Goal: Task Accomplishment & Management: Use online tool/utility

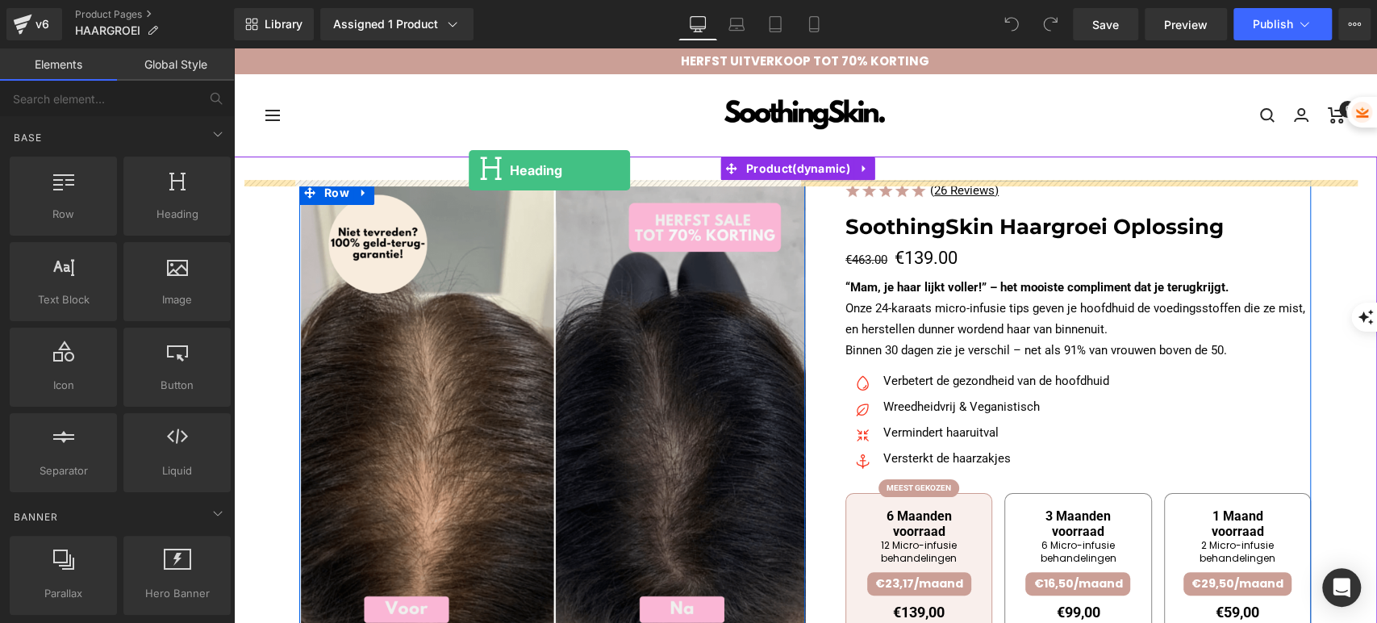
drag, startPoint x: 415, startPoint y: 274, endPoint x: 469, endPoint y: 170, distance: 116.6
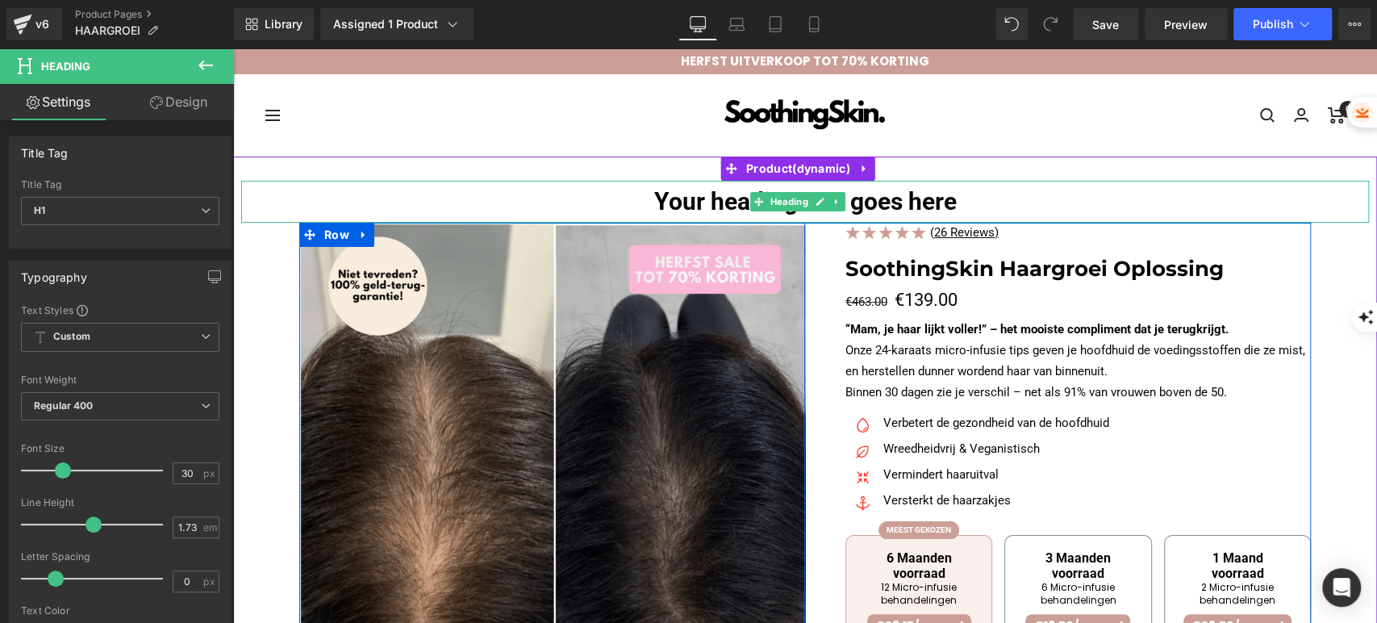
click at [650, 198] on h1 "Your heading text goes here" at bounding box center [805, 202] width 1128 height 42
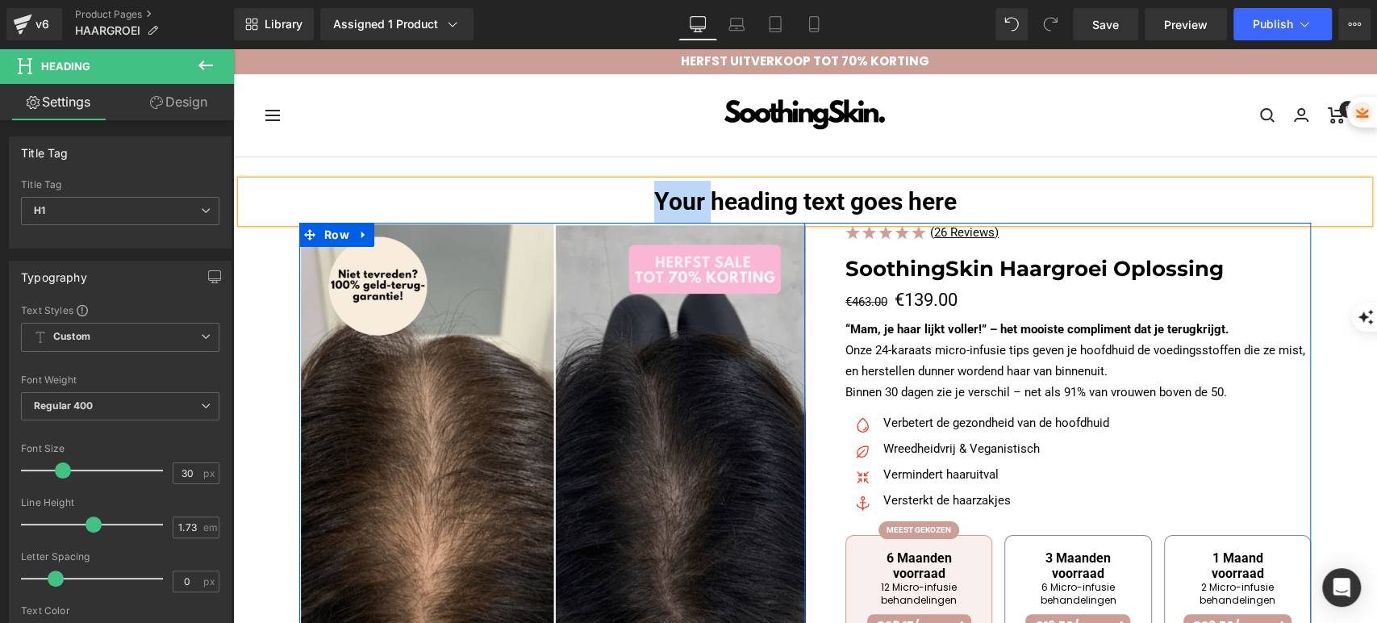
click at [650, 198] on h1 "Your heading text goes here" at bounding box center [805, 202] width 1128 height 42
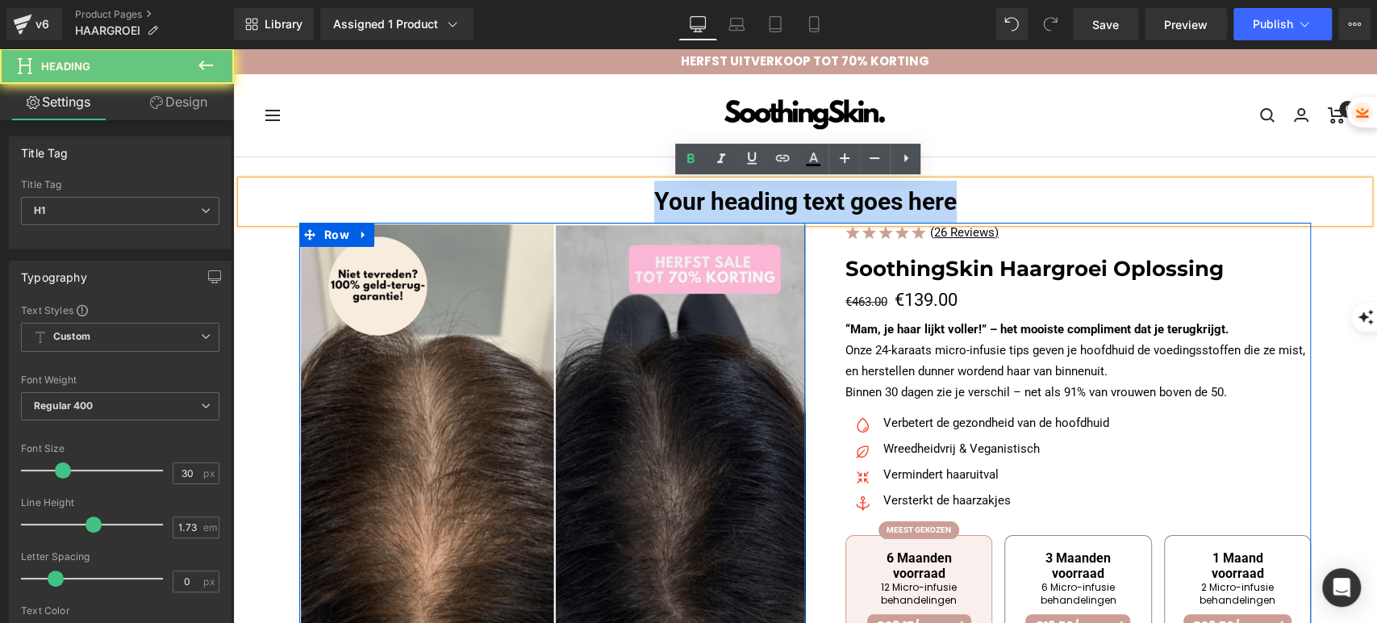
click at [650, 198] on h1 "Your heading text goes here" at bounding box center [805, 202] width 1128 height 42
paste div
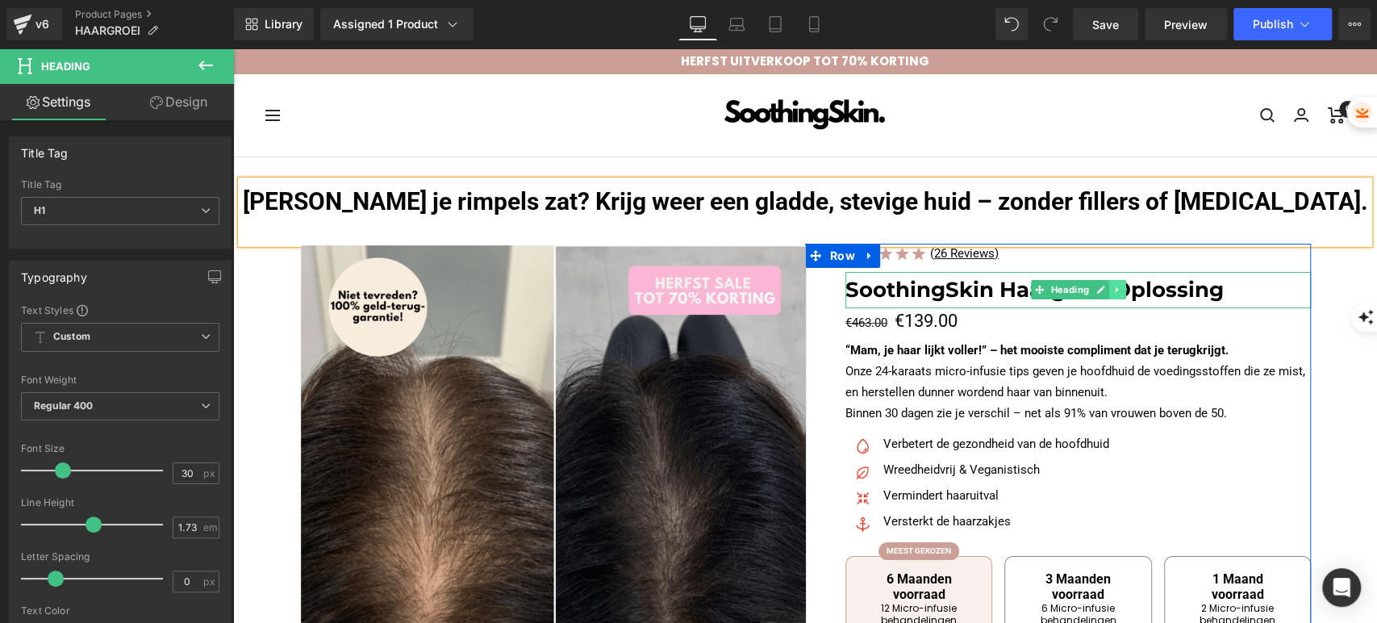
click at [1110, 295] on link at bounding box center [1118, 289] width 17 height 19
click at [1177, 290] on h1 "SoothingSkin Haargroei Oplossing" at bounding box center [1079, 290] width 466 height 36
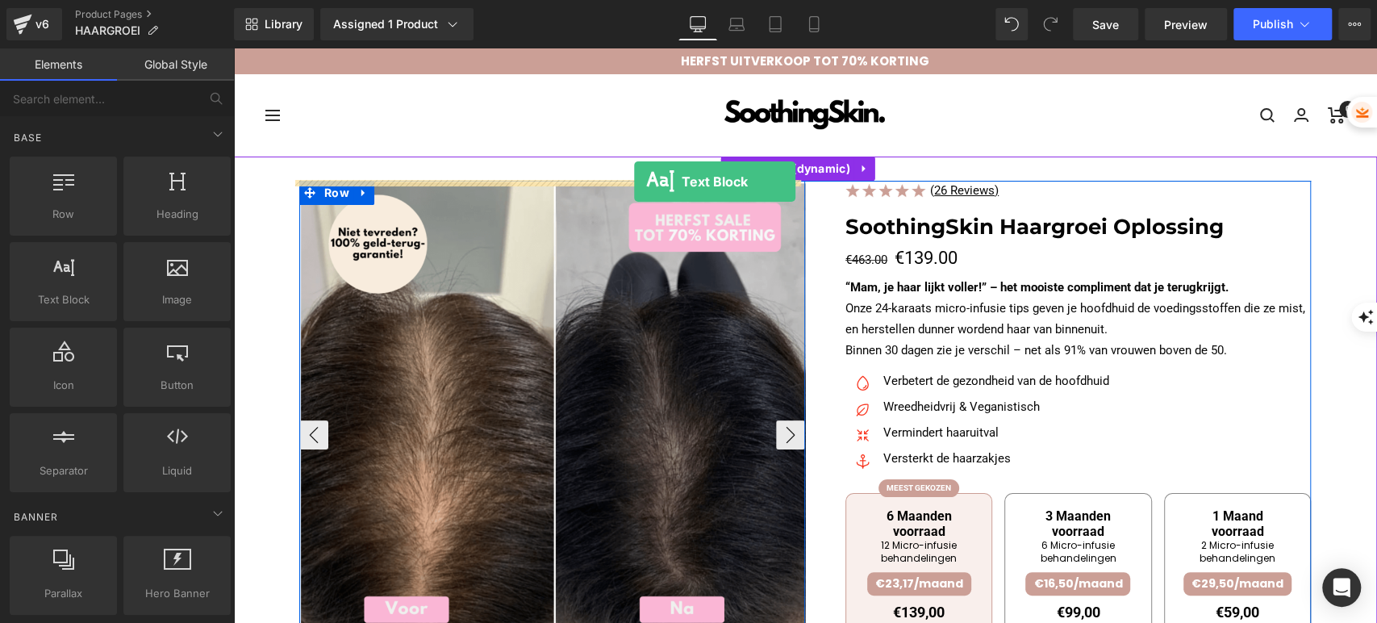
drag, startPoint x: 295, startPoint y: 350, endPoint x: 634, endPoint y: 182, distance: 379.3
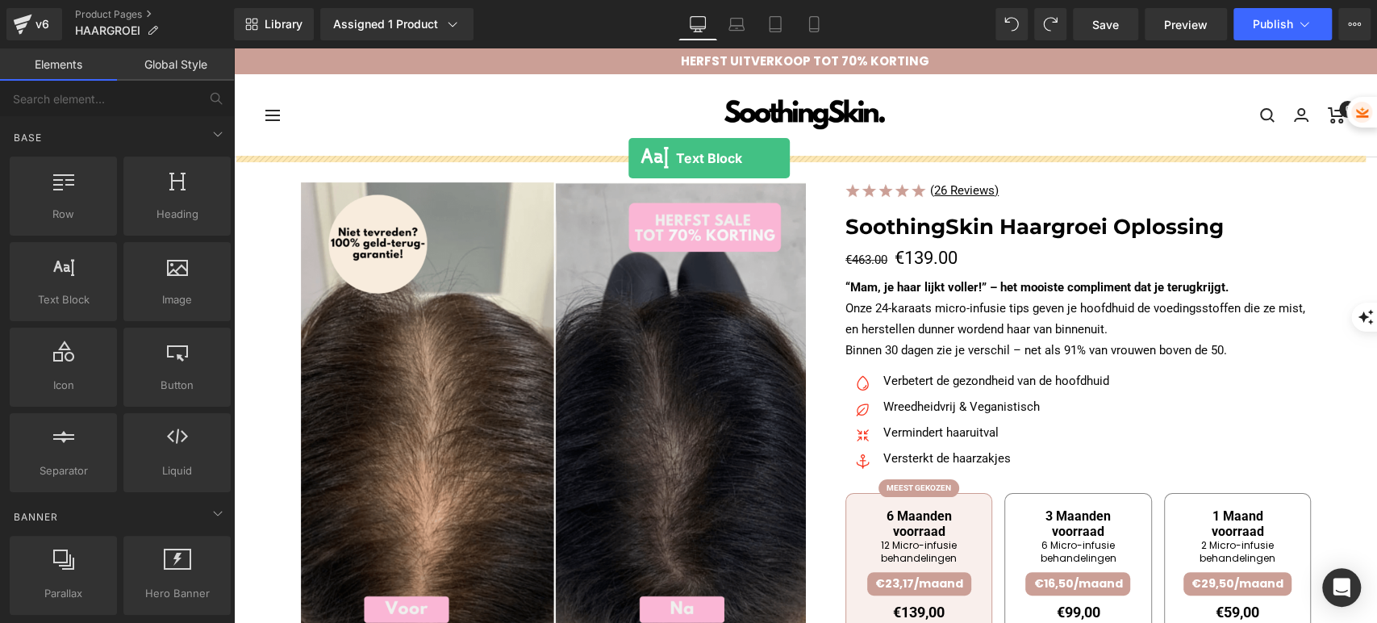
drag, startPoint x: 300, startPoint y: 343, endPoint x: 629, endPoint y: 158, distance: 376.9
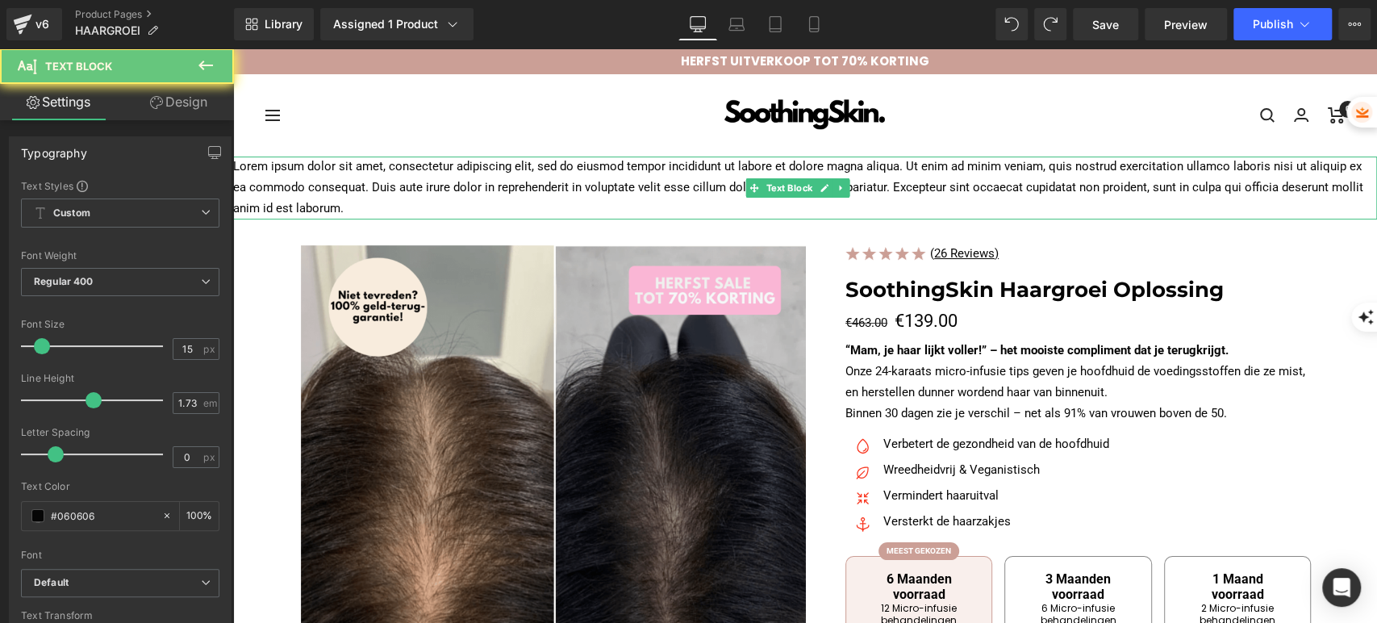
click at [635, 192] on p "Lorem ipsum dolor sit amet, consectetur adipiscing elit, sed do eiusmod tempor …" at bounding box center [805, 188] width 1144 height 63
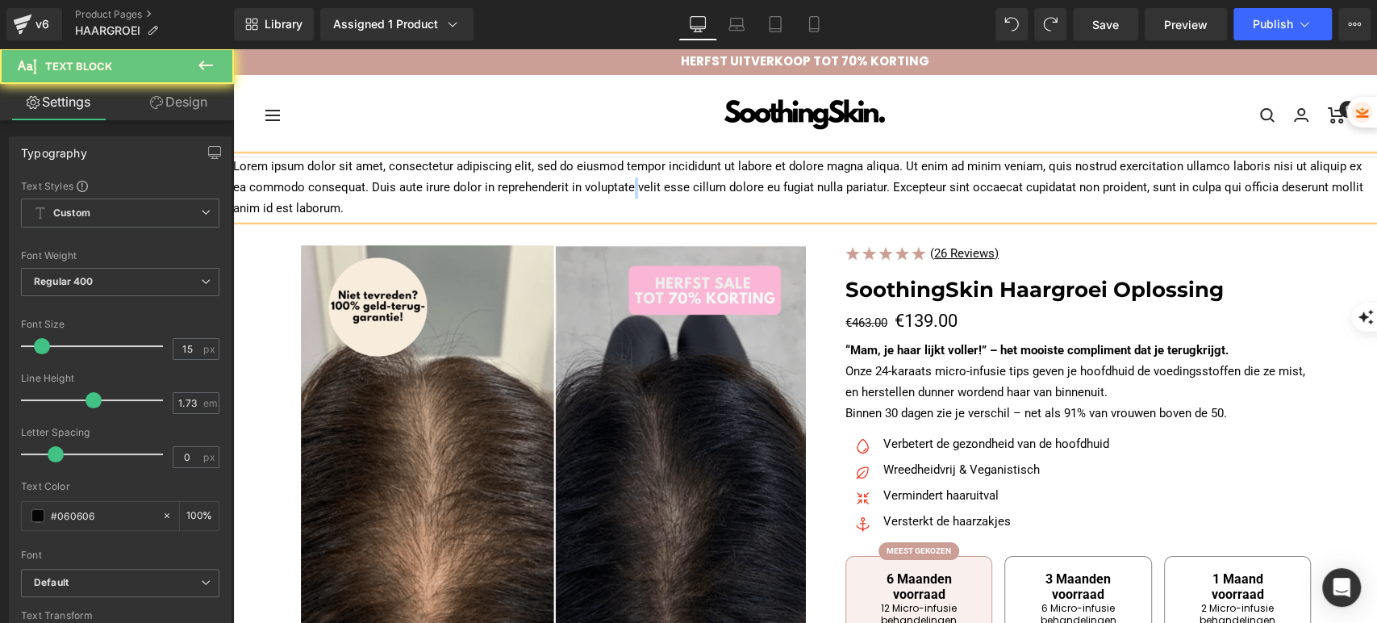
click at [635, 192] on p "Lorem ipsum dolor sit amet, consectetur adipiscing elit, sed do eiusmod tempor …" at bounding box center [805, 188] width 1144 height 63
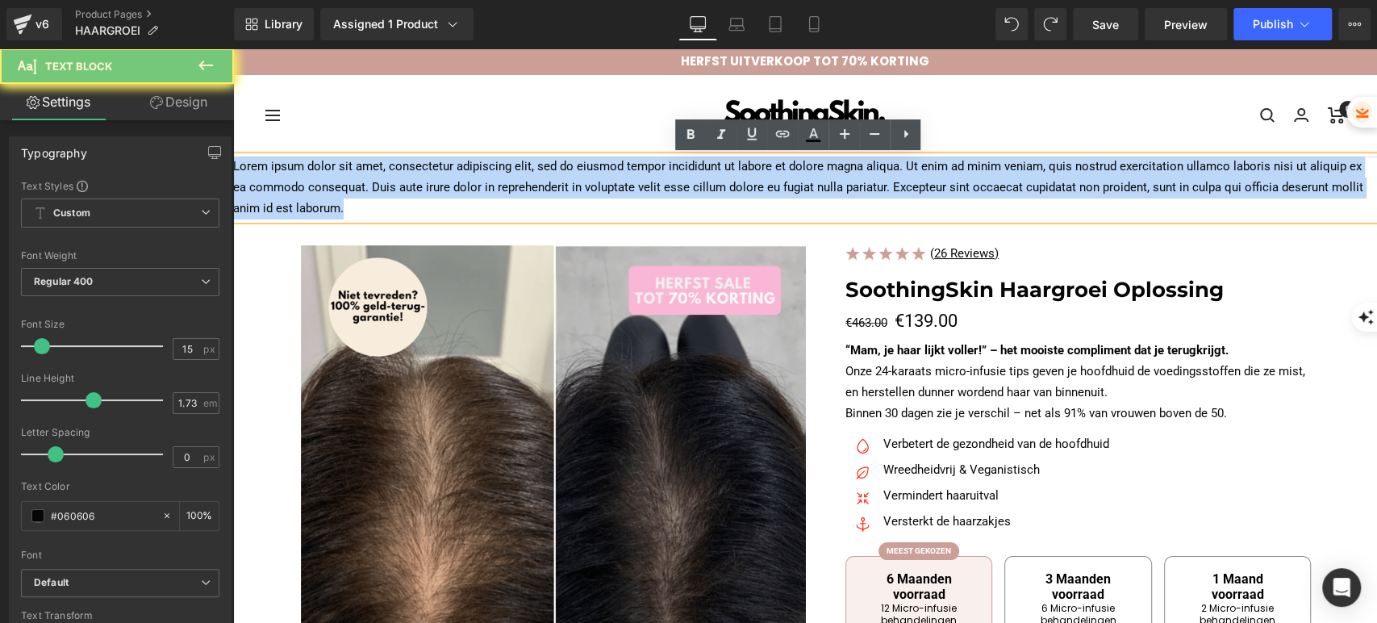
click at [635, 192] on p "Lorem ipsum dolor sit amet, consectetur adipiscing elit, sed do eiusmod tempor …" at bounding box center [805, 188] width 1144 height 63
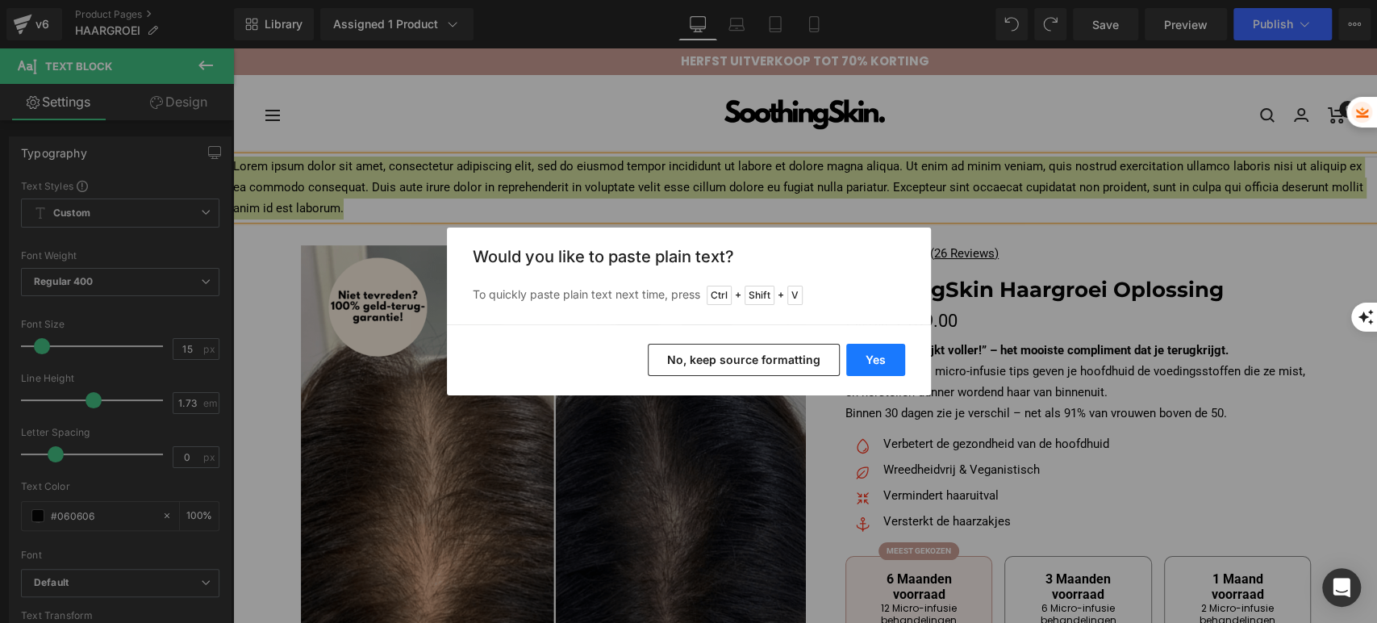
click at [876, 361] on button "Yes" at bounding box center [876, 360] width 59 height 32
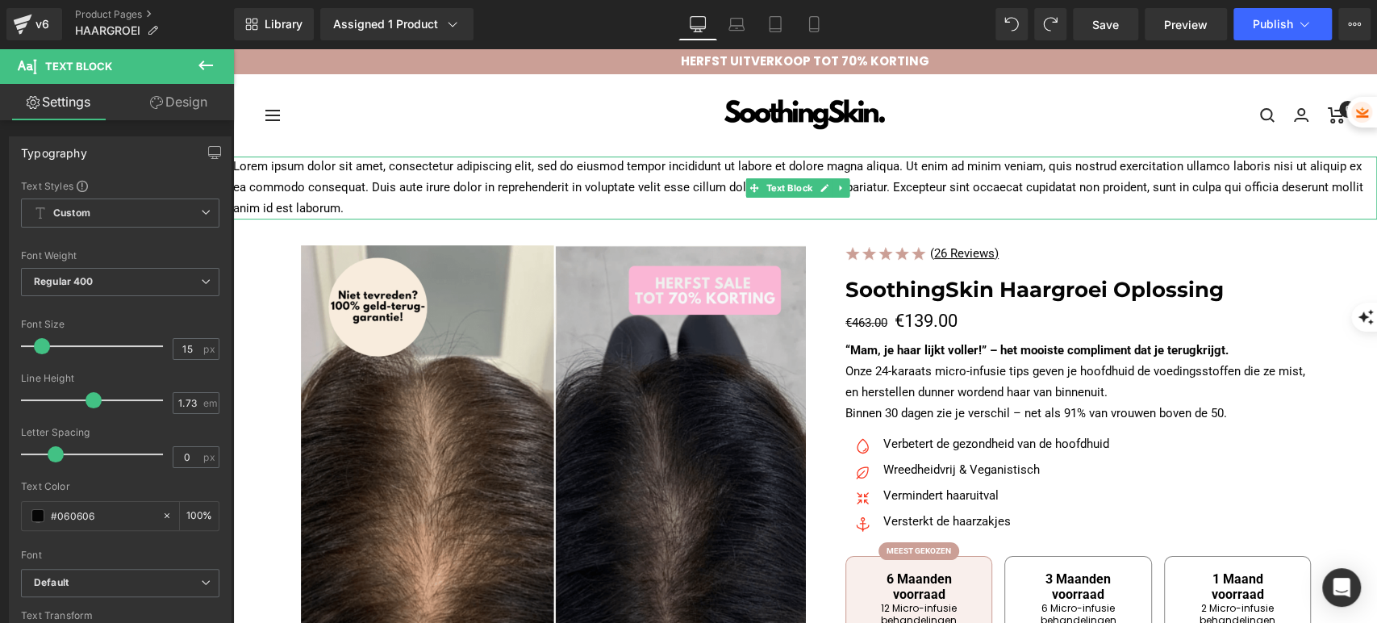
click at [668, 174] on p "Lorem ipsum dolor sit amet, consectetur adipiscing elit, sed do eiusmod tempor …" at bounding box center [805, 188] width 1144 height 63
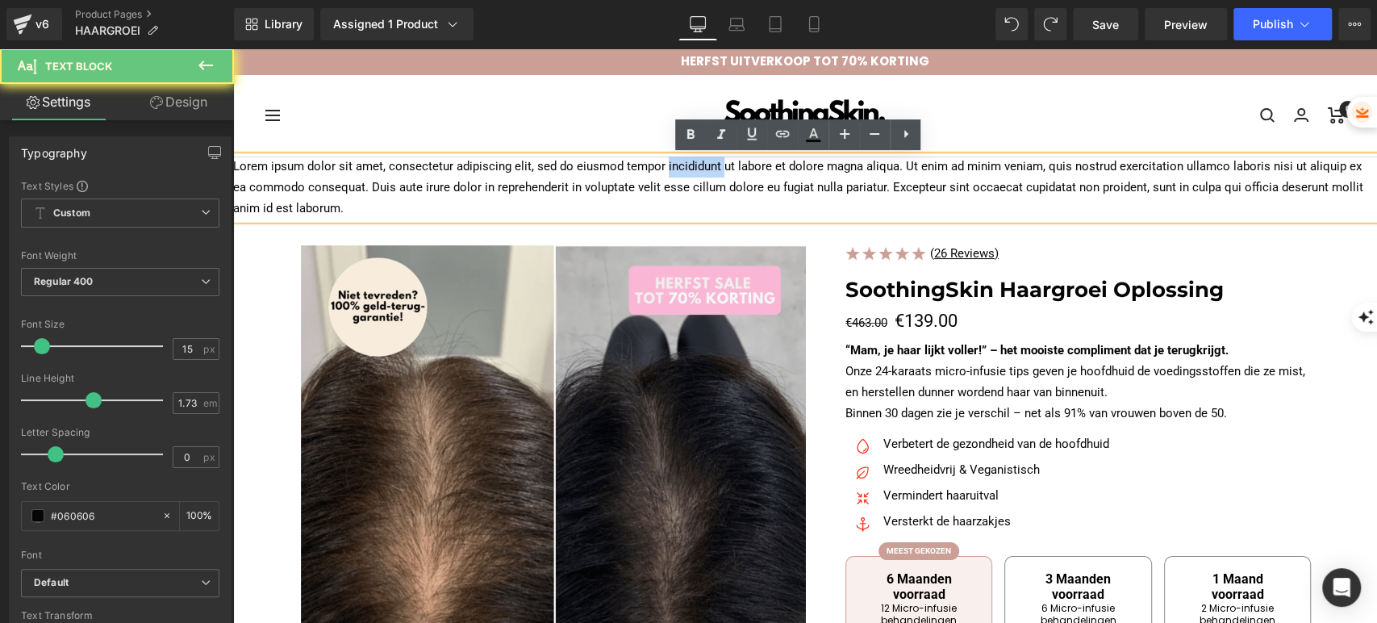
click at [668, 174] on p "Lorem ipsum dolor sit amet, consectetur adipiscing elit, sed do eiusmod tempor …" at bounding box center [805, 188] width 1144 height 63
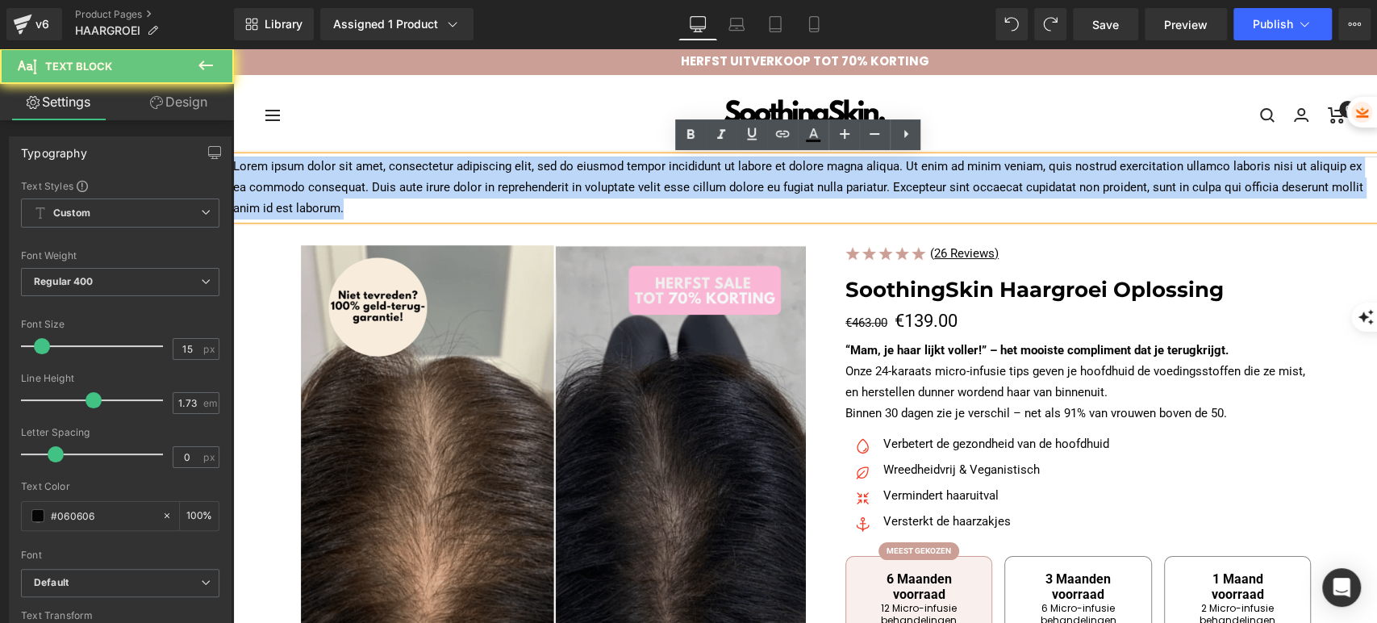
click at [668, 174] on p "Lorem ipsum dolor sit amet, consectetur adipiscing elit, sed do eiusmod tempor …" at bounding box center [805, 188] width 1144 height 63
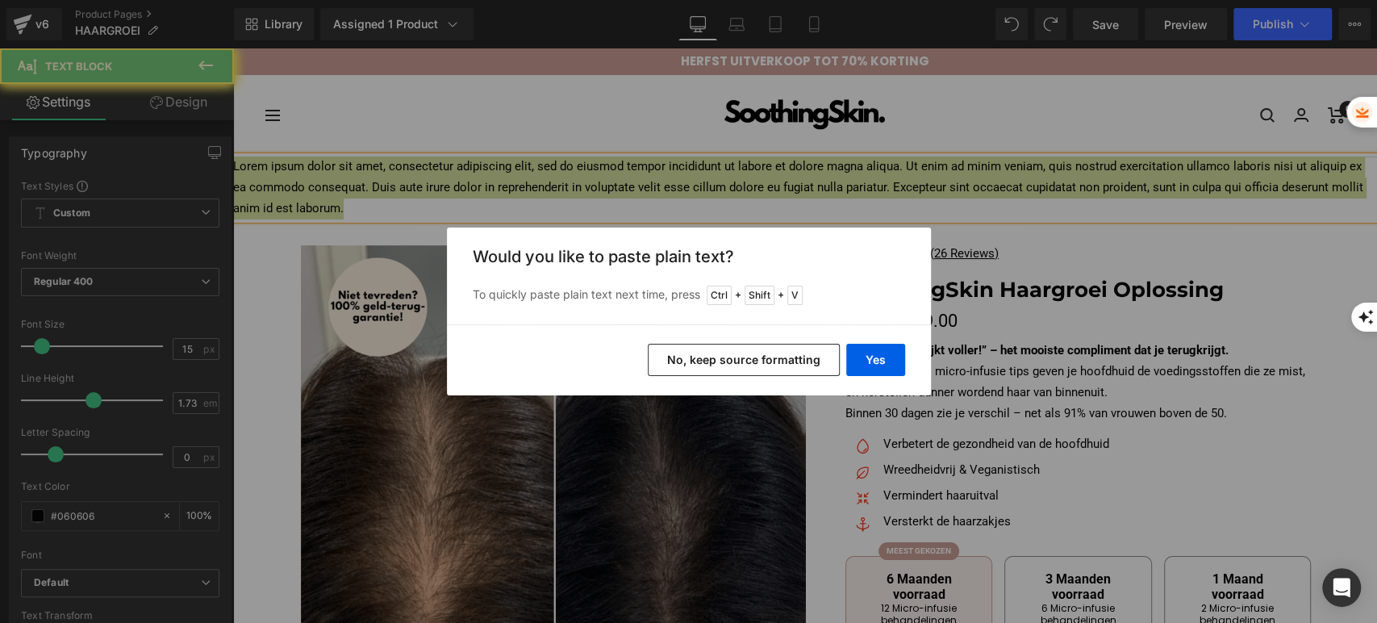
click at [773, 351] on button "No, keep source formatting" at bounding box center [744, 360] width 192 height 32
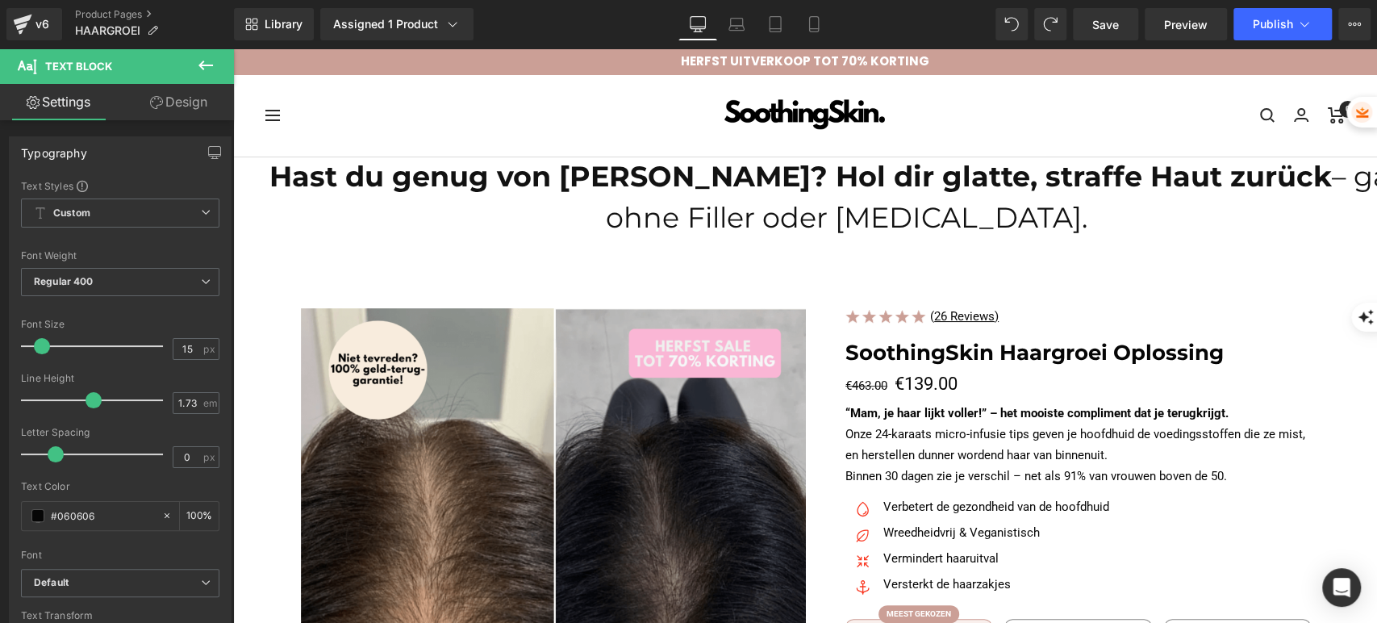
click at [927, 215] on p "Hast du genug von Falten? Hol dir glatte, straffe Haut zurück – ganz ohne Fille…" at bounding box center [846, 198] width 1227 height 82
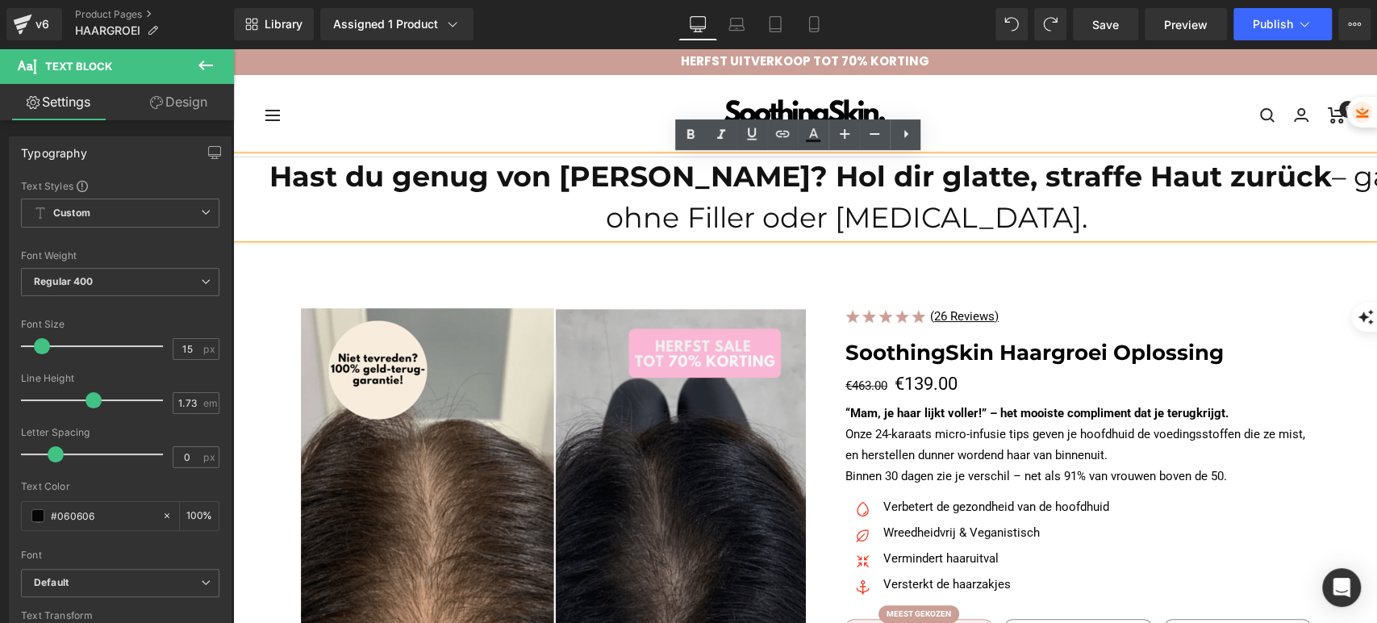
click at [947, 238] on div at bounding box center [805, 260] width 968 height 44
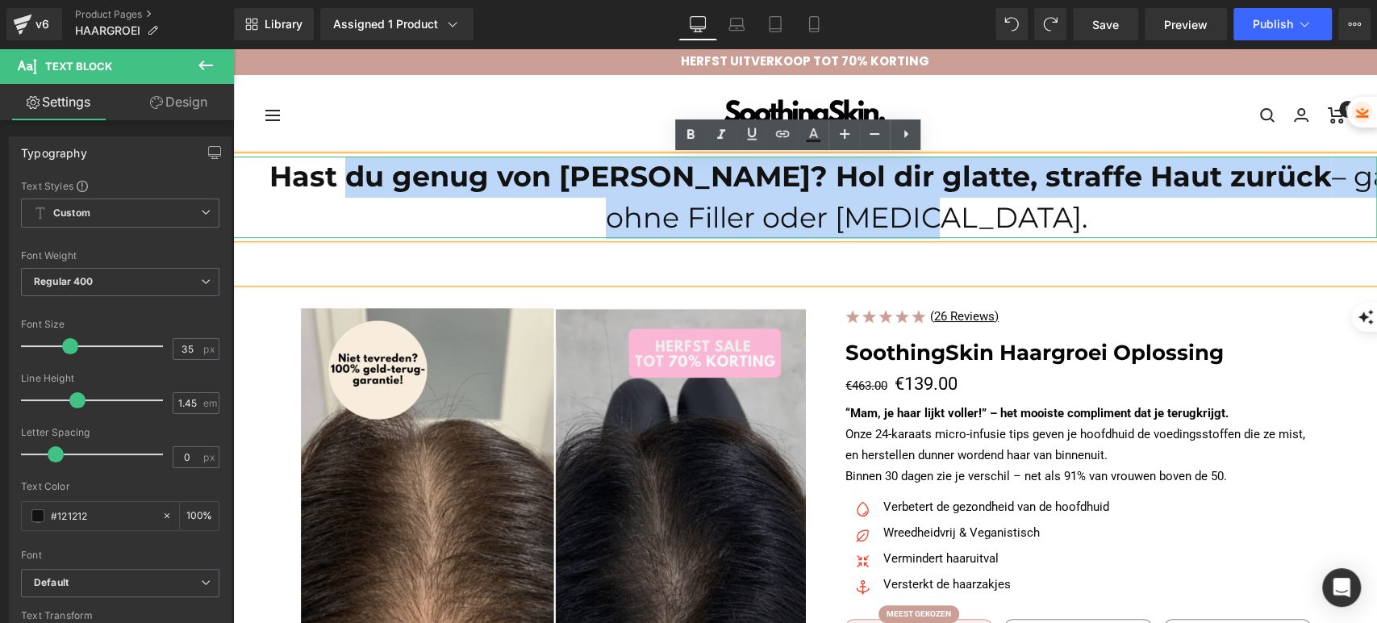
drag, startPoint x: 936, startPoint y: 229, endPoint x: 316, endPoint y: 173, distance: 623.1
click at [316, 173] on p "Hast du genug von Falten? Hol dir glatte, straffe Haut zurück – ganz ohne Fille…" at bounding box center [846, 198] width 1227 height 82
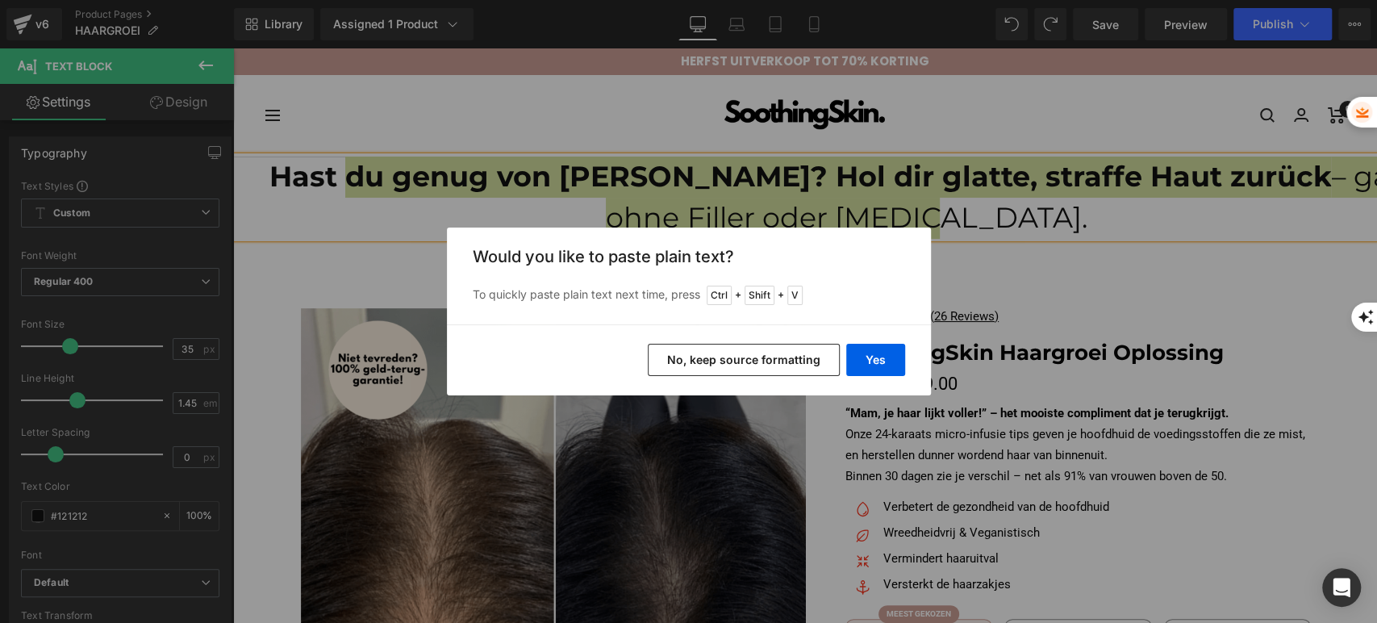
click at [775, 367] on button "No, keep source formatting" at bounding box center [744, 360] width 192 height 32
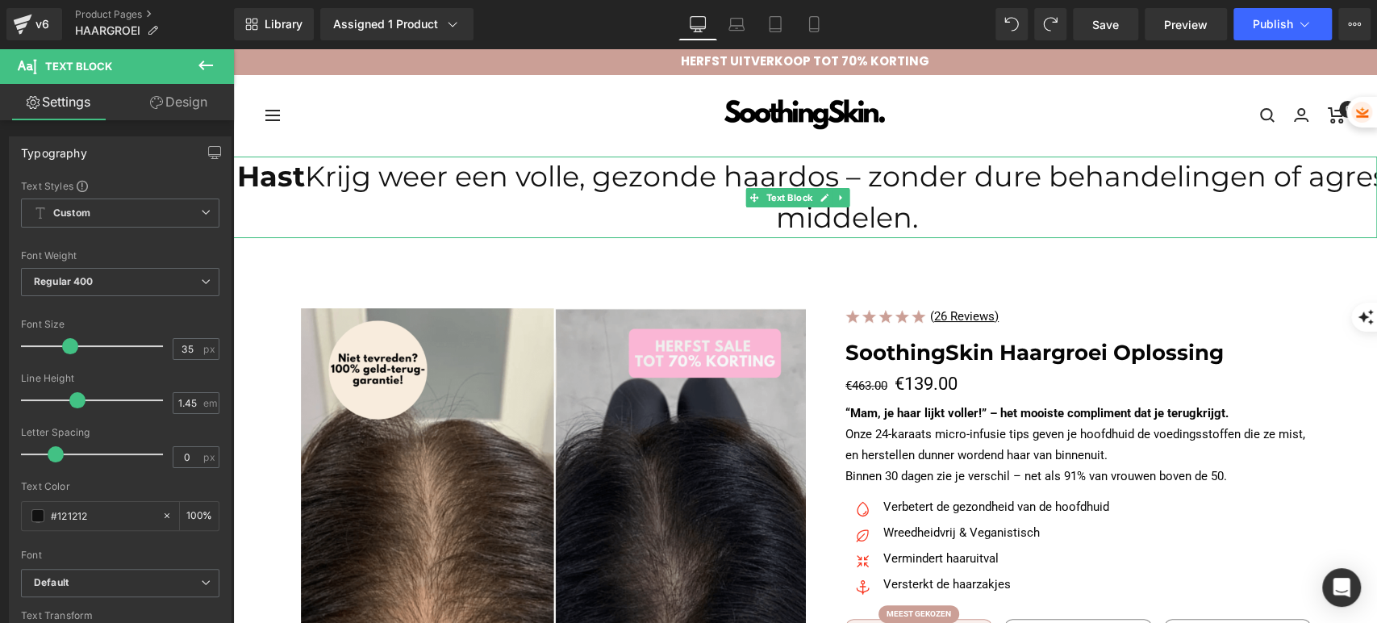
click at [313, 174] on span "Krijg weer een volle, gezonde haardos – zonder dure behandelingen of agressieve…" at bounding box center [881, 197] width 1152 height 76
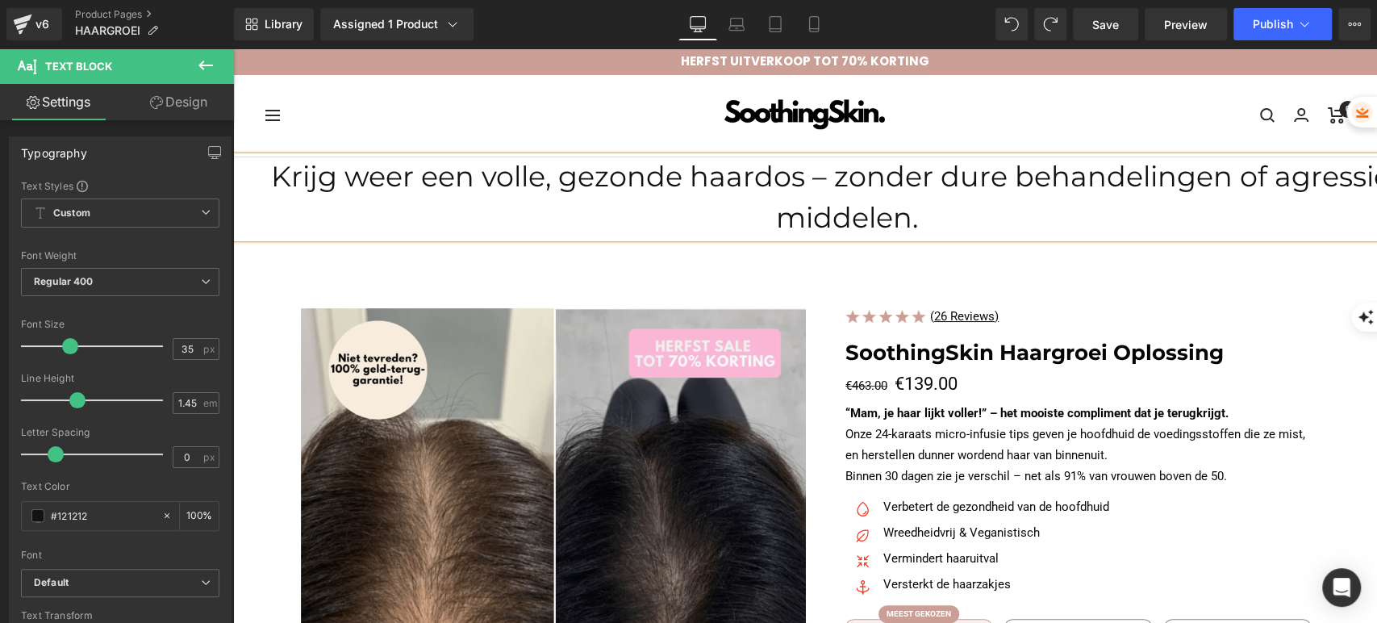
click at [1143, 203] on p "Krijg weer een volle, gezonde haardos – zonder dure behandelingen of agressieve…" at bounding box center [846, 198] width 1227 height 82
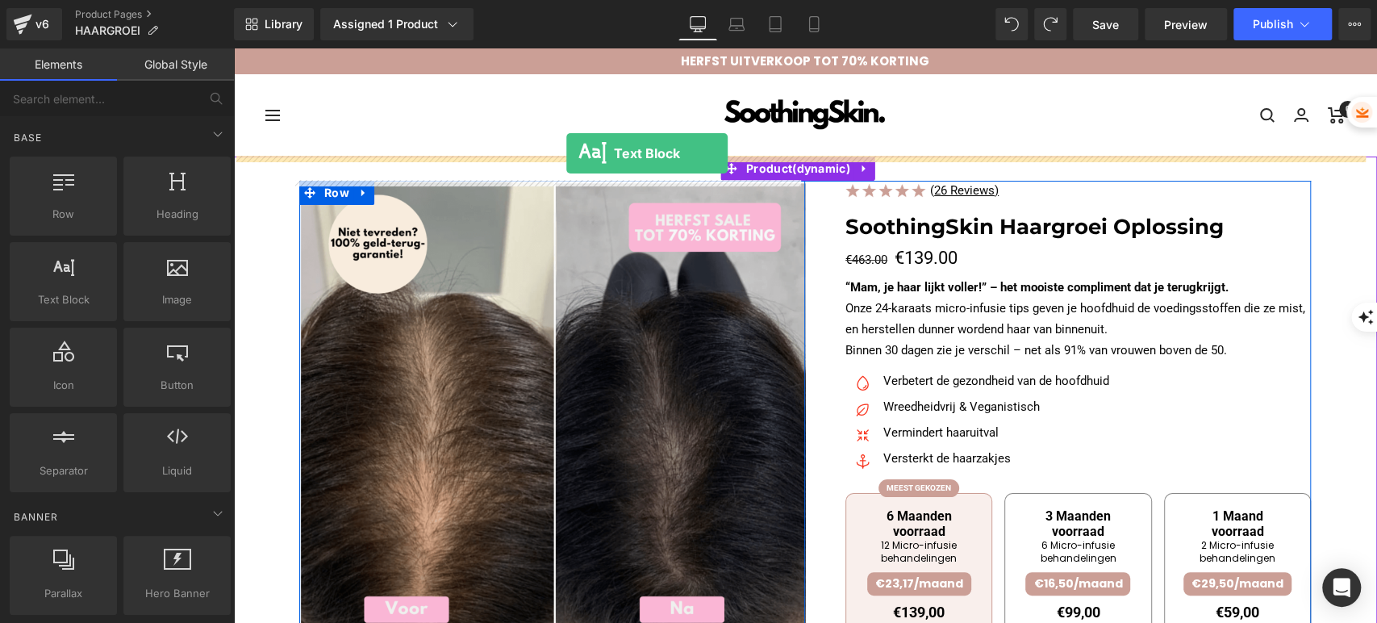
drag, startPoint x: 298, startPoint y: 343, endPoint x: 566, endPoint y: 153, distance: 328.9
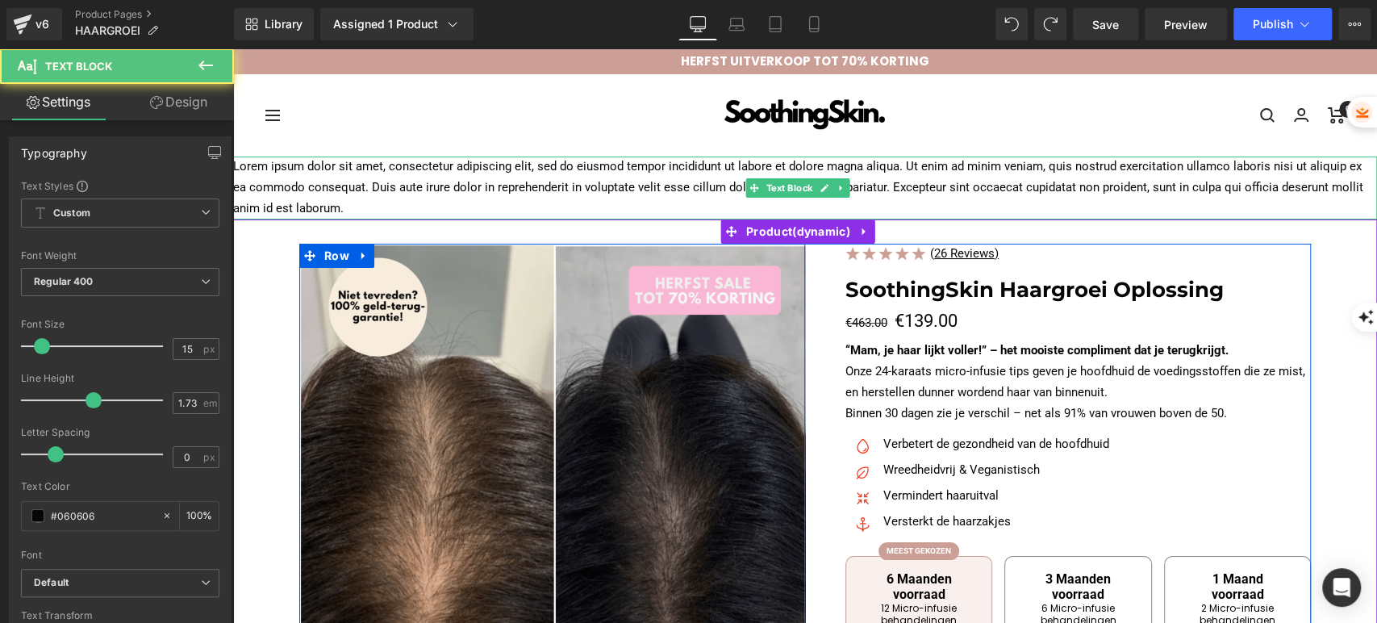
click at [636, 183] on p "Lorem ipsum dolor sit amet, consectetur adipiscing elit, sed do eiusmod tempor …" at bounding box center [805, 188] width 1144 height 63
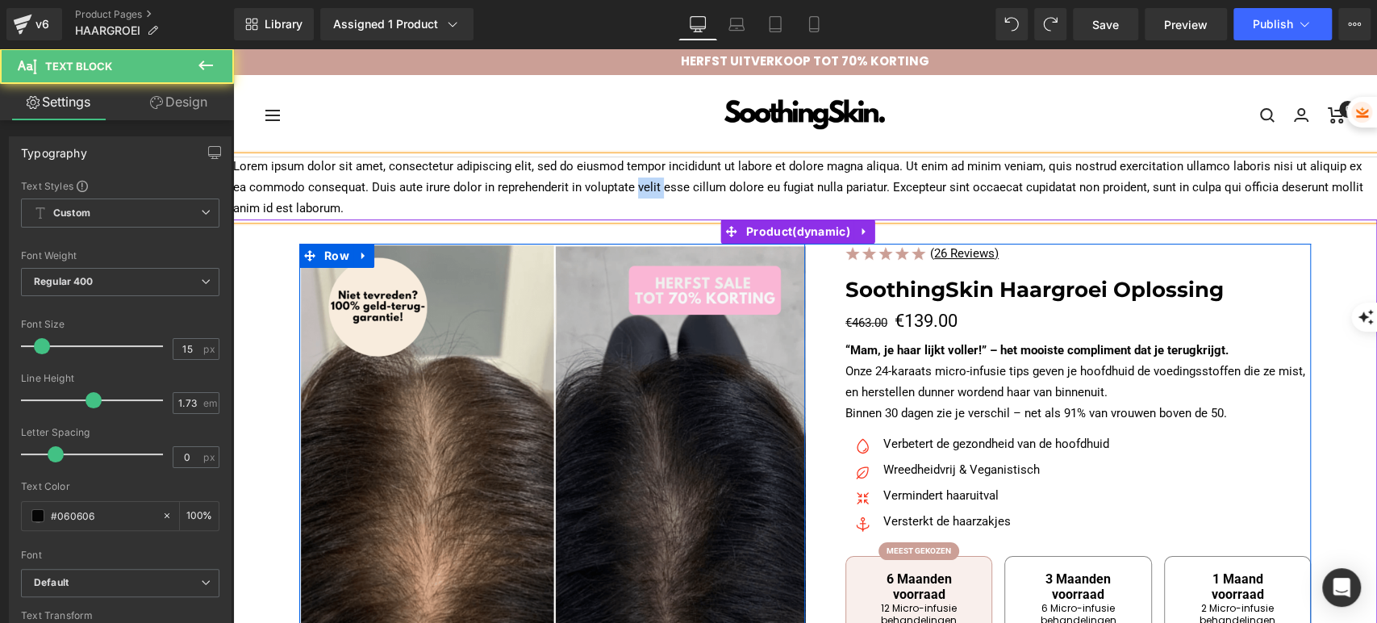
click at [636, 183] on p "Lorem ipsum dolor sit amet, consectetur adipiscing elit, sed do eiusmod tempor …" at bounding box center [805, 188] width 1144 height 63
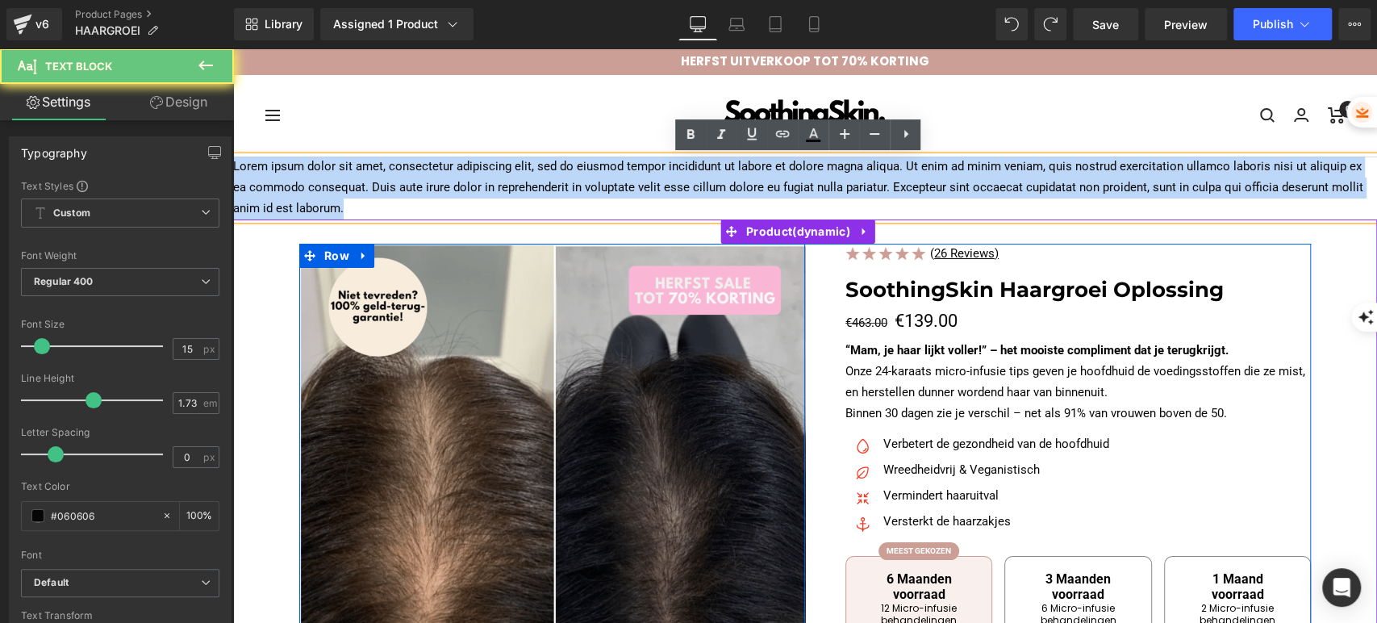
click at [636, 183] on p "Lorem ipsum dolor sit amet, consectetur adipiscing elit, sed do eiusmod tempor …" at bounding box center [805, 188] width 1144 height 63
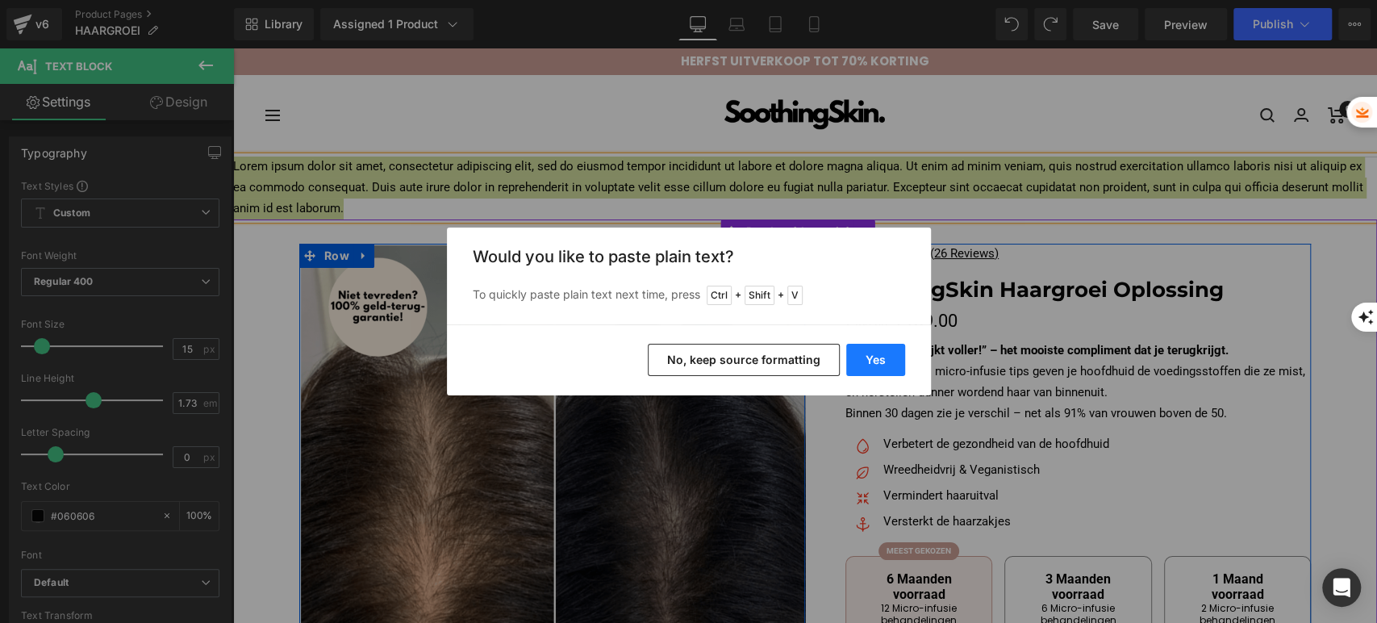
click at [863, 356] on button "Yes" at bounding box center [876, 360] width 59 height 32
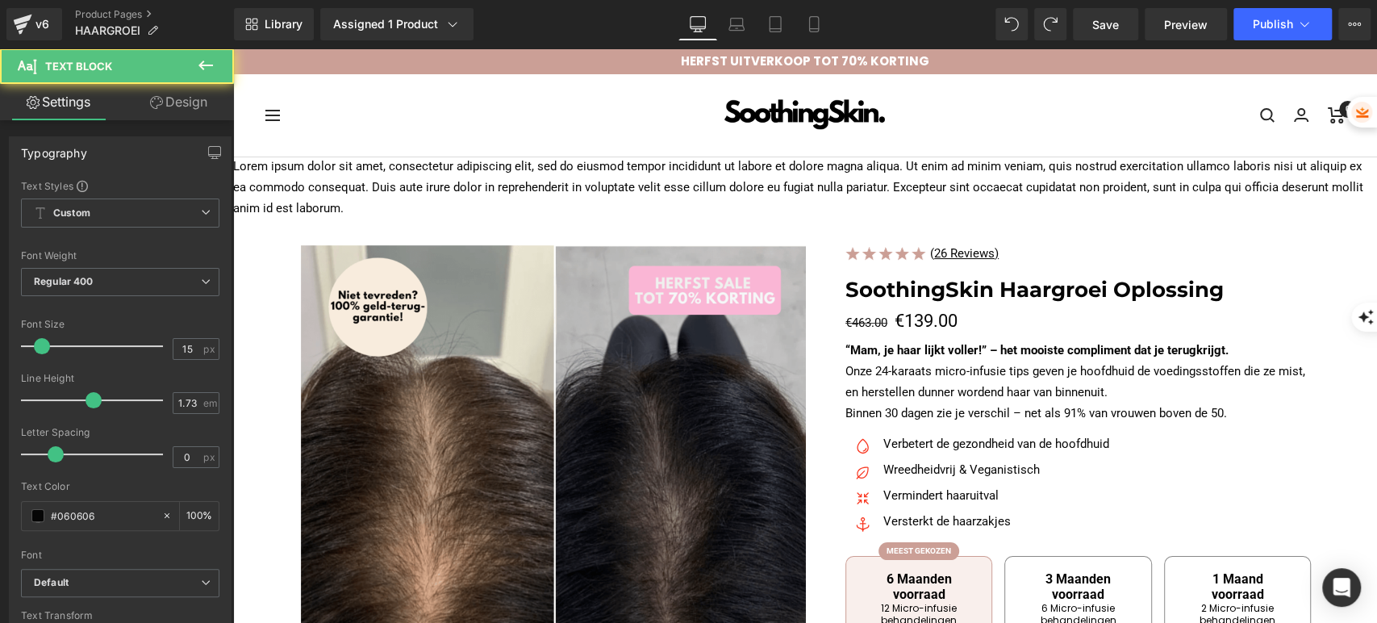
click at [683, 196] on p "Lorem ipsum dolor sit amet, consectetur adipiscing elit, sed do eiusmod tempor …" at bounding box center [805, 188] width 1144 height 63
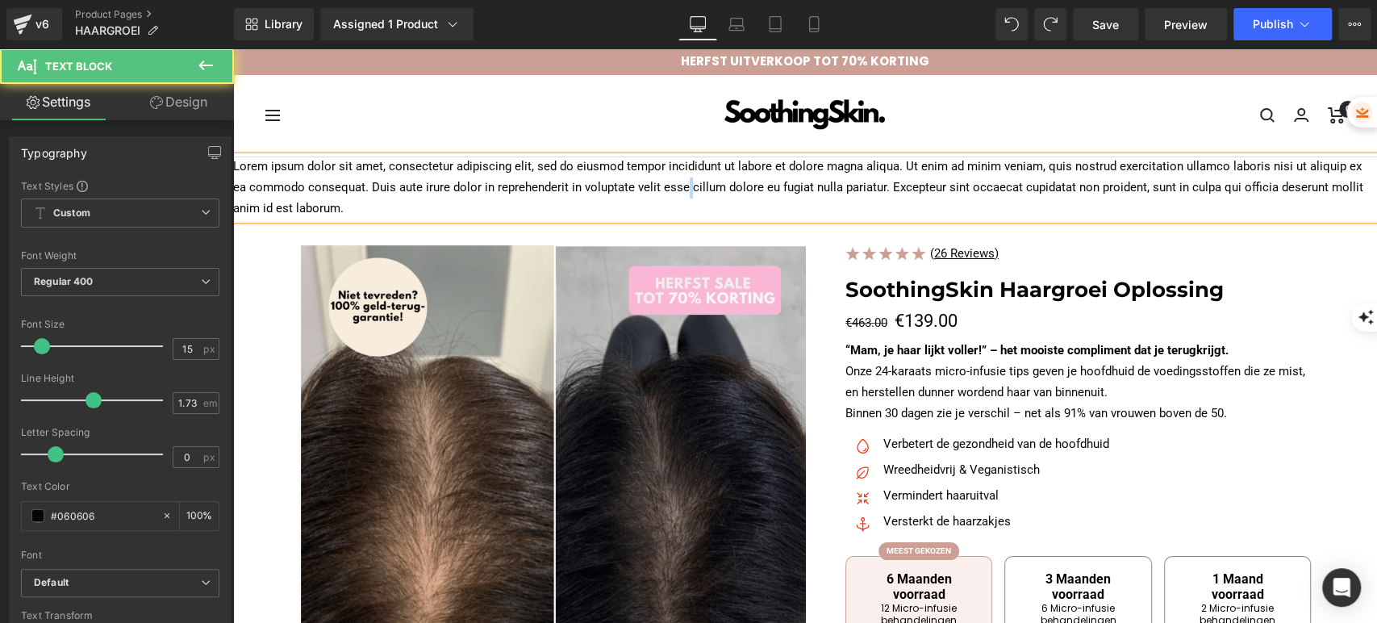
click at [683, 196] on p "Lorem ipsum dolor sit amet, consectetur adipiscing elit, sed do eiusmod tempor …" at bounding box center [805, 188] width 1144 height 63
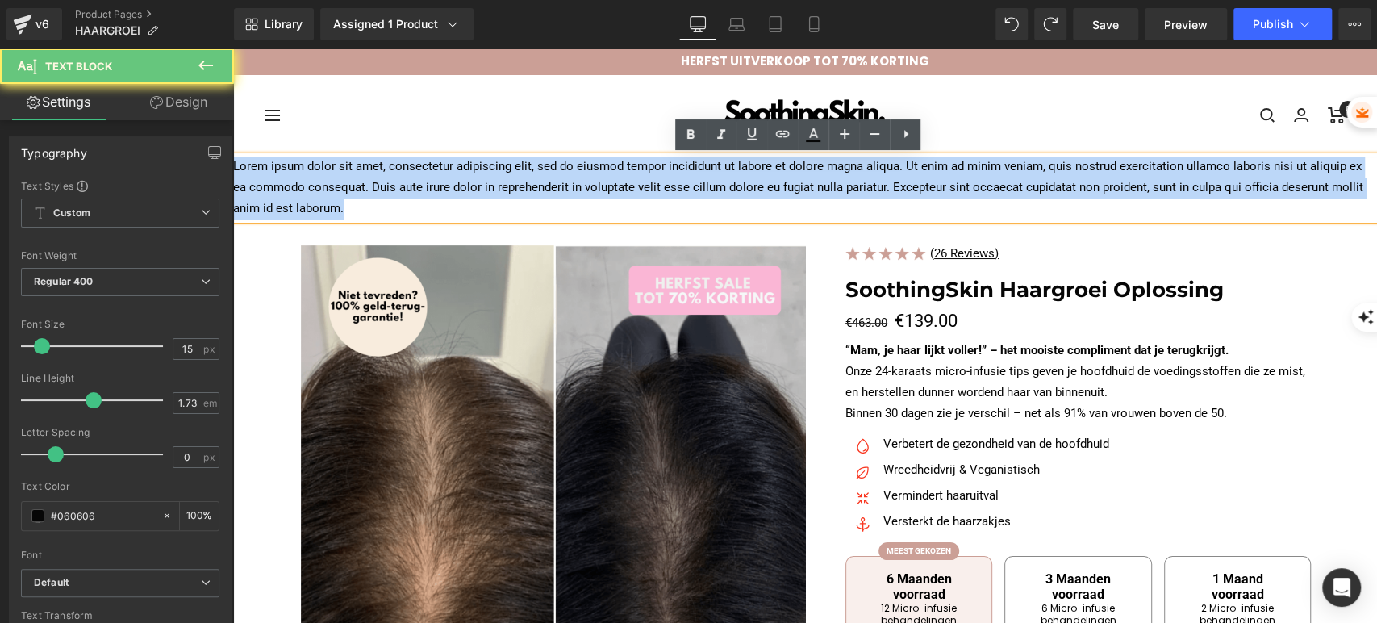
click at [683, 196] on p "Lorem ipsum dolor sit amet, consectetur adipiscing elit, sed do eiusmod tempor …" at bounding box center [805, 188] width 1144 height 63
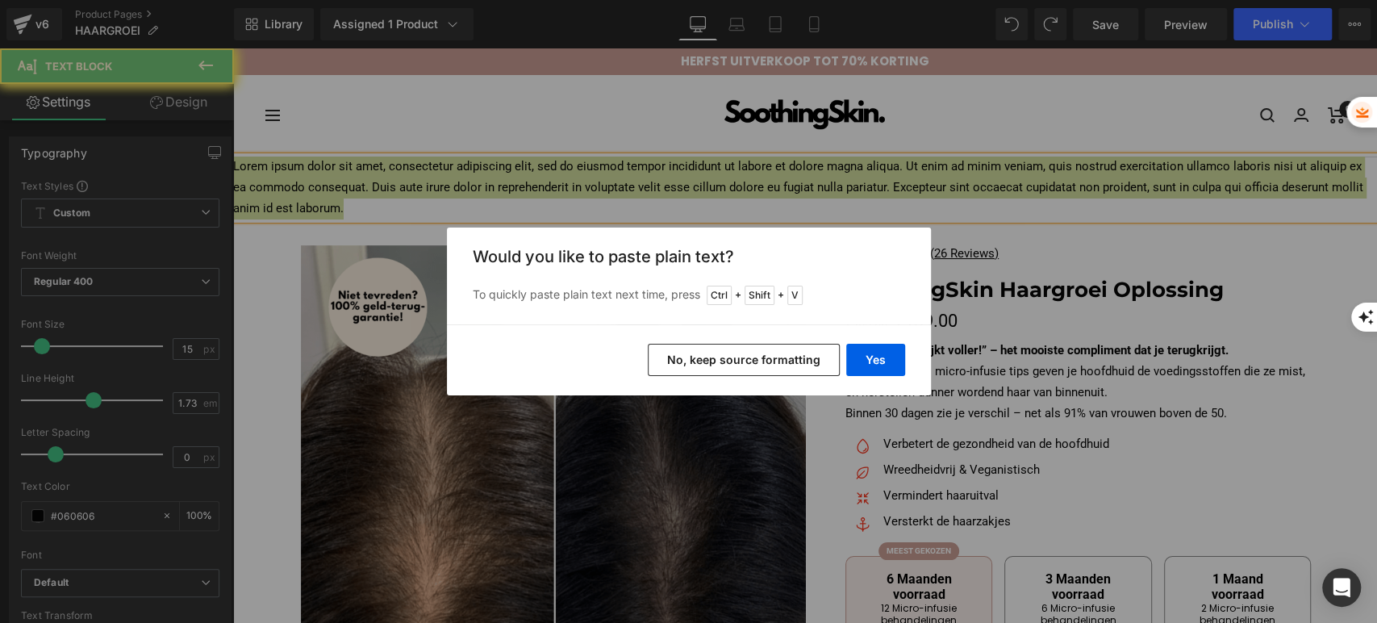
click at [803, 355] on button "No, keep source formatting" at bounding box center [744, 360] width 192 height 32
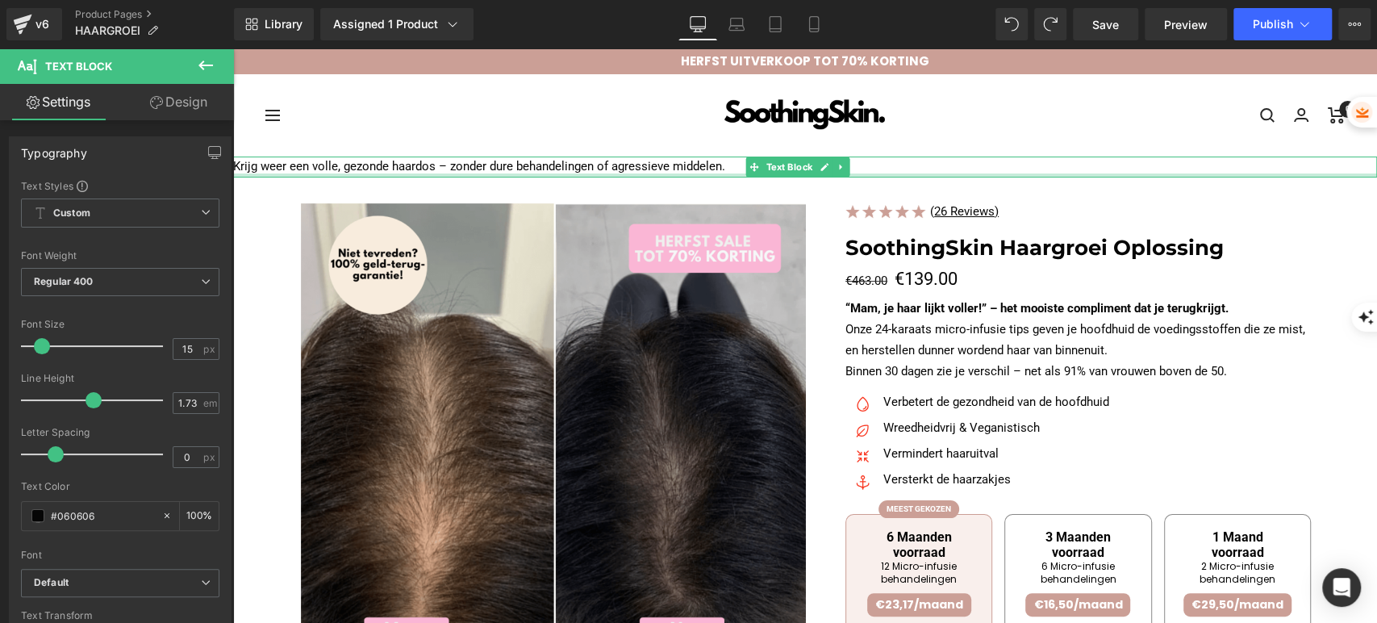
click at [491, 176] on div at bounding box center [805, 175] width 1144 height 4
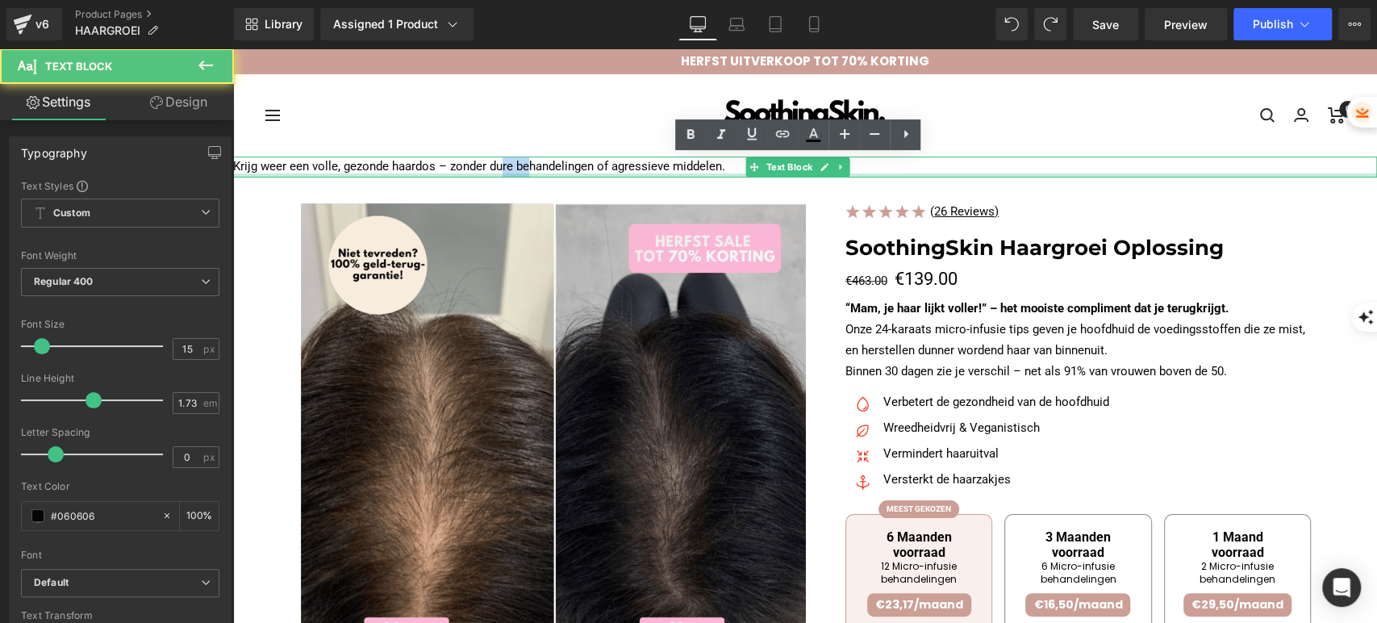
click at [491, 176] on p "Krijg weer een volle, gezonde haardos – zonder dure behandelingen of agressieve…" at bounding box center [805, 167] width 1144 height 21
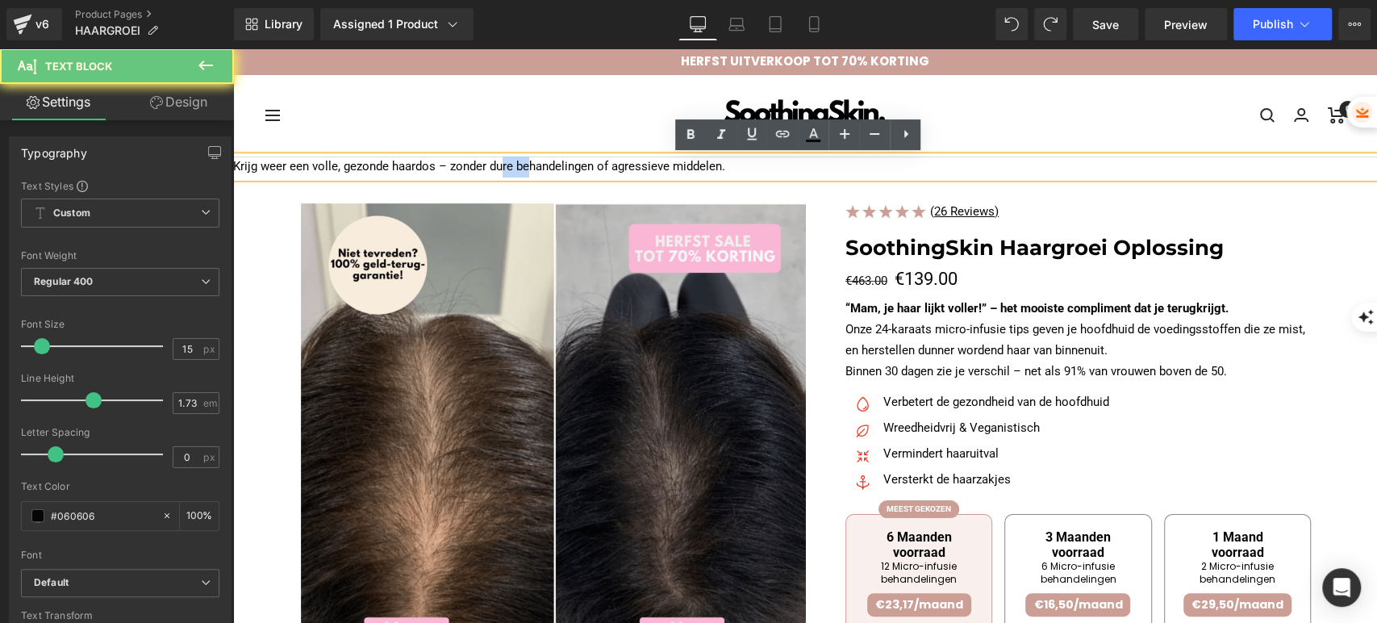
click at [491, 176] on p "Krijg weer een volle, gezonde haardos – zonder dure behandelingen of agressieve…" at bounding box center [805, 167] width 1144 height 21
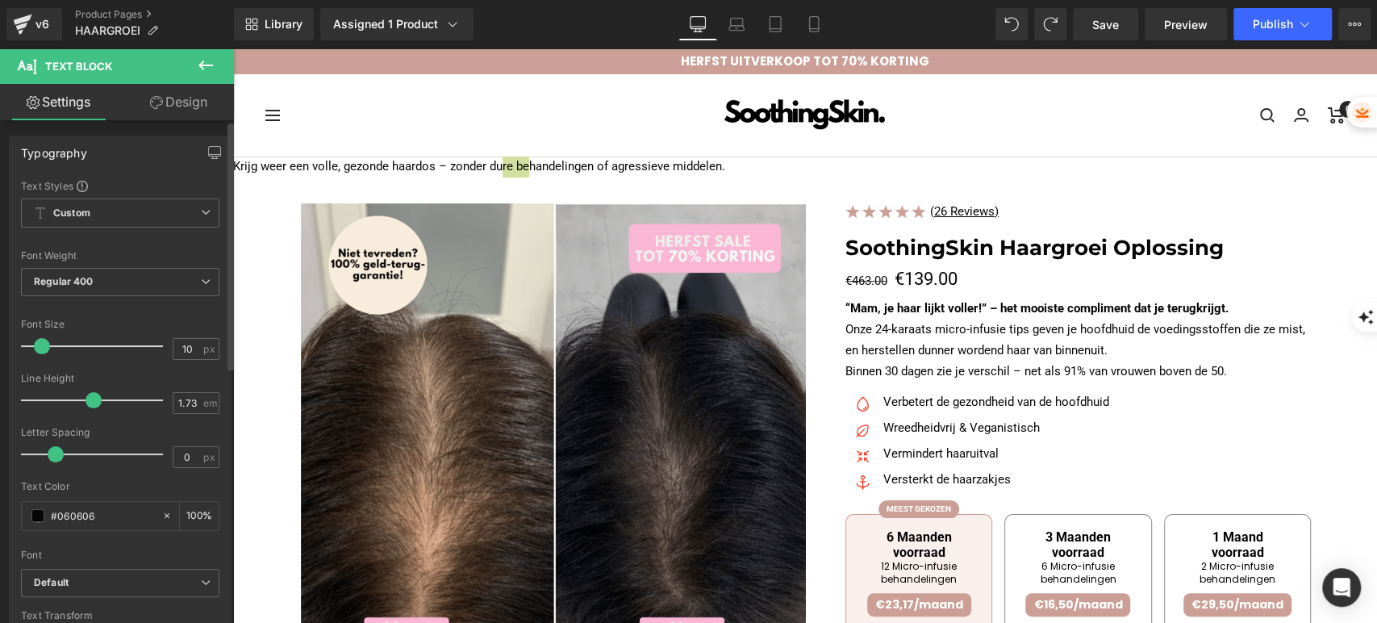
click at [34, 346] on div at bounding box center [96, 346] width 134 height 32
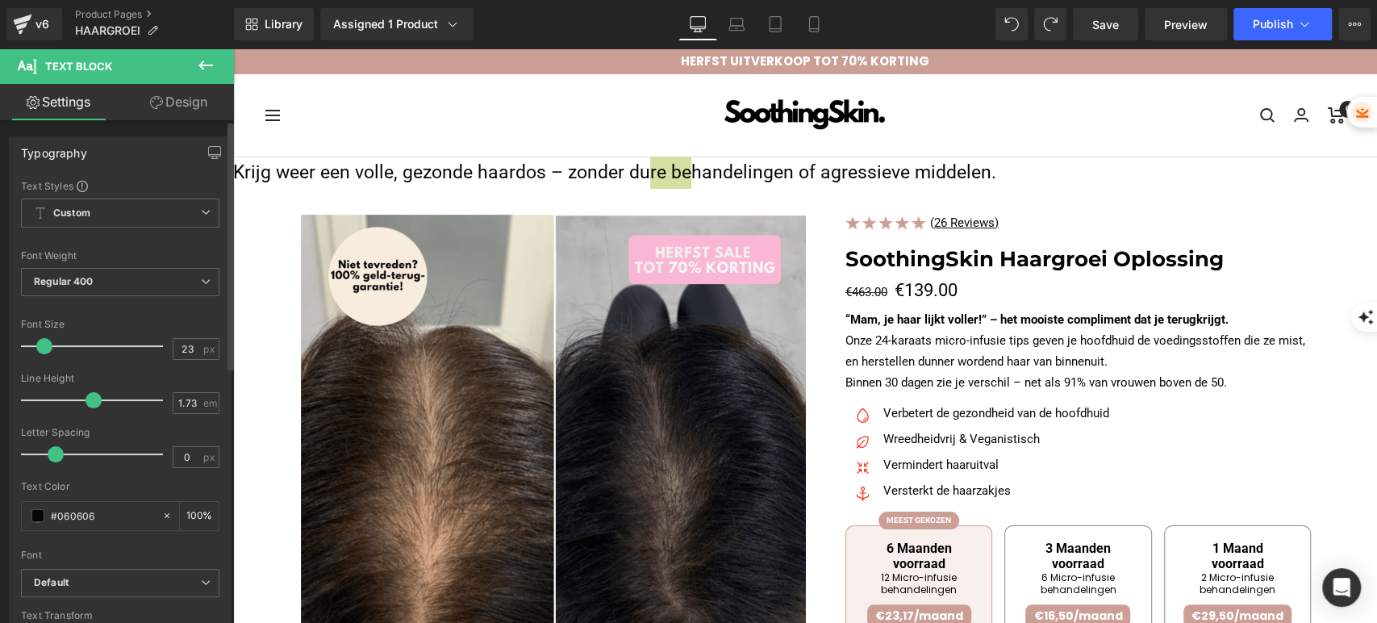
type input "24"
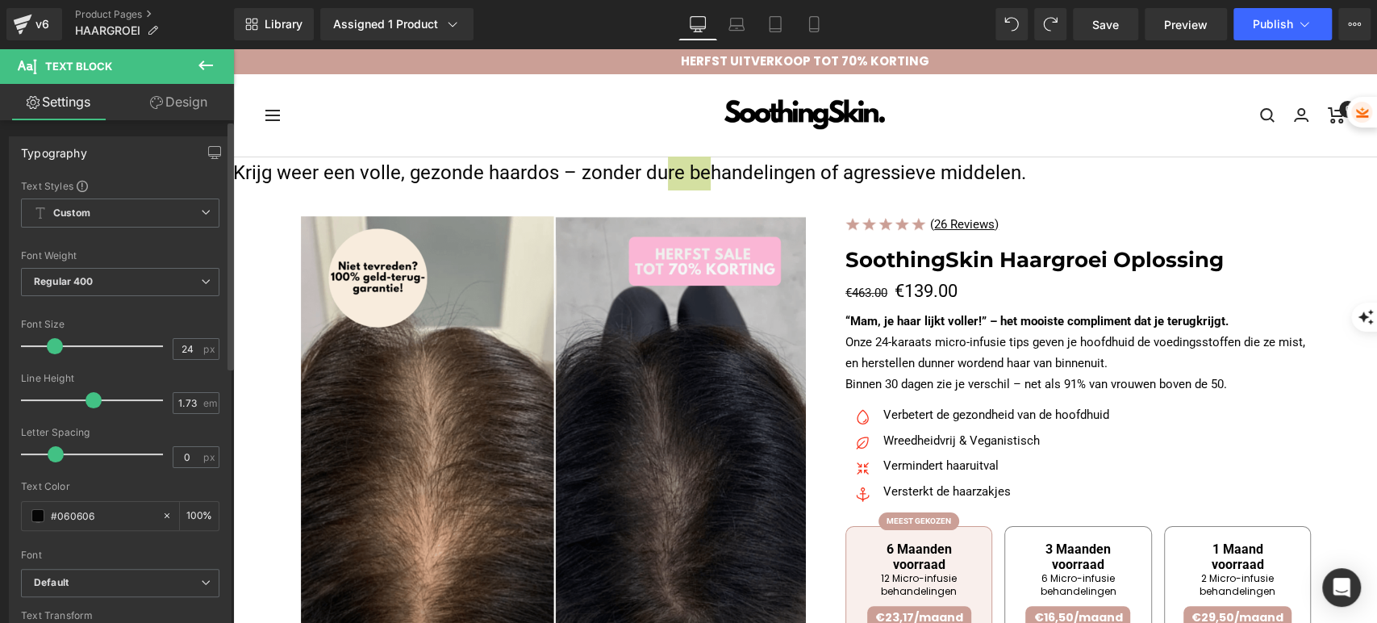
drag, startPoint x: 38, startPoint y: 347, endPoint x: 57, endPoint y: 352, distance: 20.0
click at [57, 352] on span at bounding box center [55, 346] width 16 height 16
click at [165, 103] on link "Design" at bounding box center [178, 102] width 117 height 36
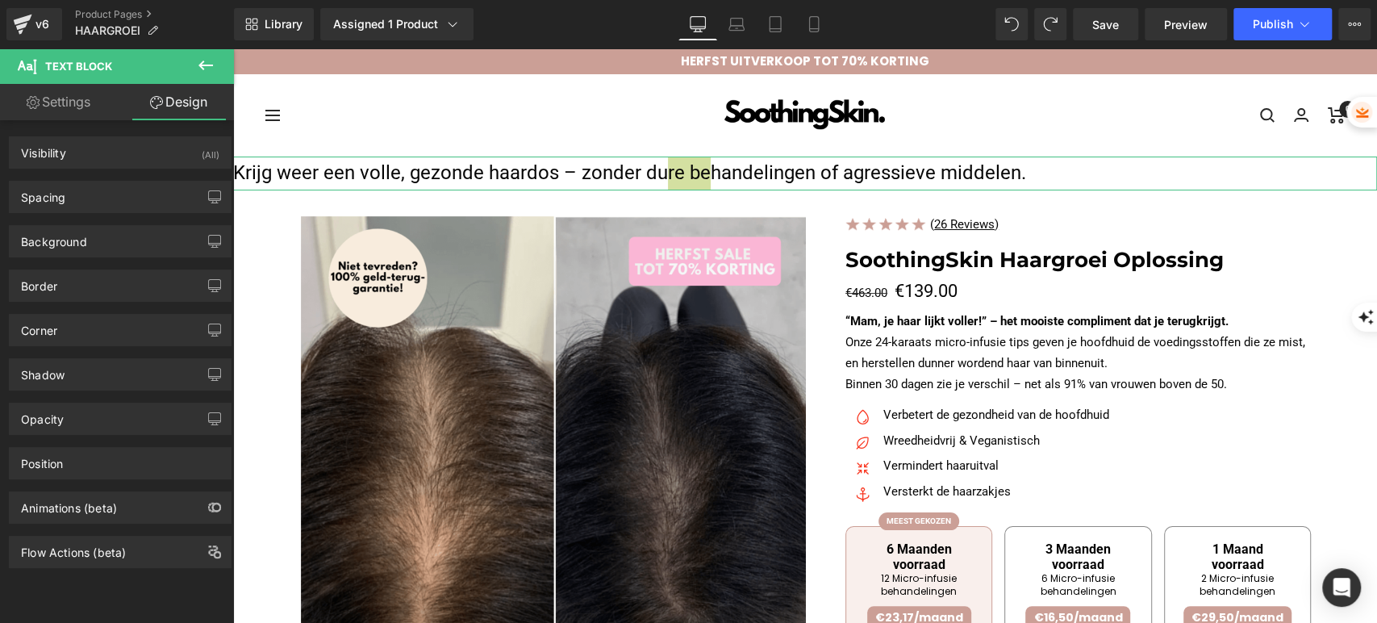
drag, startPoint x: 65, startPoint y: 93, endPoint x: 68, endPoint y: 102, distance: 10.2
click at [64, 91] on link "Settings" at bounding box center [58, 102] width 117 height 36
type input "100"
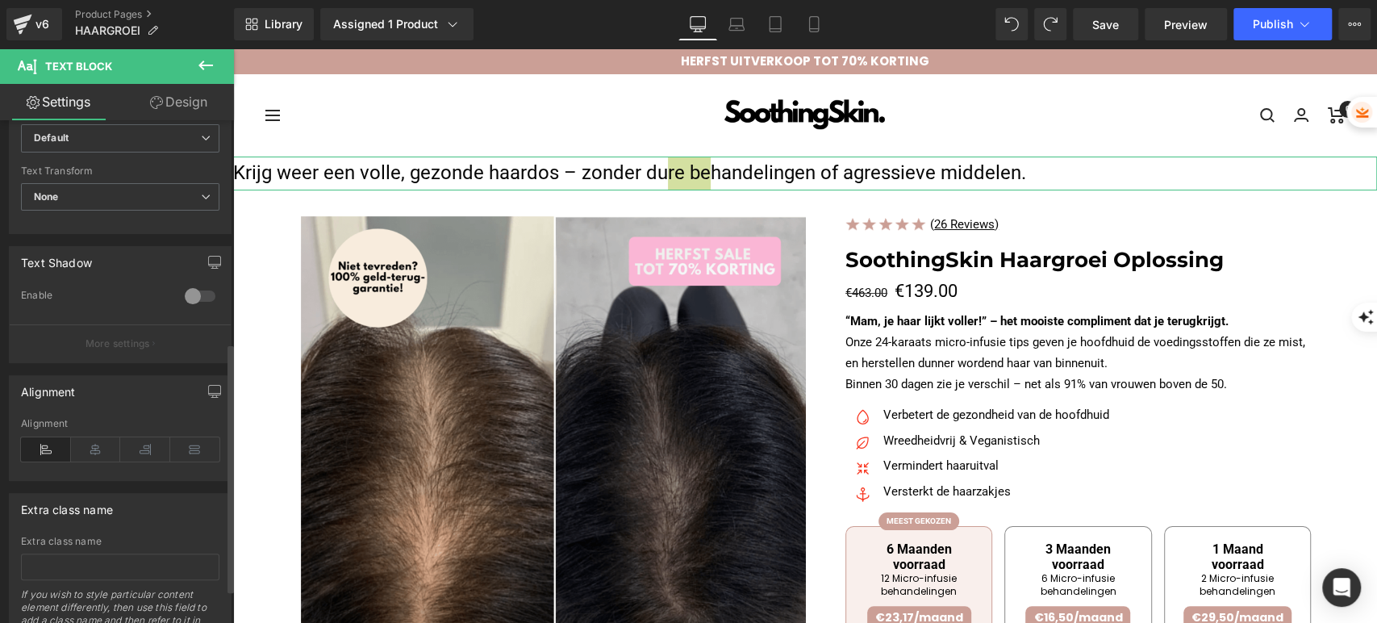
scroll to position [448, 0]
click at [109, 445] on icon at bounding box center [96, 446] width 50 height 24
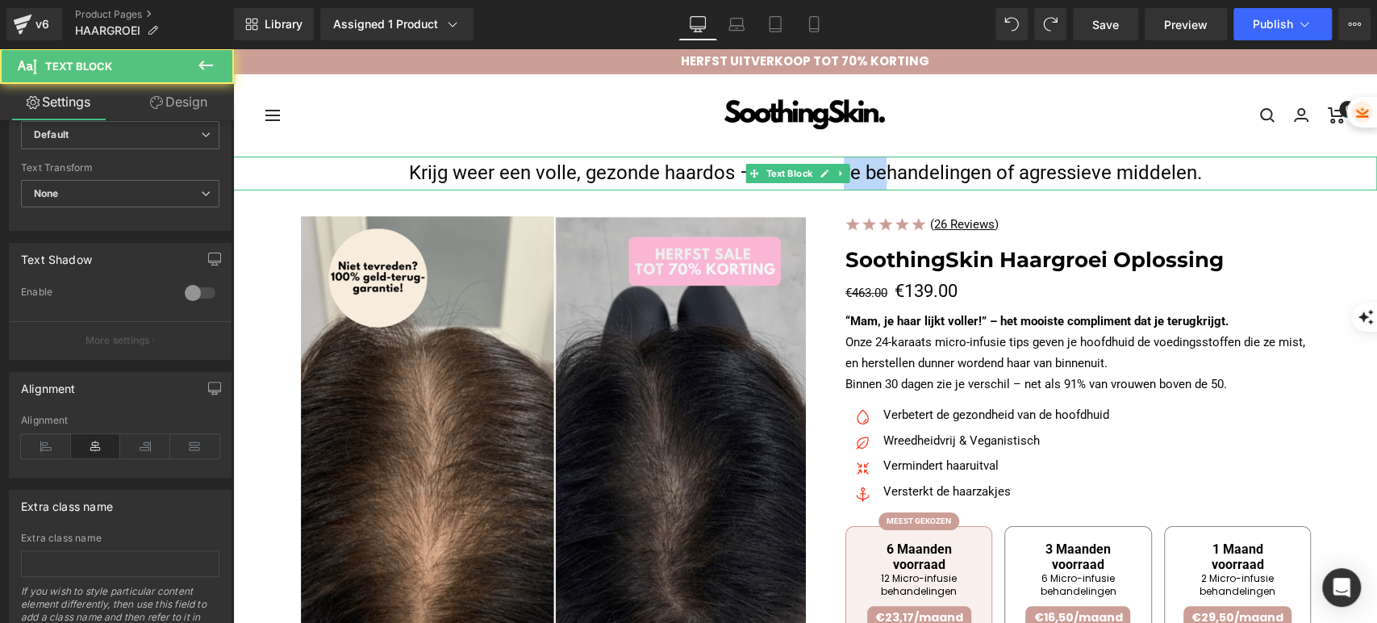
click at [343, 178] on p "Krijg weer een volle, gezonde haardos – zonder dure behandelingen of agressieve…" at bounding box center [805, 174] width 1144 height 34
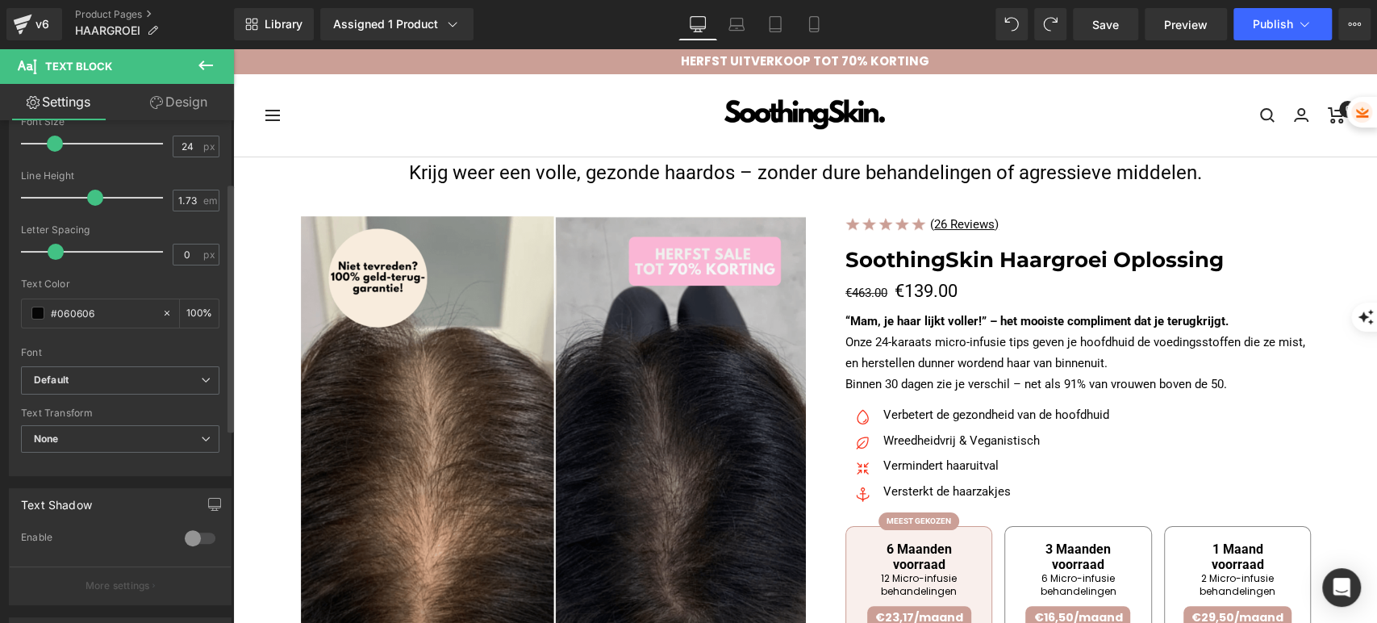
scroll to position [0, 0]
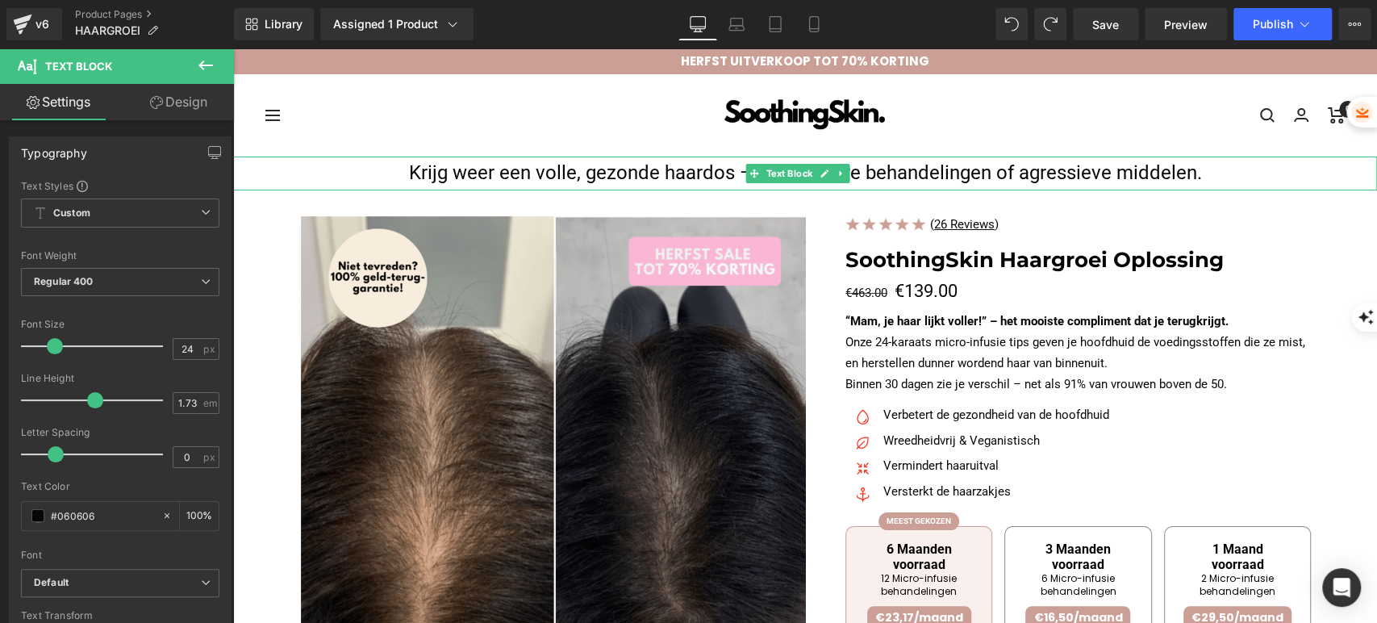
click at [571, 181] on p "Krijg weer een volle, gezonde haardos – zonder dure behandelingen of agressieve…" at bounding box center [805, 174] width 1144 height 34
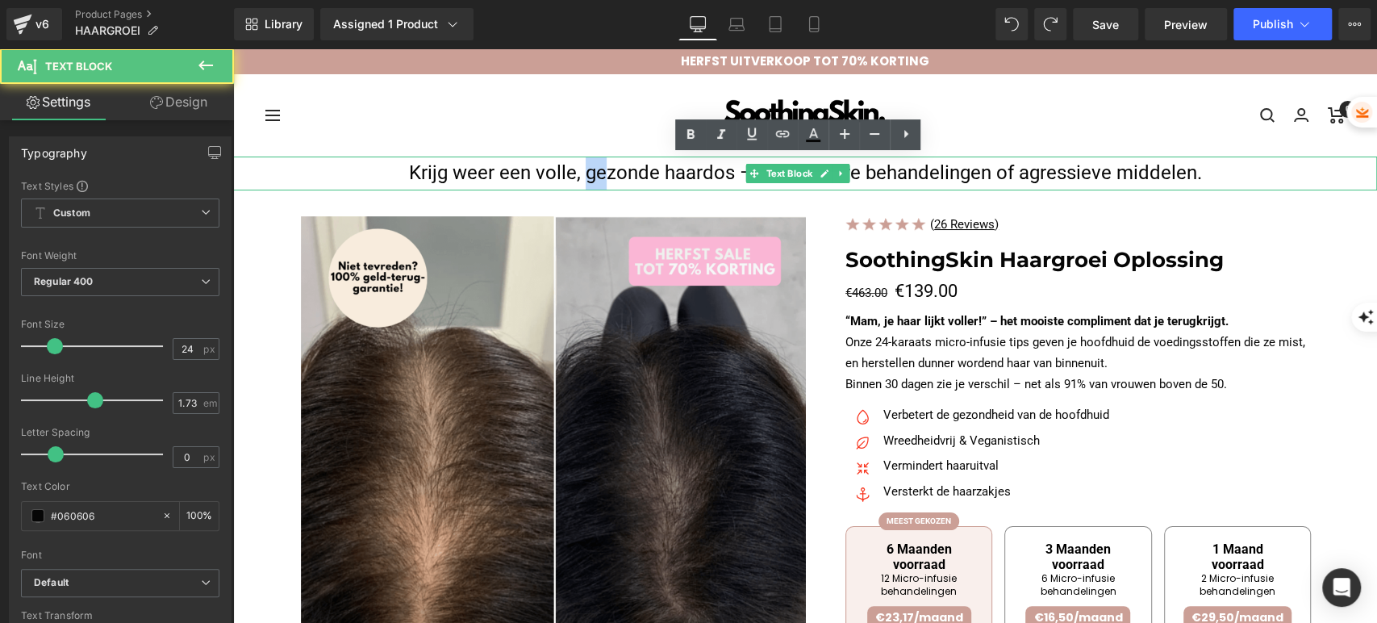
click at [571, 181] on p "Krijg weer een volle, gezonde haardos – zonder dure behandelingen of agressieve…" at bounding box center [805, 174] width 1144 height 34
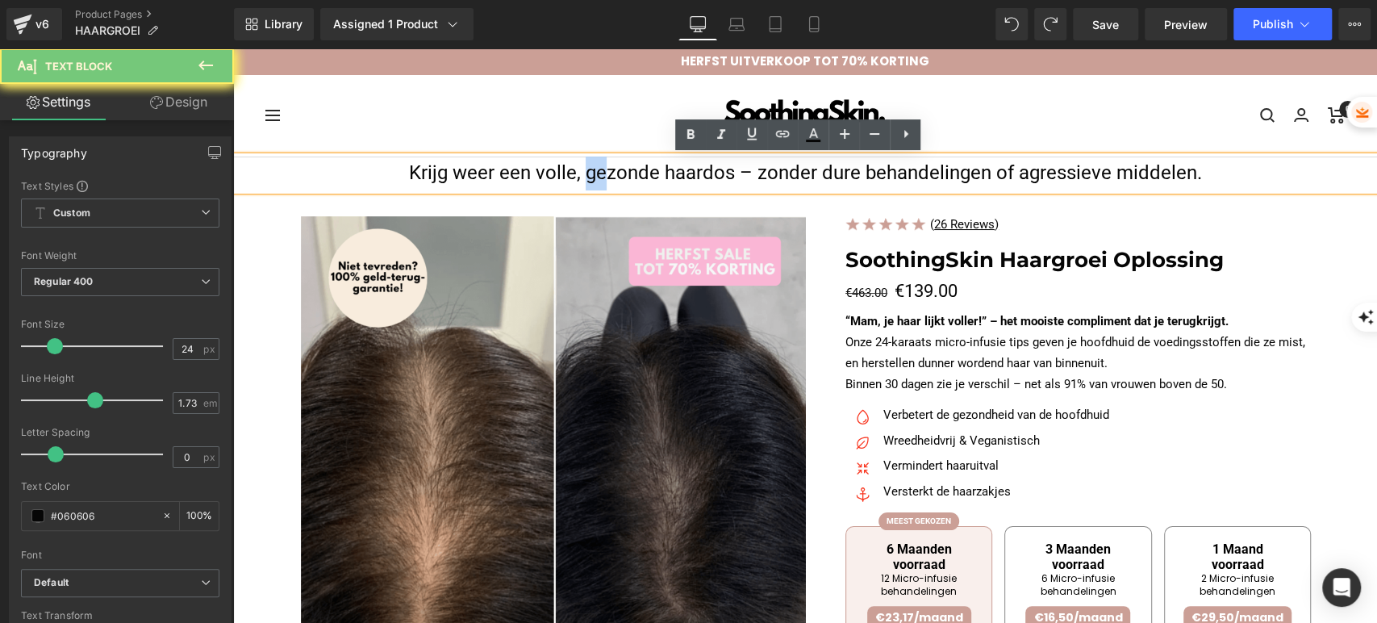
click at [571, 181] on p "Krijg weer een volle, gezonde haardos – zonder dure behandelingen of agressieve…" at bounding box center [805, 174] width 1144 height 34
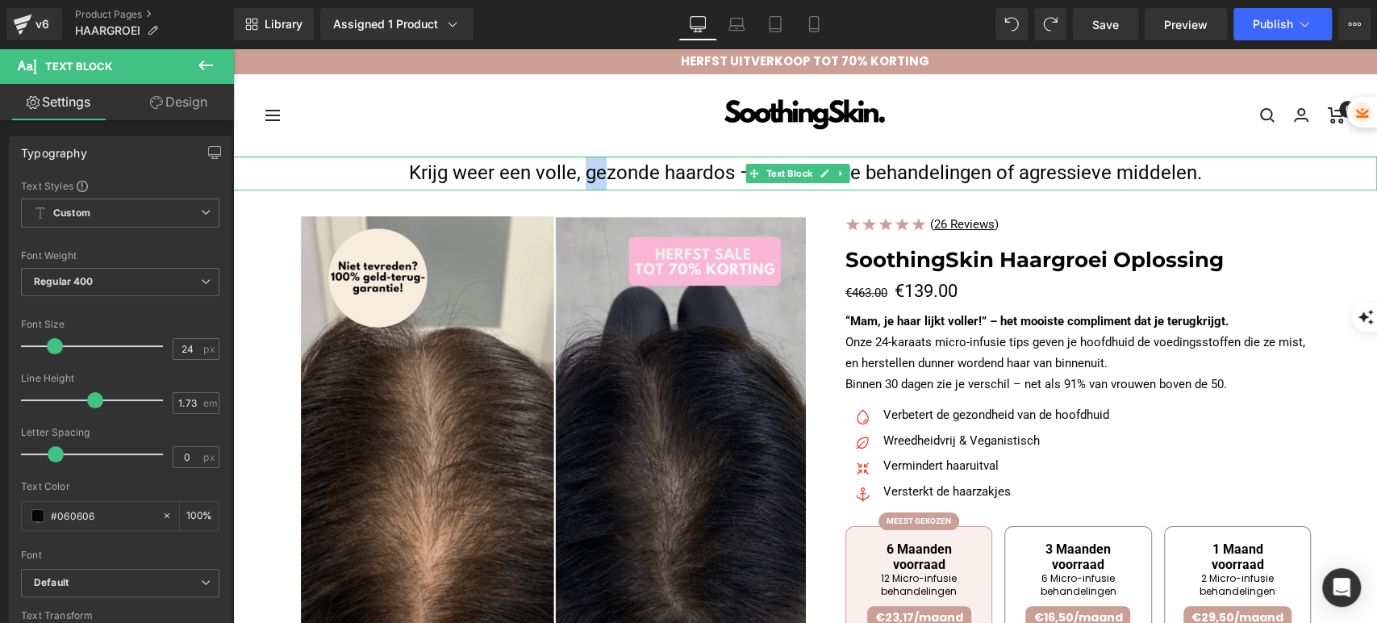
click at [874, 171] on p "Krijg weer een volle, gezonde haardos – zonder dure behandelingen of agressieve…" at bounding box center [805, 174] width 1144 height 34
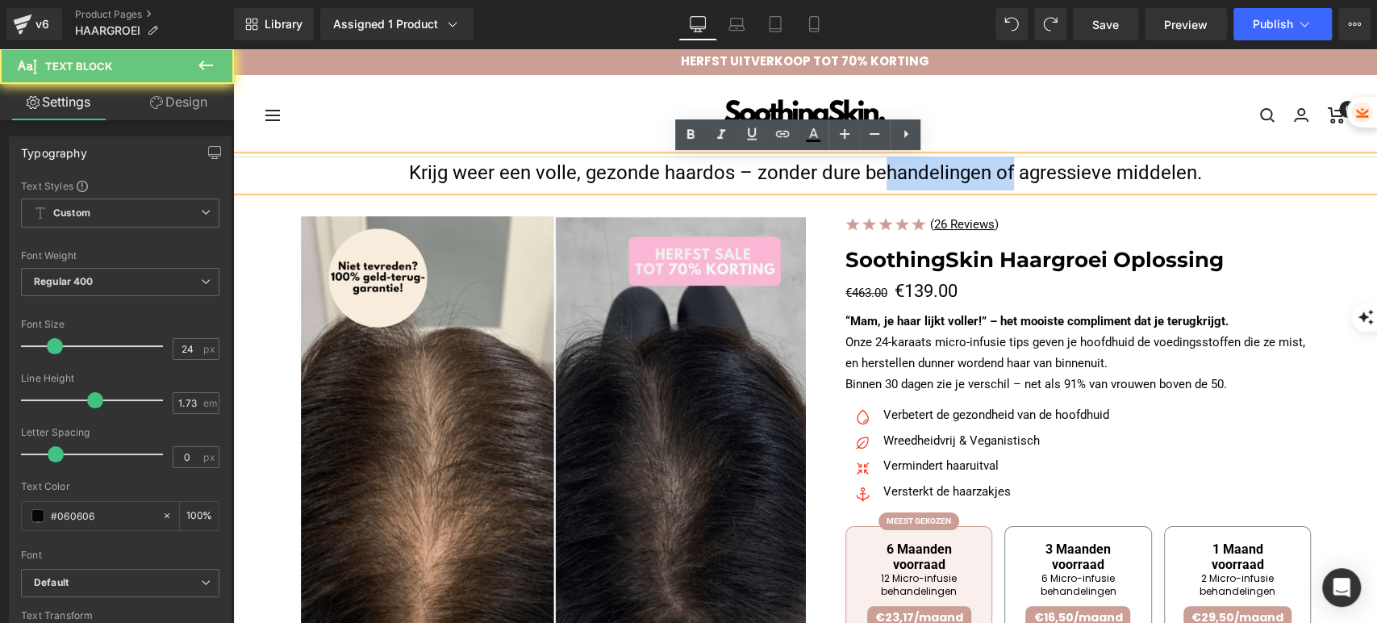
click at [874, 171] on p "Krijg weer een volle, gezonde haardos – zonder dure behandelingen of agressieve…" at bounding box center [805, 174] width 1144 height 34
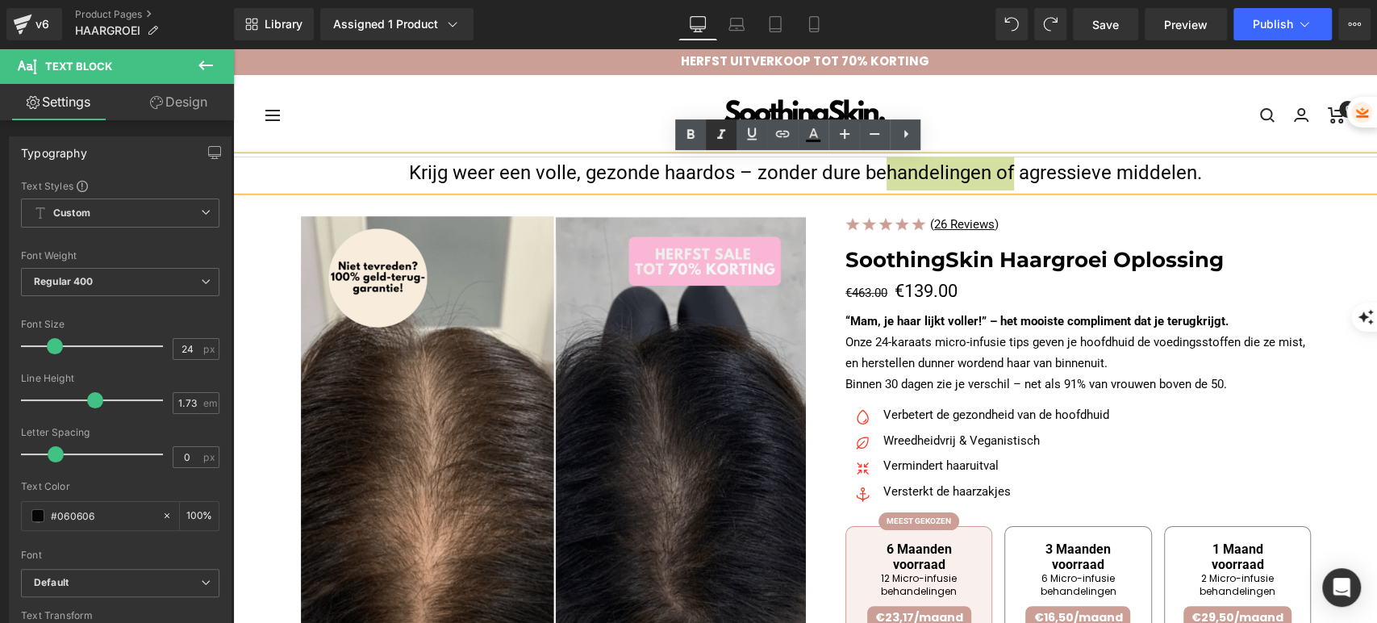
click at [706, 133] on link at bounding box center [721, 134] width 31 height 31
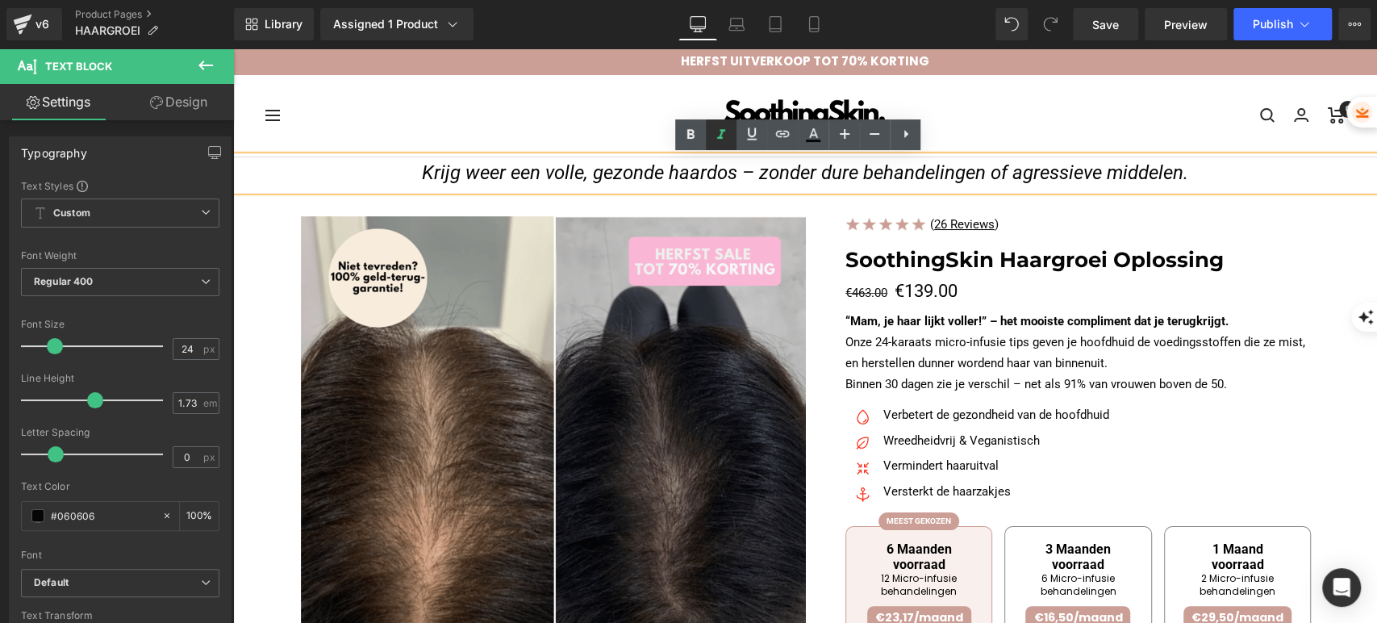
click at [716, 144] on icon at bounding box center [721, 134] width 19 height 19
click at [698, 138] on icon at bounding box center [690, 134] width 19 height 19
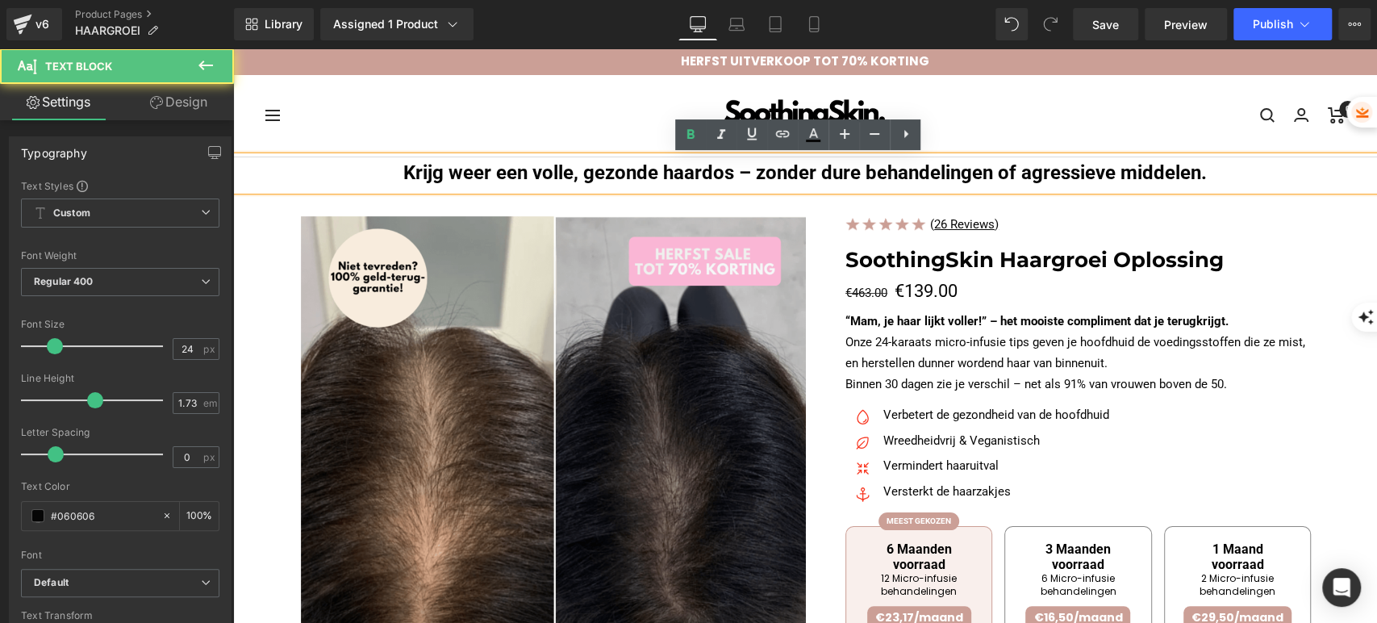
click at [403, 167] on strong "Krijg weer een volle, gezonde haardos – zonder dure behandelingen of agressieve…" at bounding box center [805, 172] width 804 height 23
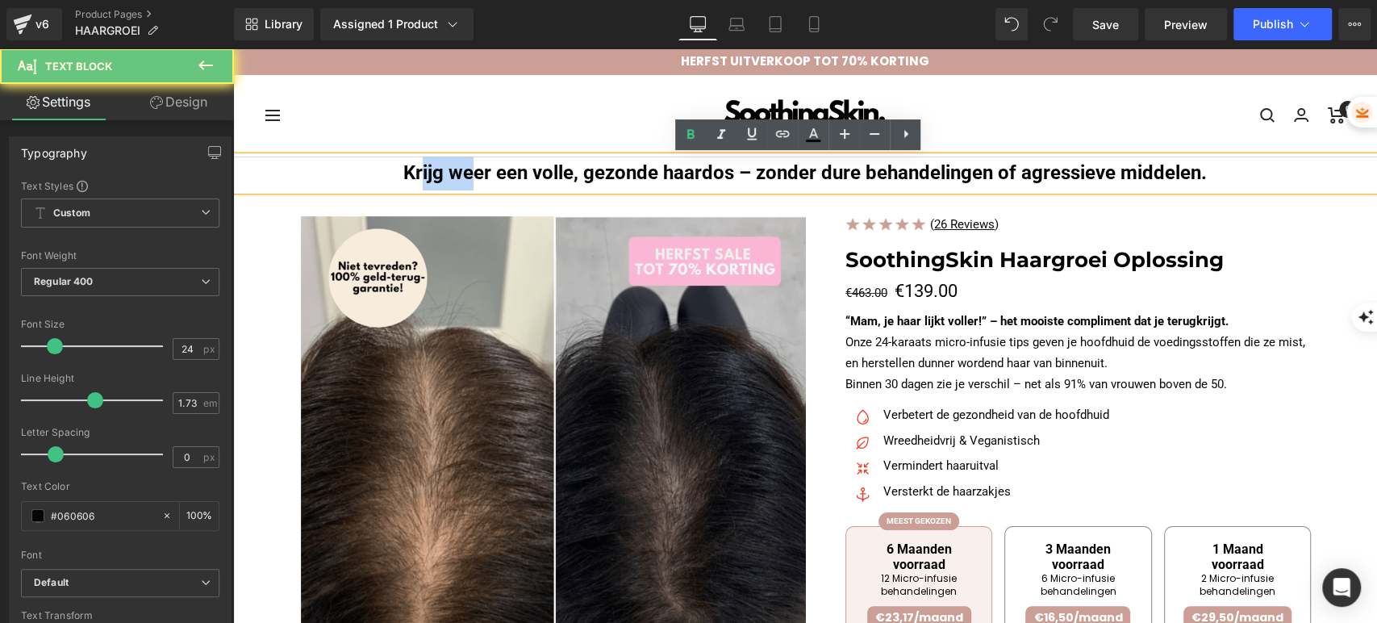
click at [403, 167] on strong "Krijg weer een volle, gezonde haardos – zonder dure behandelingen of agressieve…" at bounding box center [805, 172] width 804 height 23
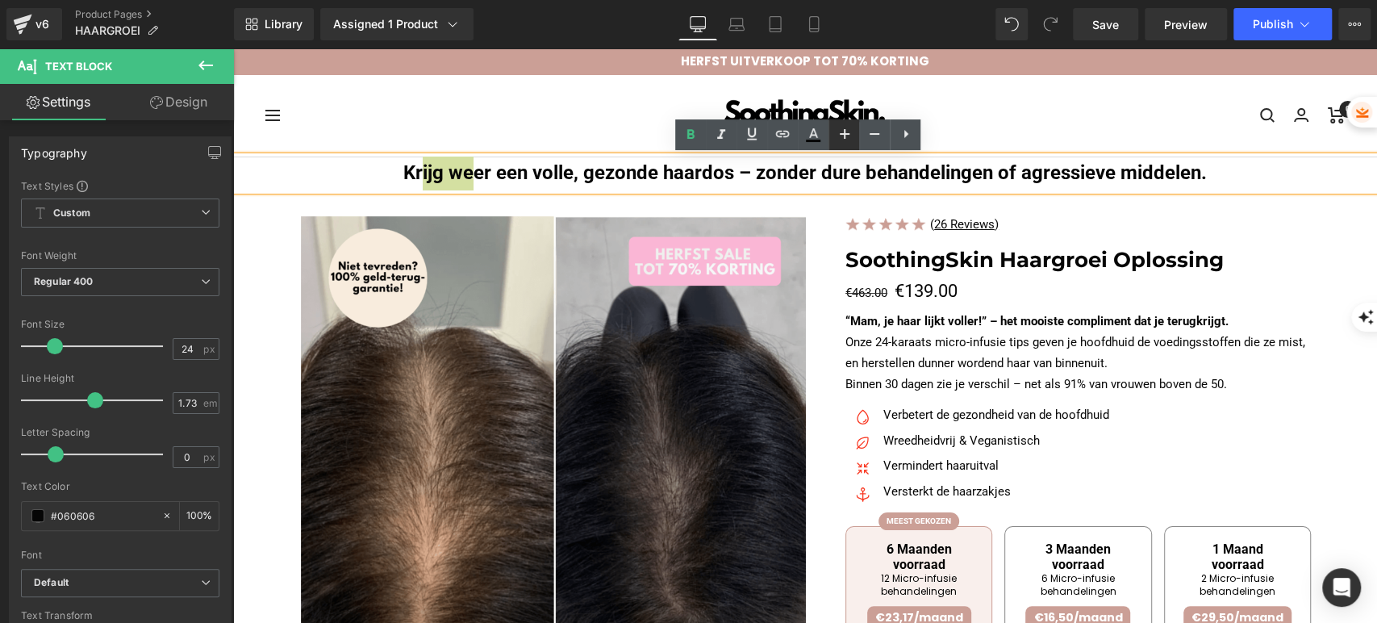
click at [845, 138] on icon at bounding box center [845, 134] width 10 height 10
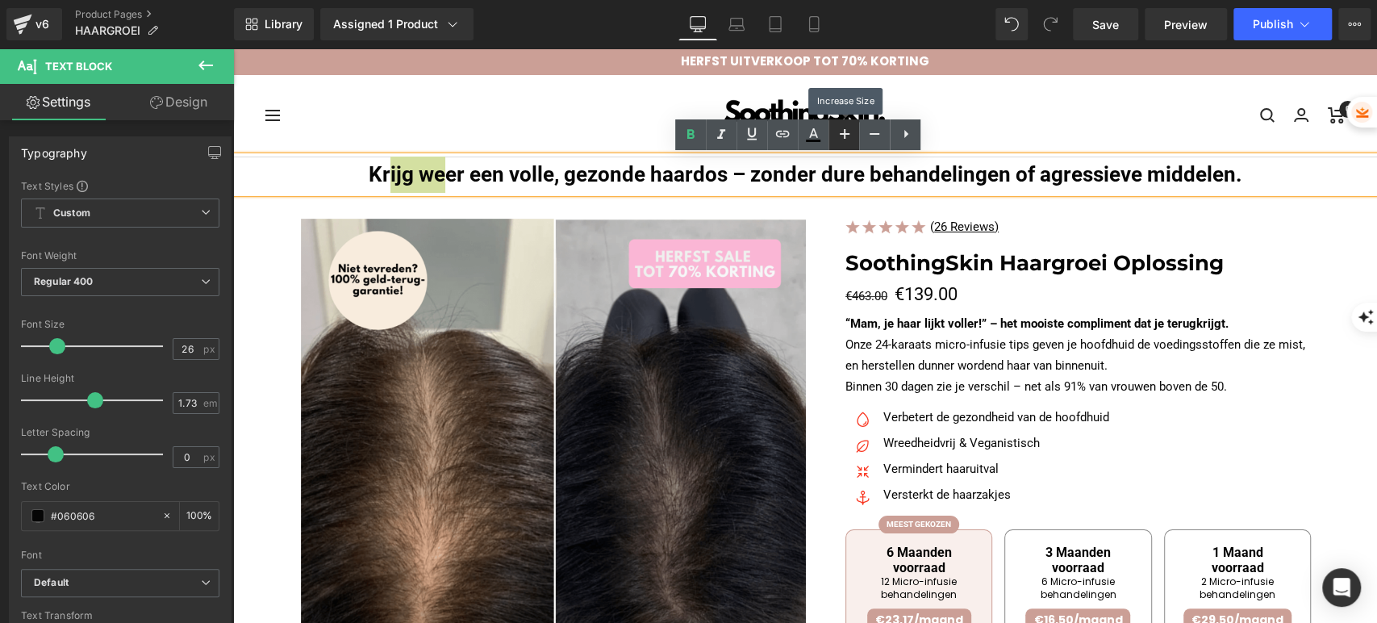
click at [845, 138] on icon at bounding box center [845, 134] width 10 height 10
type input "28"
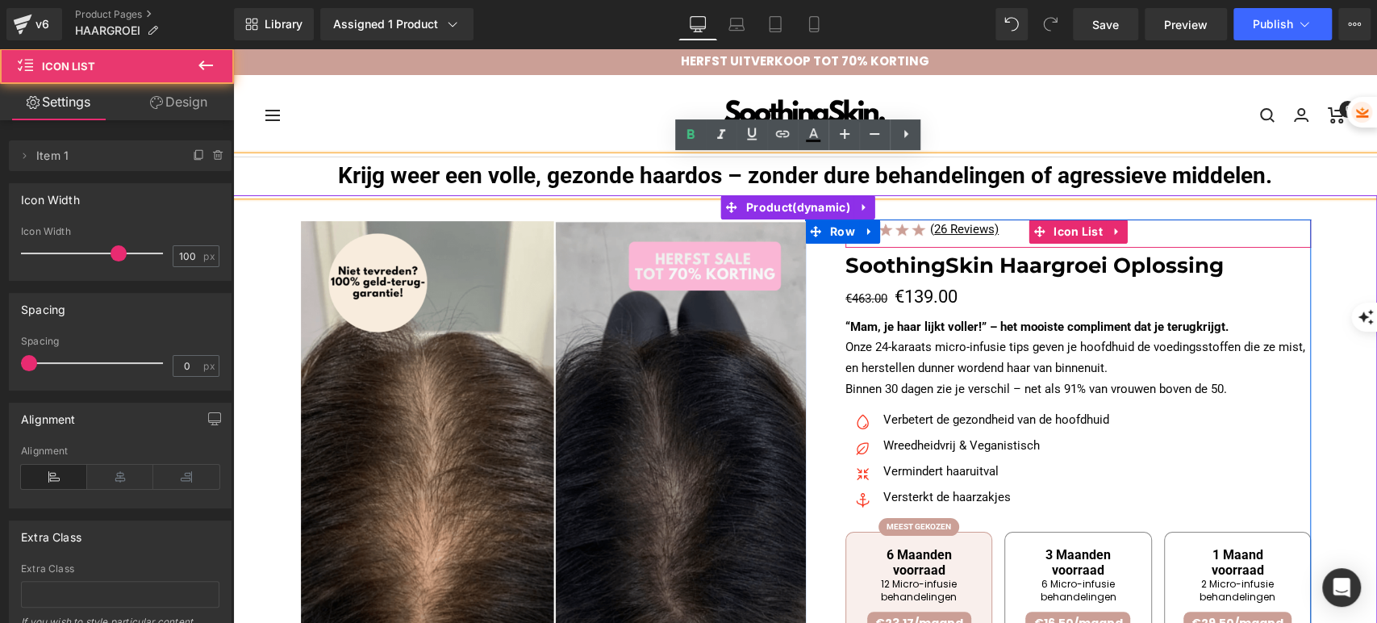
click at [1186, 224] on div "Image ( 26 Reviews) Text Block" at bounding box center [1079, 233] width 466 height 28
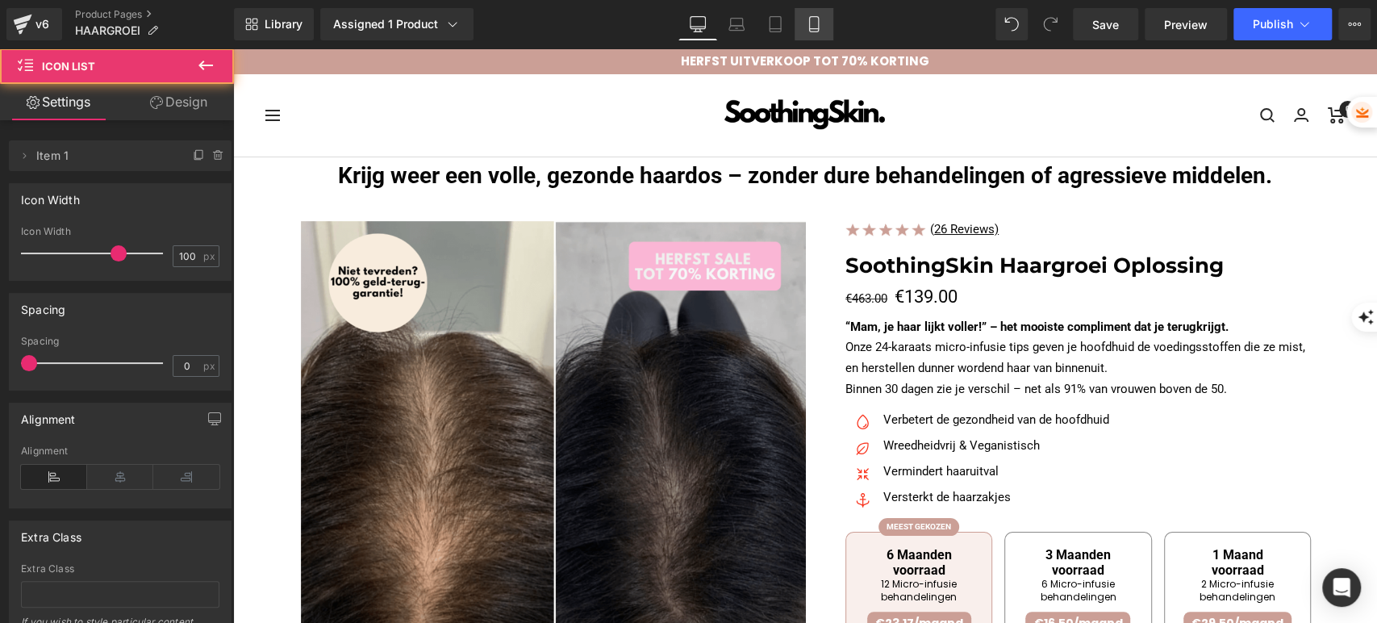
click at [814, 12] on link "Mobile" at bounding box center [814, 24] width 39 height 32
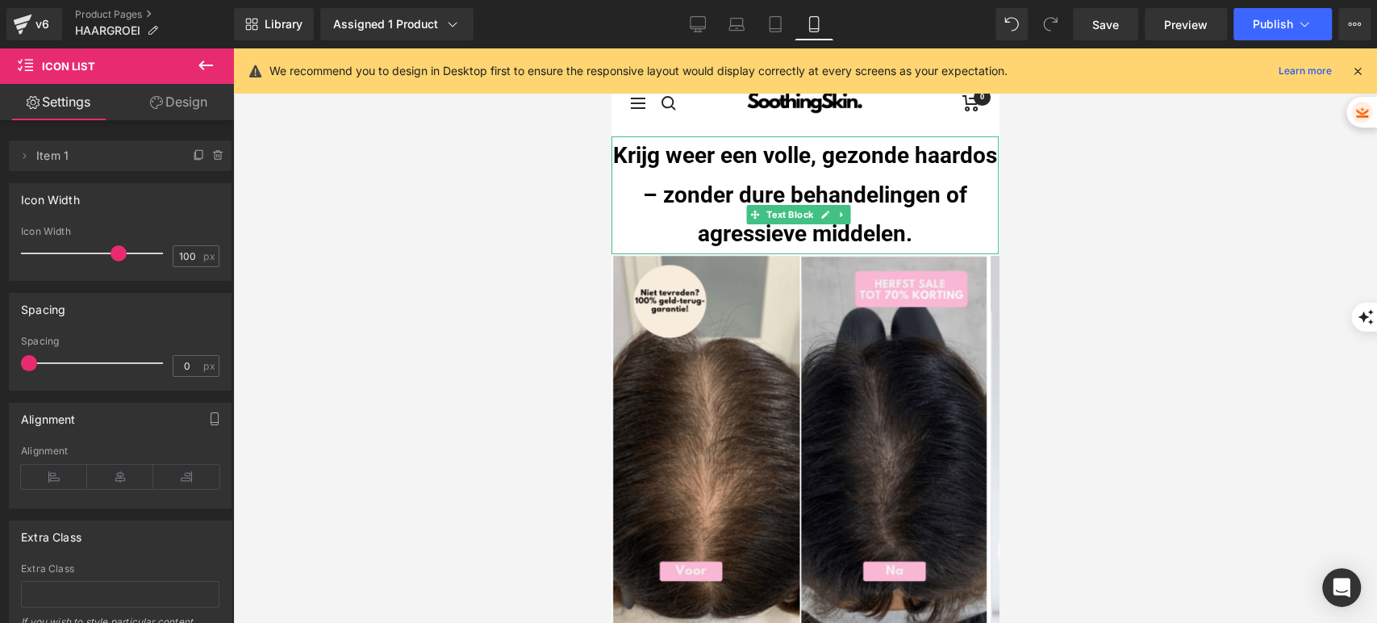
click at [738, 160] on strong "Krijg weer een volle, gezonde haardos – zonder dure behandelingen of agressieve…" at bounding box center [805, 194] width 384 height 105
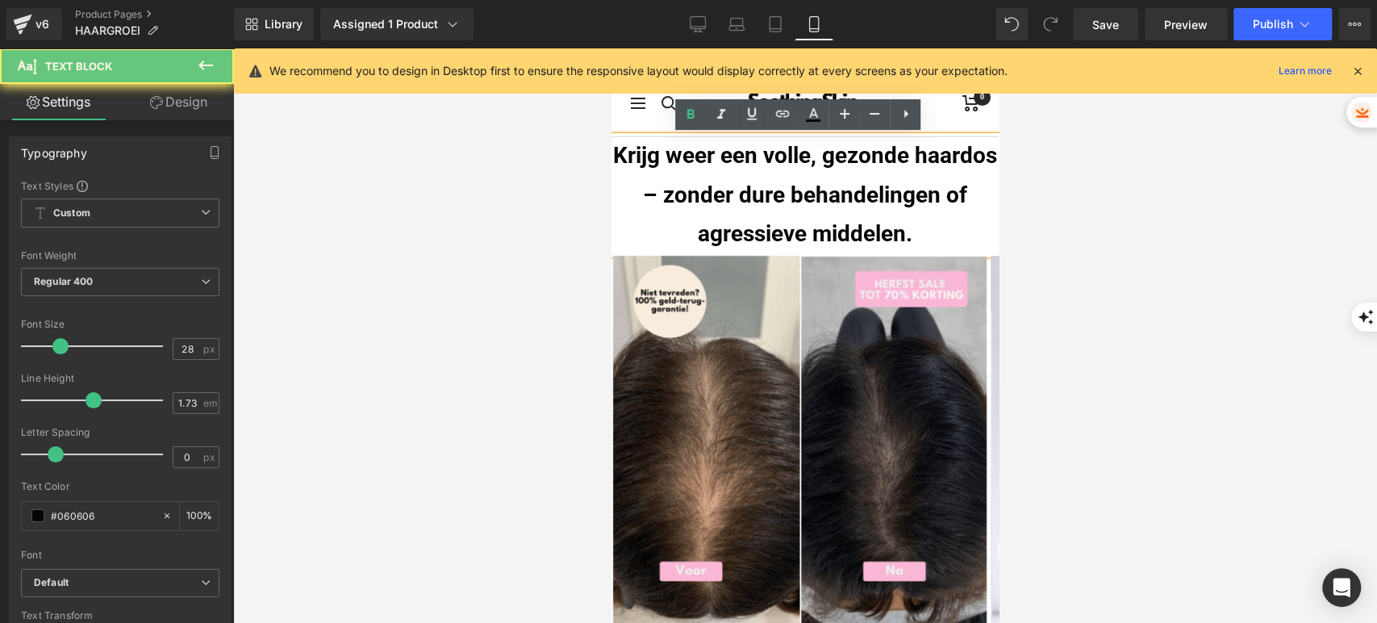
click at [738, 160] on strong "Krijg weer een volle, gezonde haardos – zonder dure behandelingen of agressieve…" at bounding box center [805, 194] width 384 height 105
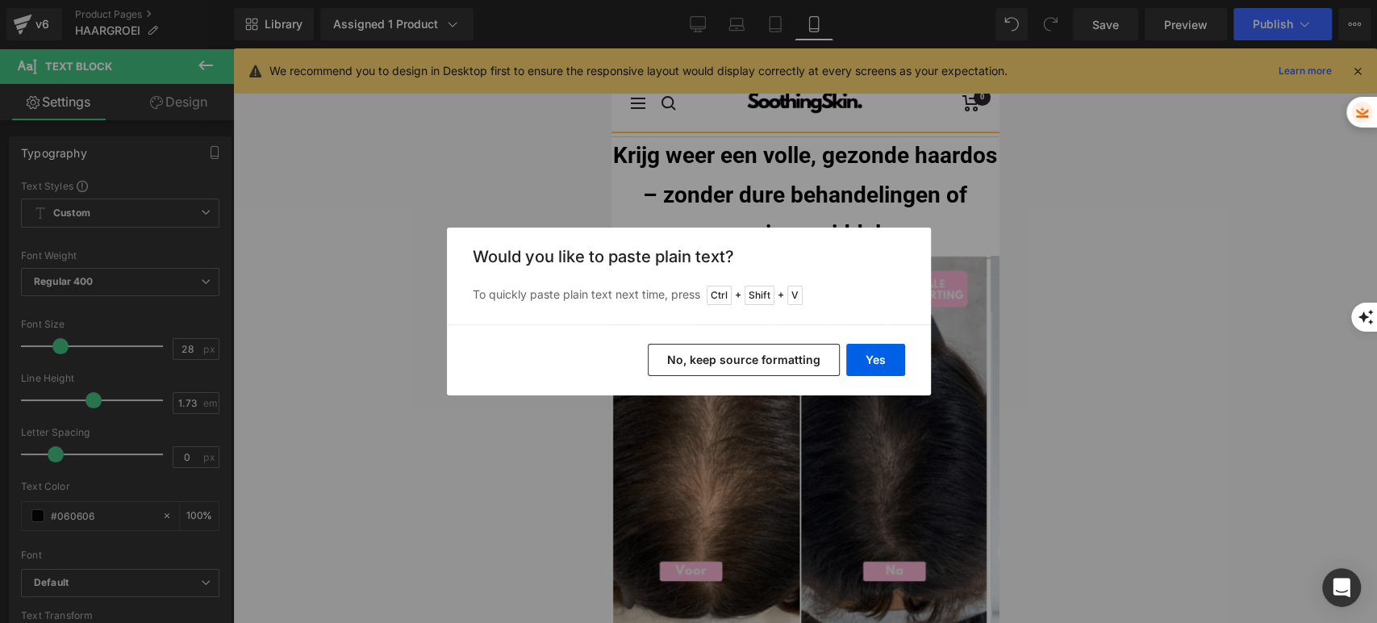
click at [763, 353] on button "No, keep source formatting" at bounding box center [744, 360] width 192 height 32
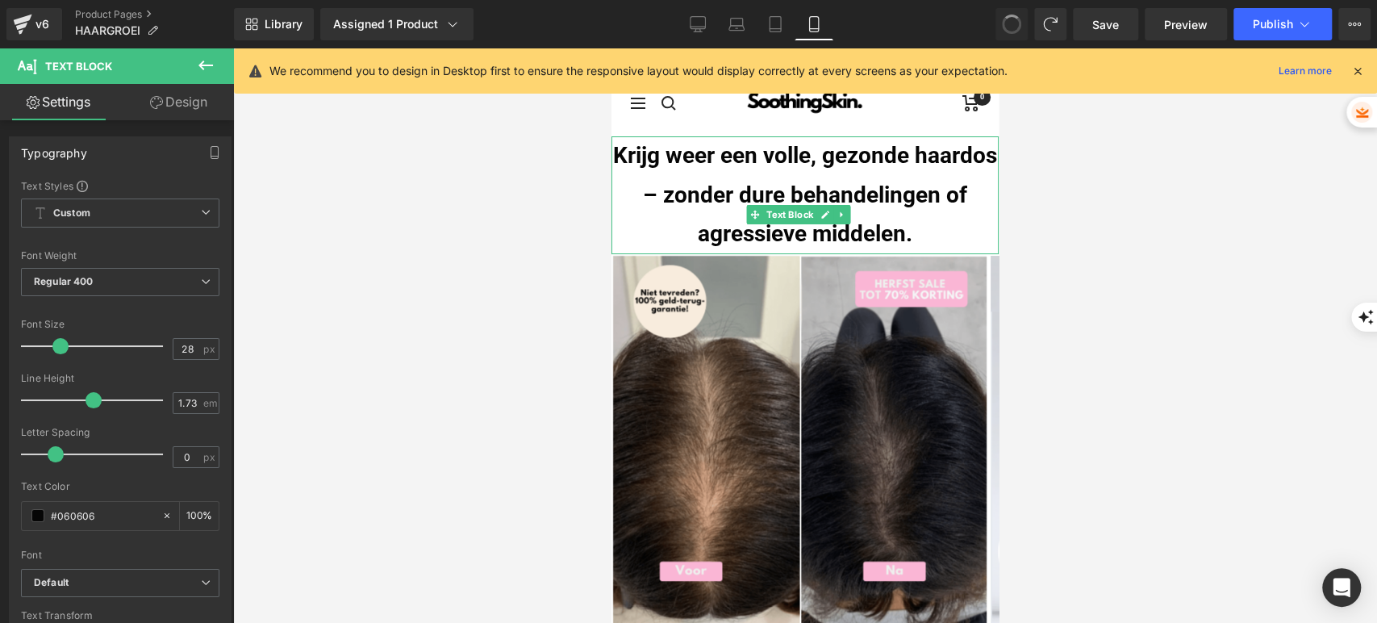
click at [722, 186] on strong "Krijg weer een volle, gezonde haardos – zonder dure behandelingen of agressieve…" at bounding box center [805, 194] width 384 height 105
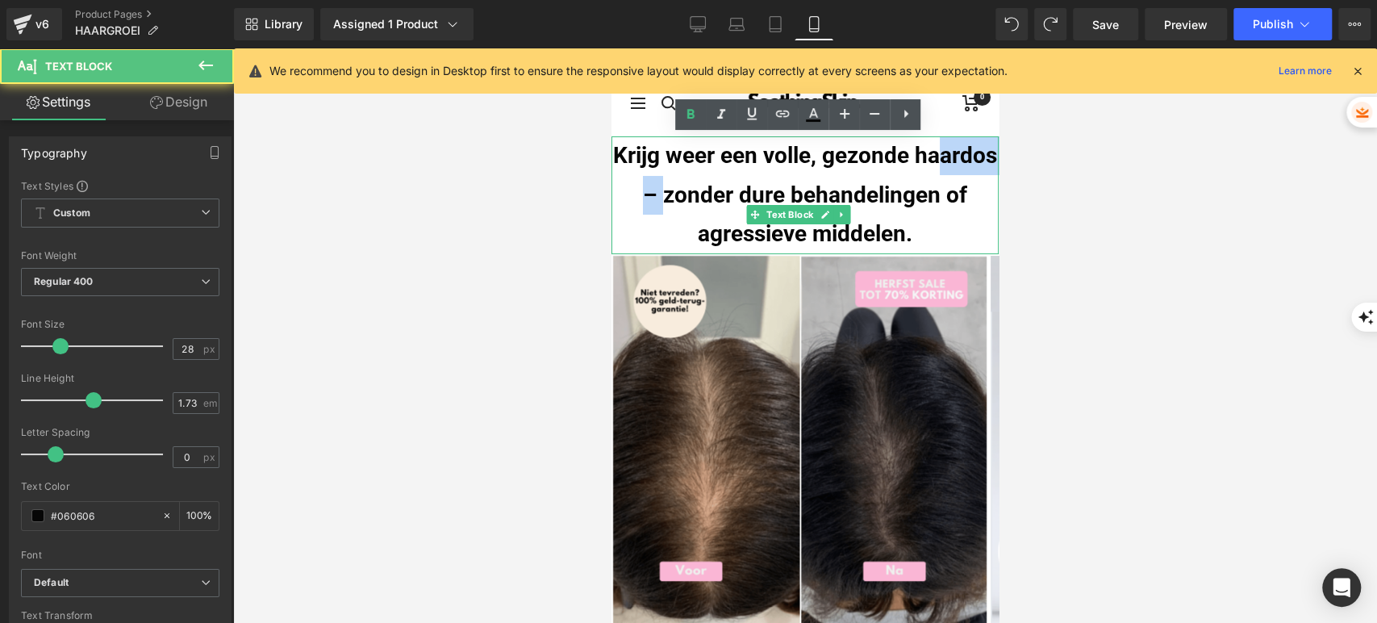
click at [722, 186] on strong "Krijg weer een volle, gezonde haardos – zonder dure behandelingen of agressieve…" at bounding box center [805, 194] width 384 height 105
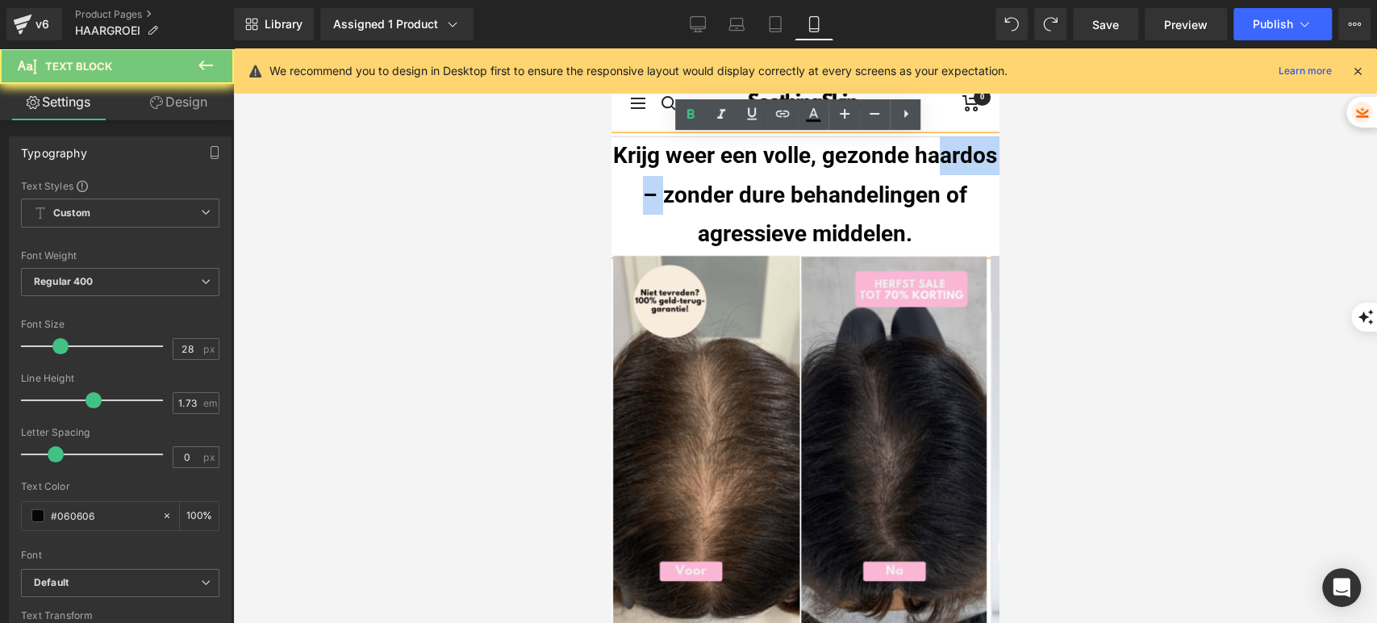
click at [722, 186] on strong "Krijg weer een volle, gezonde haardos – zonder dure behandelingen of agressieve…" at bounding box center [805, 194] width 384 height 105
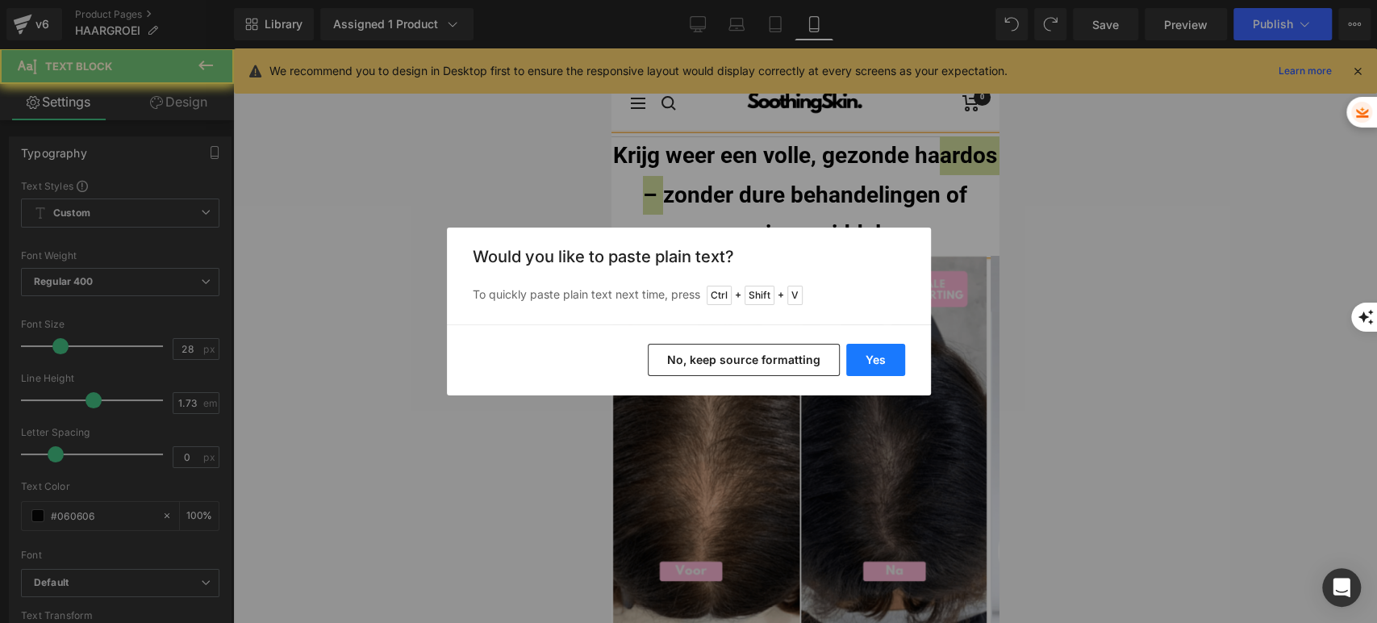
click at [866, 367] on button "Yes" at bounding box center [876, 360] width 59 height 32
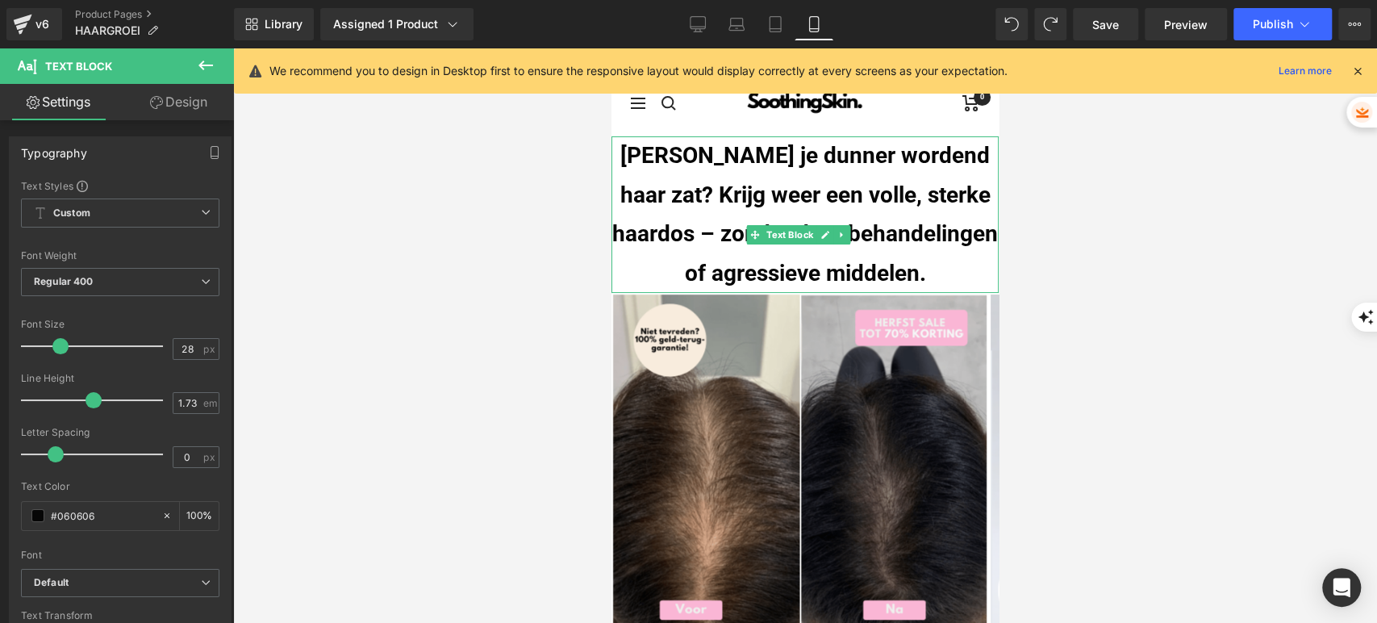
click at [890, 163] on b "Ben je dunner wordend haar zat? Krijg weer een volle, sterke haardos – zonder d…" at bounding box center [805, 214] width 386 height 144
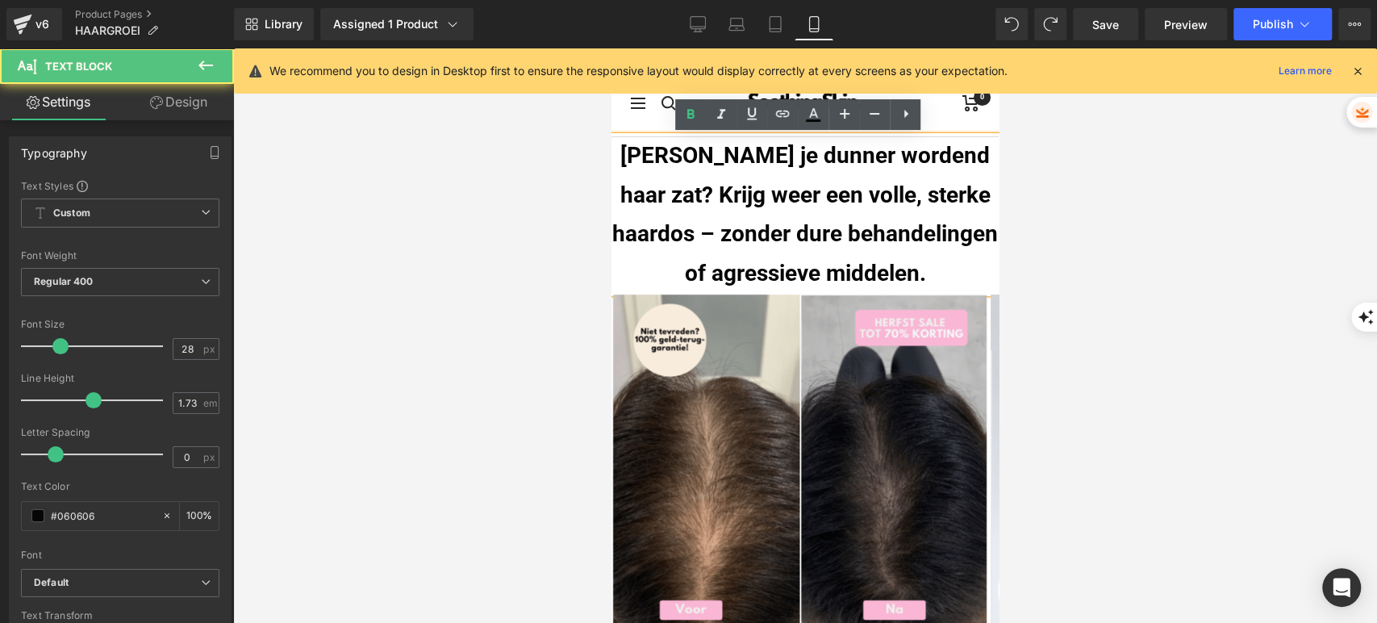
click at [890, 163] on b "Ben je dunner wordend haar zat? Krijg weer een volle, sterke haardos – zonder d…" at bounding box center [805, 214] width 386 height 144
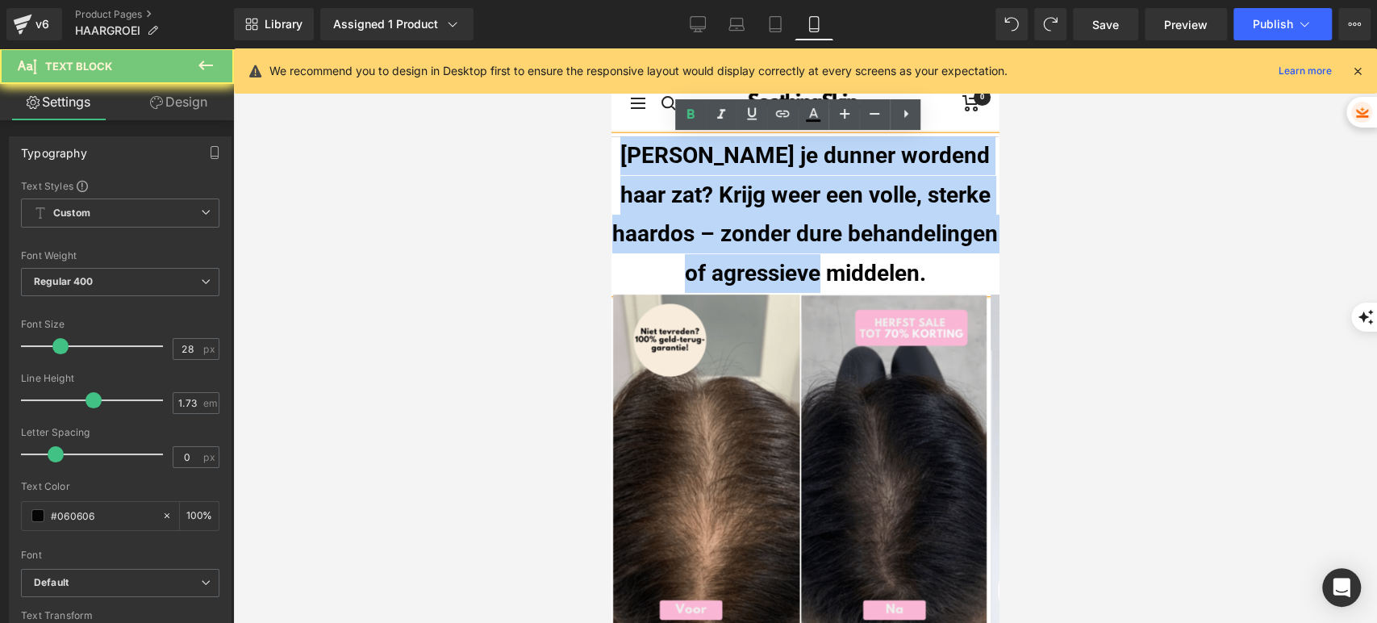
click at [890, 163] on b "Ben je dunner wordend haar zat? Krijg weer een volle, sterke haardos – zonder d…" at bounding box center [805, 214] width 386 height 144
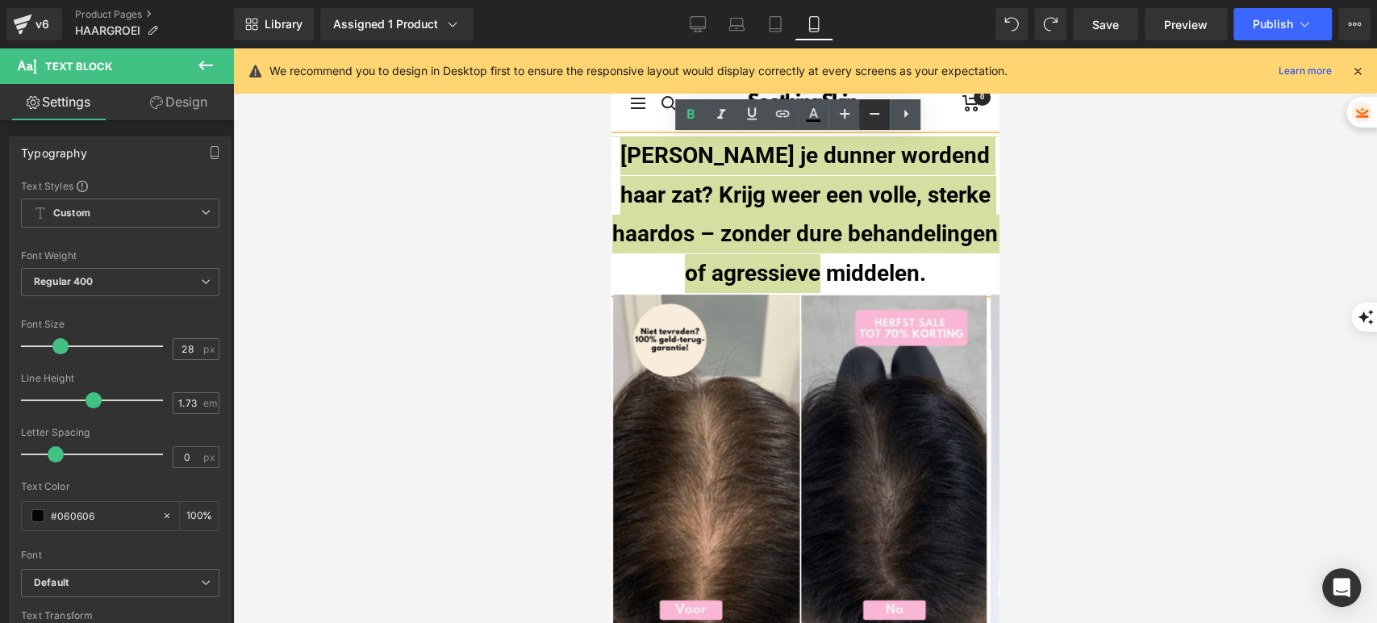
click at [880, 112] on icon at bounding box center [874, 113] width 19 height 19
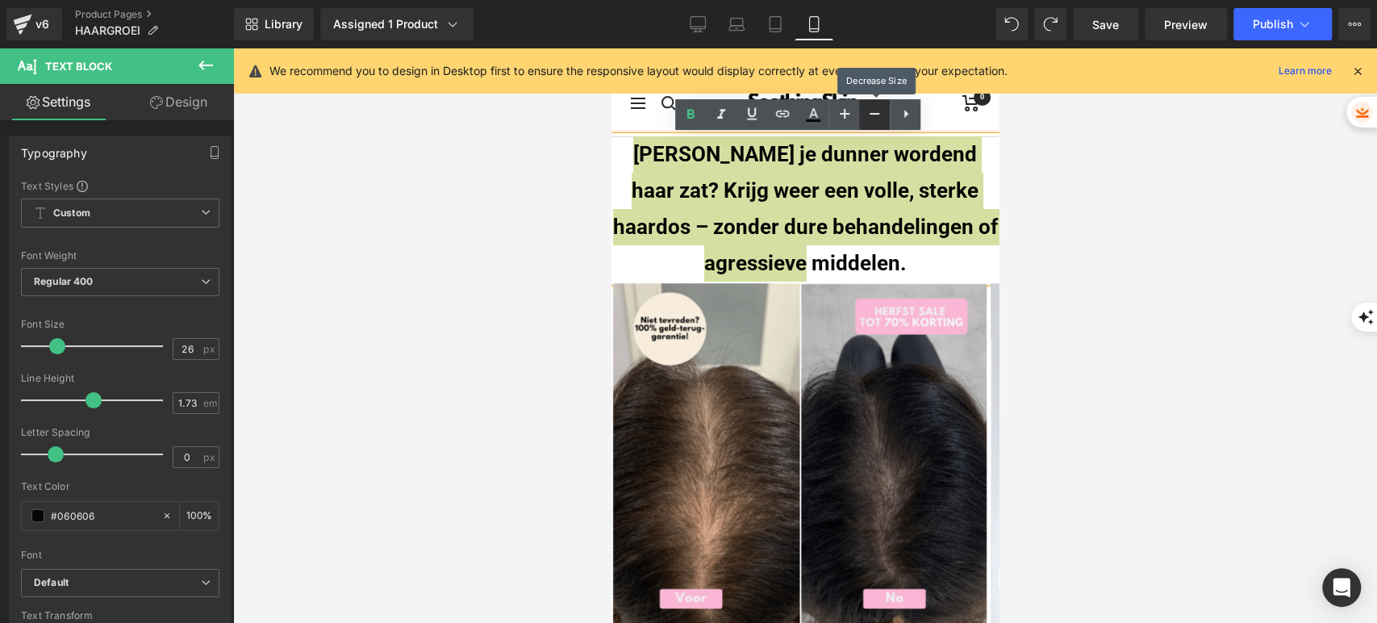
click at [880, 112] on icon at bounding box center [874, 113] width 19 height 19
type input "24"
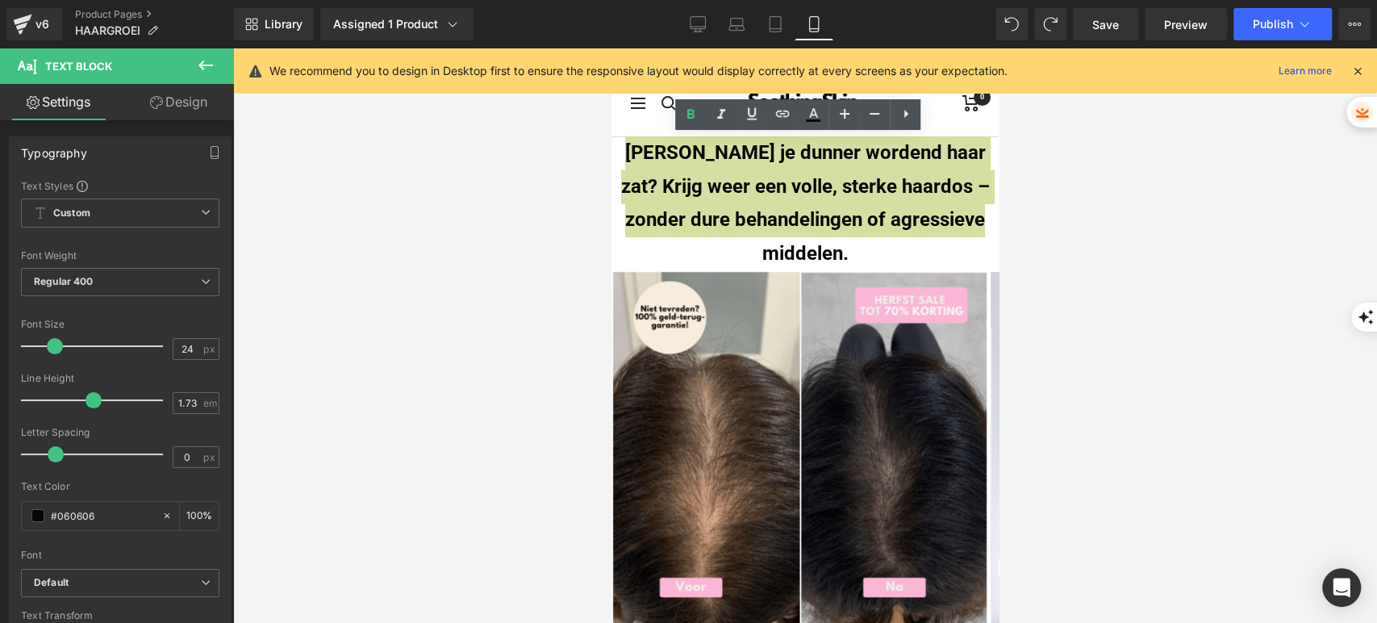
click at [1047, 194] on div at bounding box center [805, 335] width 1144 height 575
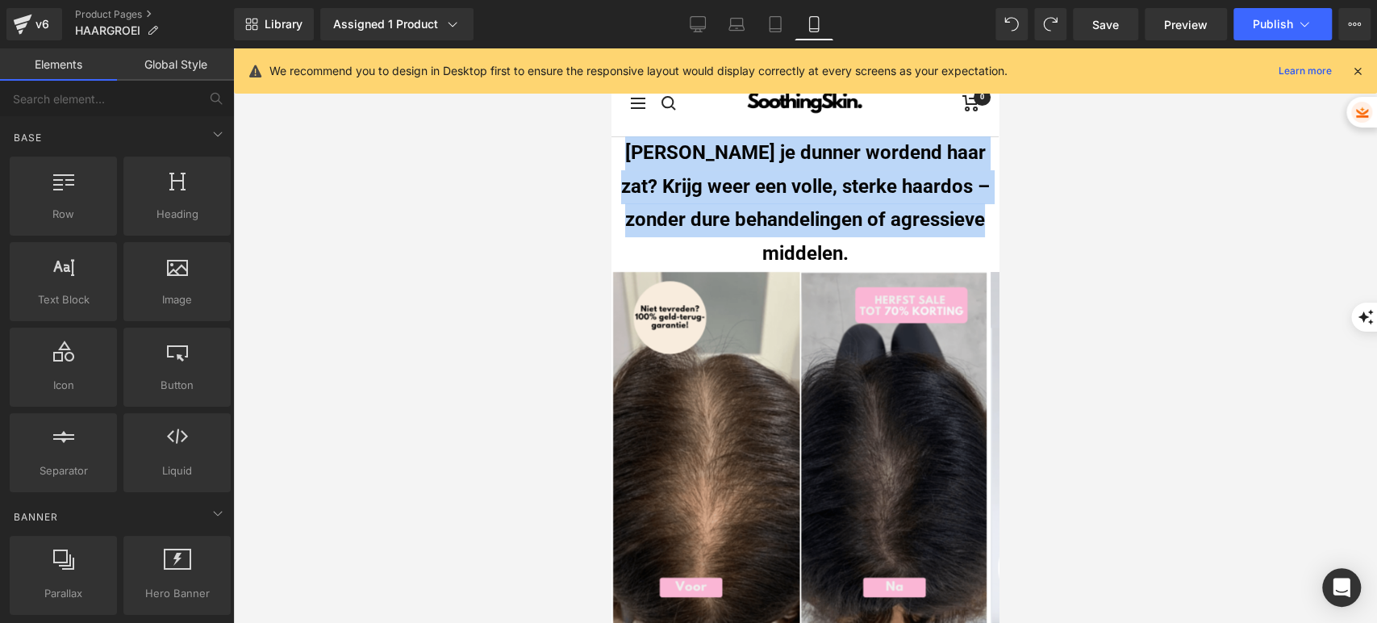
click at [913, 253] on p "Ben je dunner wordend haar zat? Krijg weer een volle, sterke haardos – zonder d…" at bounding box center [805, 203] width 387 height 134
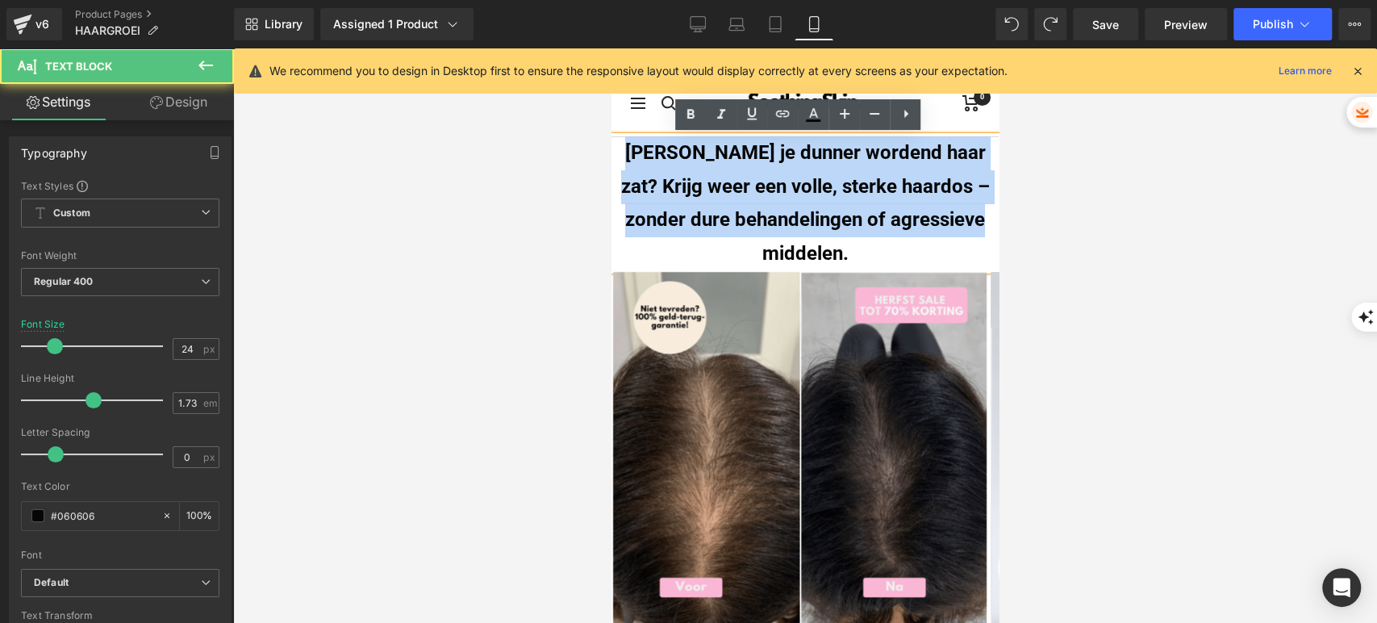
click at [847, 261] on p "Ben je dunner wordend haar zat? Krijg weer een volle, sterke haardos – zonder d…" at bounding box center [805, 203] width 387 height 134
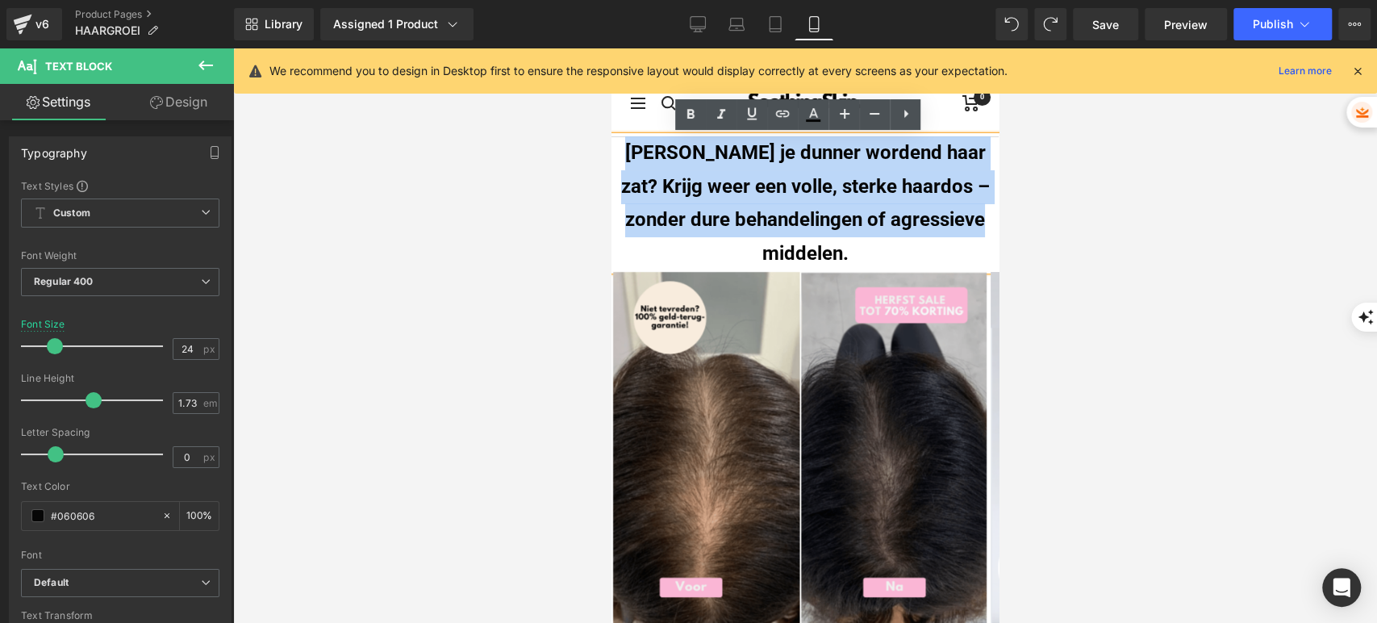
click at [859, 255] on p "Ben je dunner wordend haar zat? Krijg weer een volle, sterke haardos – zonder d…" at bounding box center [805, 203] width 387 height 134
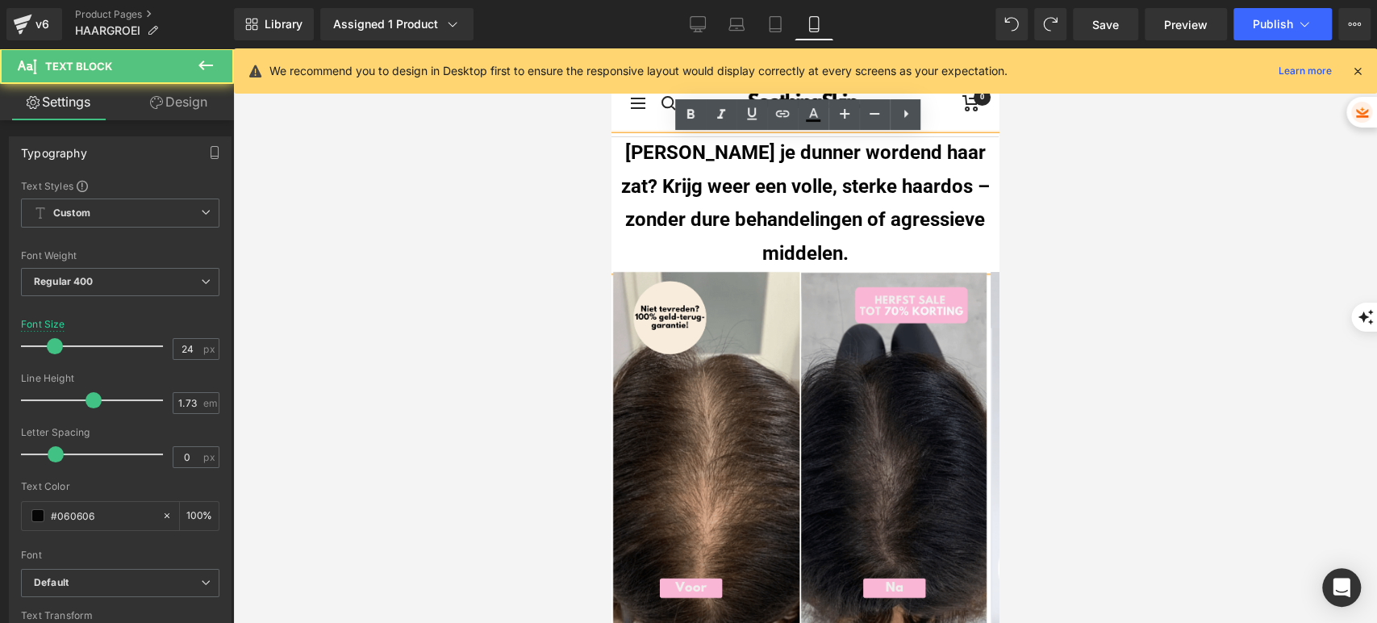
click at [872, 245] on p "Ben je dunner wordend haar zat? Krijg weer een volle, sterke haardos – zonder d…" at bounding box center [805, 203] width 387 height 134
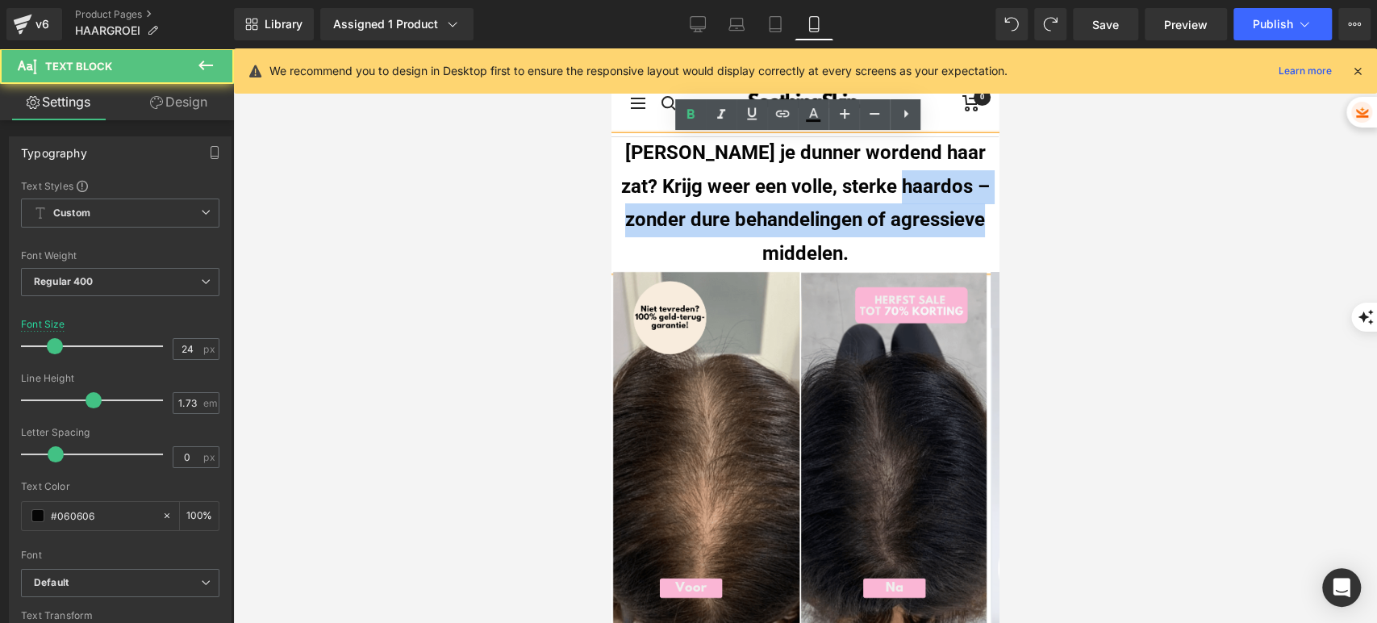
drag, startPoint x: 861, startPoint y: 256, endPoint x: 912, endPoint y: 195, distance: 79.0
click at [912, 195] on p "Ben je dunner wordend haar zat? Krijg weer een volle, sterke haardos – zonder d…" at bounding box center [805, 203] width 387 height 134
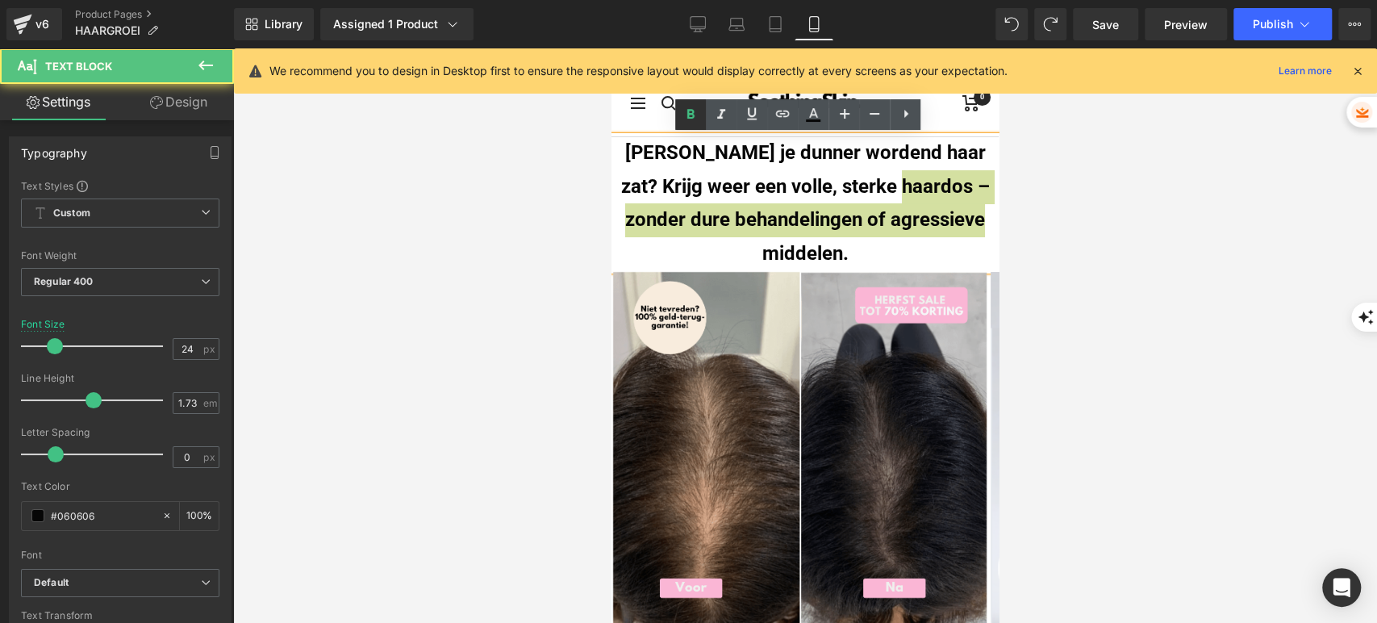
click at [690, 115] on icon at bounding box center [690, 114] width 19 height 19
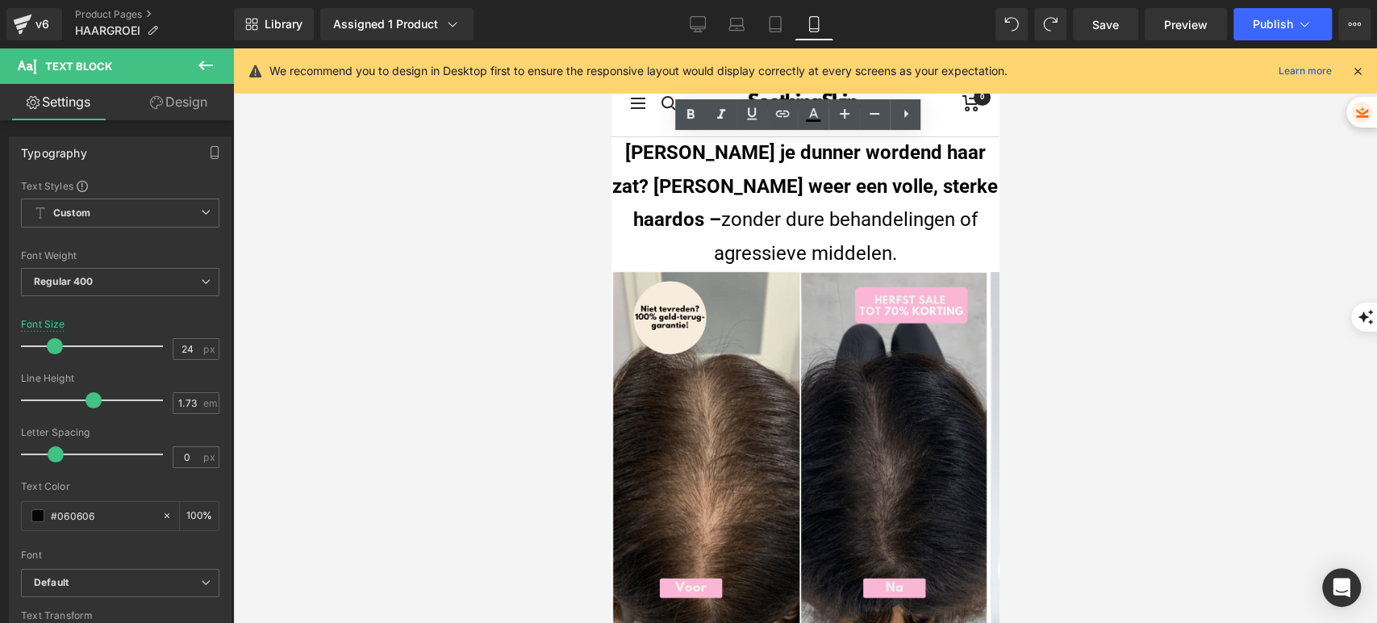
click at [1116, 199] on div at bounding box center [805, 335] width 1144 height 575
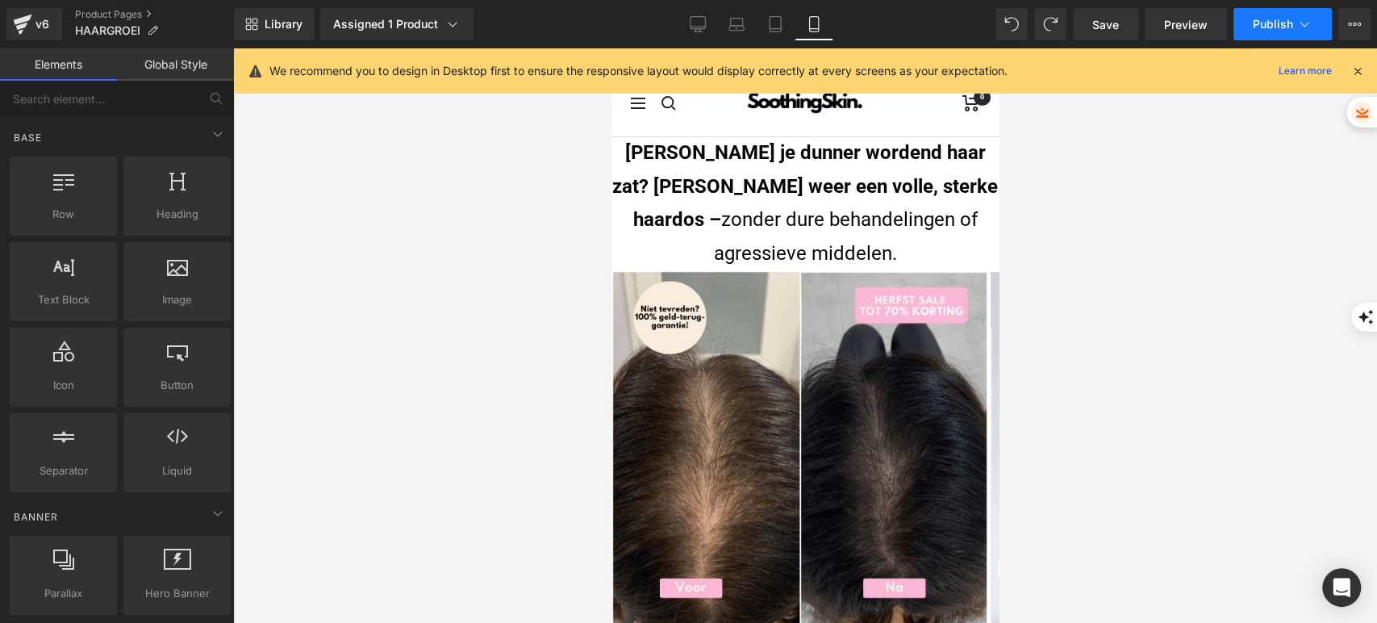
click at [1322, 28] on button "Publish" at bounding box center [1283, 24] width 98 height 32
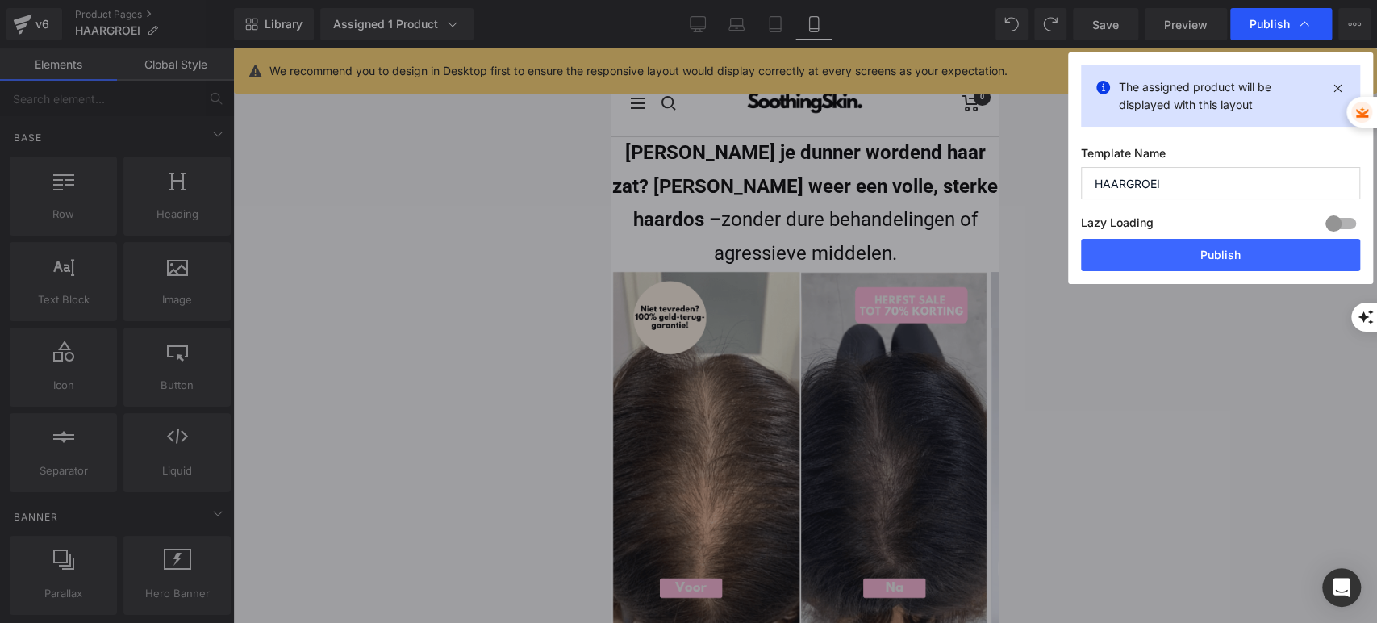
click at [1291, 20] on span "Publish" at bounding box center [1281, 24] width 63 height 16
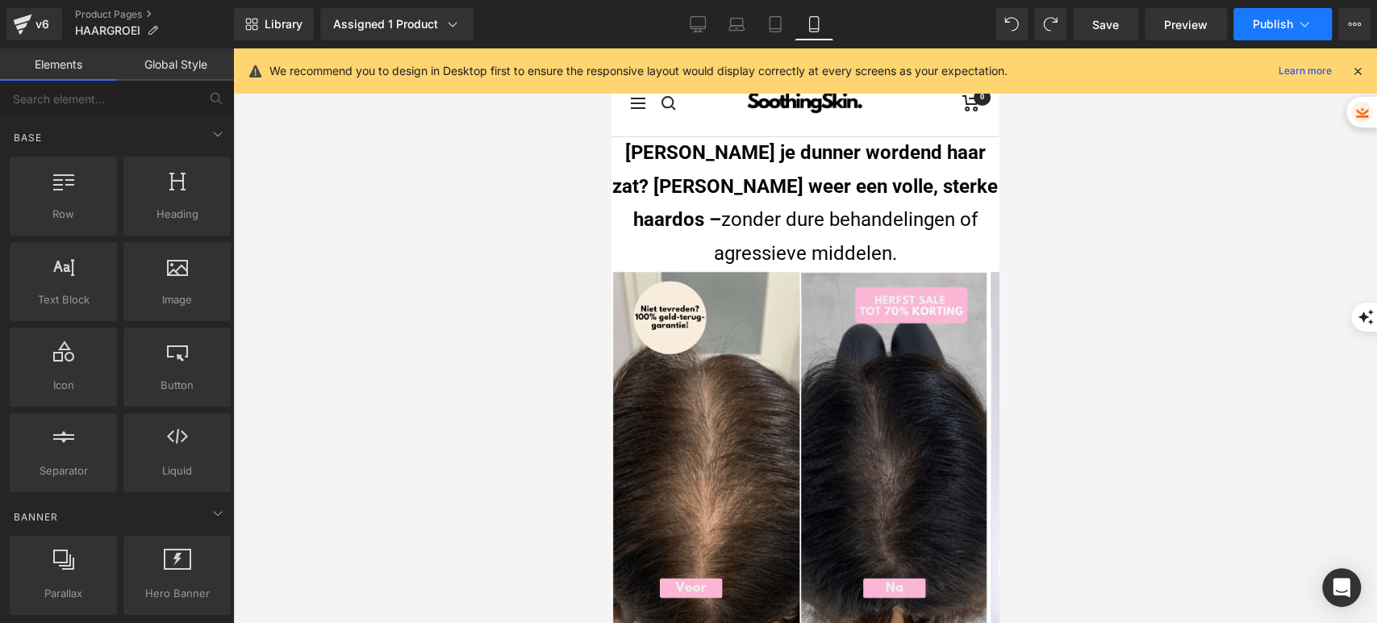
click at [1263, 13] on button "Publish" at bounding box center [1283, 24] width 98 height 32
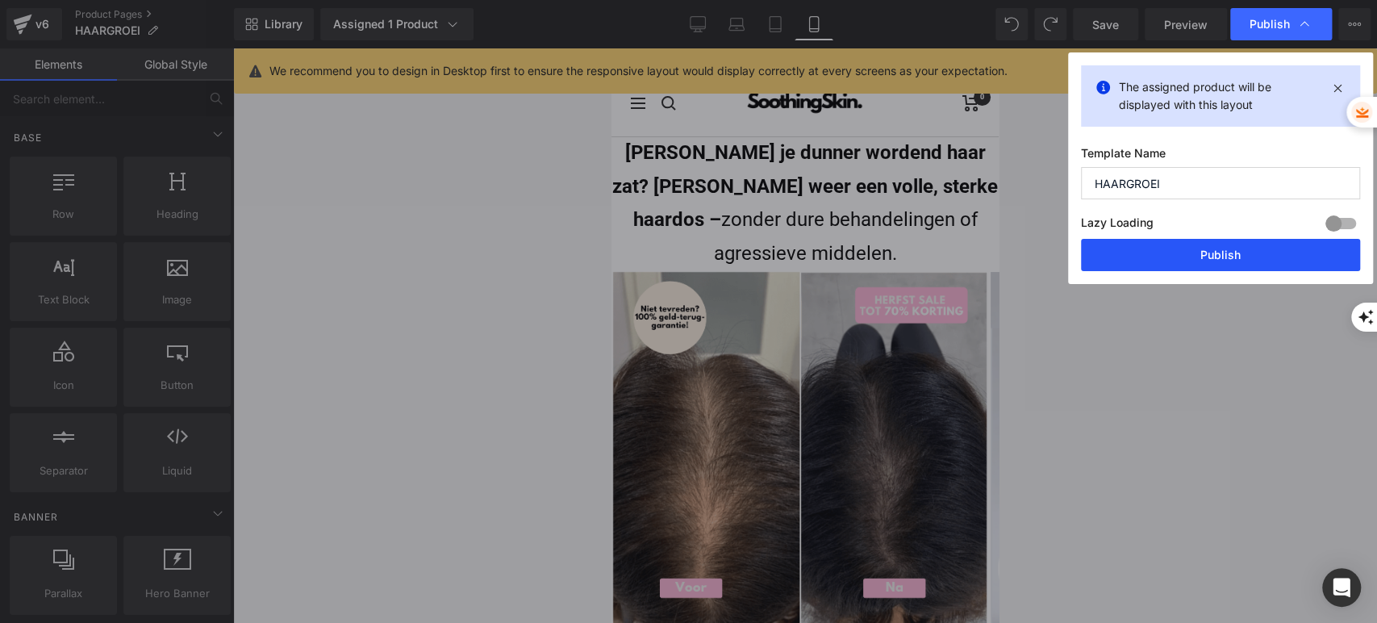
drag, startPoint x: 1163, startPoint y: 255, endPoint x: 1110, endPoint y: 249, distance: 52.8
click at [1162, 255] on button "Publish" at bounding box center [1220, 255] width 279 height 32
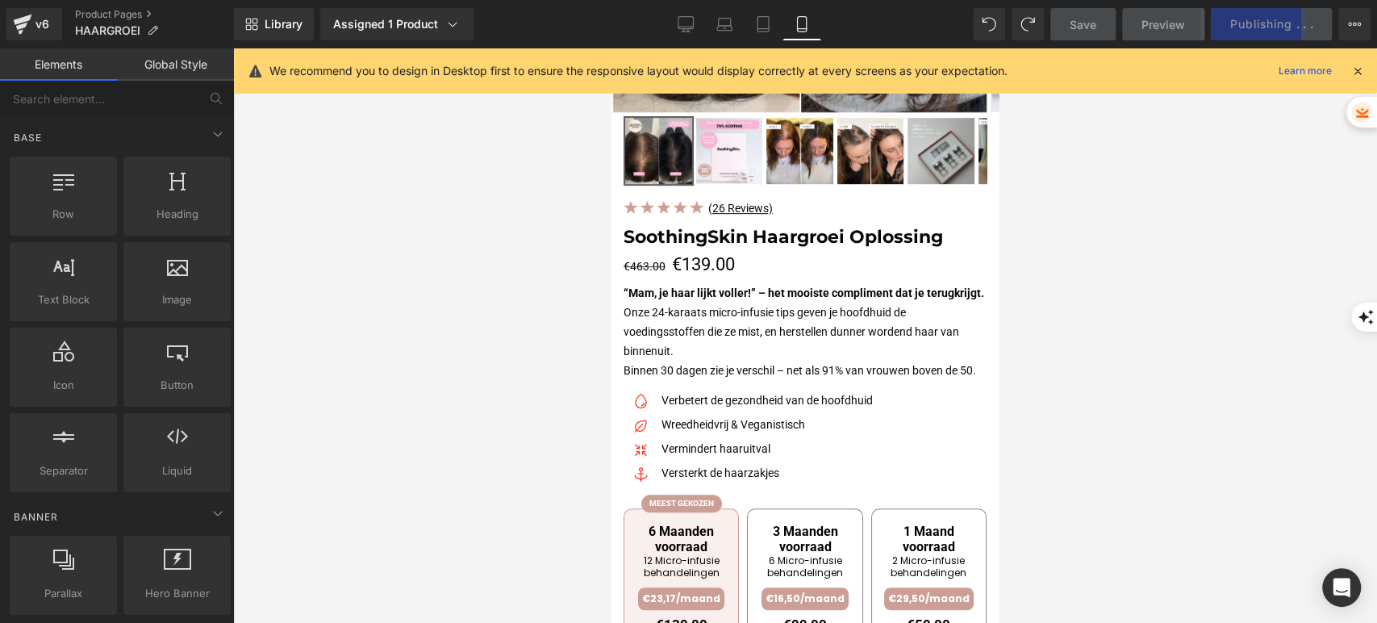
scroll to position [537, 0]
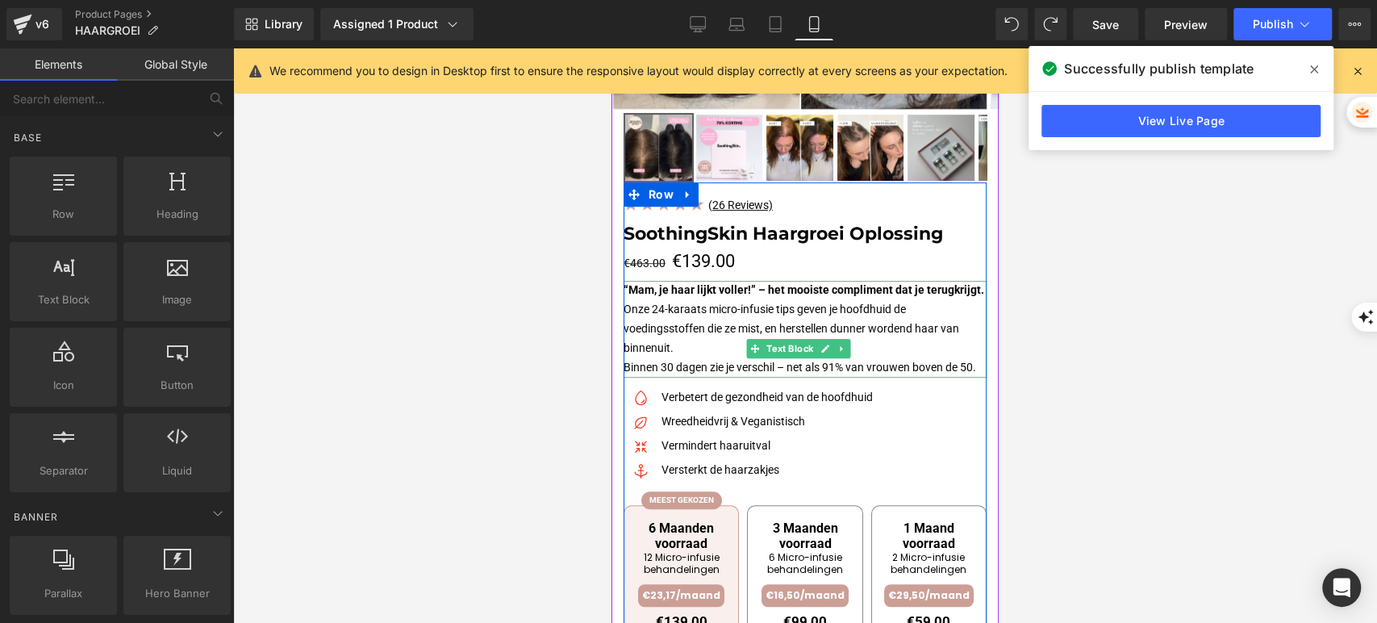
click at [705, 294] on strong "“Mam, je haar lijkt voller!” – het mooiste compliment dat je terugkrijgt." at bounding box center [804, 289] width 361 height 13
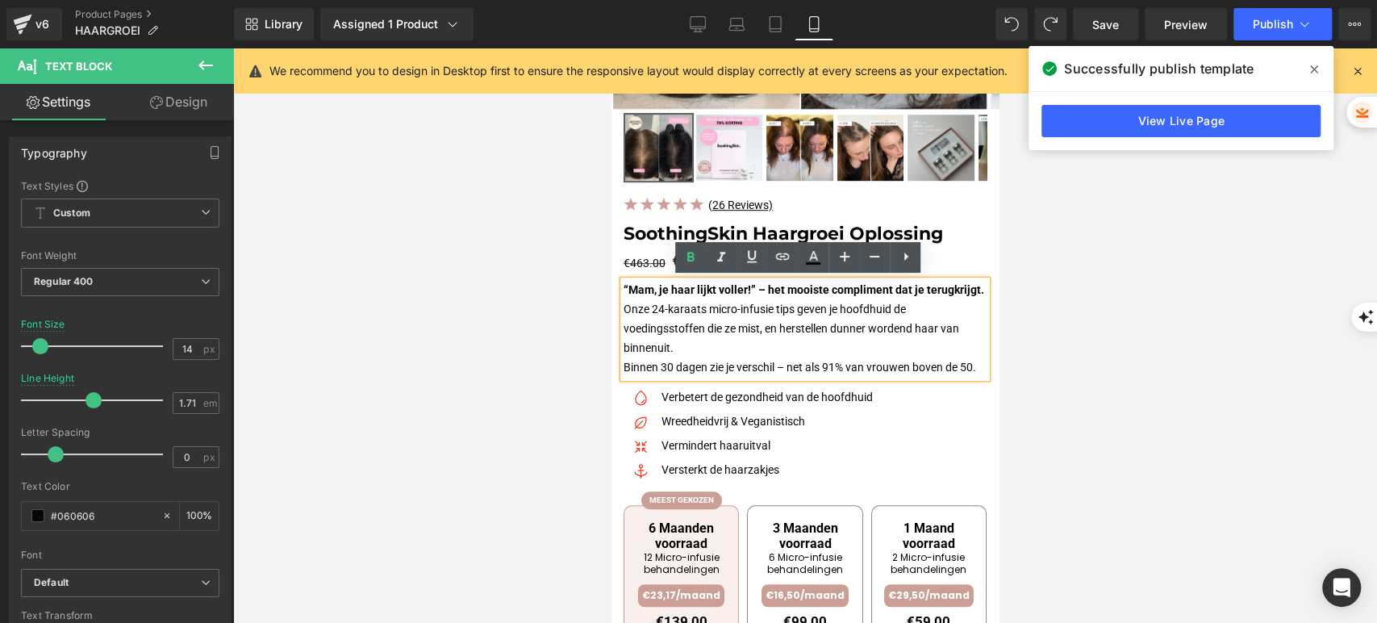
drag, startPoint x: 692, startPoint y: 411, endPoint x: 625, endPoint y: 289, distance: 139.0
click at [625, 289] on p "“Mam, je haar lijkt voller!” – het mooiste compliment dat je terugkrijgt. Onze …" at bounding box center [805, 329] width 363 height 97
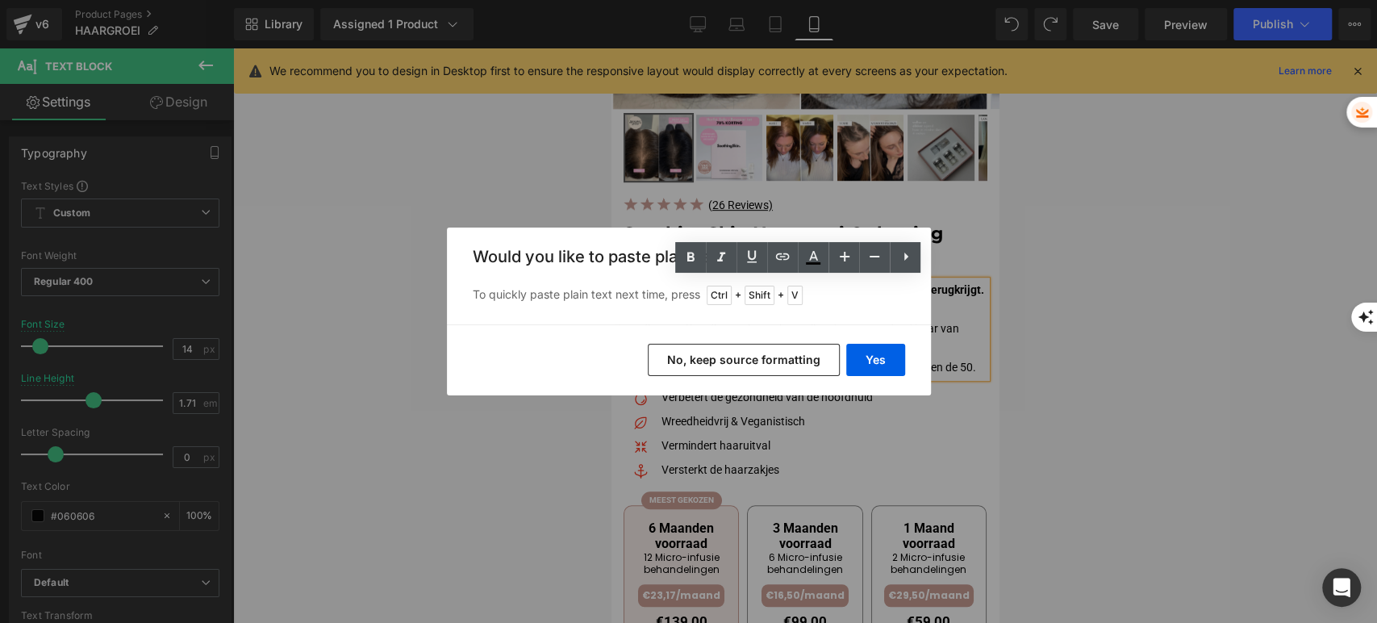
click at [725, 360] on button "No, keep source formatting" at bounding box center [744, 360] width 192 height 32
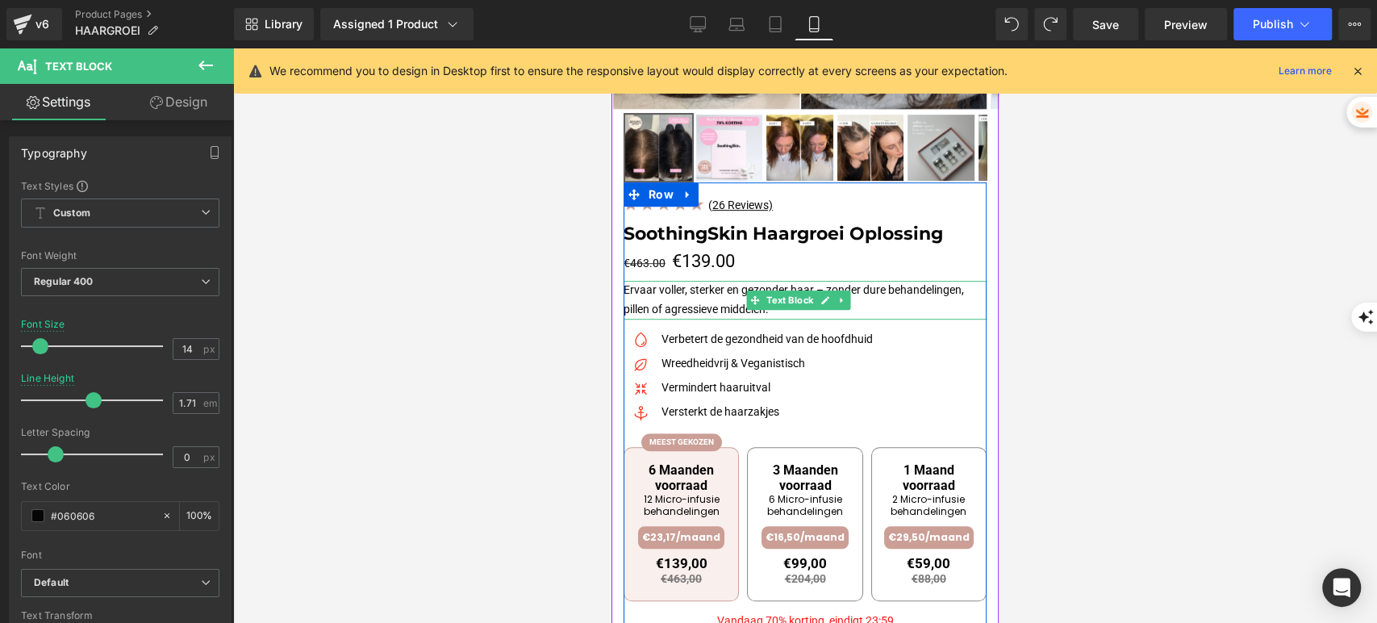
click at [631, 291] on p "Ervaar voller, sterker en gezonder haar – zonder dure behandelingen, pillen of …" at bounding box center [805, 300] width 363 height 39
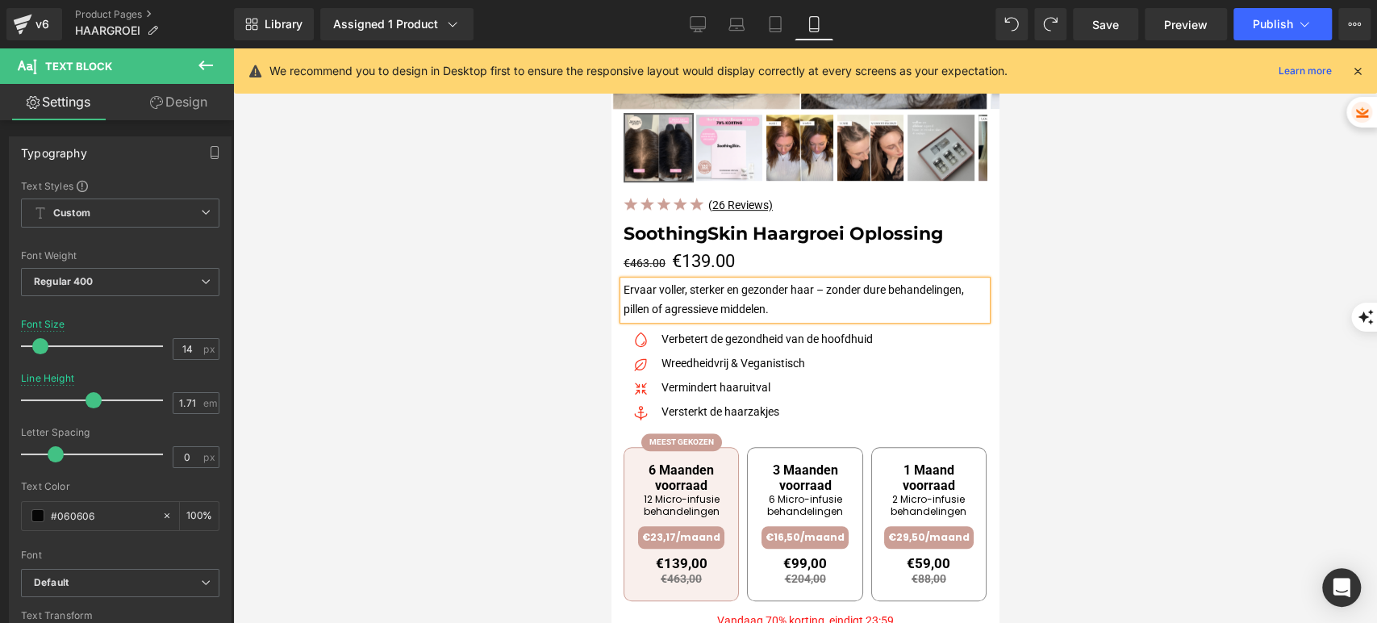
click at [1087, 249] on div at bounding box center [805, 335] width 1144 height 575
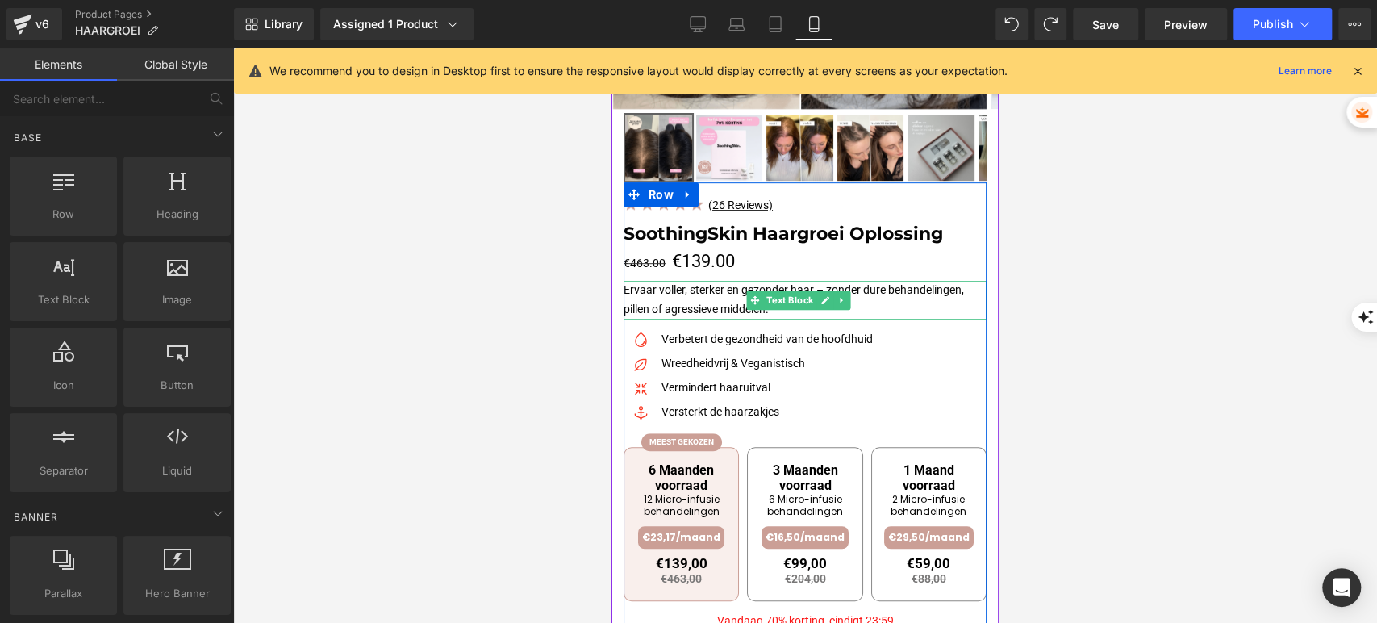
click at [713, 301] on p "Ervaar voller, sterker en gezonder haar – zonder dure behandelingen, pillen of …" at bounding box center [805, 300] width 363 height 39
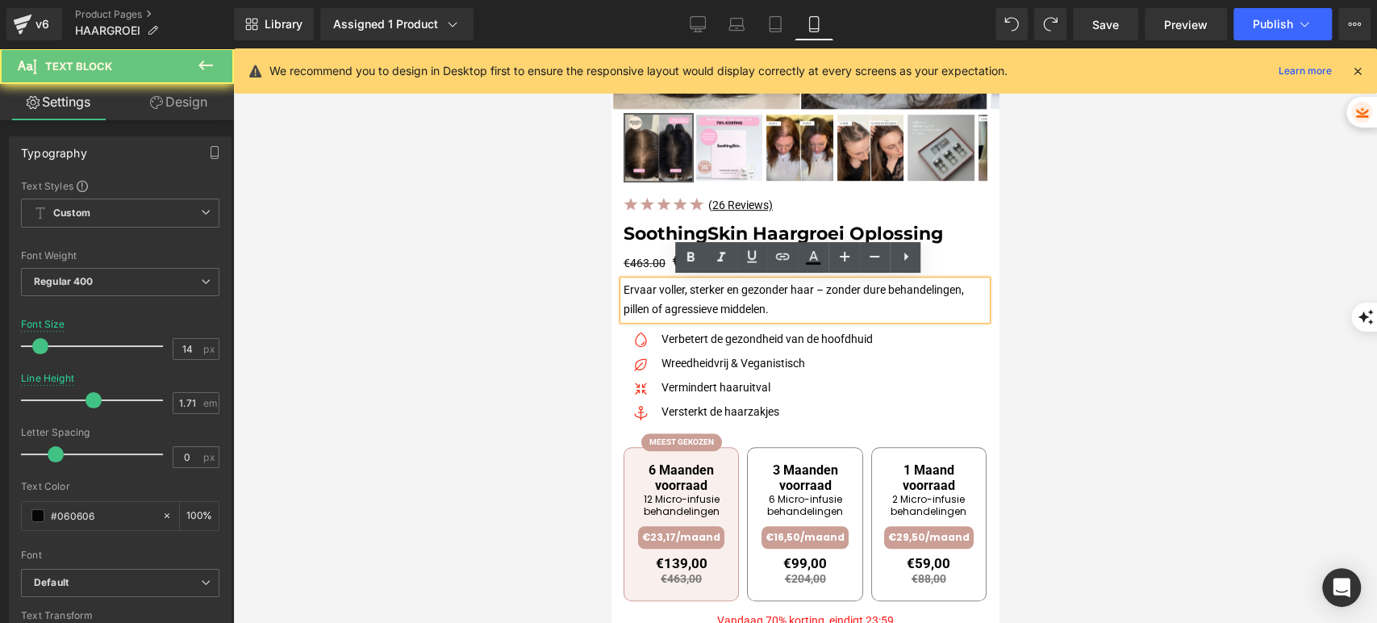
click at [713, 301] on p "Ervaar voller, sterker en gezonder haar – zonder dure behandelingen, pillen of …" at bounding box center [805, 300] width 363 height 39
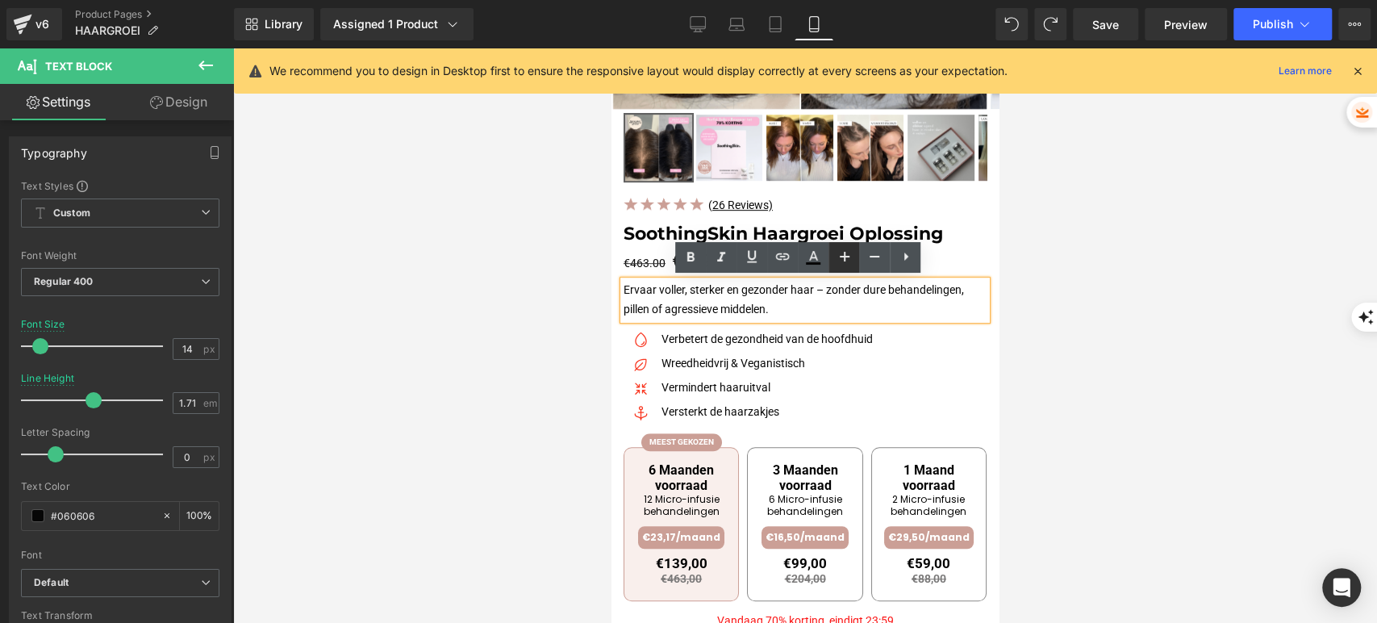
click at [842, 251] on icon at bounding box center [844, 256] width 19 height 19
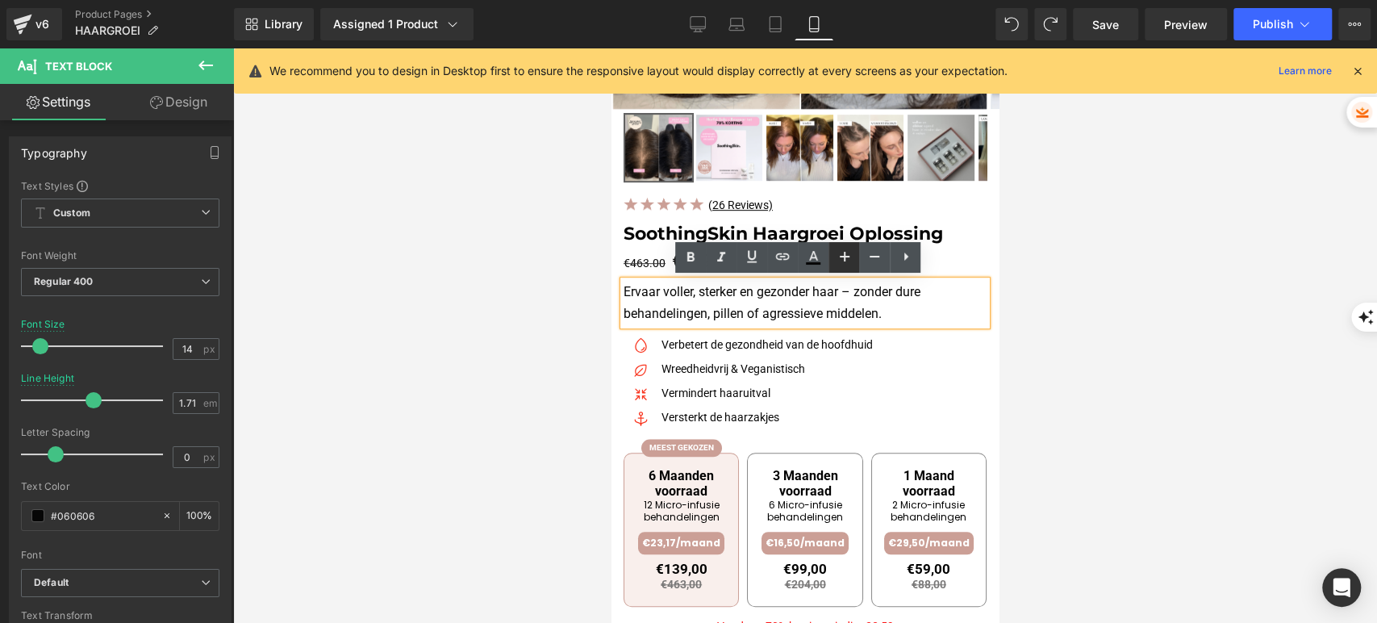
type input "16"
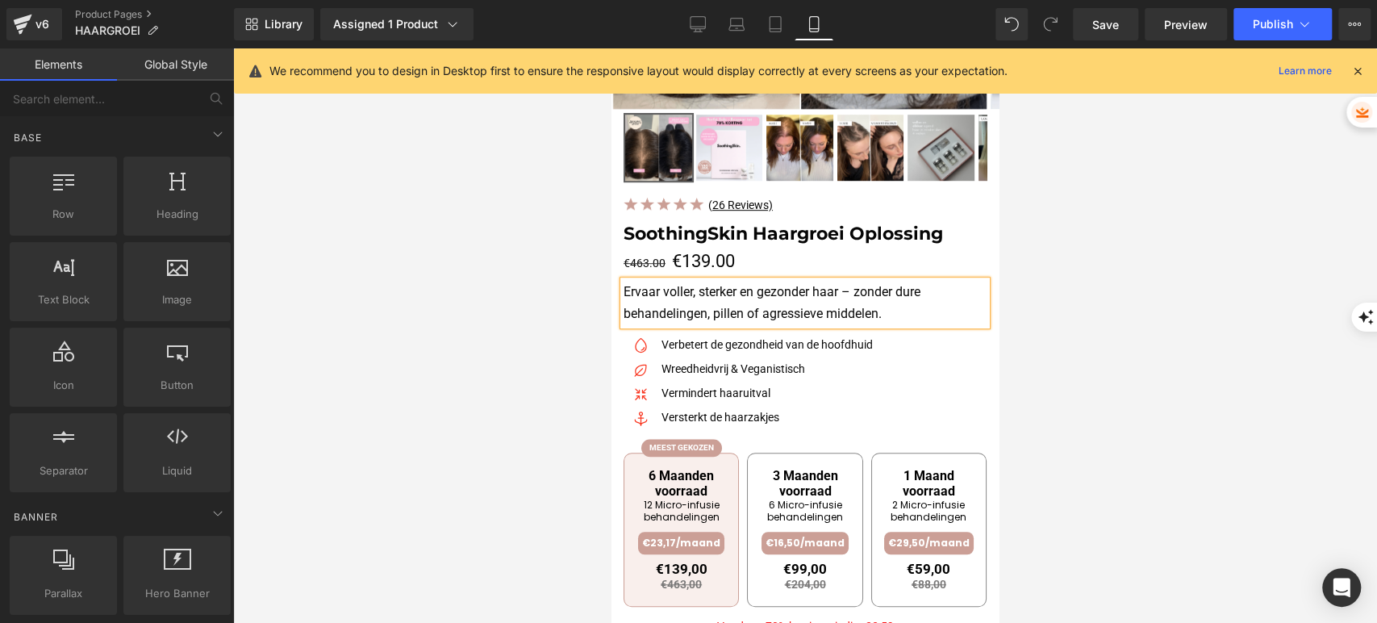
click at [567, 342] on div at bounding box center [805, 335] width 1144 height 575
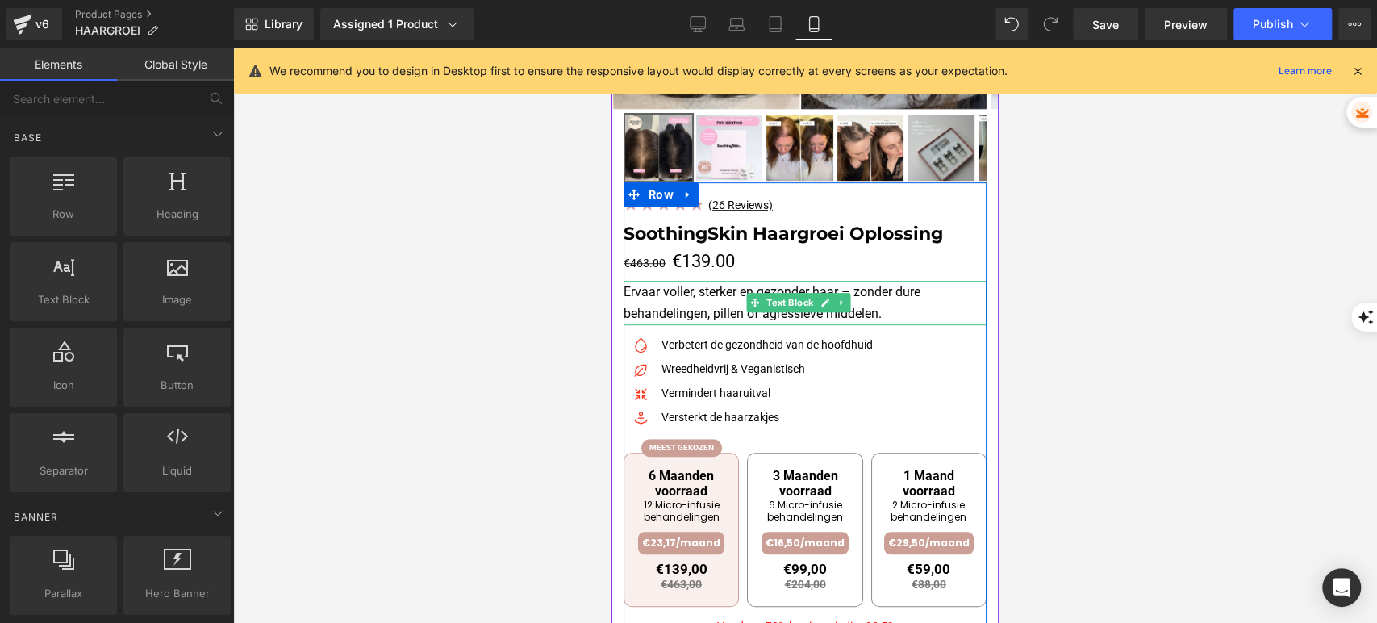
click at [929, 307] on p "Ervaar voller, sterker en gezonder haar – zonder dure behandelingen, pillen of …" at bounding box center [805, 303] width 363 height 44
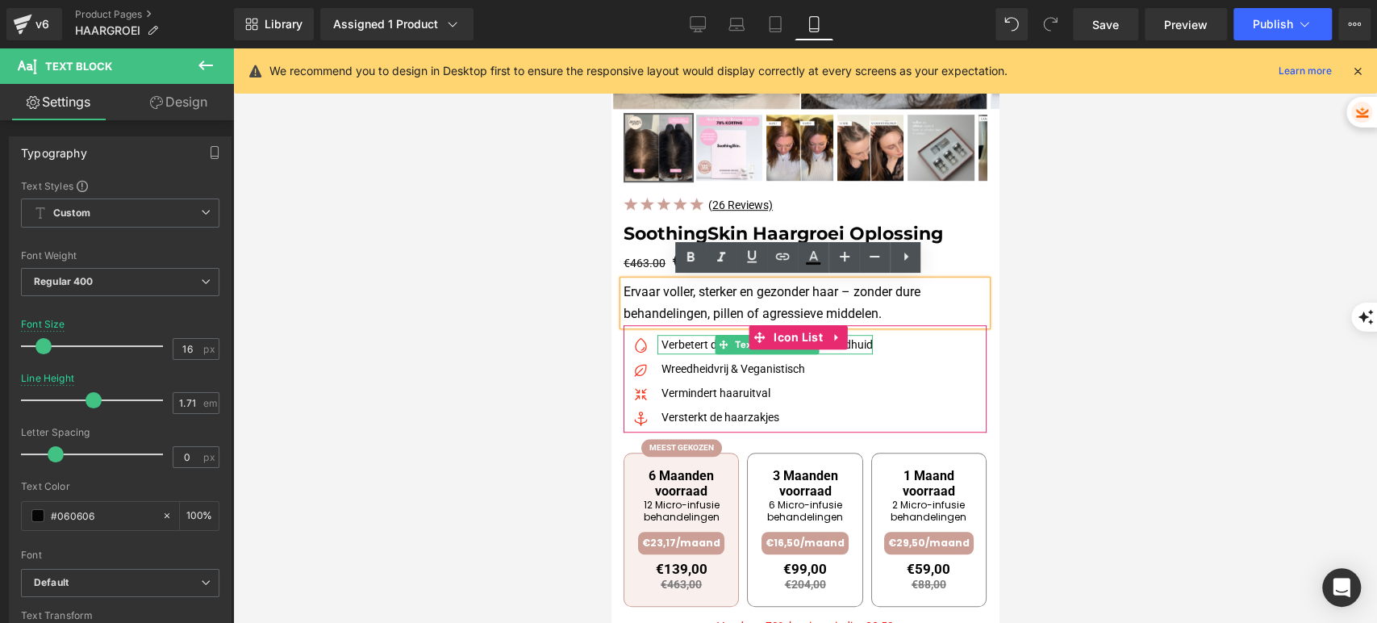
click at [701, 347] on p "Verbetert de gezondheid van de hoofdhuid" at bounding box center [767, 344] width 211 height 19
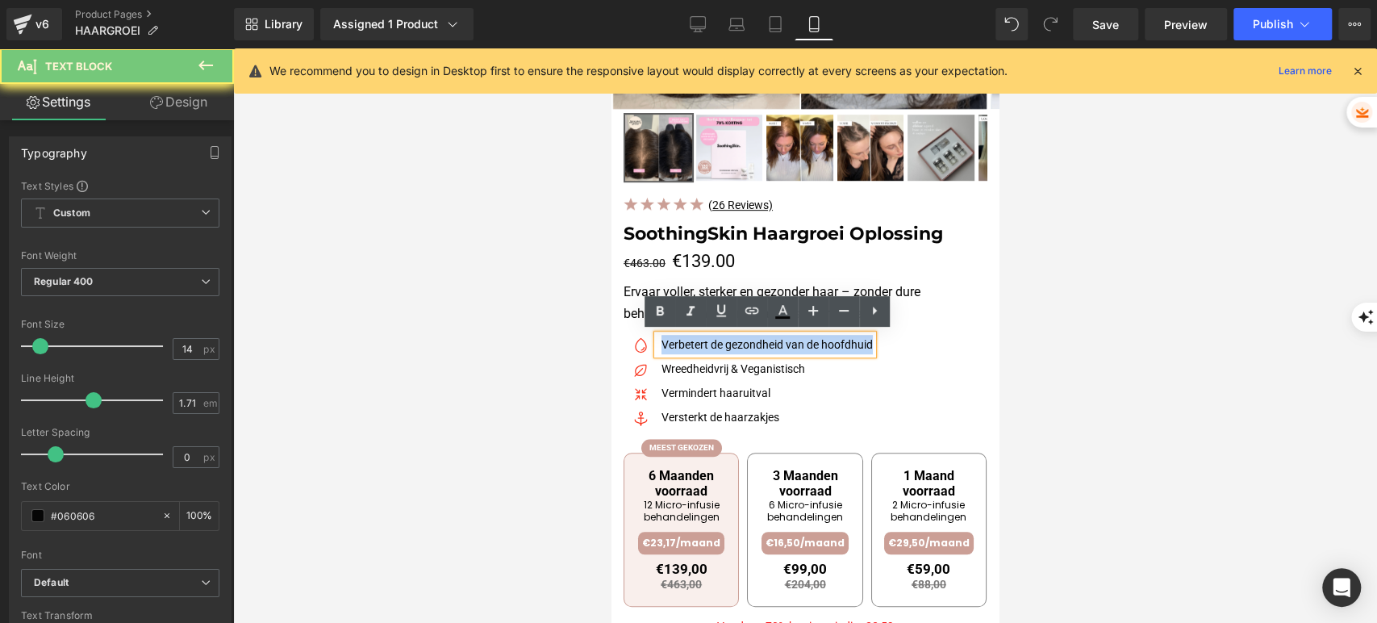
click at [701, 347] on p "Verbetert de gezondheid van de hoofdhuid" at bounding box center [767, 344] width 211 height 19
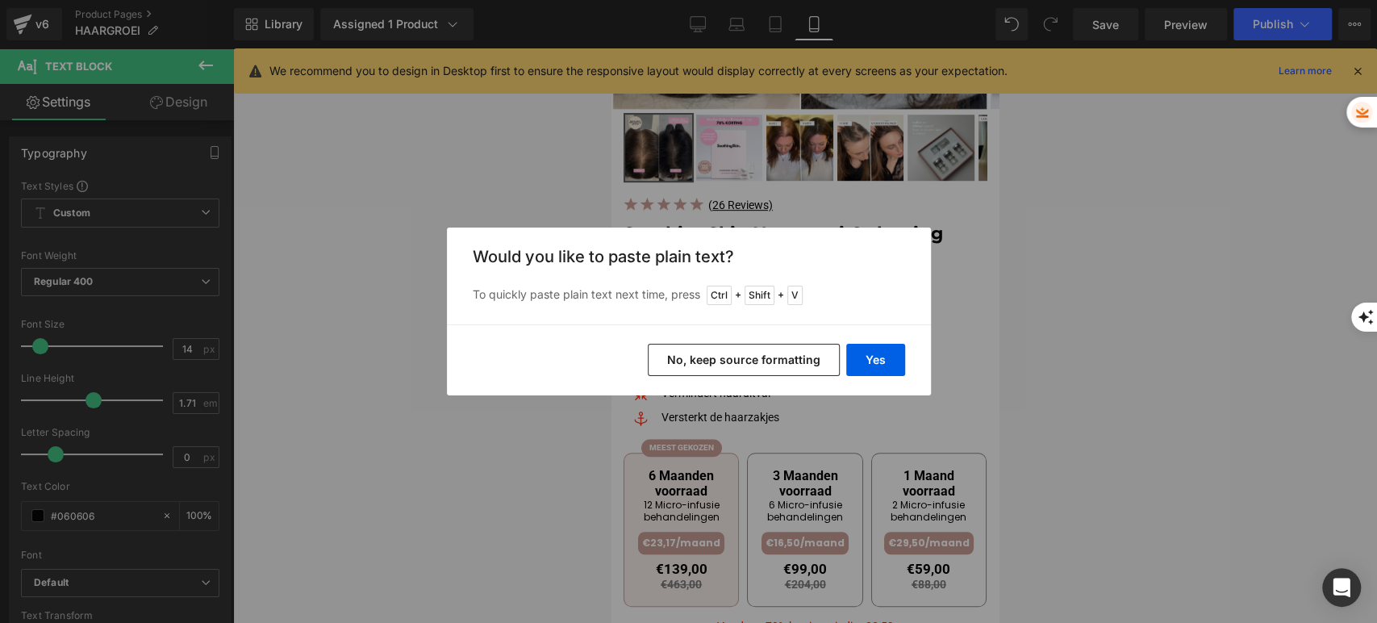
click at [716, 351] on button "No, keep source formatting" at bounding box center [744, 360] width 192 height 32
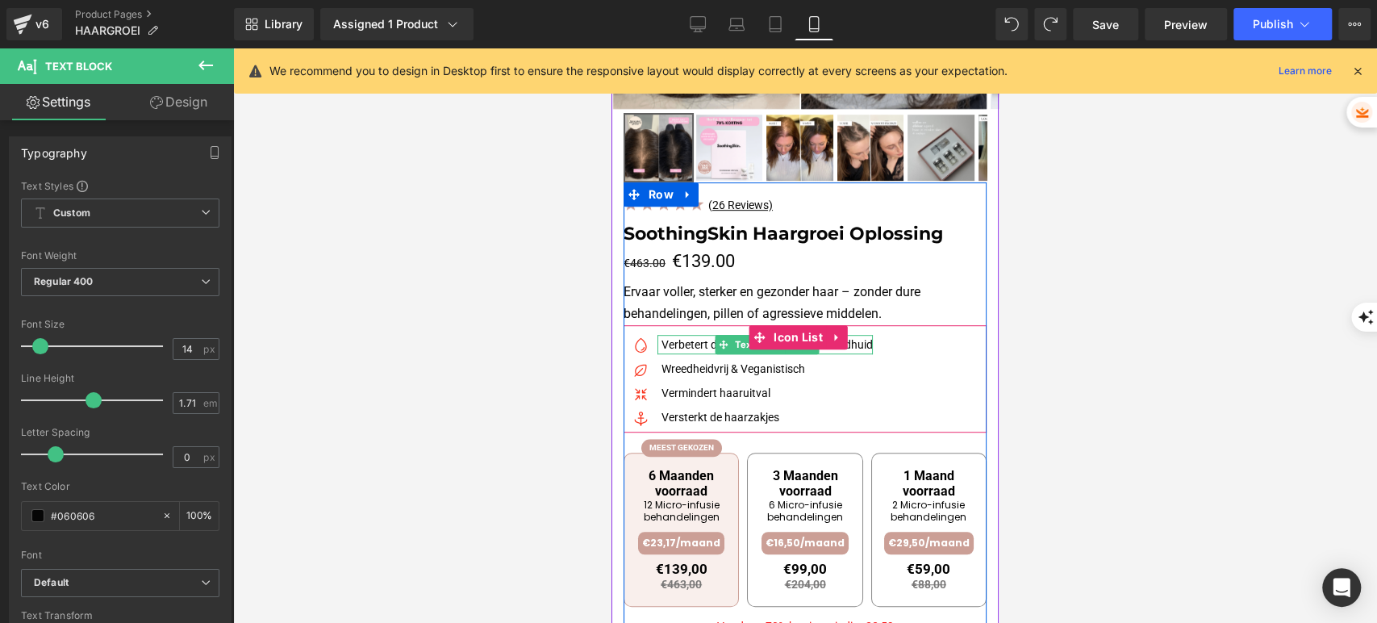
click at [688, 345] on p "Verbetert de gezondheid van de hoofdhuid" at bounding box center [767, 344] width 211 height 19
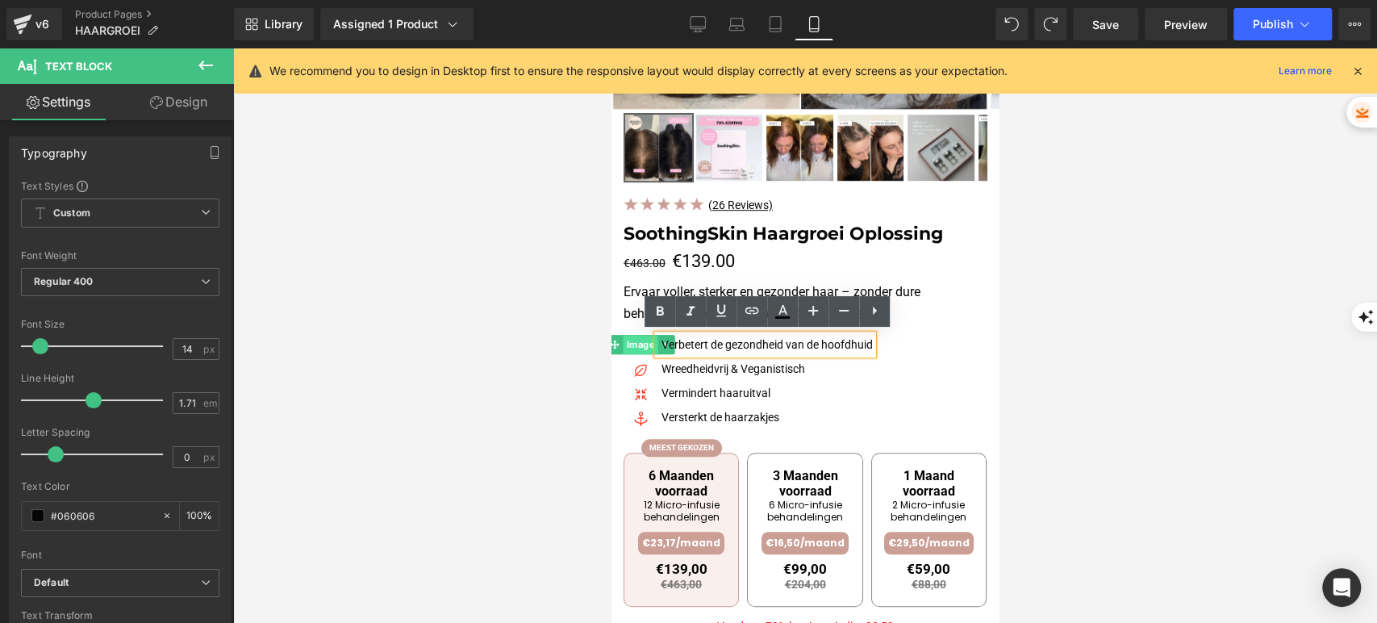
click at [635, 349] on span "Image" at bounding box center [641, 344] width 35 height 19
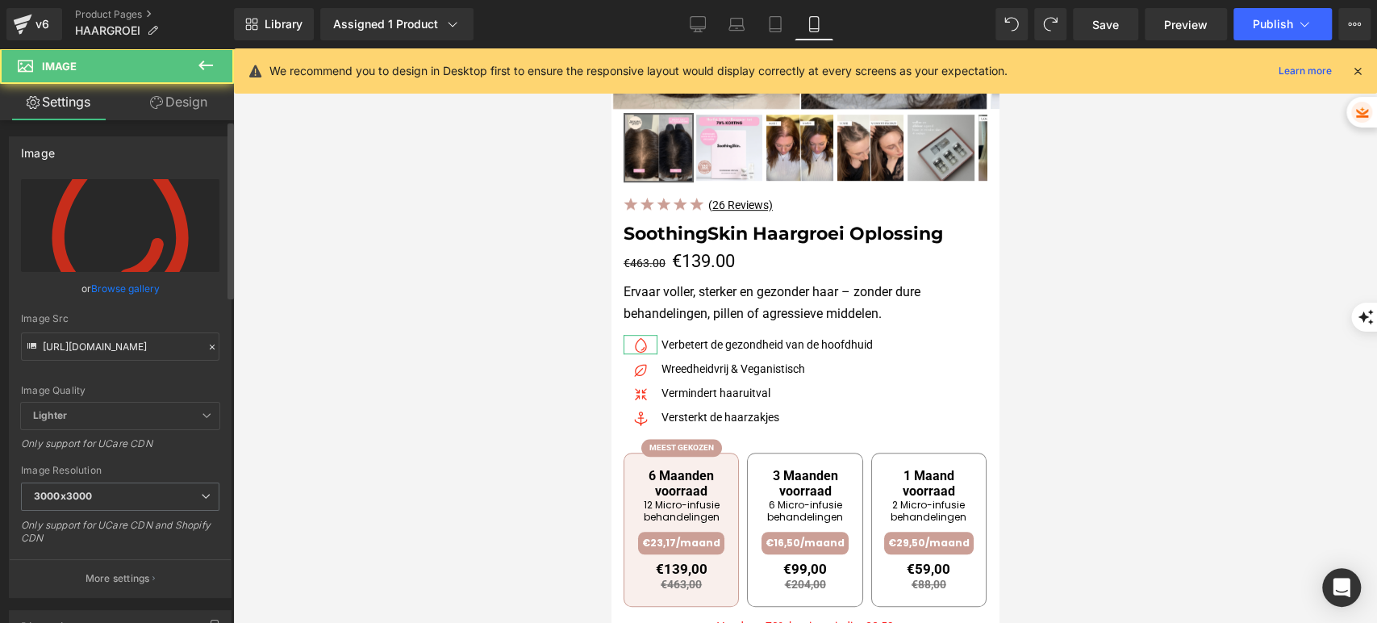
click at [128, 285] on link "Browse gallery" at bounding box center [125, 288] width 69 height 28
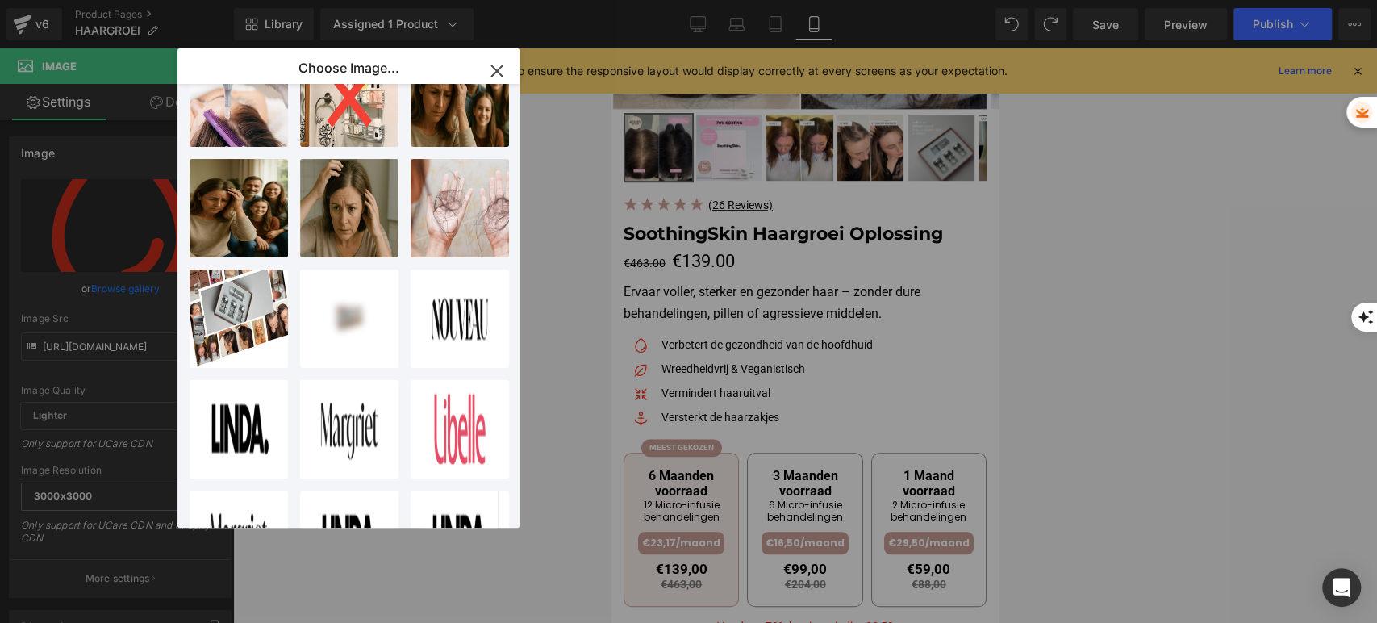
scroll to position [717, 0]
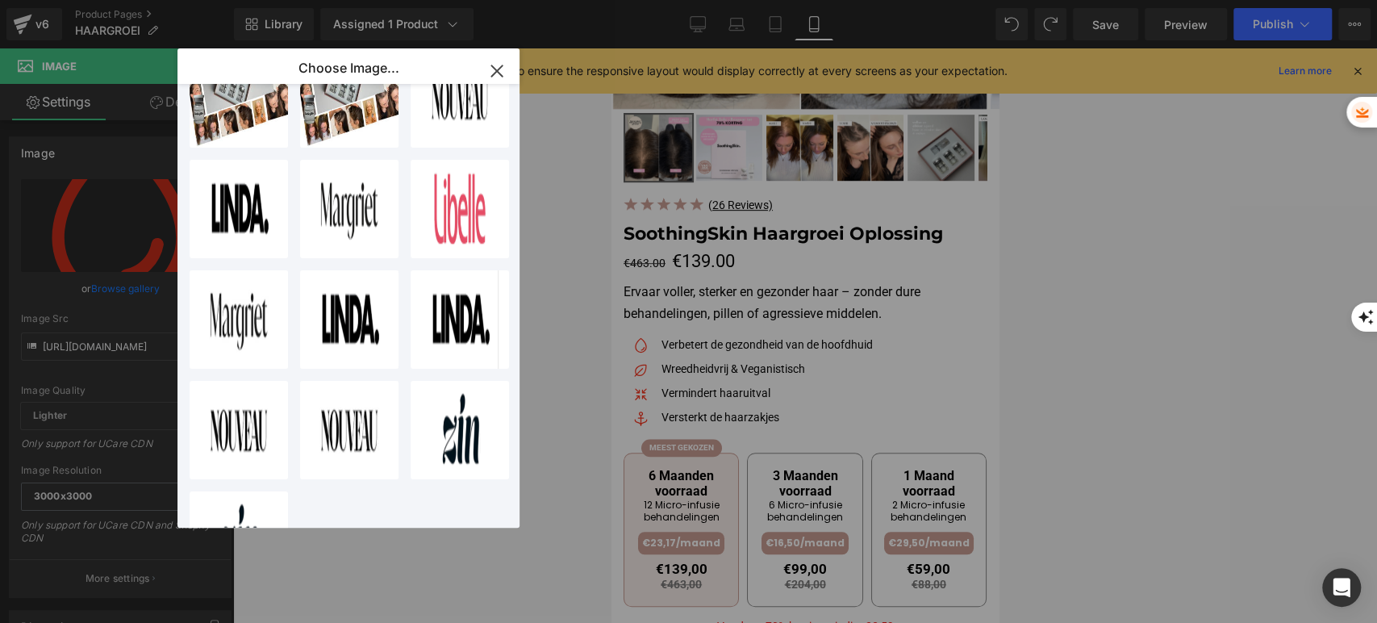
drag, startPoint x: 490, startPoint y: 71, endPoint x: 400, endPoint y: 108, distance: 97.0
click at [491, 71] on icon "button" at bounding box center [497, 71] width 26 height 26
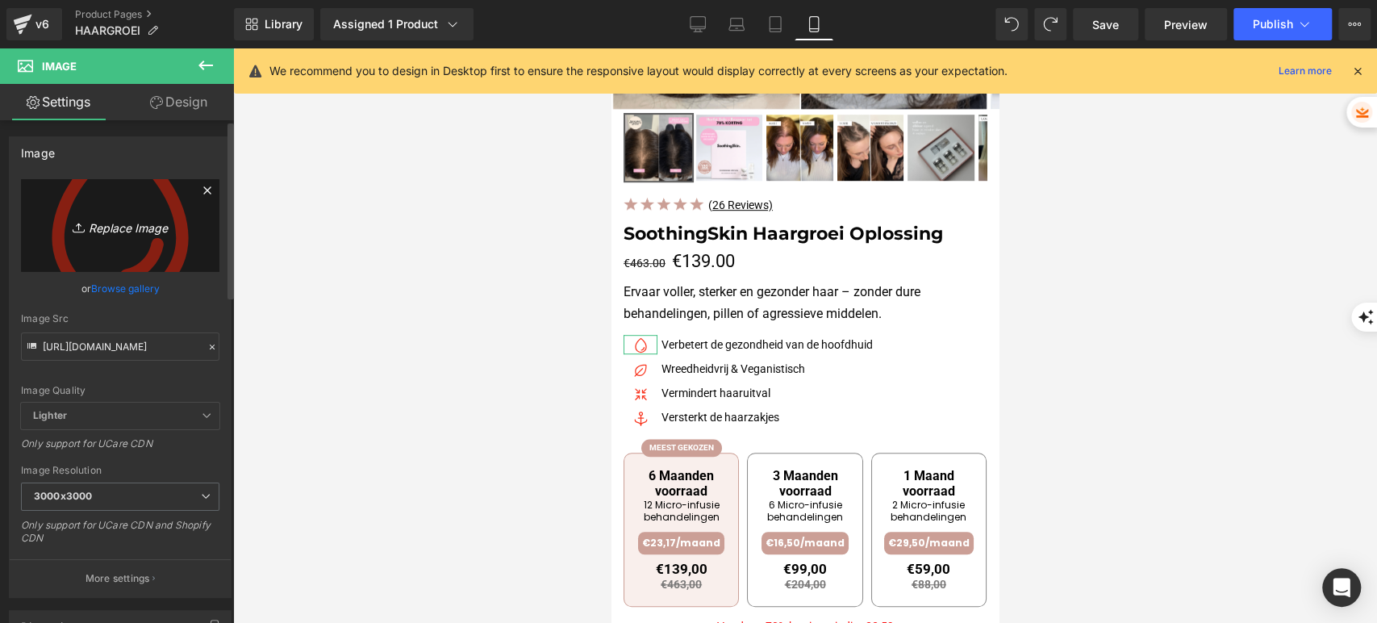
click at [134, 220] on icon "Replace Image" at bounding box center [120, 225] width 129 height 20
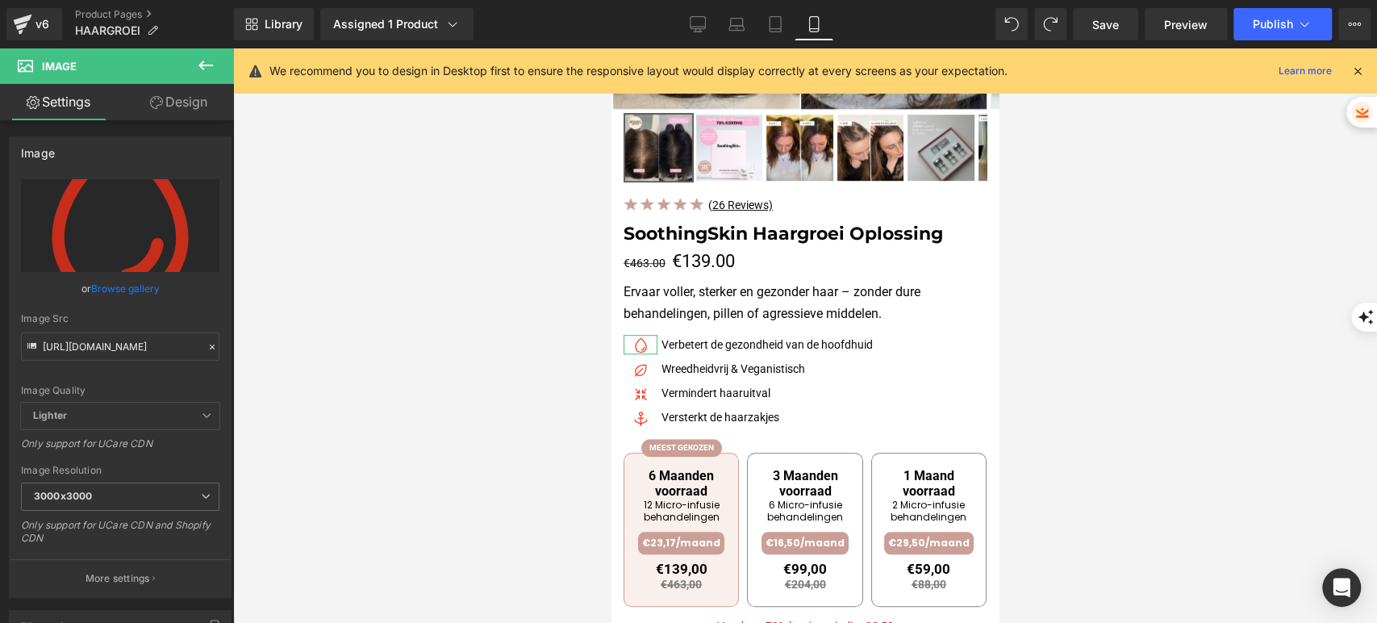
click at [168, 101] on link "Design" at bounding box center [178, 102] width 117 height 36
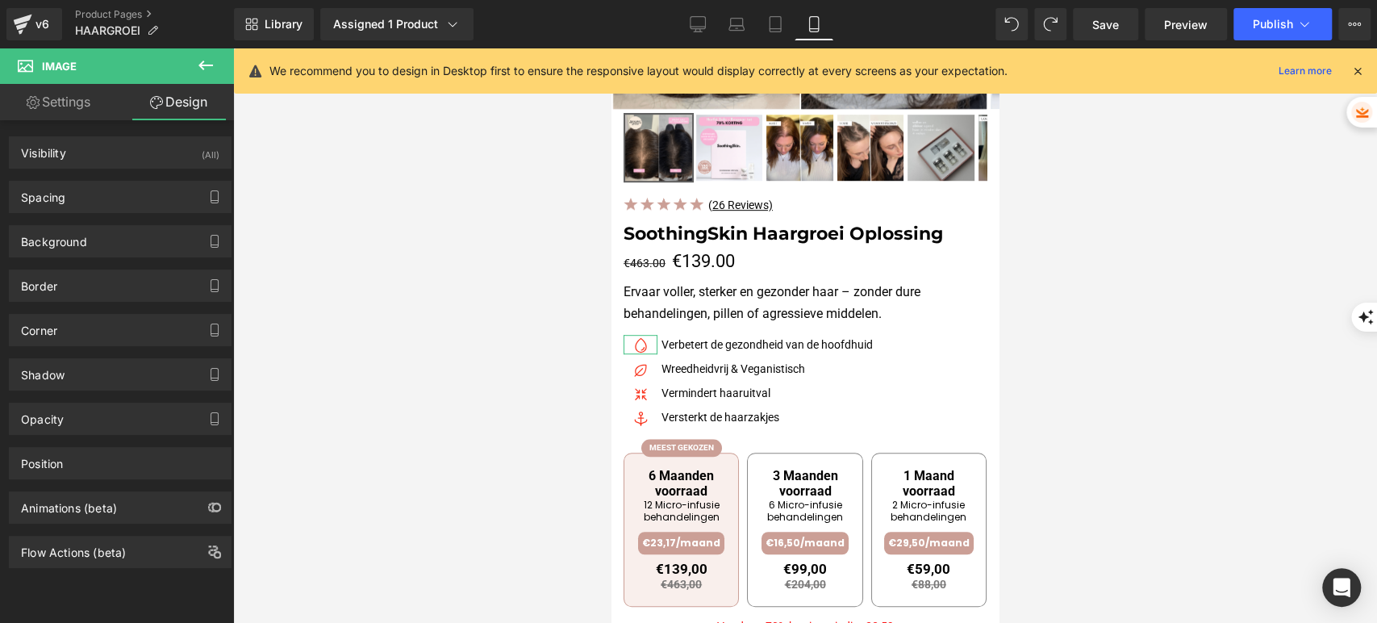
click at [44, 102] on link "Settings" at bounding box center [58, 102] width 117 height 36
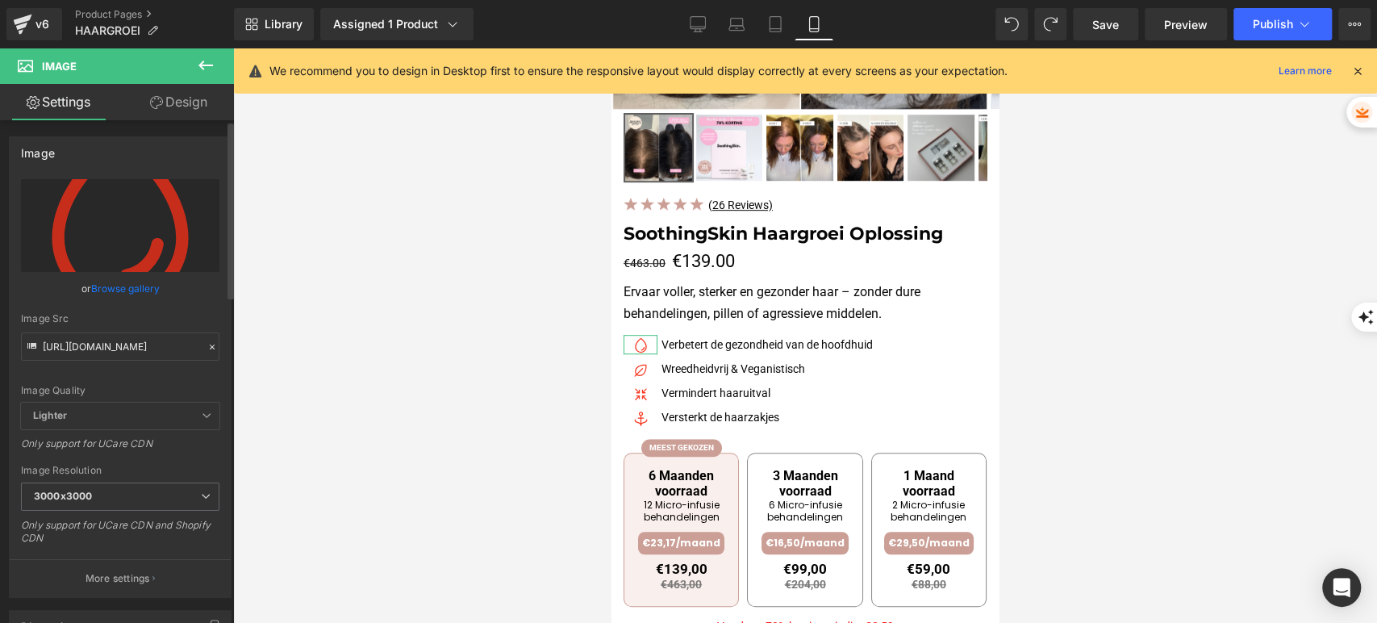
click at [102, 284] on link "Browse gallery" at bounding box center [125, 288] width 69 height 28
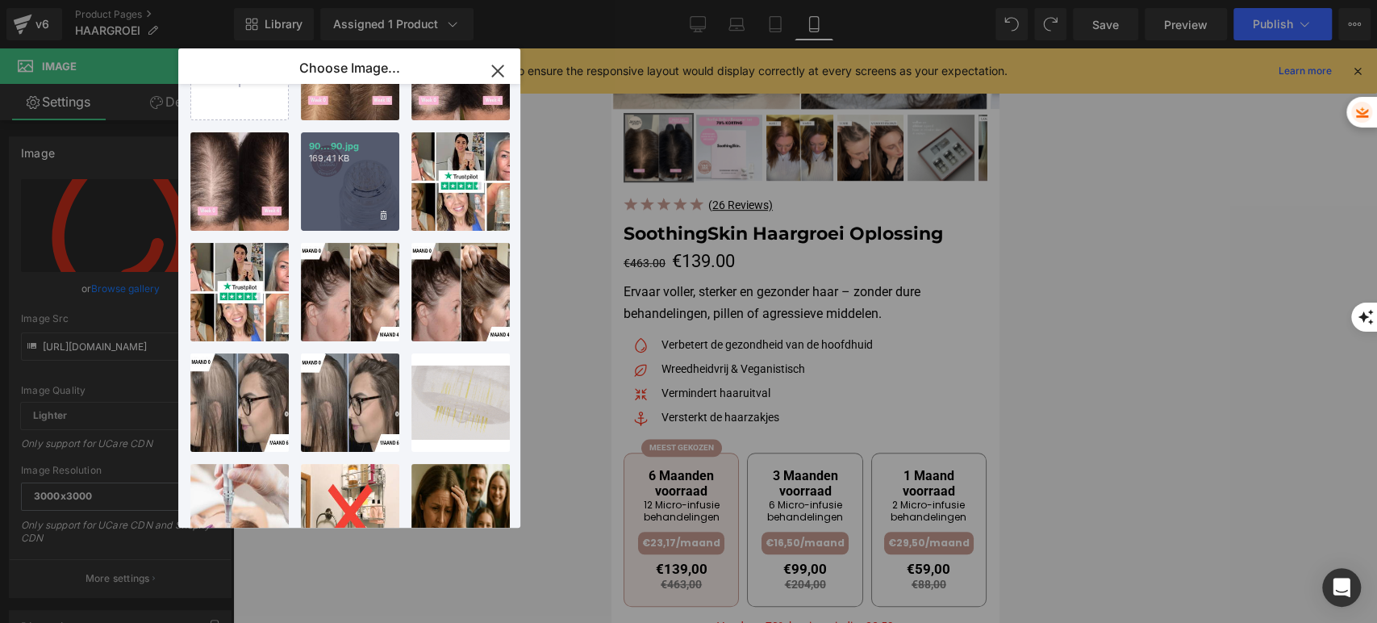
scroll to position [0, 0]
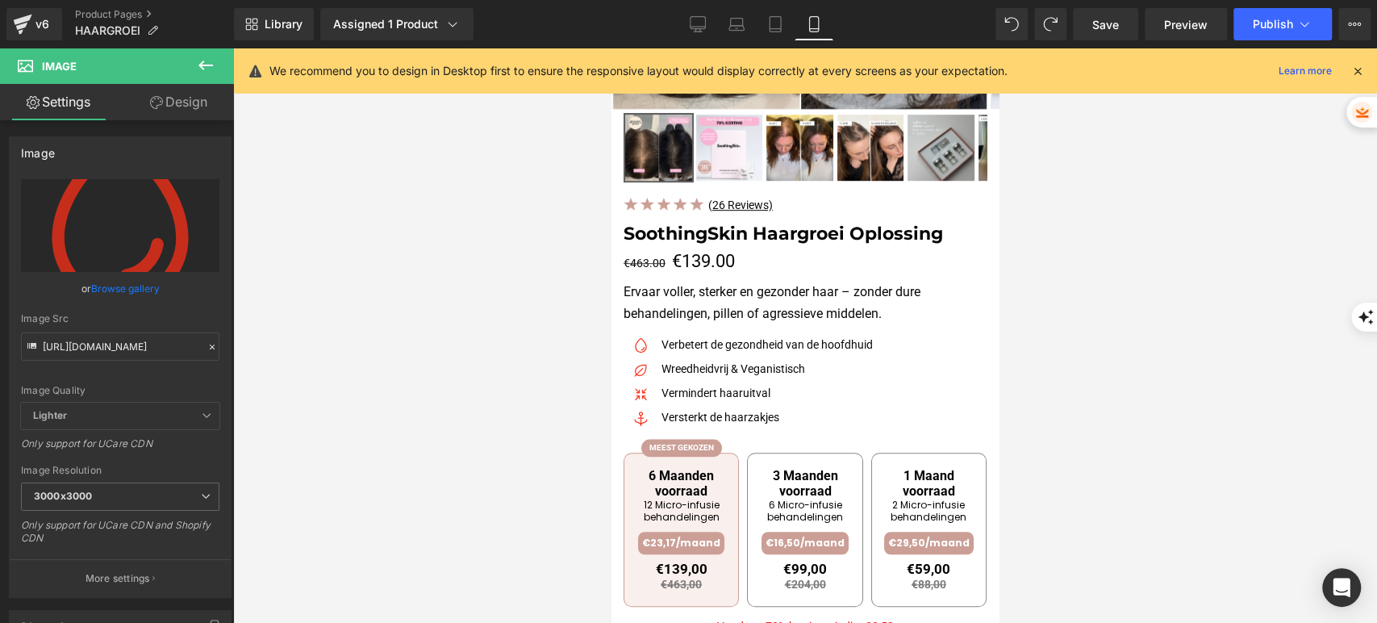
click at [95, 0] on div "Image You are previewing how the will restyle your page. You can not edit Eleme…" at bounding box center [688, 0] width 1377 height 0
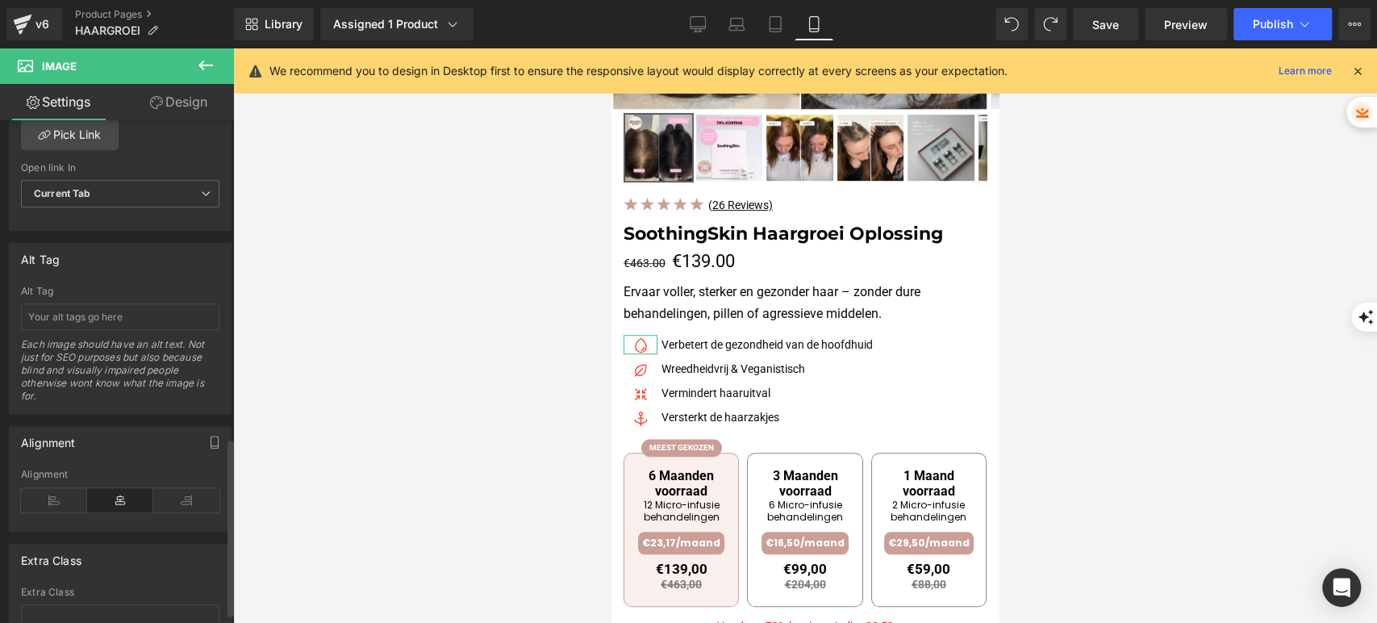
scroll to position [923, 0]
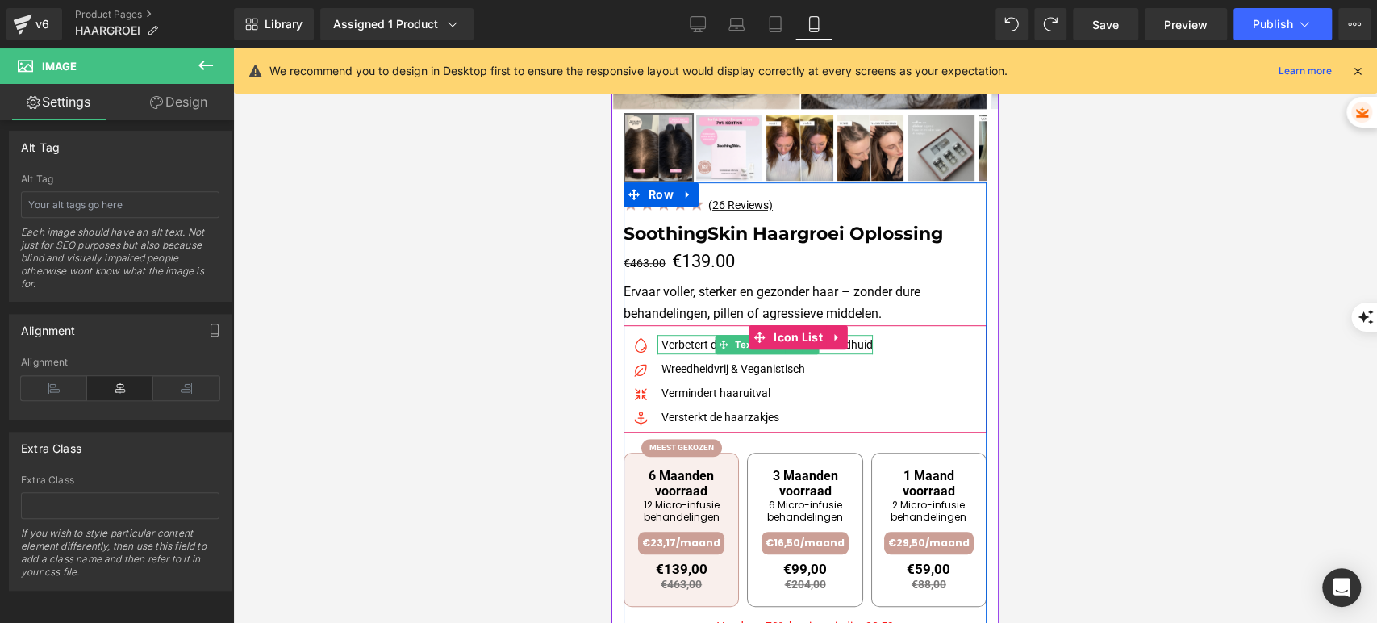
click at [674, 342] on p "Verbetert de gezondheid van de hoofdhuid" at bounding box center [767, 344] width 211 height 19
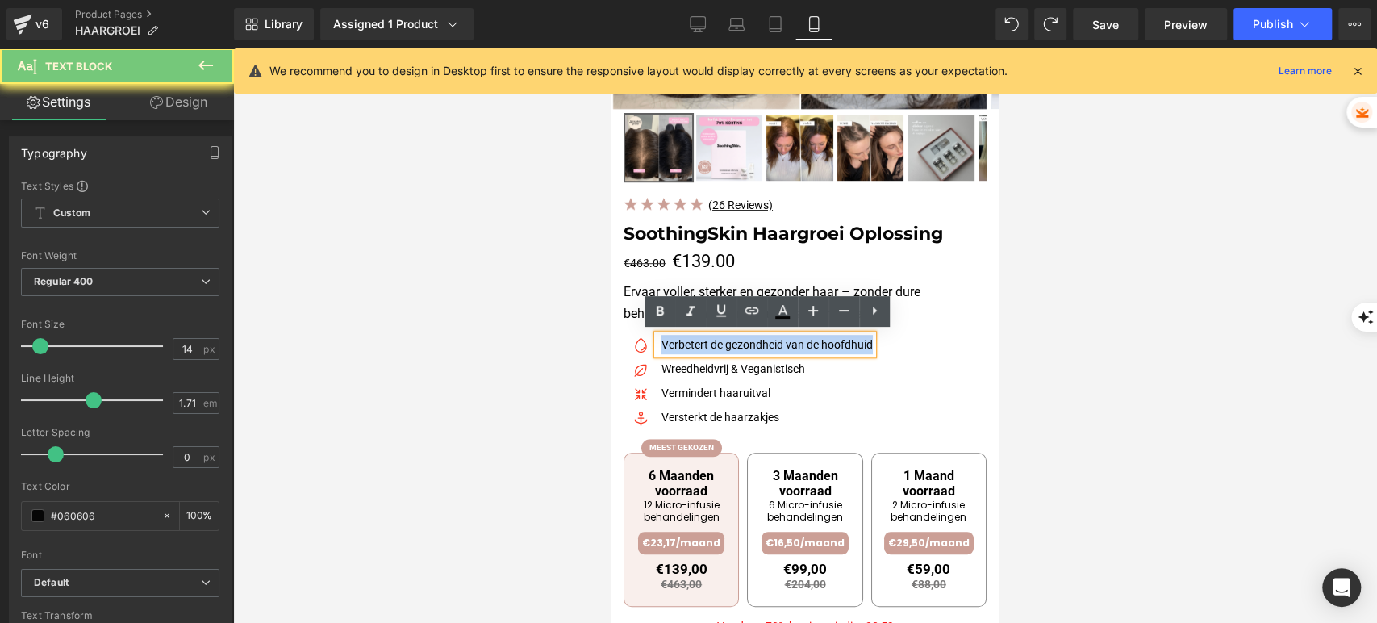
click at [674, 342] on p "Verbetert de gezondheid van de hoofdhuid" at bounding box center [767, 344] width 211 height 19
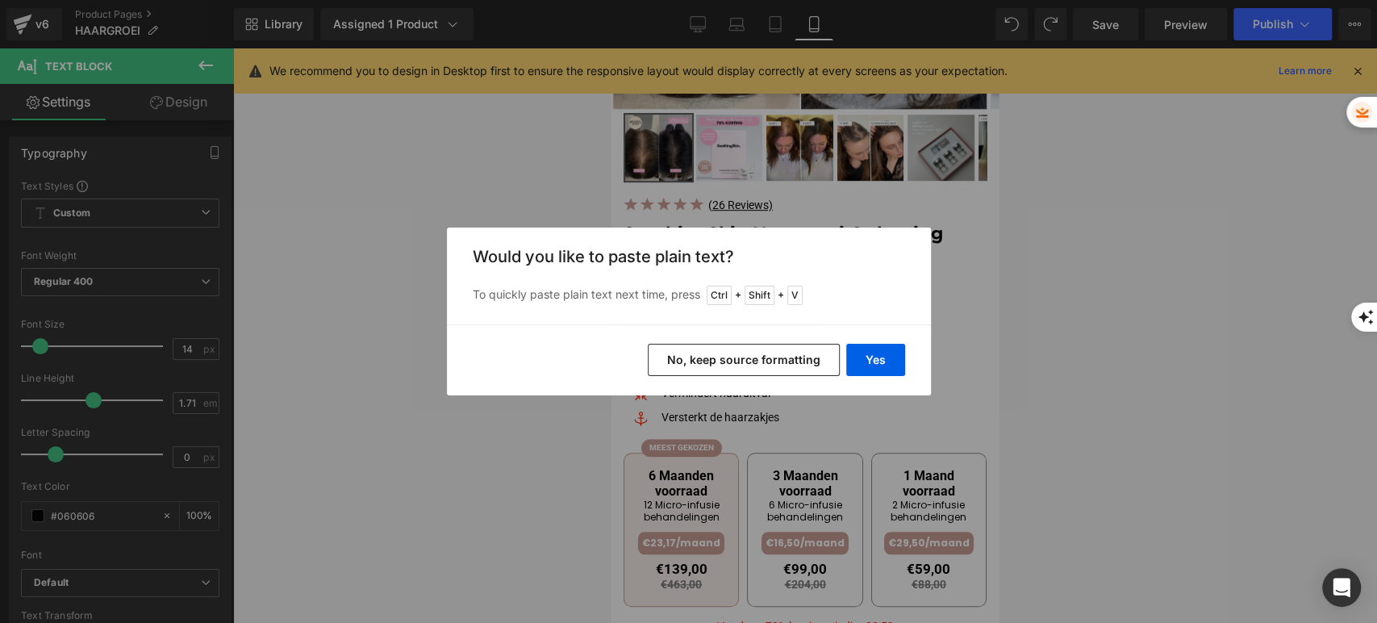
click at [732, 371] on button "No, keep source formatting" at bounding box center [744, 360] width 192 height 32
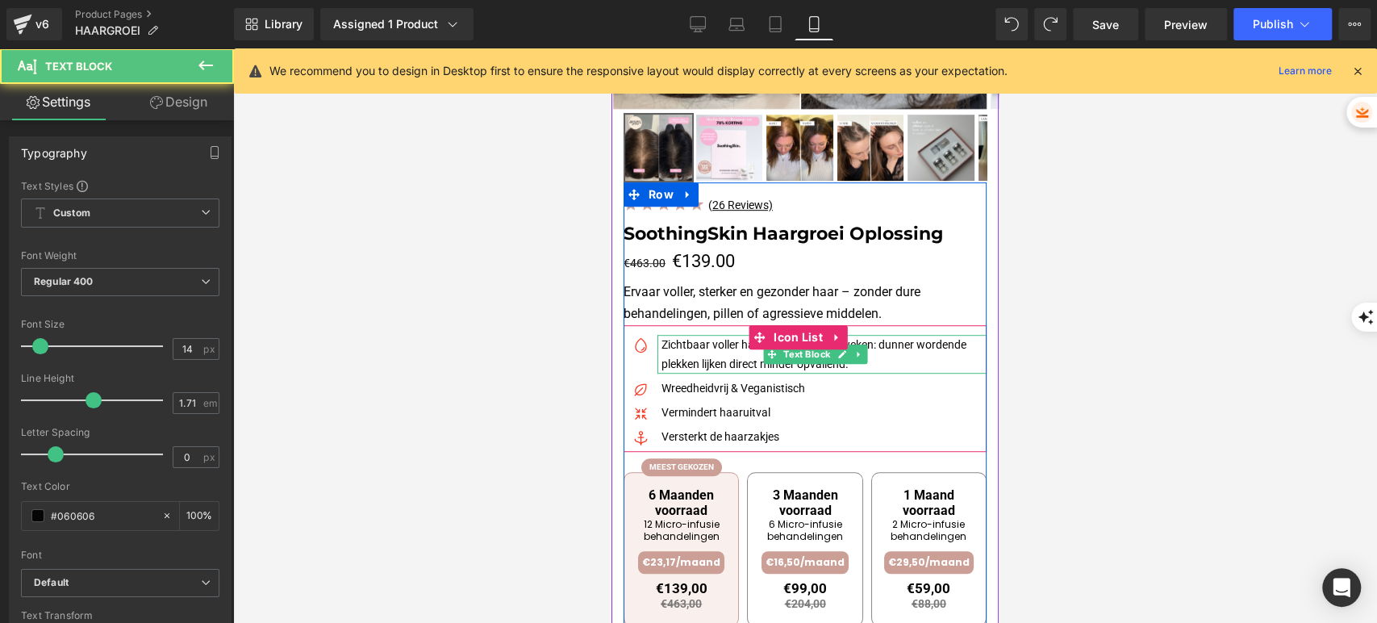
click at [680, 341] on p "Zichtbaar voller haar al na de eerste weken: dunner wordende plekken lijken dir…" at bounding box center [824, 354] width 325 height 39
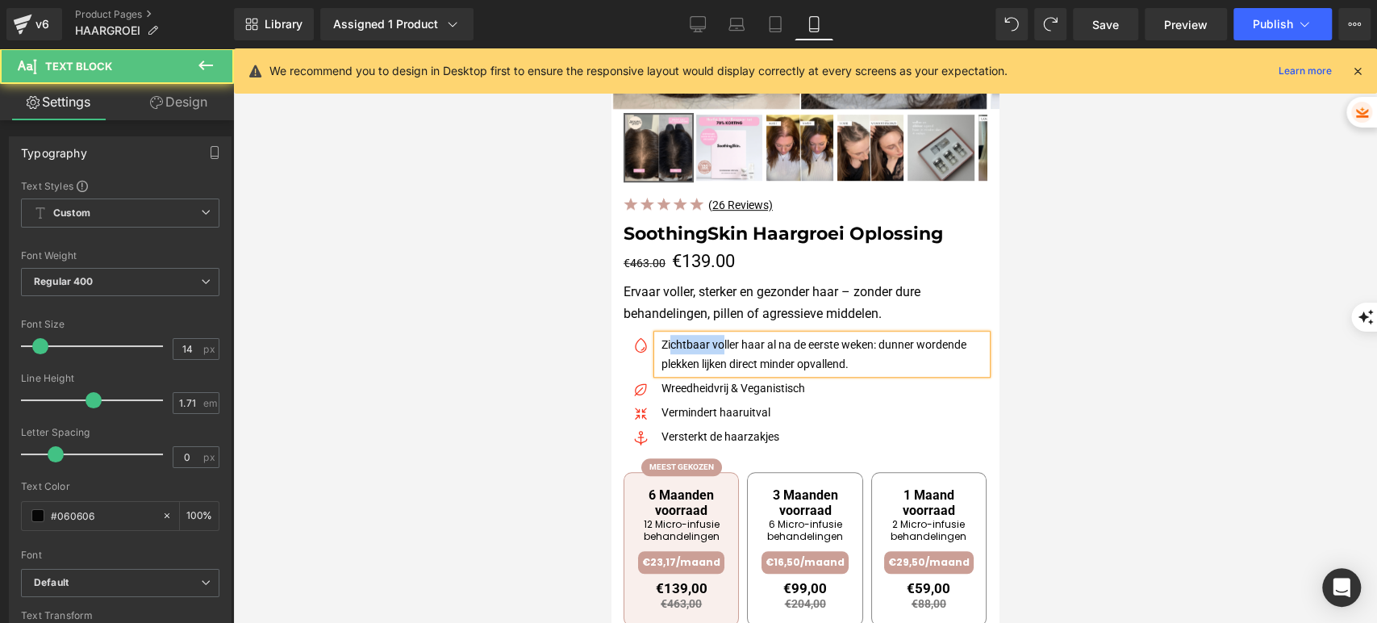
click at [680, 341] on p "Zichtbaar voller haar al na de eerste weken: dunner wordende plekken lijken dir…" at bounding box center [824, 354] width 325 height 39
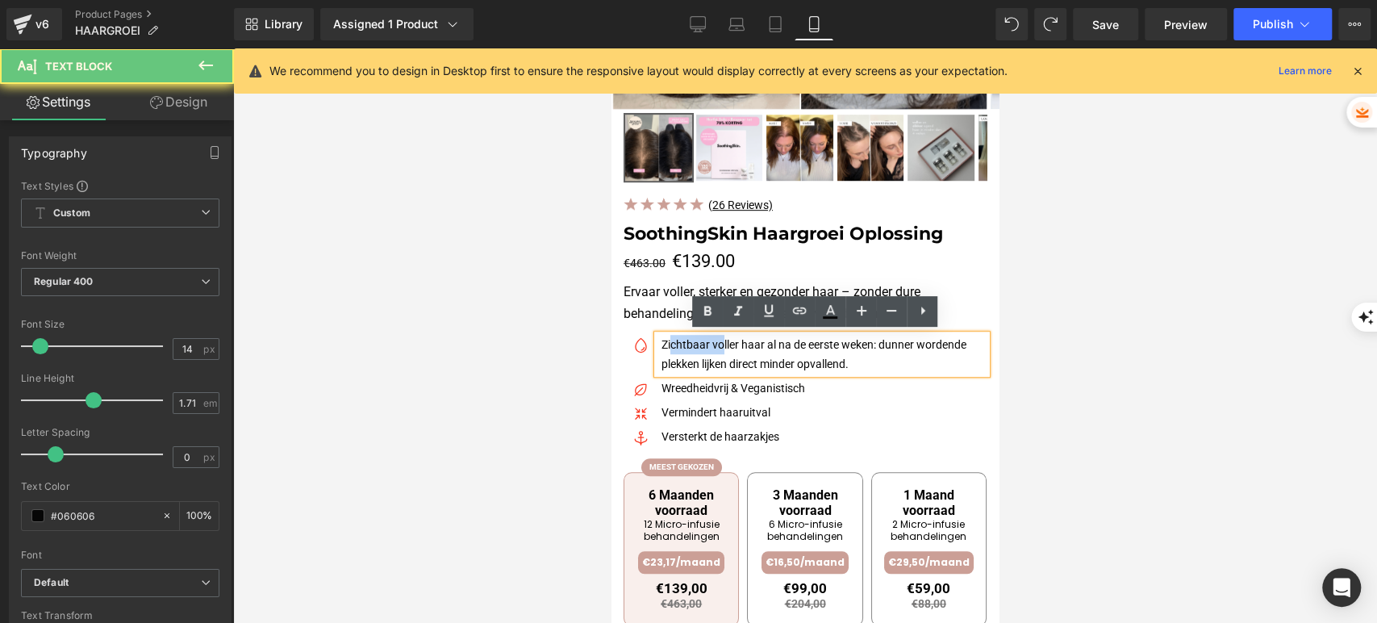
click at [667, 341] on p "Zichtbaar voller haar al na de eerste weken: dunner wordende plekken lijken dir…" at bounding box center [824, 354] width 325 height 39
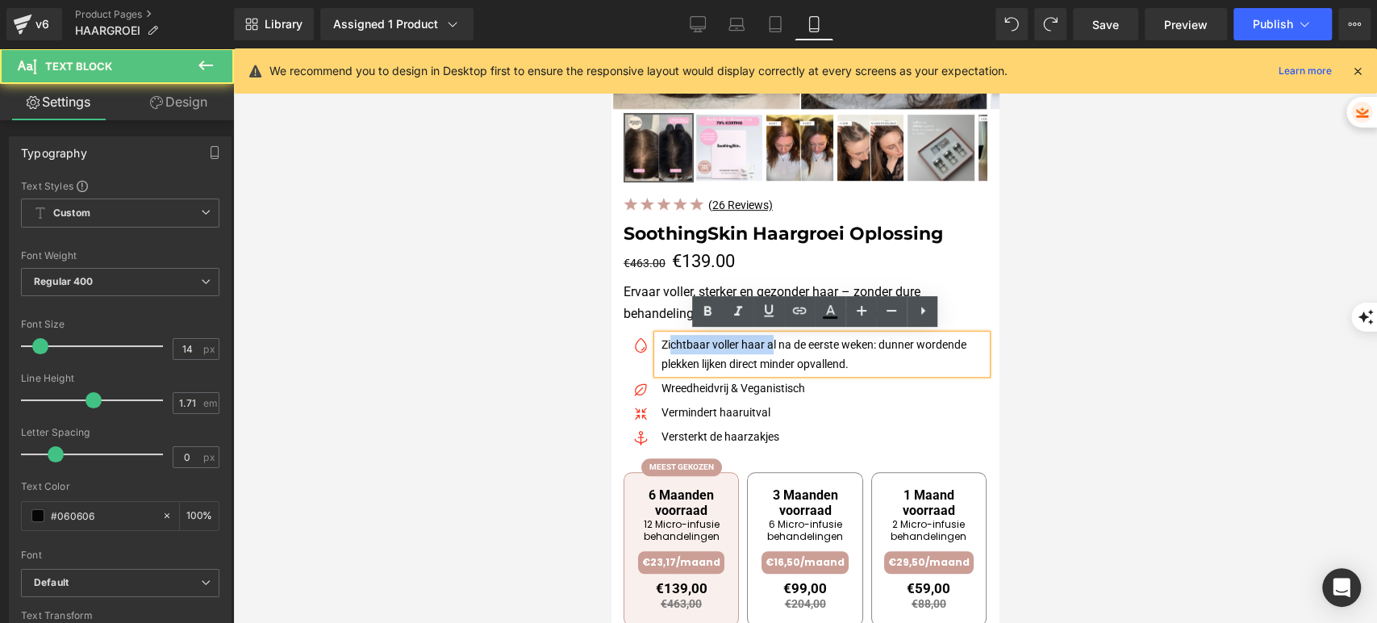
drag, startPoint x: 663, startPoint y: 345, endPoint x: 763, endPoint y: 344, distance: 100.1
click at [763, 344] on p "Zichtbaar voller haar al na de eerste weken: dunner wordende plekken lijken dir…" at bounding box center [824, 354] width 325 height 39
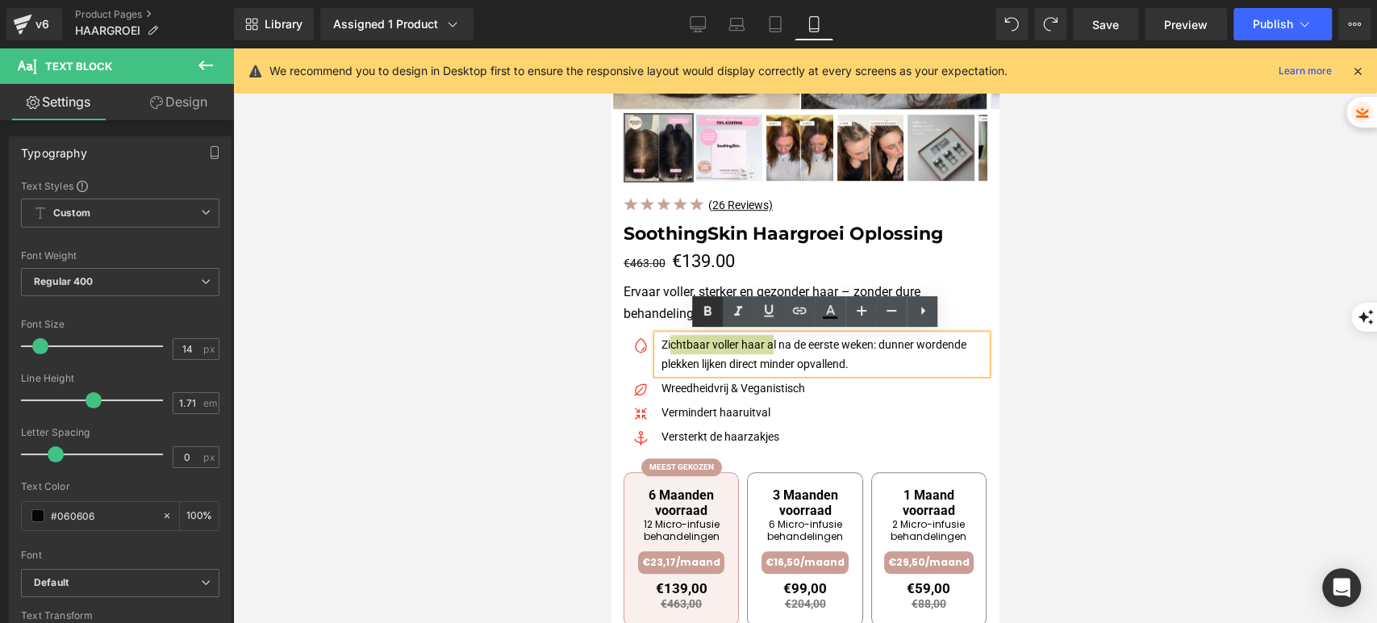
click at [704, 306] on icon at bounding box center [707, 311] width 19 height 19
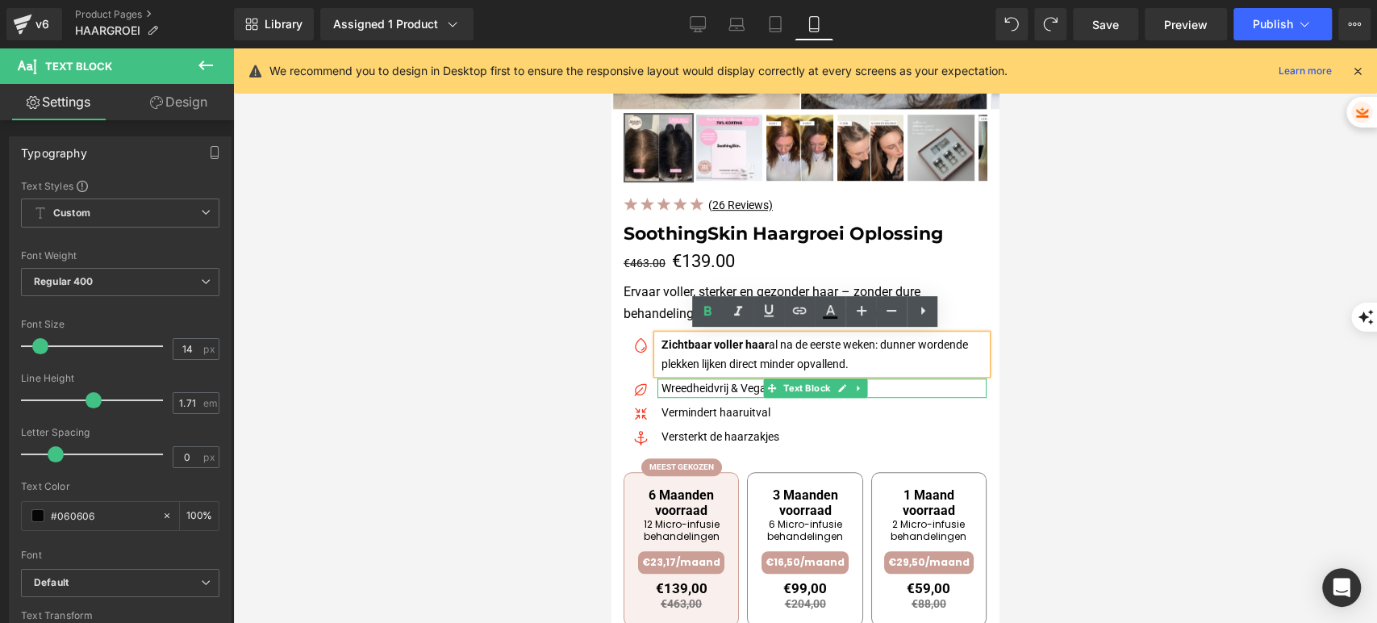
click at [689, 383] on p "Wreedheidvrij & Veganistisch" at bounding box center [824, 387] width 325 height 19
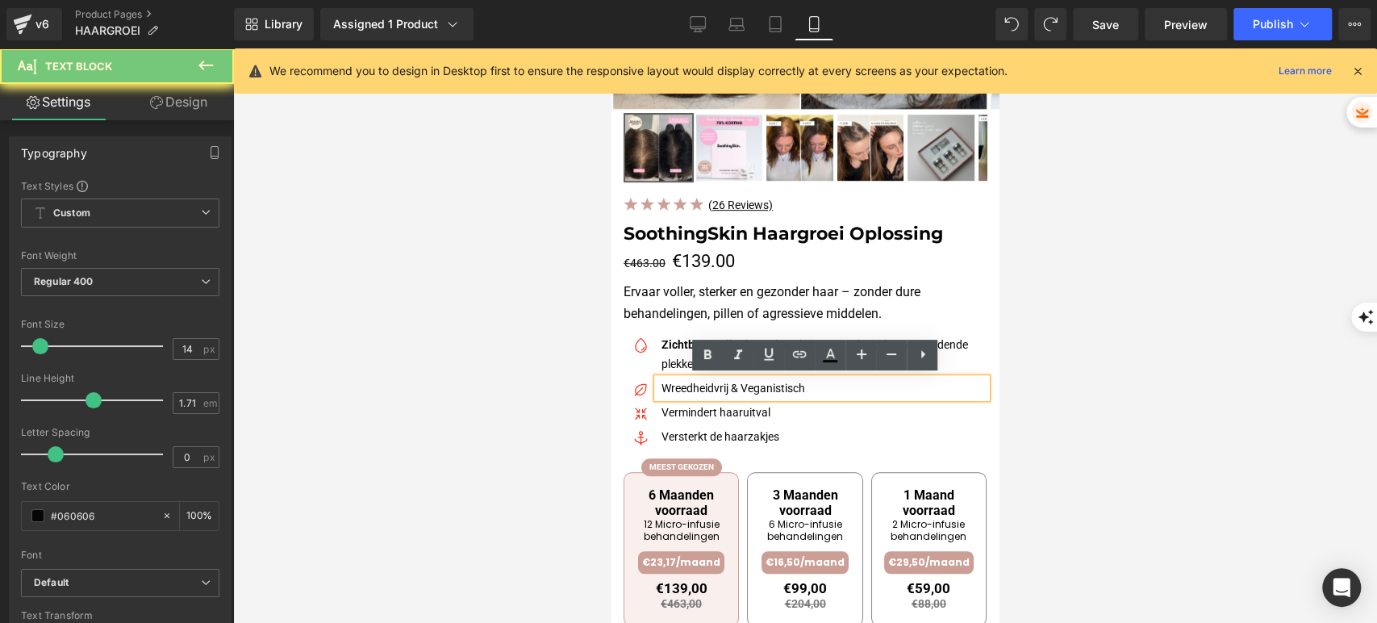
click at [689, 383] on p "Wreedheidvrij & Veganistisch" at bounding box center [824, 387] width 325 height 19
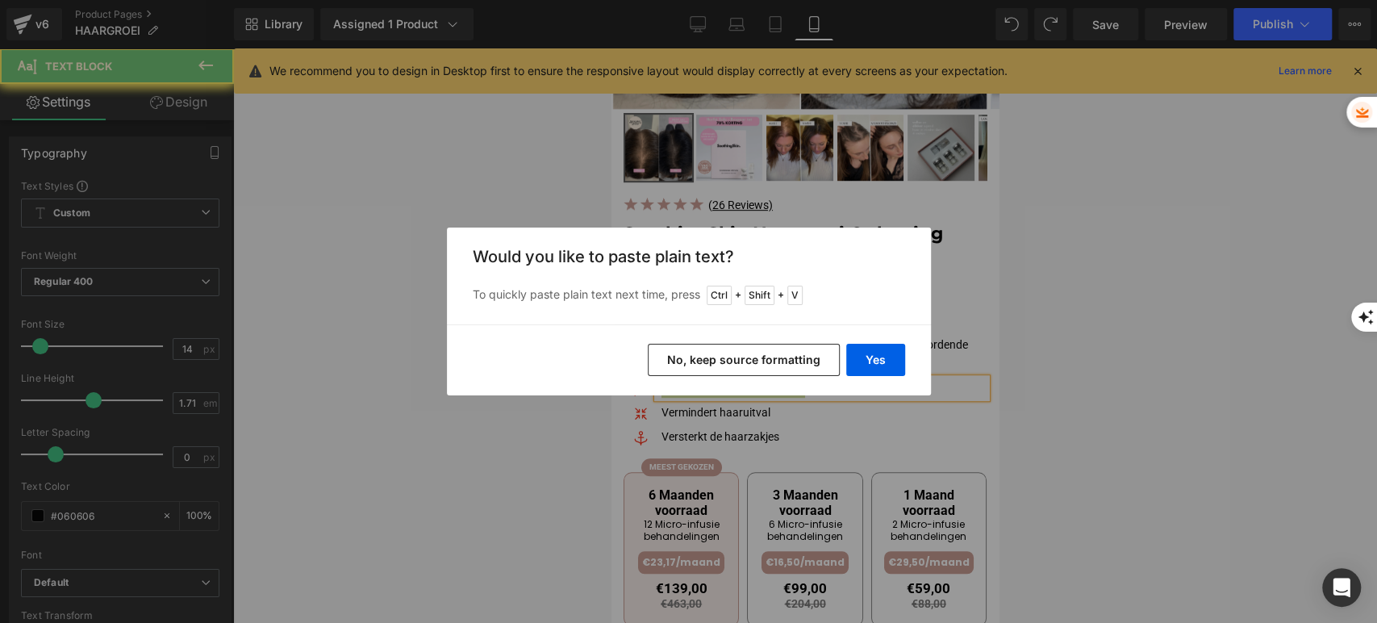
click at [715, 367] on button "No, keep source formatting" at bounding box center [744, 360] width 192 height 32
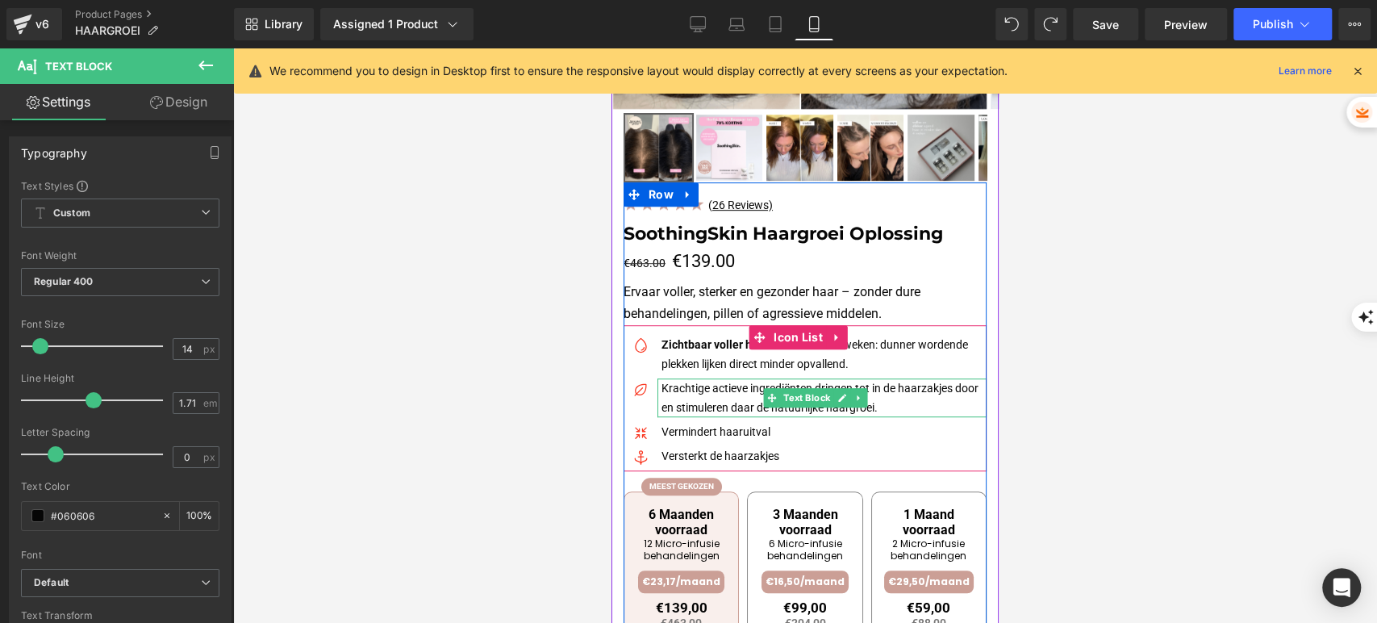
click at [674, 384] on p "Krachtige actieve ingrediënten dringen tot in de haarzakjes door en stimuleren …" at bounding box center [824, 397] width 325 height 39
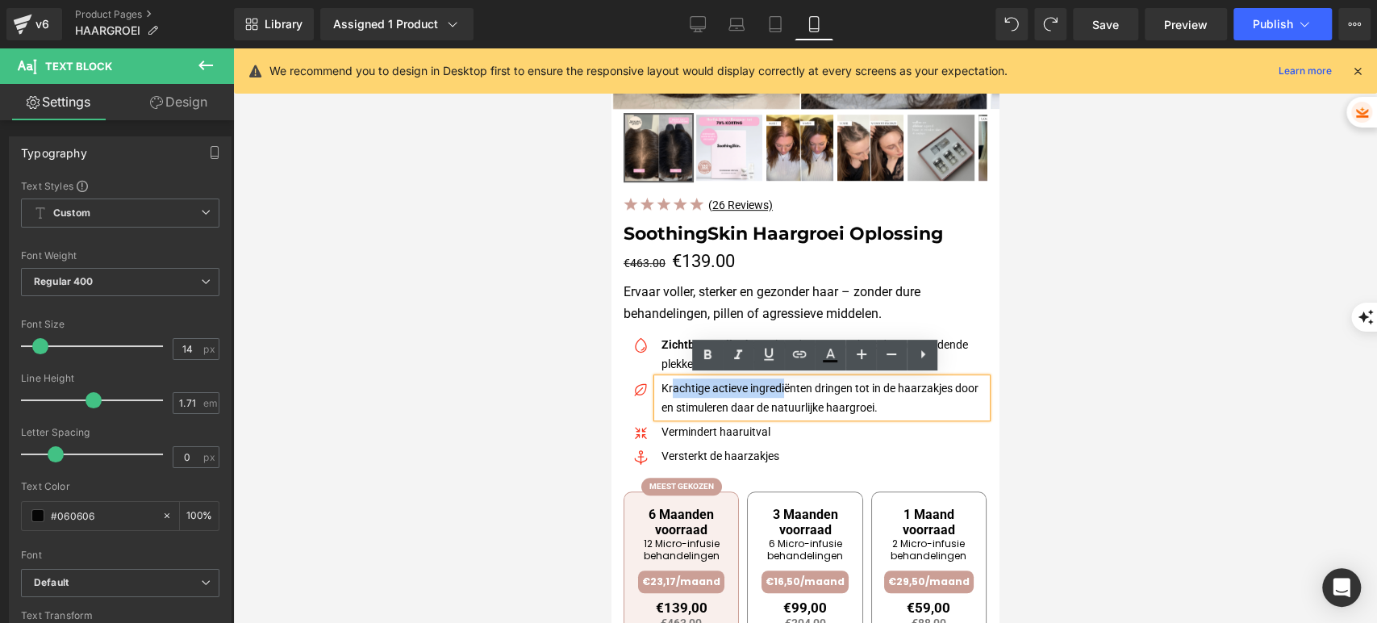
drag, startPoint x: 664, startPoint y: 386, endPoint x: 775, endPoint y: 383, distance: 110.6
click at [775, 383] on p "Krachtige actieve ingrediënten dringen tot in de haarzakjes door en stimuleren …" at bounding box center [824, 397] width 325 height 39
click at [686, 387] on p "Krachtige actieve ingrediënten dringen tot in de haarzakjes door en stimuleren …" at bounding box center [824, 397] width 325 height 39
click at [727, 394] on p "Krachtige actieve ingrediënten dringen tot in de haarzakjes door en stimuleren …" at bounding box center [824, 397] width 325 height 39
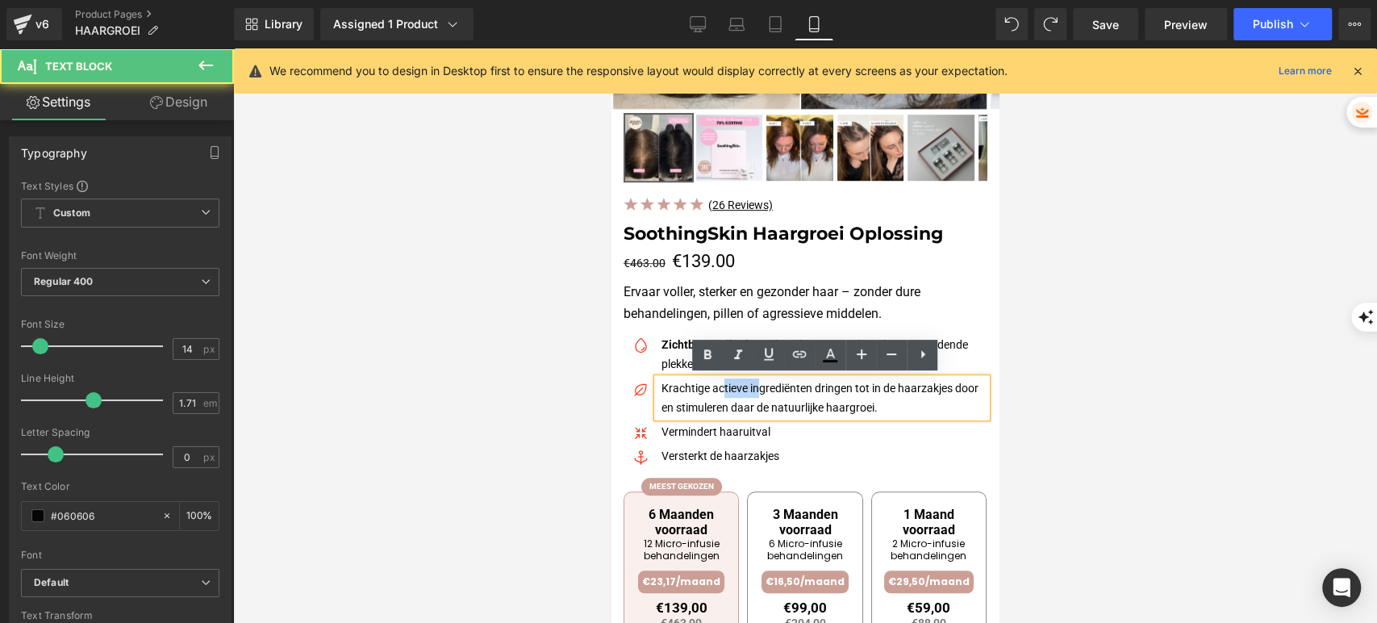
click at [727, 394] on p "Krachtige actieve ingrediënten dringen tot in de haarzakjes door en stimuleren …" at bounding box center [824, 397] width 325 height 39
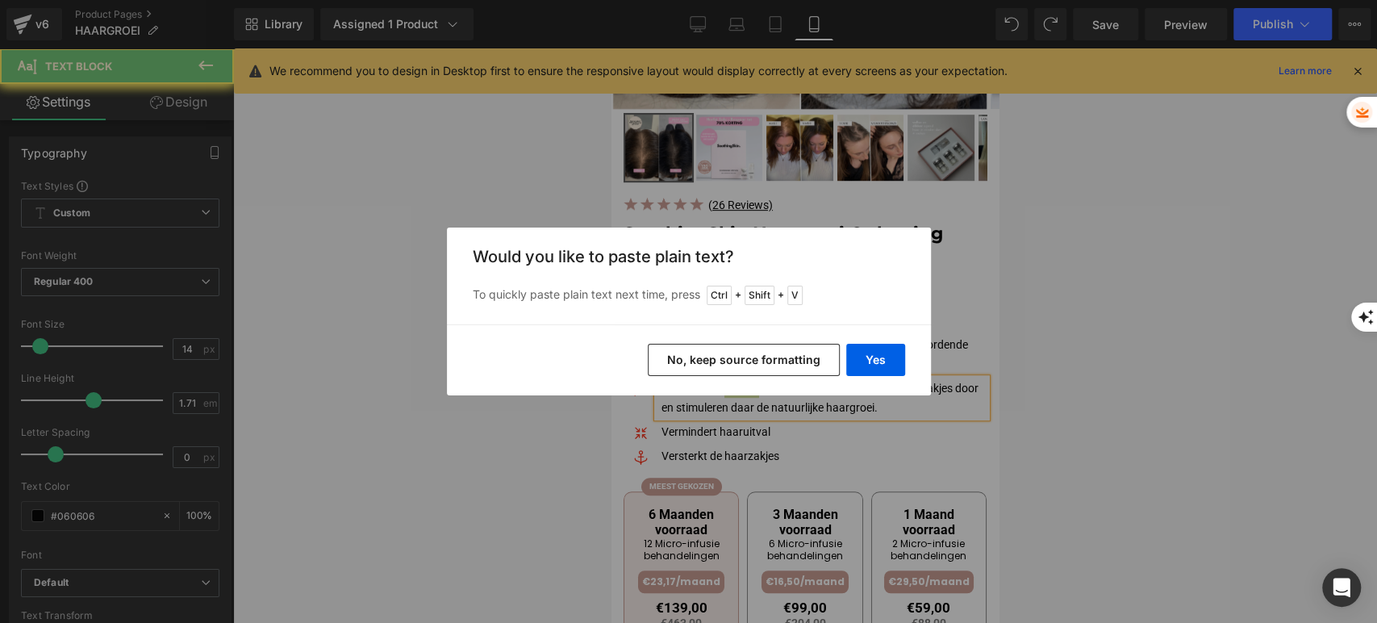
click at [732, 362] on button "No, keep source formatting" at bounding box center [744, 360] width 192 height 32
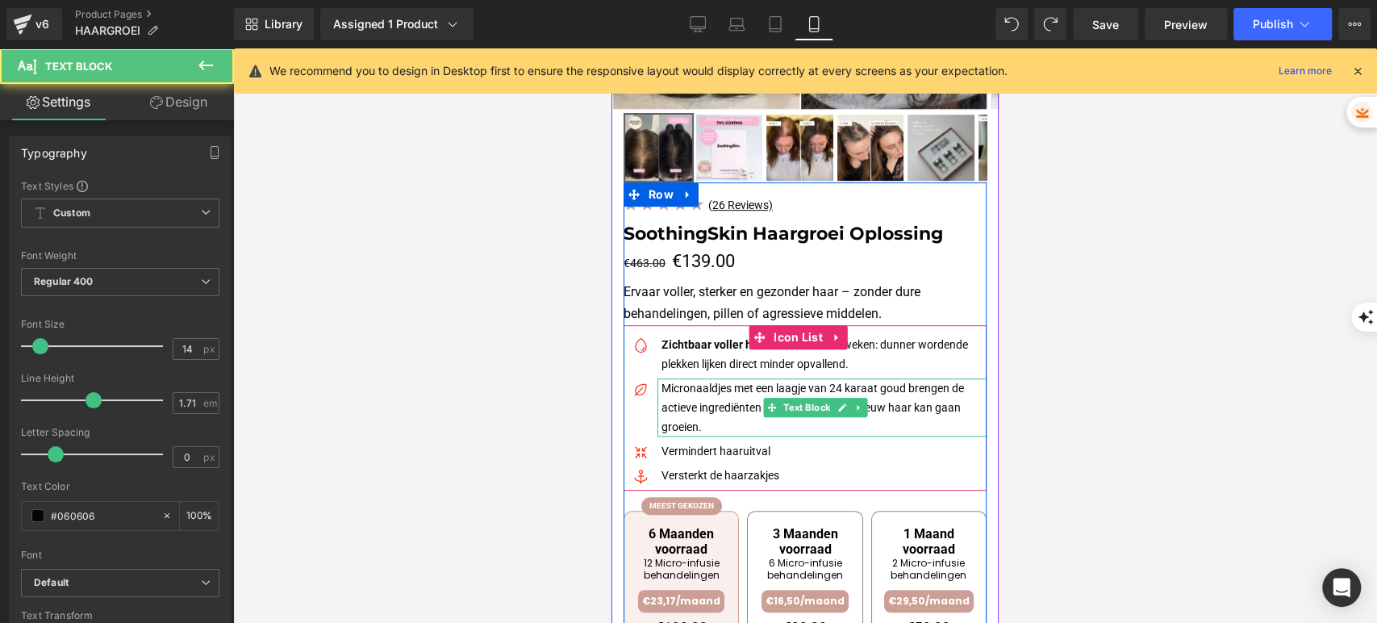
click at [697, 391] on p "Micronaaldjes met een laagje van 24 karaat goud brengen de actieve ingrediënten…" at bounding box center [824, 407] width 325 height 58
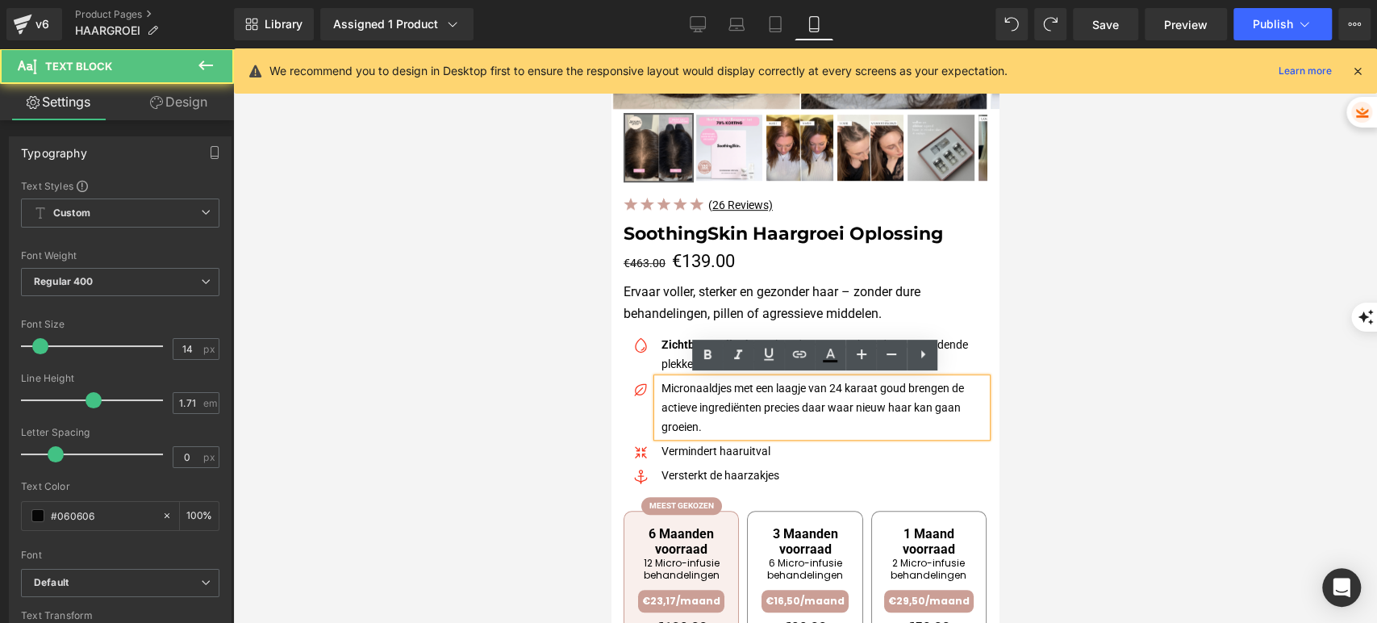
click at [663, 388] on p "Micronaaldjes met een laagje van 24 karaat goud brengen de actieve ingrediënten…" at bounding box center [824, 407] width 325 height 58
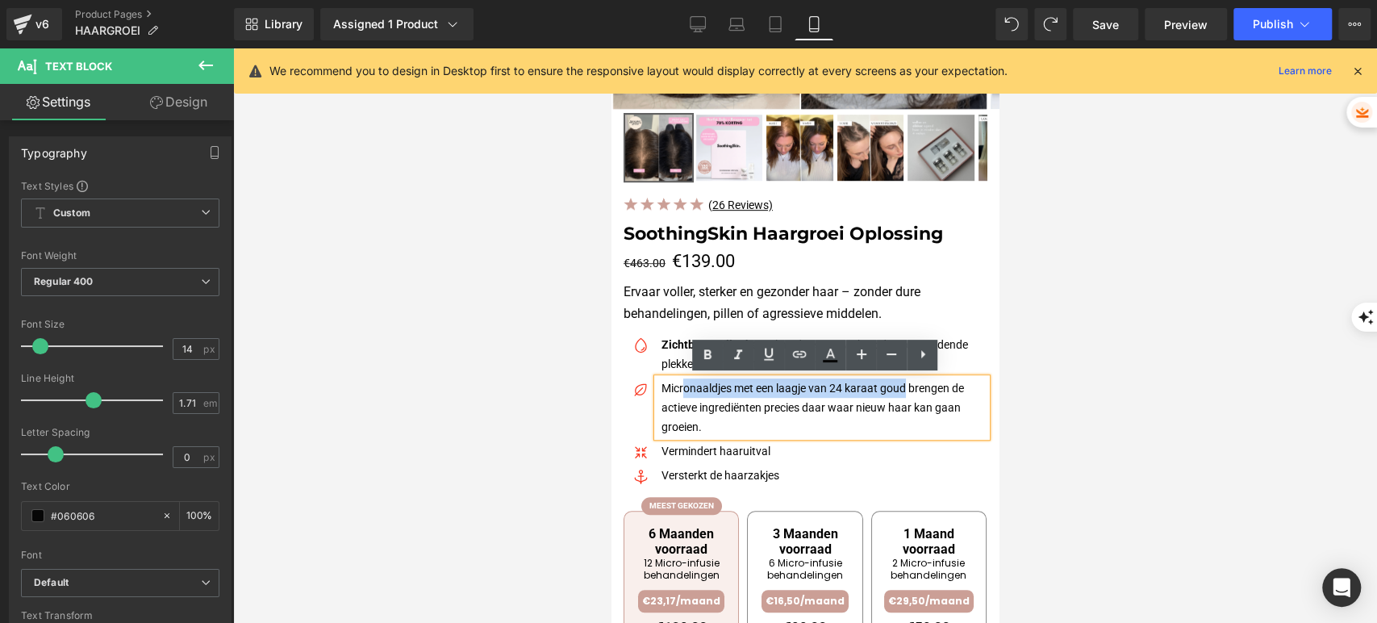
drag, startPoint x: 663, startPoint y: 388, endPoint x: 880, endPoint y: 379, distance: 217.3
click at [879, 385] on p "Micronaaldjes met een laagje van 24 karaat goud brengen de actieve ingrediënten…" at bounding box center [824, 407] width 325 height 58
click at [671, 408] on p "Micronaaldjes met een laagje van 24 karaat goud brengen de actieve ingrediënten…" at bounding box center [824, 407] width 325 height 58
drag, startPoint x: 663, startPoint y: 386, endPoint x: 908, endPoint y: 386, distance: 245.3
click at [908, 386] on p "Micronaaldjes met een laagje van 24 karaat goud brengen de actieve ingrediënten…" at bounding box center [824, 407] width 325 height 58
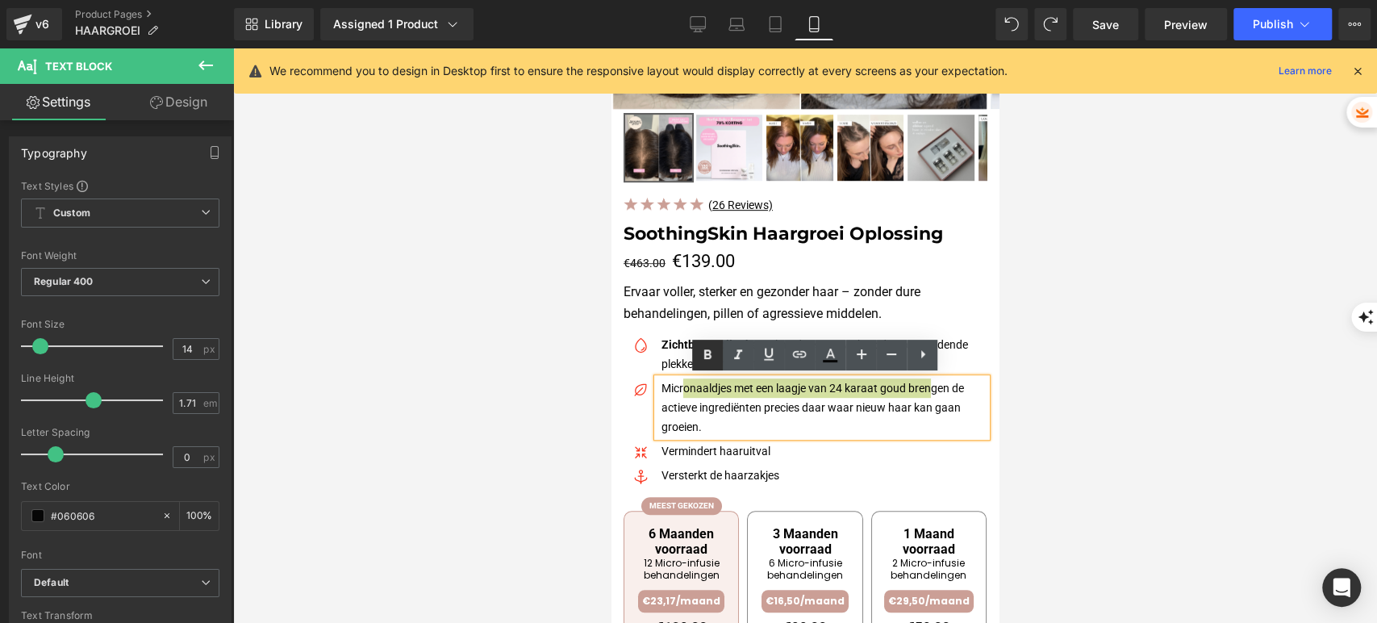
click at [704, 351] on icon at bounding box center [707, 354] width 7 height 10
click at [727, 410] on p "Micronaaldjes met een laagje van 24 karaat goud brengen de actieve ingrediënten…" at bounding box center [824, 407] width 325 height 58
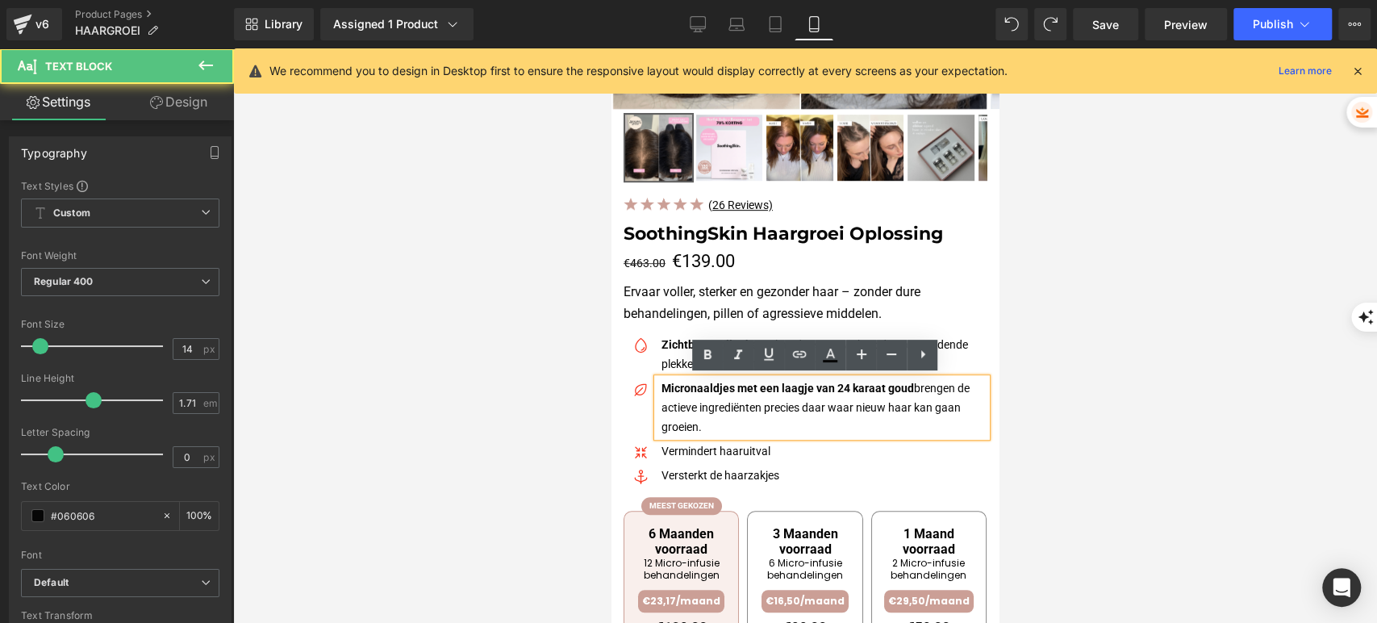
click at [1075, 399] on div at bounding box center [805, 335] width 1144 height 575
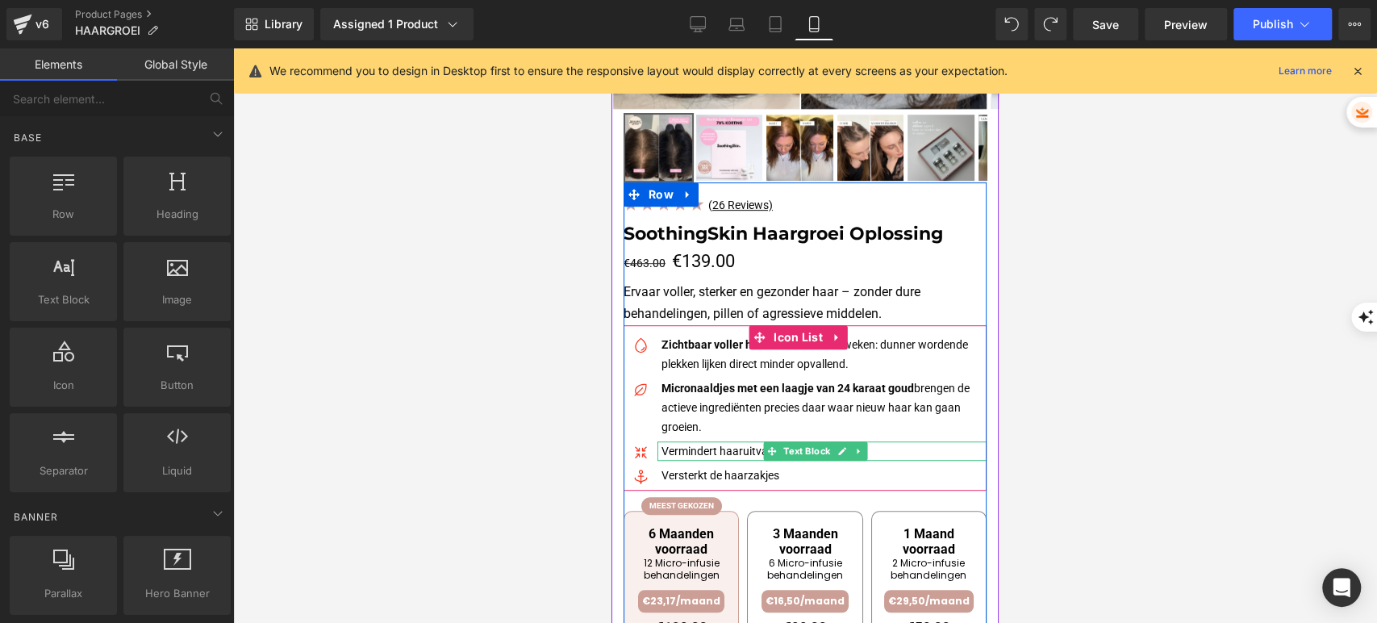
click at [729, 450] on p "Vermindert haaruitval" at bounding box center [824, 450] width 325 height 19
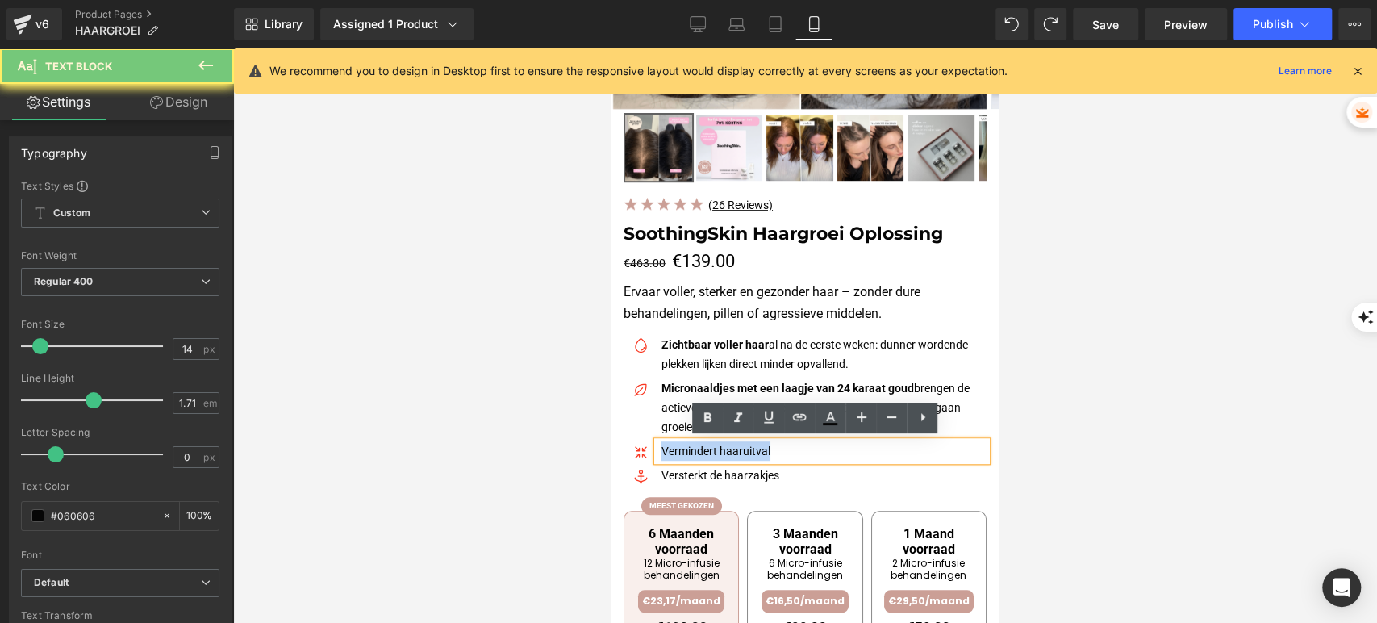
click at [729, 450] on p "Vermindert haaruitval" at bounding box center [824, 450] width 325 height 19
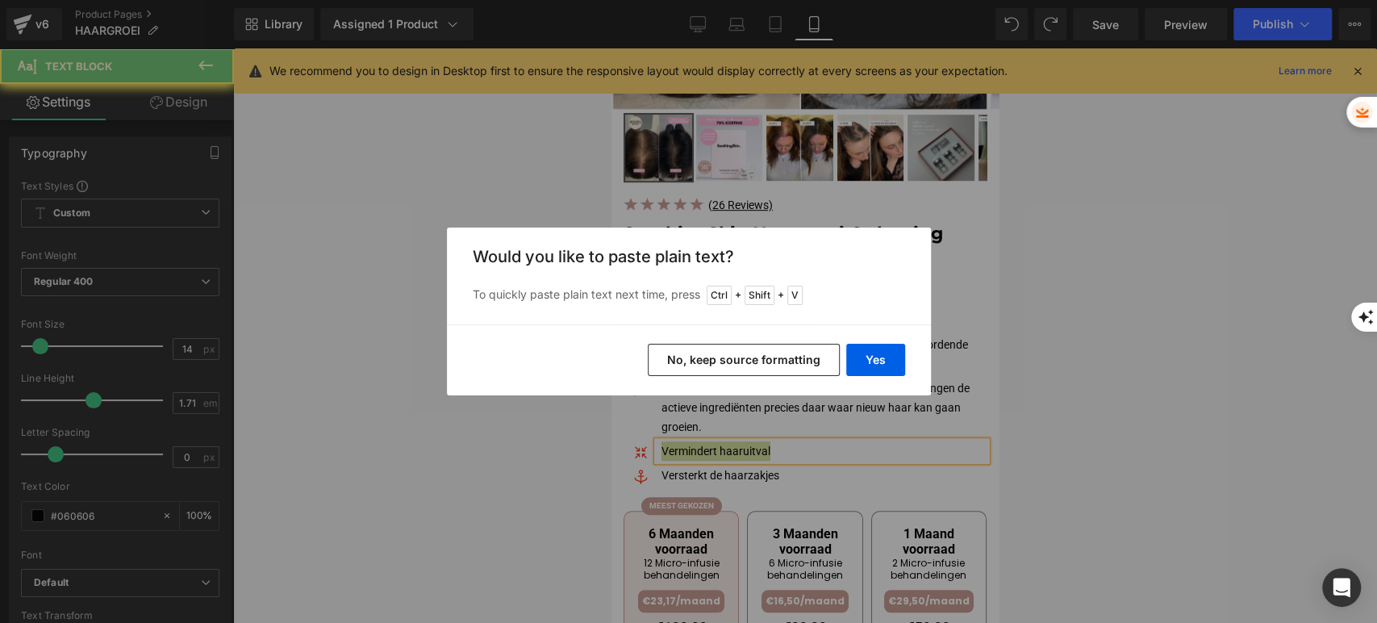
click at [713, 367] on button "No, keep source formatting" at bounding box center [744, 360] width 192 height 32
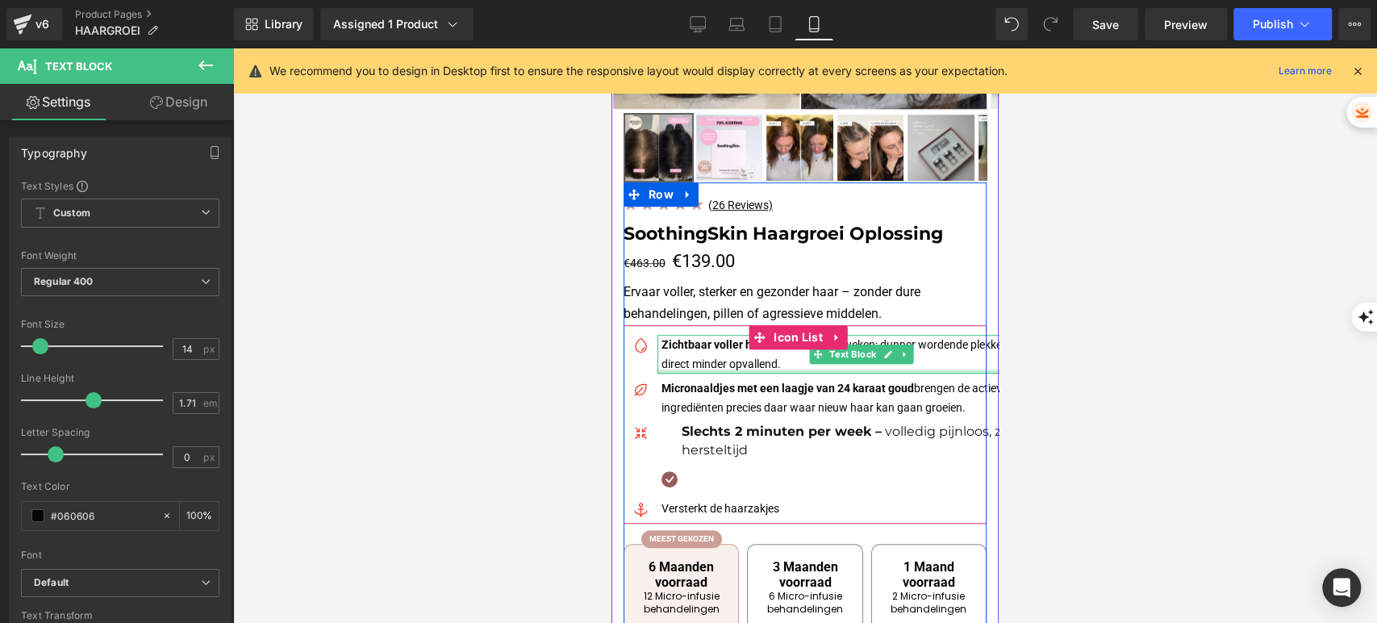
scroll to position [627, 0]
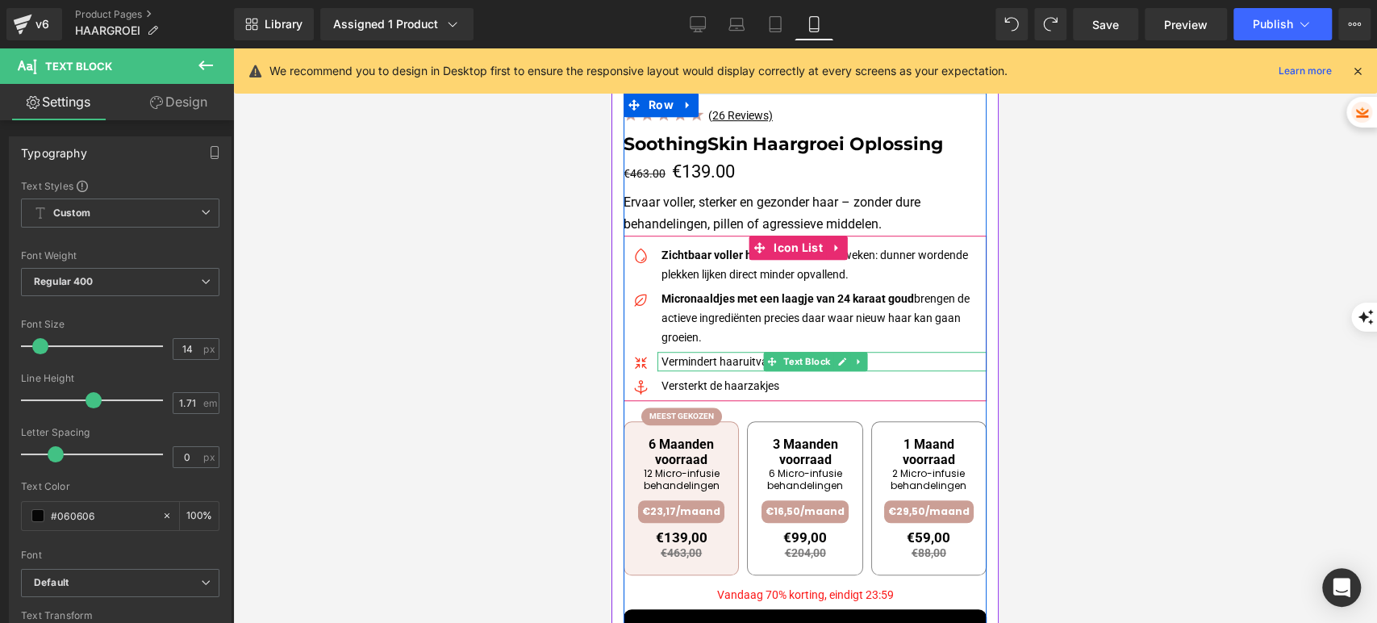
click at [684, 357] on p "Vermindert haaruitval" at bounding box center [824, 361] width 325 height 19
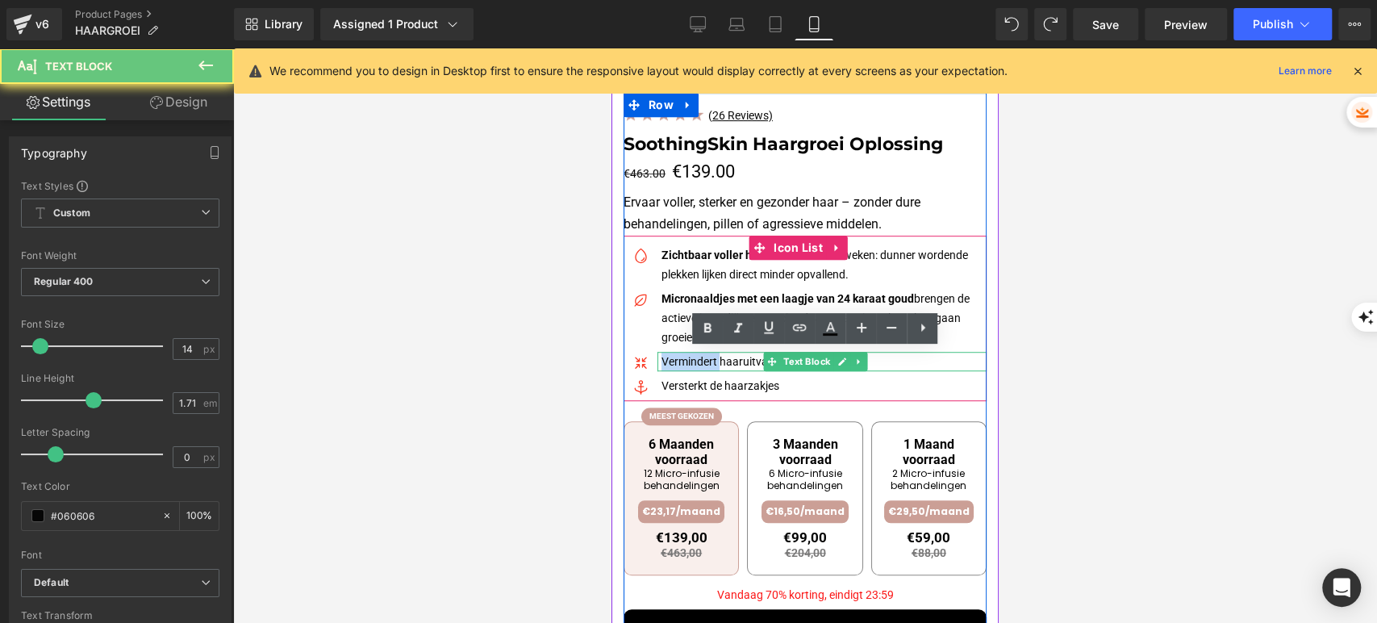
click at [684, 357] on p "Vermindert haaruitval" at bounding box center [824, 361] width 325 height 19
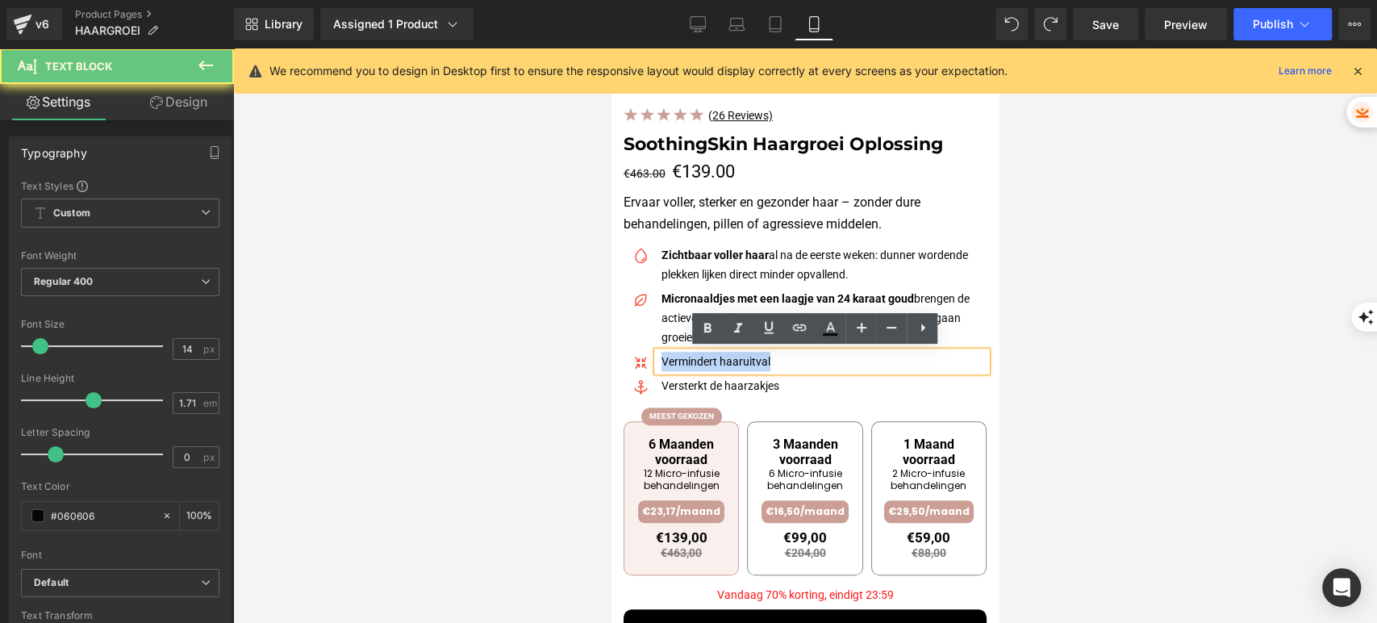
click at [684, 357] on p "Vermindert haaruitval" at bounding box center [824, 361] width 325 height 19
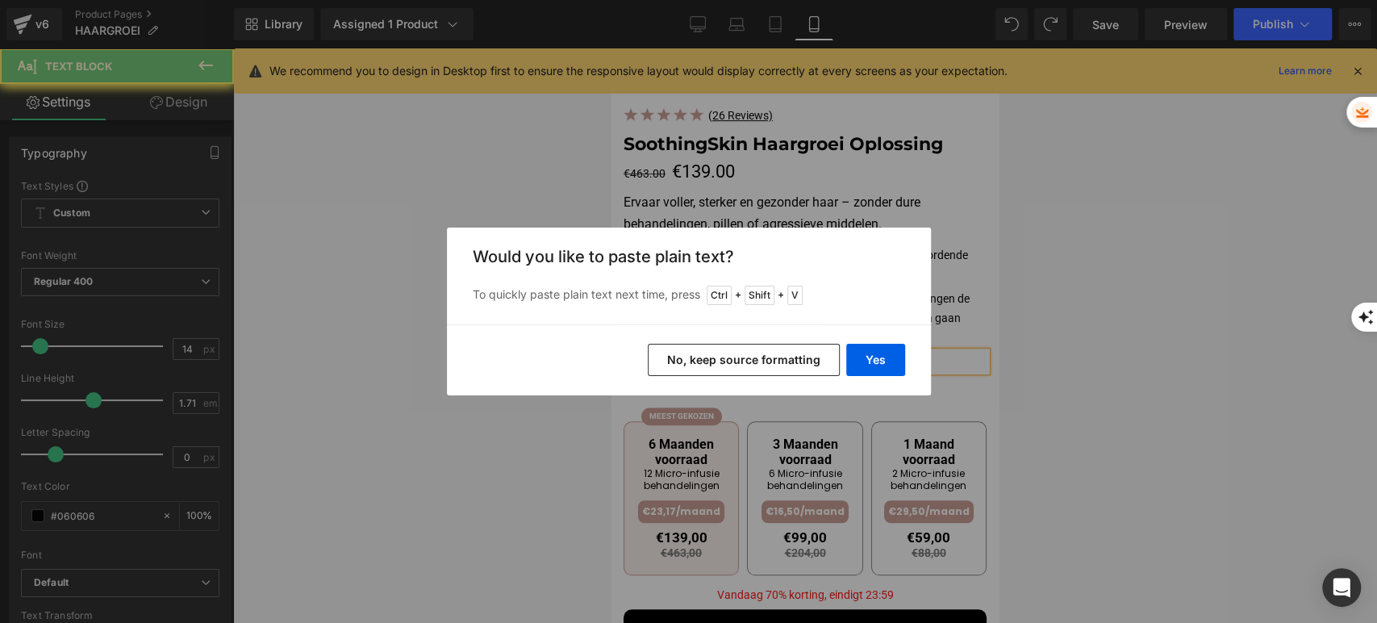
click at [684, 363] on button "No, keep source formatting" at bounding box center [744, 360] width 192 height 32
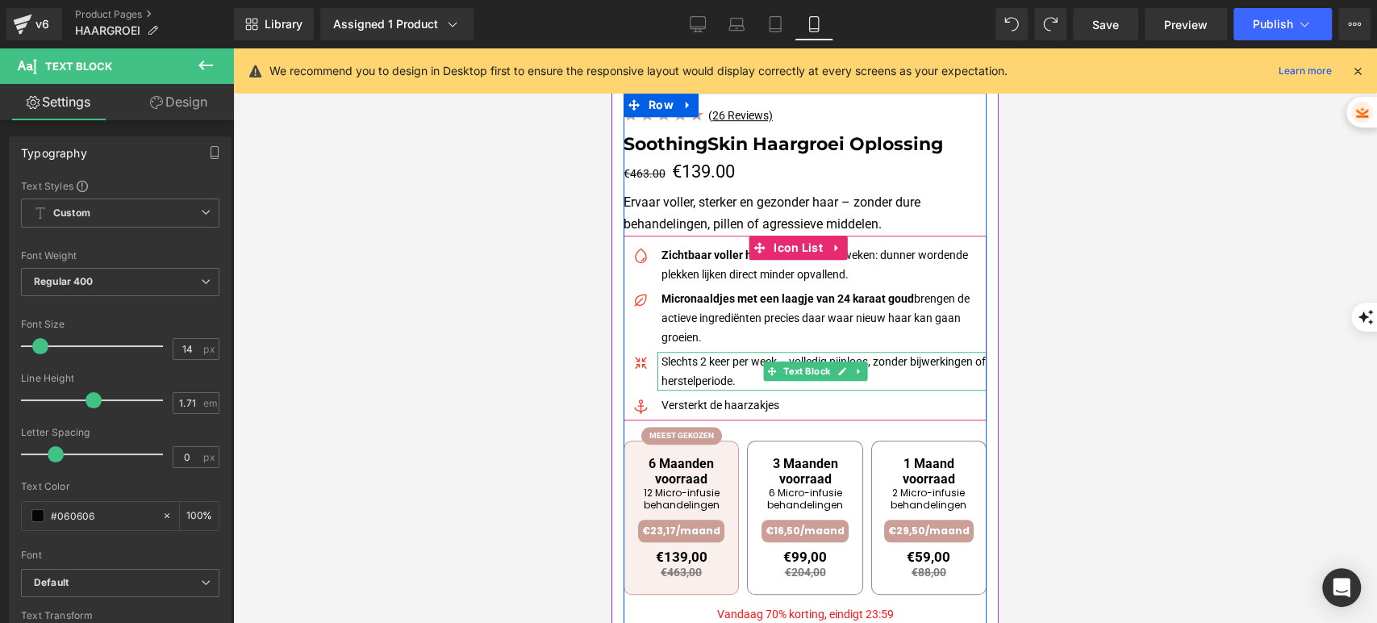
click at [703, 360] on p "Slechts 2 keer per week – volledig pijnloos, zonder bijwerkingen of herstelperi…" at bounding box center [824, 371] width 325 height 39
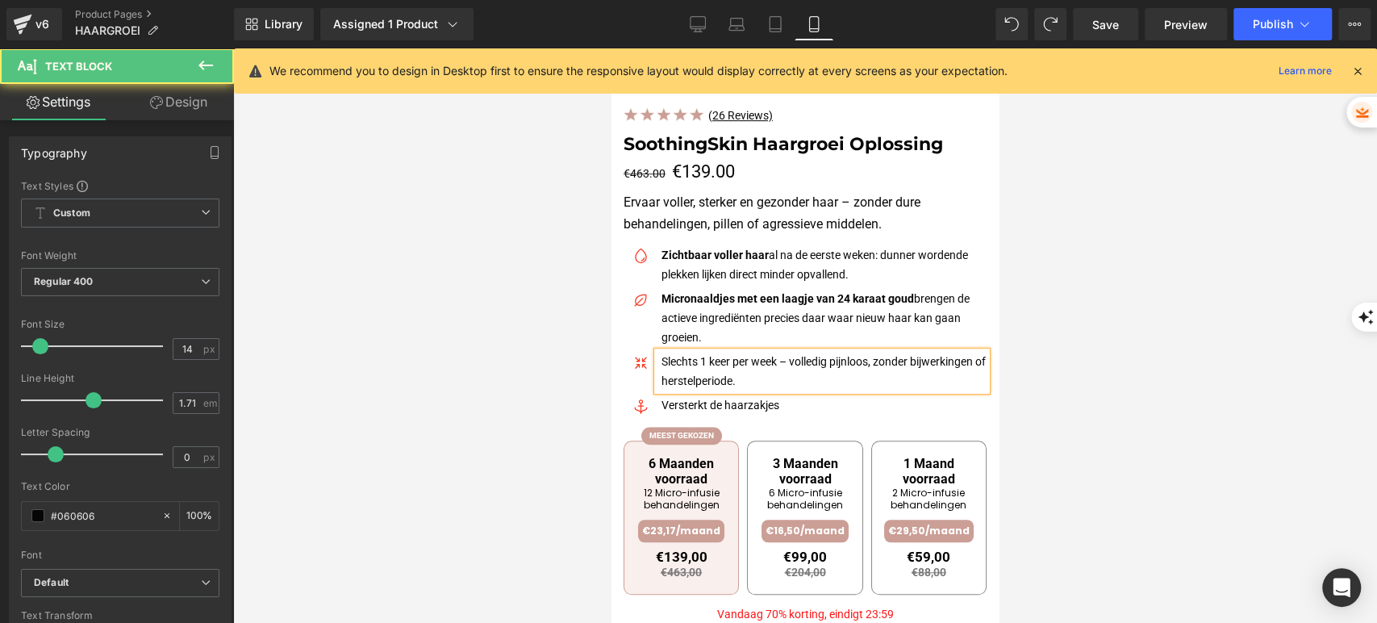
click at [753, 360] on p "Slechts 1 keer per week – volledig pijnloos, zonder bijwerkingen of herstelperi…" at bounding box center [824, 371] width 325 height 39
drag, startPoint x: 784, startPoint y: 362, endPoint x: 829, endPoint y: 349, distance: 46.2
click at [780, 359] on p "Slechts 1 keer per 2 week – volledig pijnloos, zonder bijwerkingen of herstelpe…" at bounding box center [824, 371] width 325 height 39
drag, startPoint x: 809, startPoint y: 358, endPoint x: 792, endPoint y: 356, distance: 17.1
click at [792, 356] on p "Slechts 1 keer per 2 weken – volledig pijnloos, zonder bijwerkingen of herstelp…" at bounding box center [824, 371] width 325 height 39
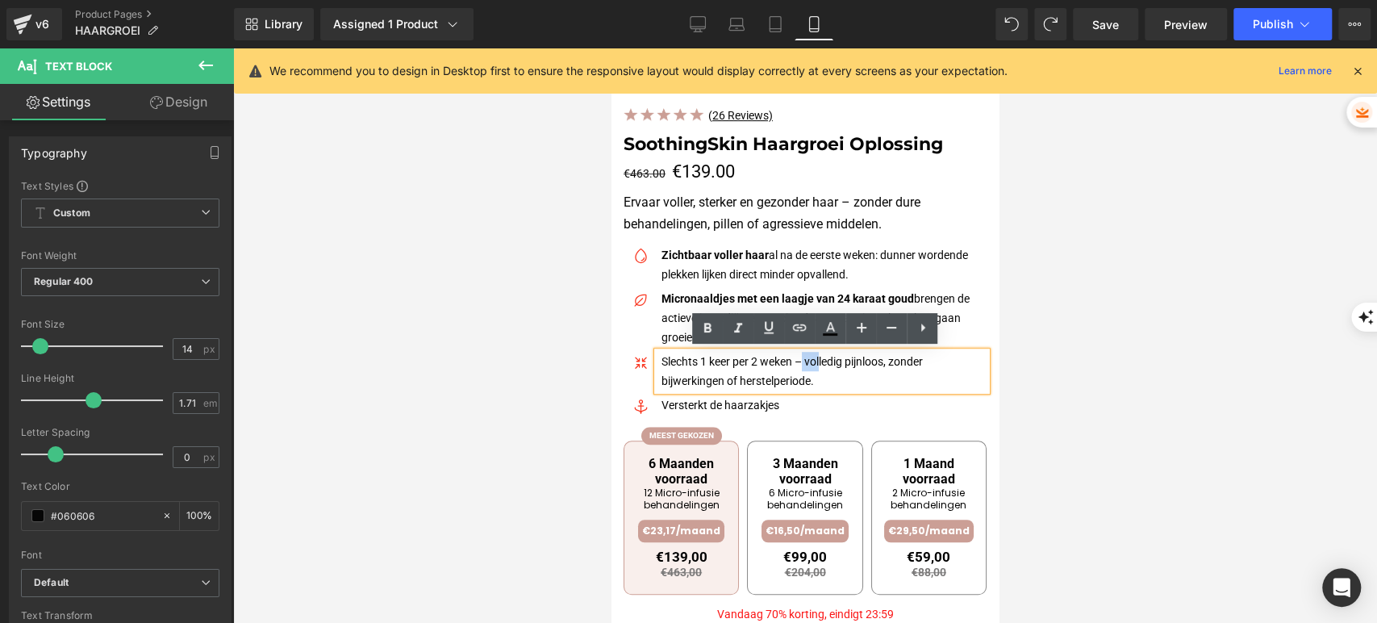
click at [805, 367] on p "Slechts 1 keer per 2 weken – volledig pijnloos, zonder bijwerkingen of herstelp…" at bounding box center [824, 371] width 325 height 39
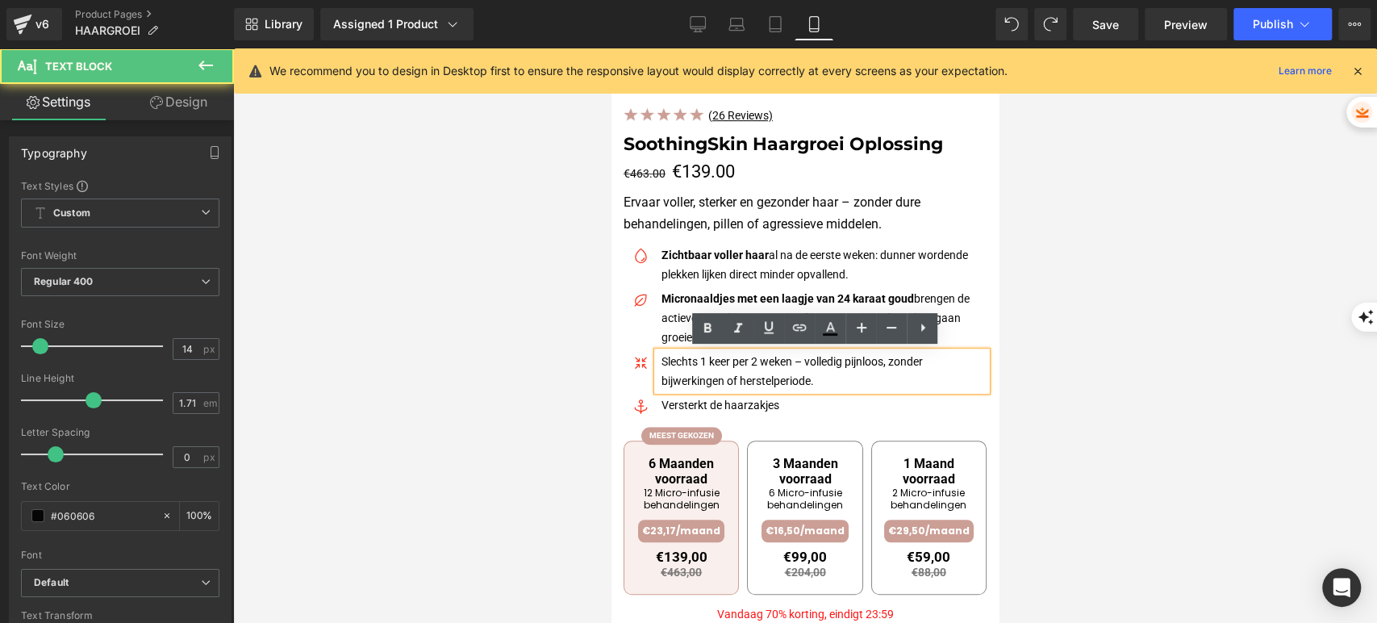
click at [831, 375] on p "Slechts 1 keer per 2 weken – volledig pijnloos, zonder bijwerkingen of herstelp…" at bounding box center [824, 371] width 325 height 39
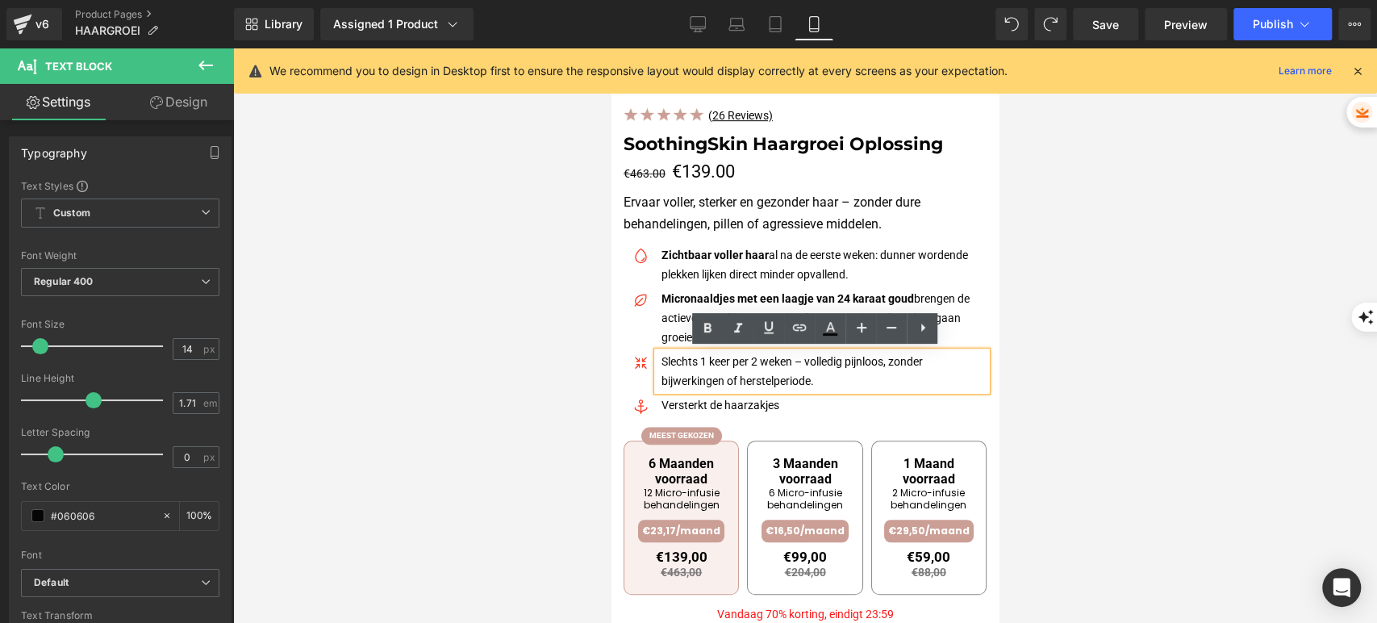
click at [1037, 383] on div at bounding box center [805, 335] width 1144 height 575
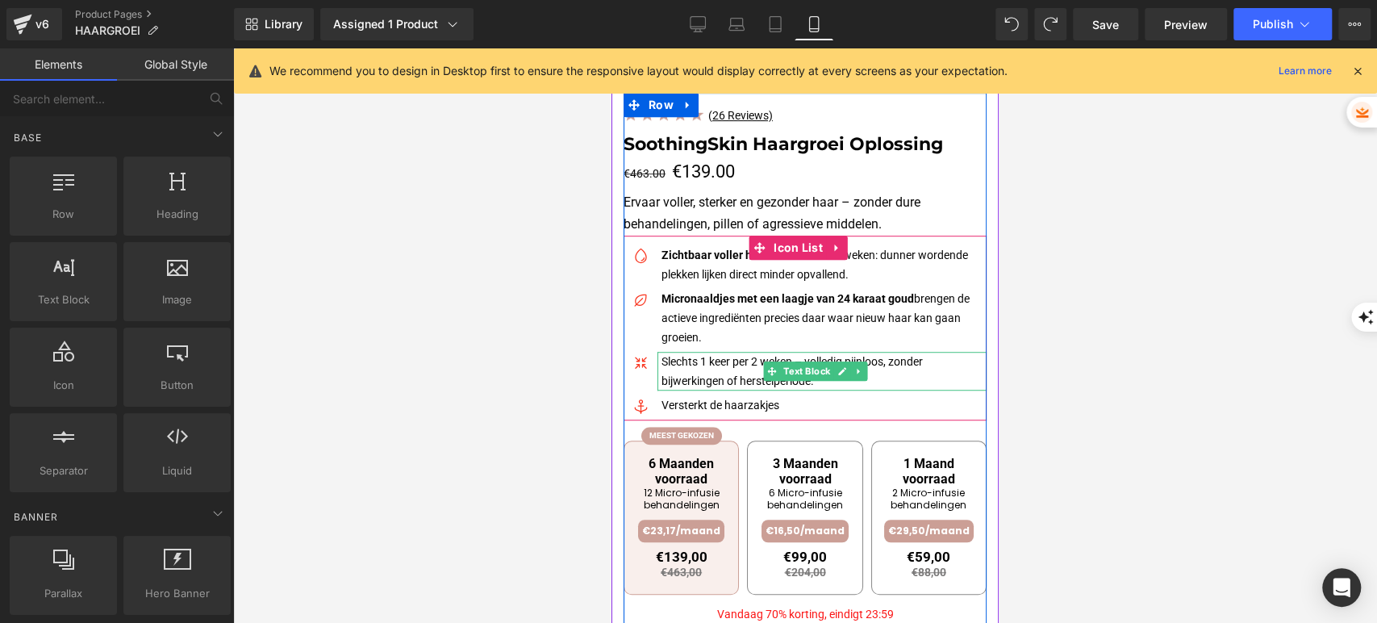
click at [666, 361] on p "Slechts 1 keer per 2 weken – volledig pijnloos, zonder bijwerkingen of herstelp…" at bounding box center [824, 371] width 325 height 39
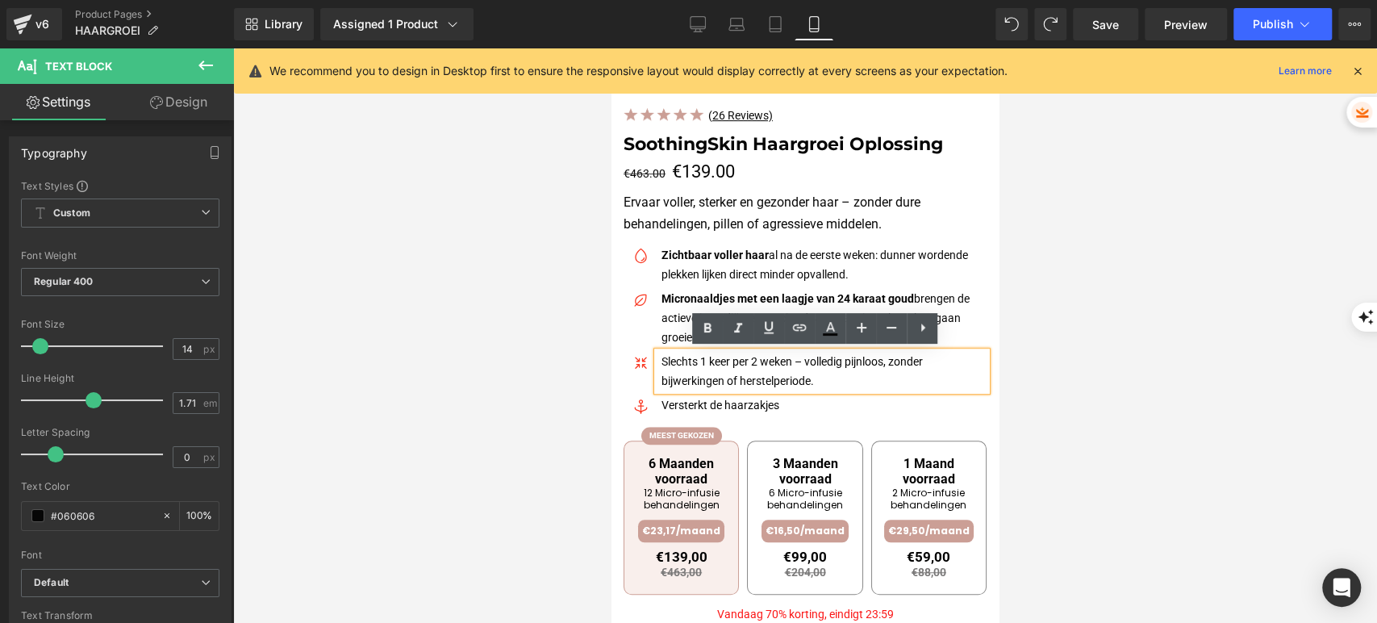
drag, startPoint x: 664, startPoint y: 360, endPoint x: 801, endPoint y: 362, distance: 136.4
click at [801, 362] on p "Slechts 1 keer per 2 weken – volledig pijnloos, zonder bijwerkingen of herstelp…" at bounding box center [824, 371] width 325 height 39
drag, startPoint x: 793, startPoint y: 360, endPoint x: 660, endPoint y: 360, distance: 133.1
click at [660, 360] on div "Slechts 1 keer per 2 weken – volledig pijnloos, zonder bijwerkingen of herstelp…" at bounding box center [822, 371] width 329 height 39
click at [700, 326] on icon at bounding box center [707, 328] width 19 height 19
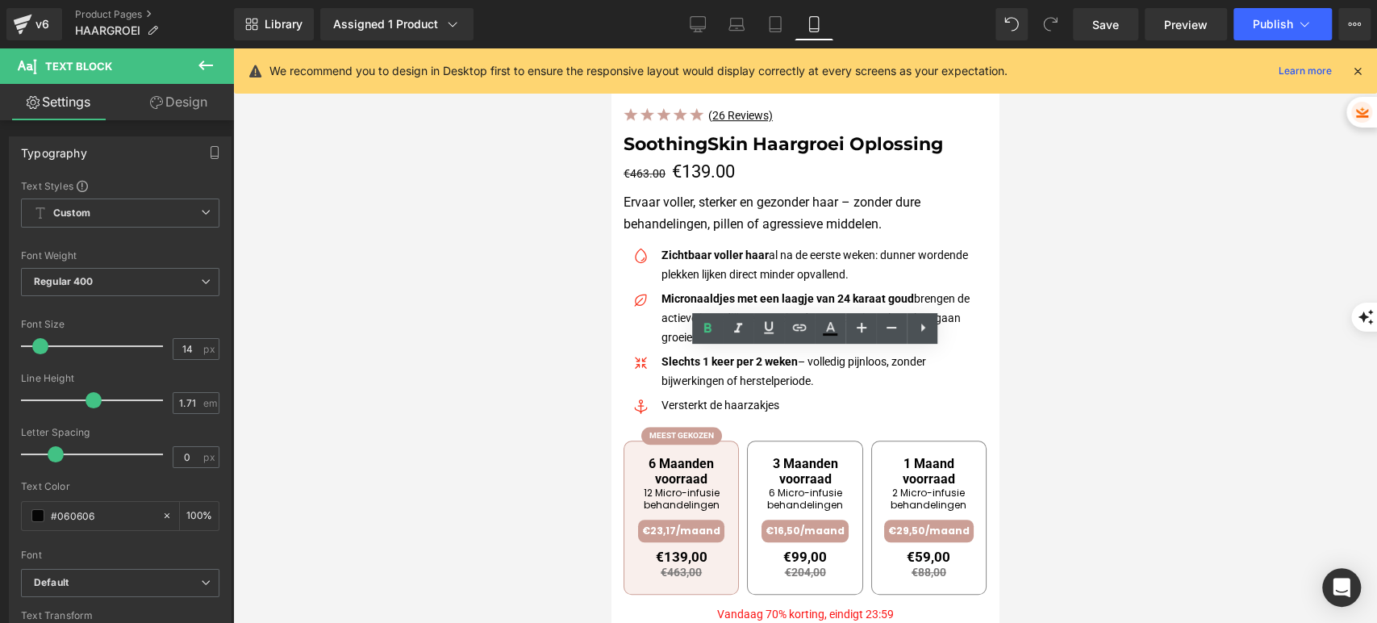
click at [1088, 278] on div at bounding box center [805, 335] width 1144 height 575
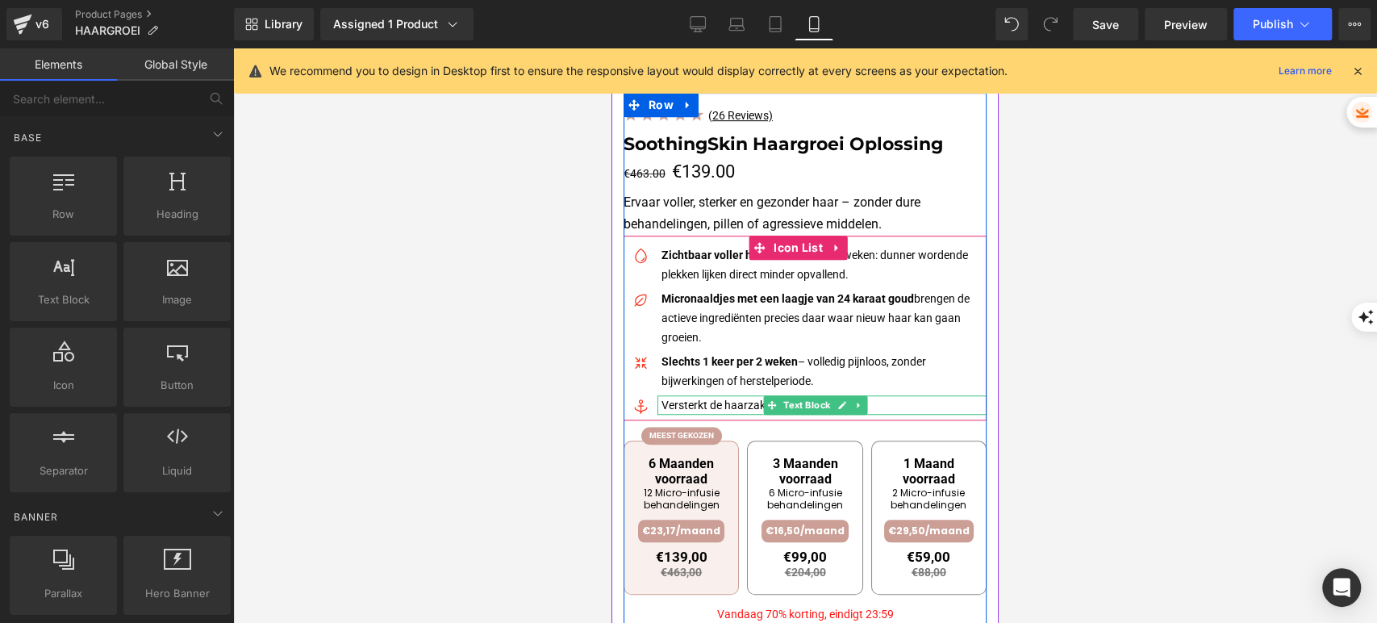
click at [698, 403] on p "Versterkt de haarzakjes" at bounding box center [824, 404] width 325 height 19
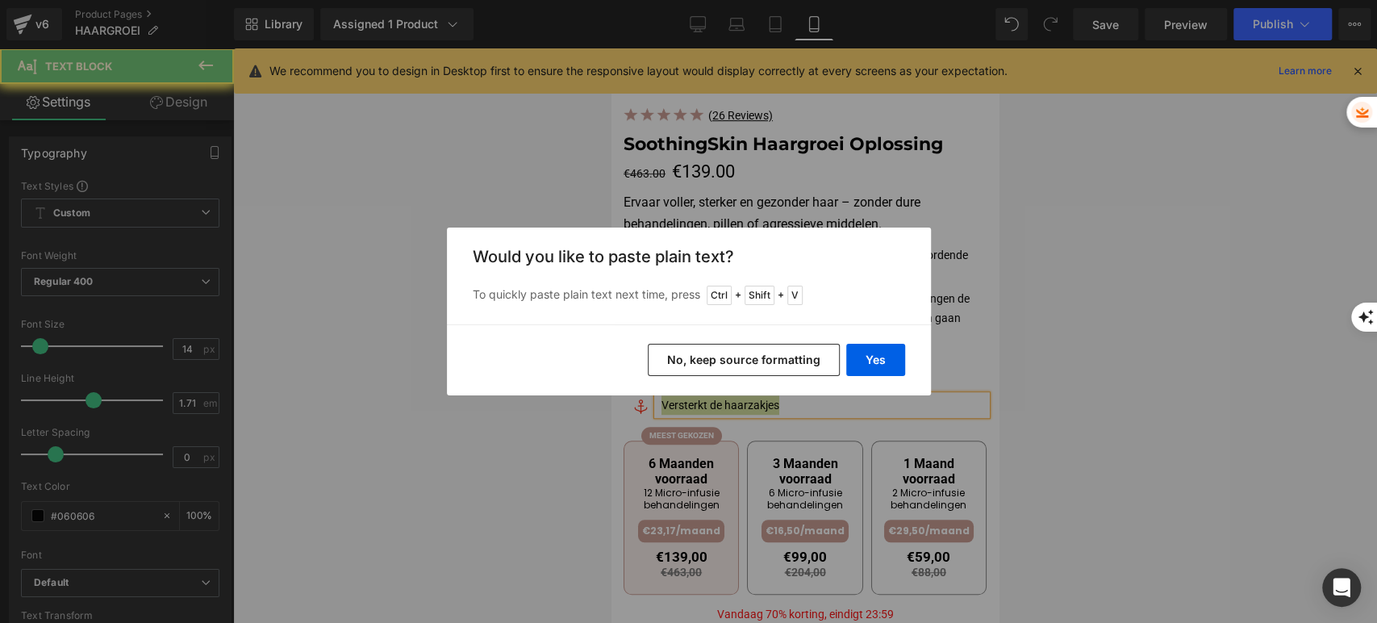
click at [723, 357] on button "No, keep source formatting" at bounding box center [744, 360] width 192 height 32
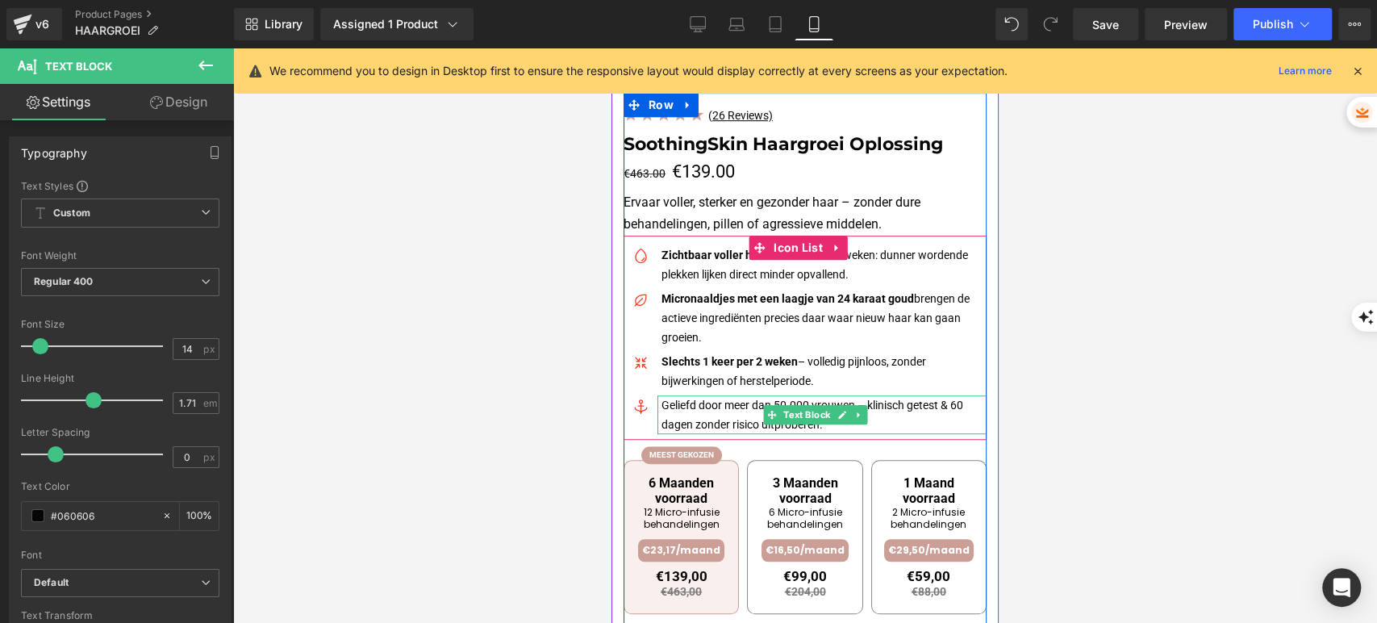
click at [658, 408] on div at bounding box center [660, 414] width 4 height 39
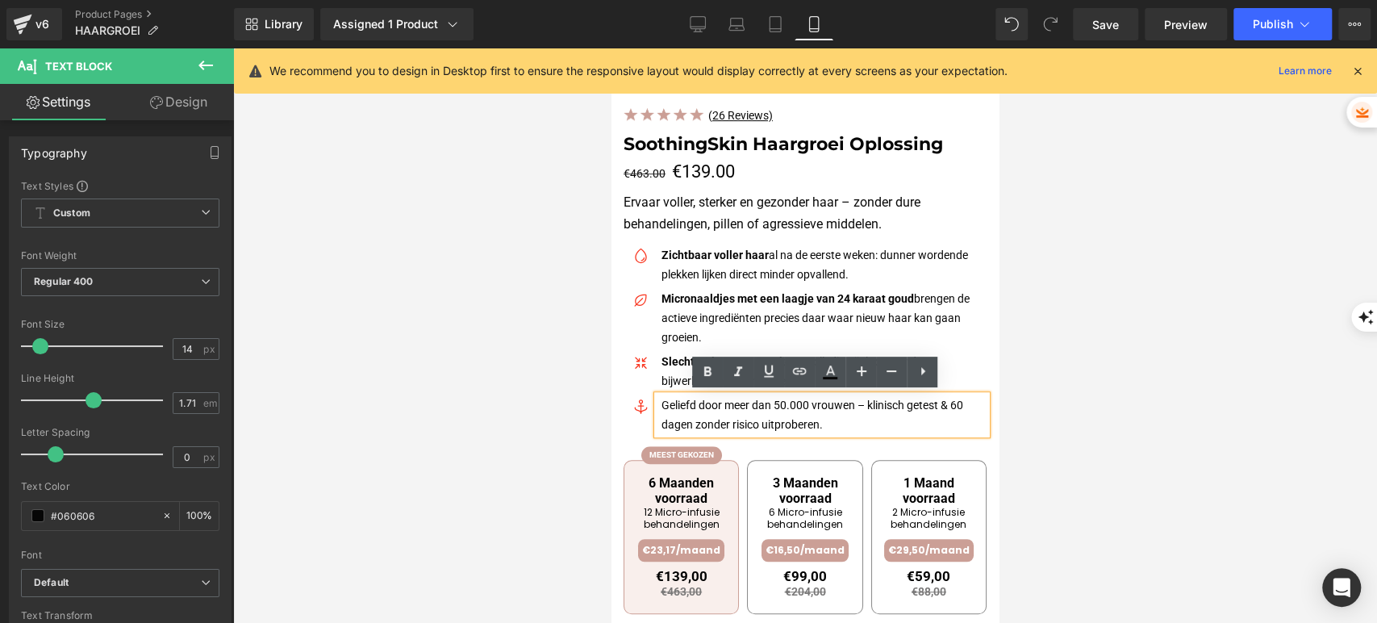
click at [662, 405] on p "Geliefd door meer dan 50.000 vrouwen – klinisch getest & 60 dagen zonder risico…" at bounding box center [824, 414] width 325 height 39
drag, startPoint x: 661, startPoint y: 405, endPoint x: 851, endPoint y: 399, distance: 190.6
click at [851, 399] on p "Geliefd door meer dan 50.000 vrouwen – klinisch getest & 60 dagen zonder risico…" at bounding box center [824, 414] width 325 height 39
click at [709, 366] on icon at bounding box center [707, 371] width 7 height 10
click at [667, 423] on p "Geliefd door meer dan 50.000 vrouwen – klinisch getest & 60 dagen zonder risico…" at bounding box center [824, 414] width 325 height 39
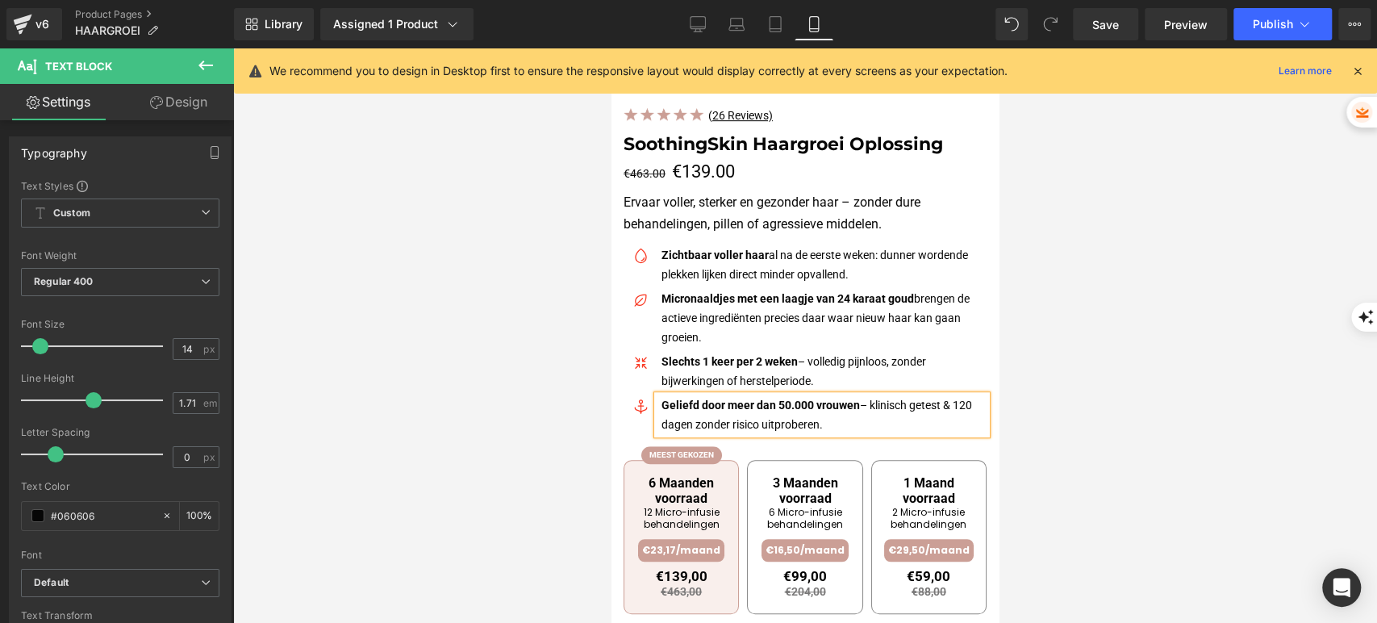
click at [1065, 328] on div at bounding box center [805, 335] width 1144 height 575
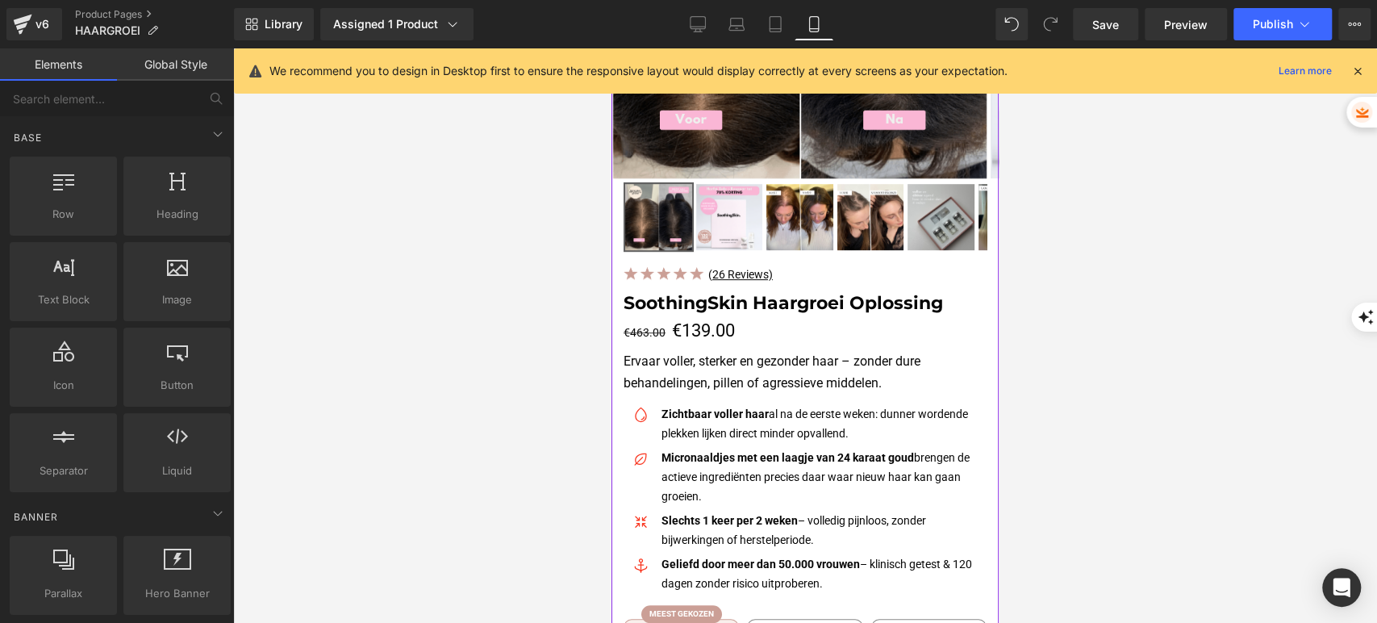
scroll to position [269, 0]
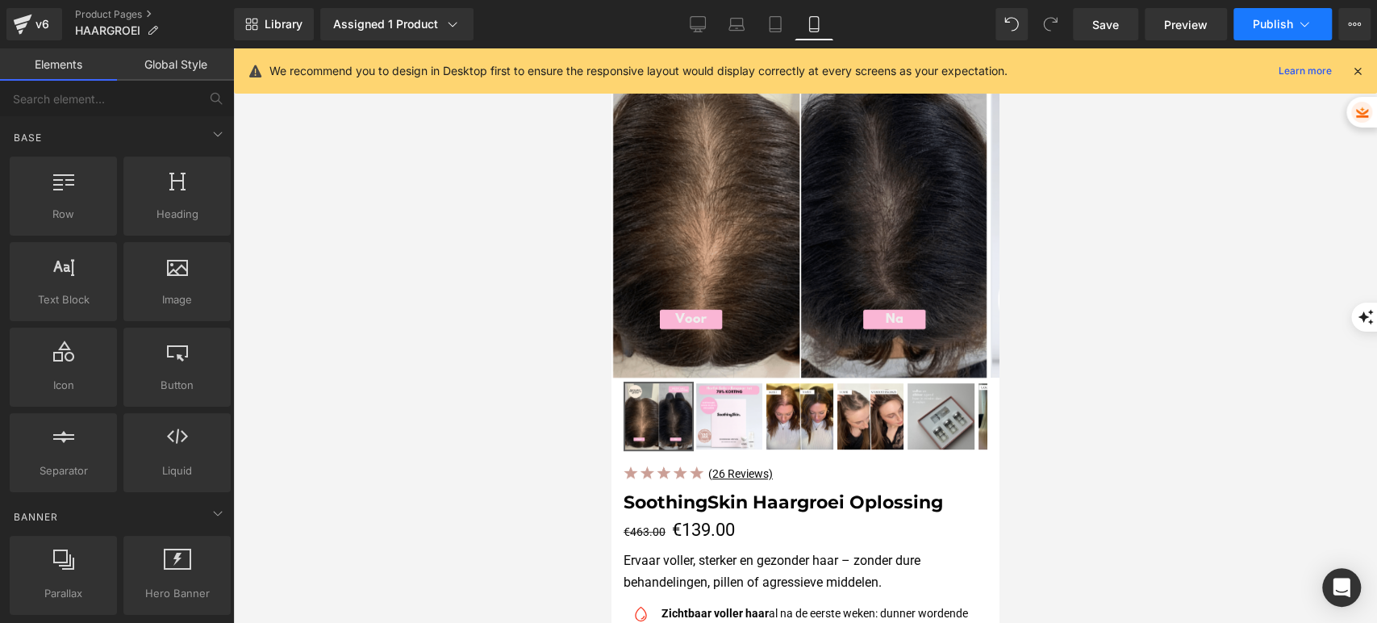
click at [1273, 25] on span "Publish" at bounding box center [1273, 24] width 40 height 13
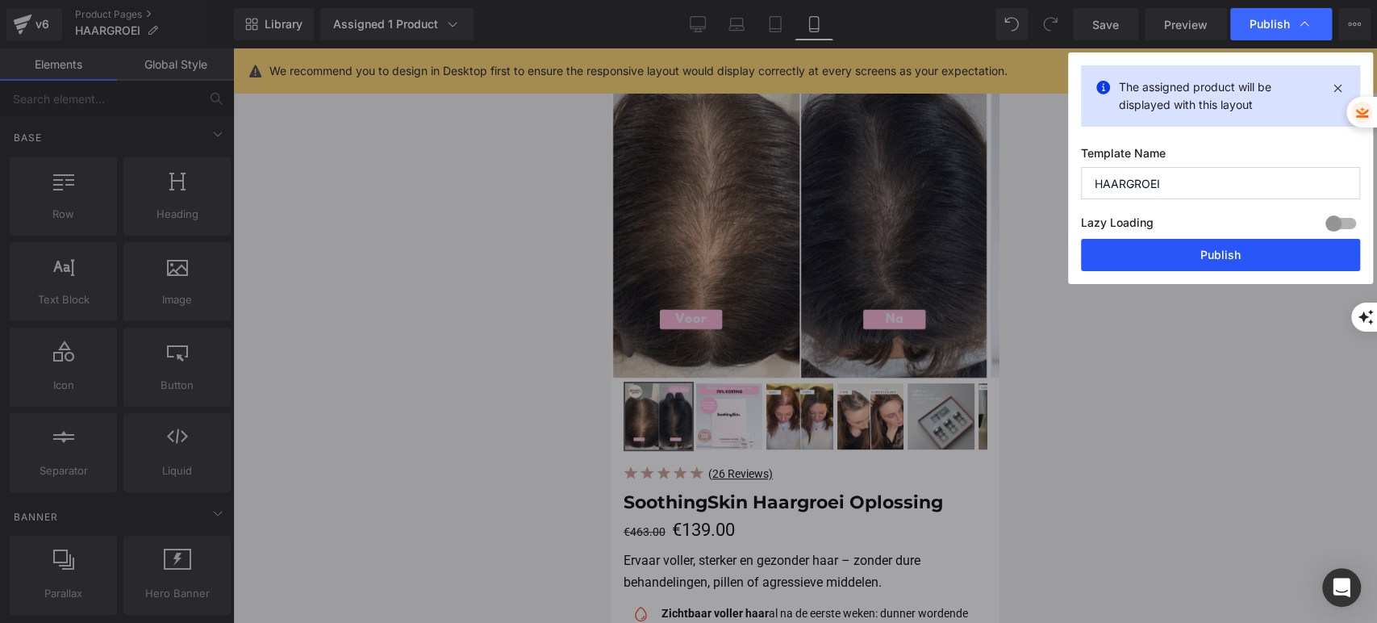
drag, startPoint x: 1143, startPoint y: 251, endPoint x: 197, endPoint y: 226, distance: 946.9
click at [1143, 251] on button "Publish" at bounding box center [1220, 255] width 279 height 32
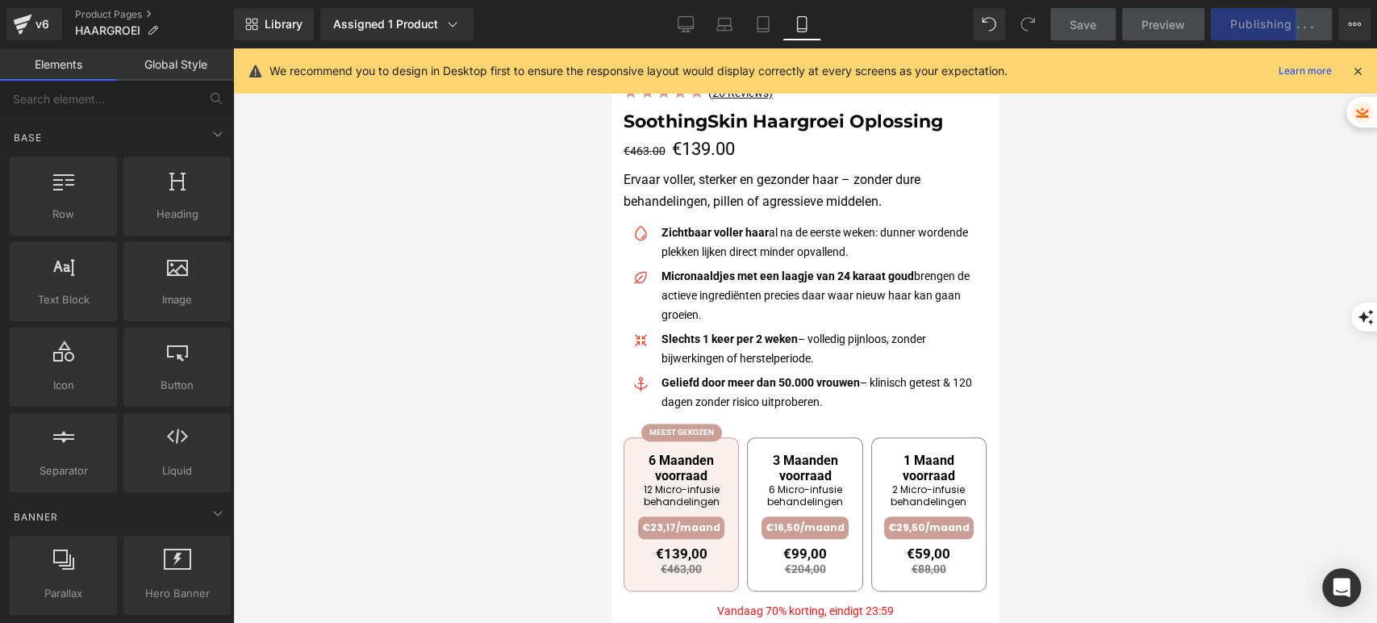
scroll to position [627, 0]
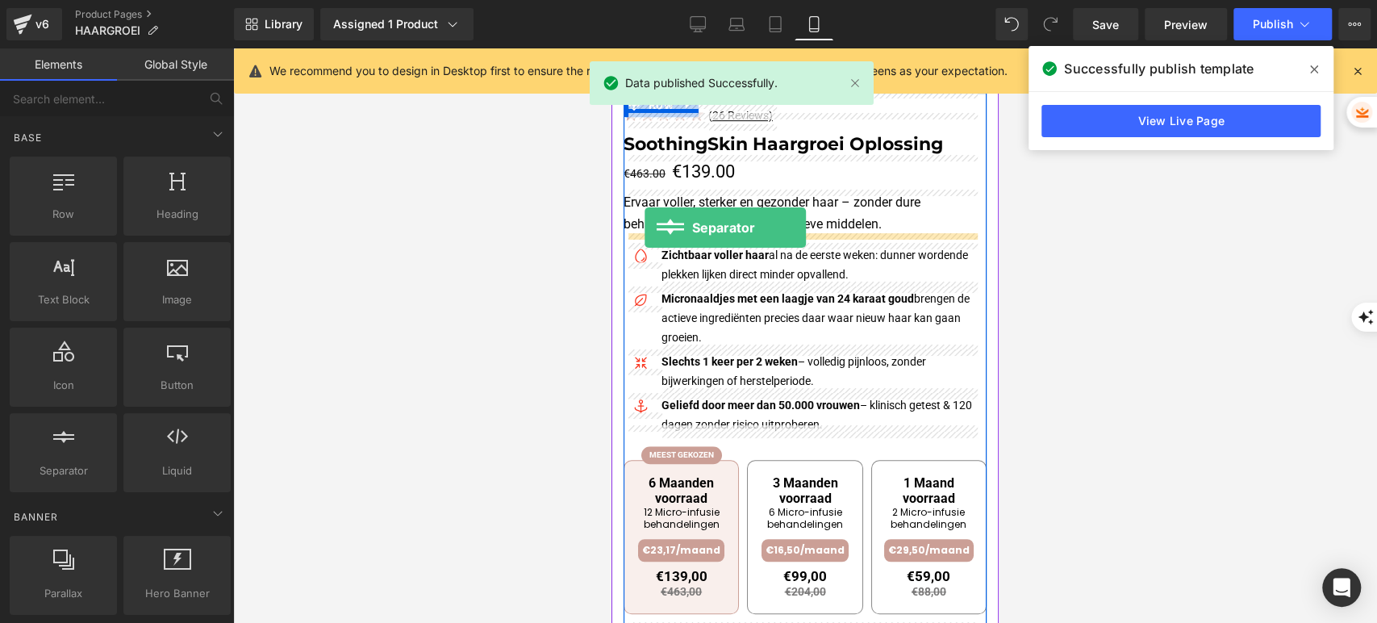
drag, startPoint x: 697, startPoint y: 512, endPoint x: 645, endPoint y: 228, distance: 288.9
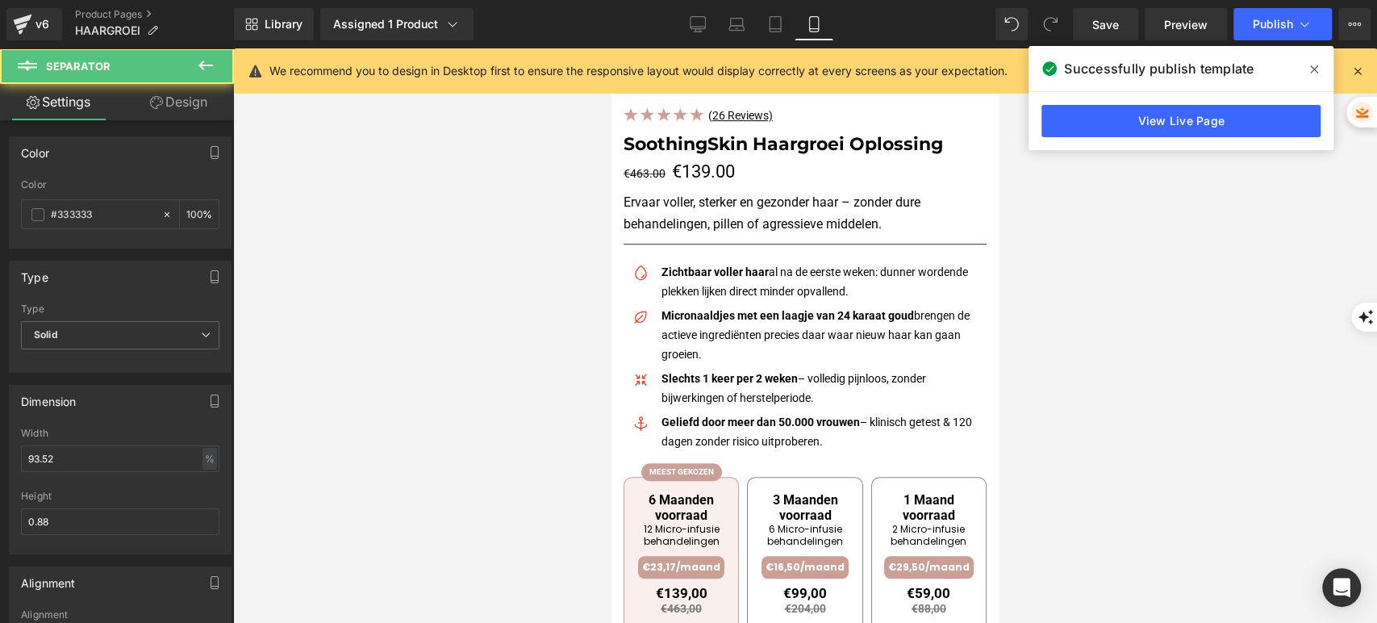
click at [483, 282] on div at bounding box center [805, 335] width 1144 height 575
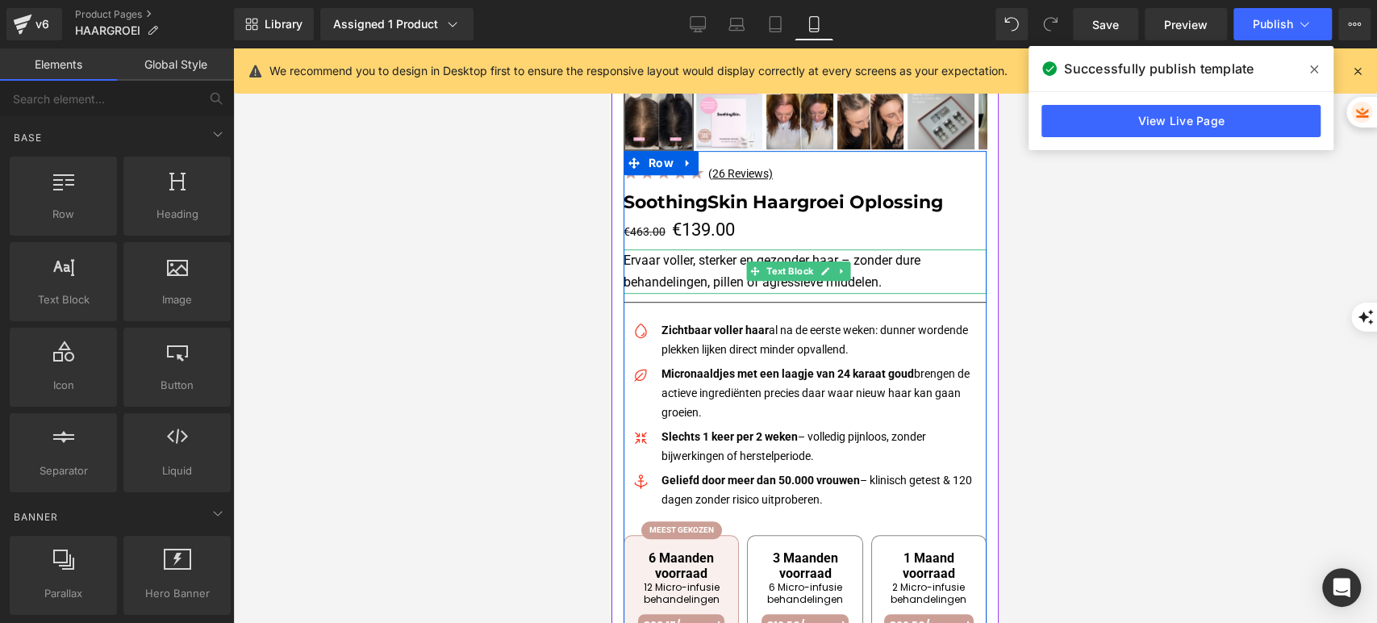
scroll to position [537, 0]
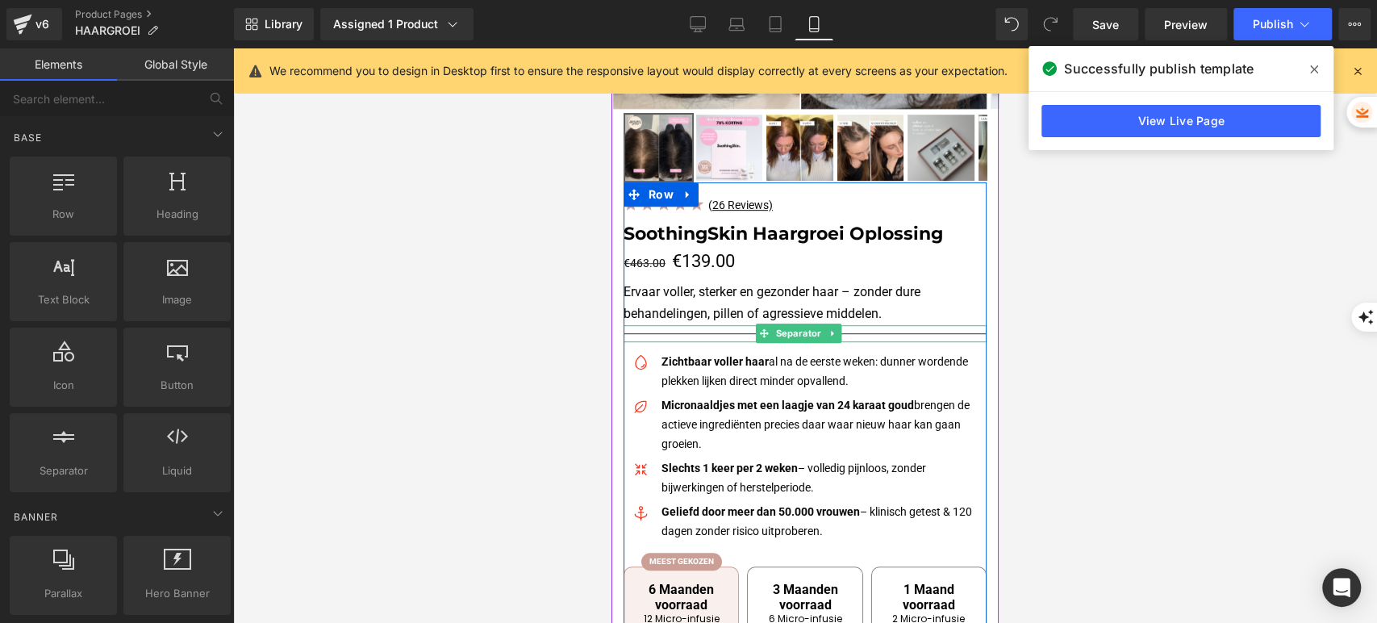
click at [689, 333] on hr at bounding box center [805, 337] width 363 height 9
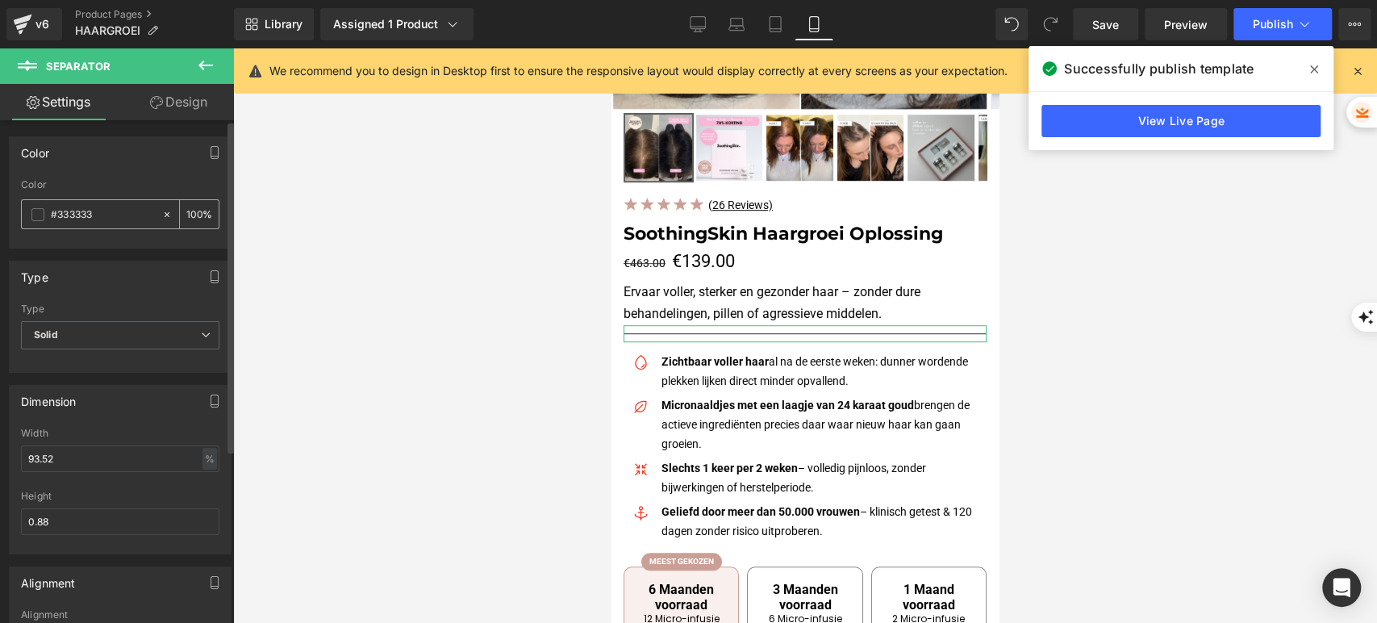
click at [37, 216] on span at bounding box center [37, 214] width 13 height 13
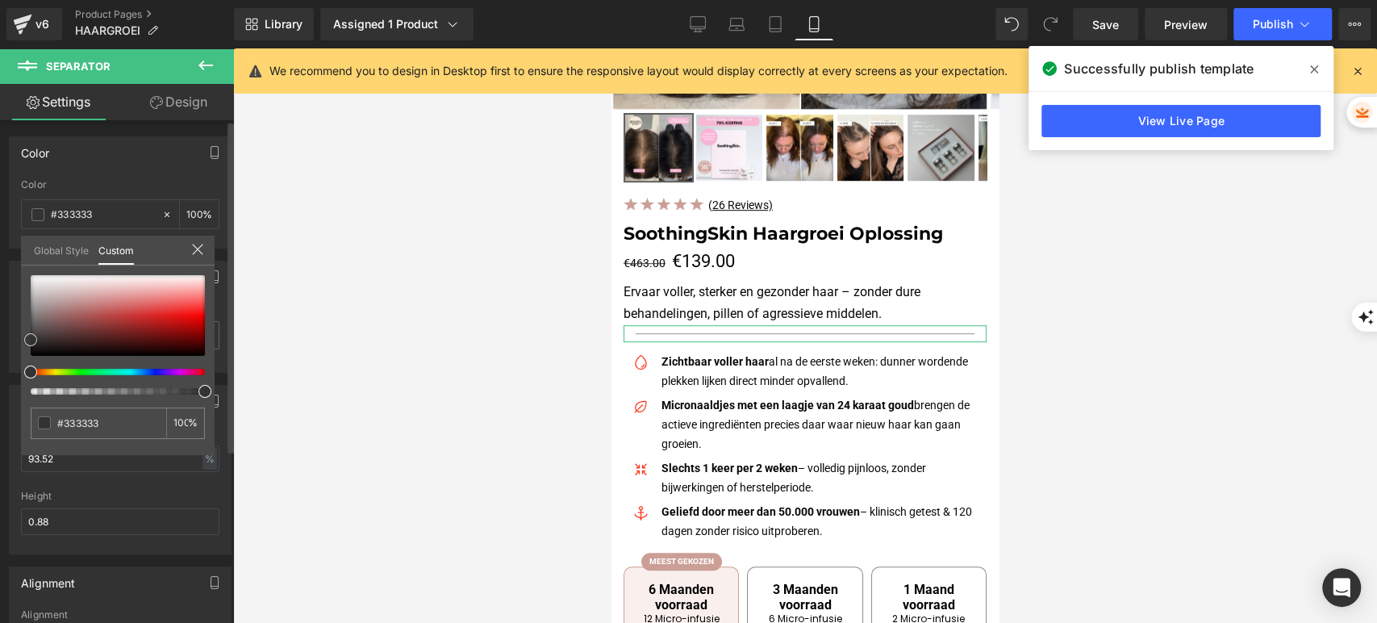
type input "#999393"
type input "#9b9696"
type input "#a29e9e"
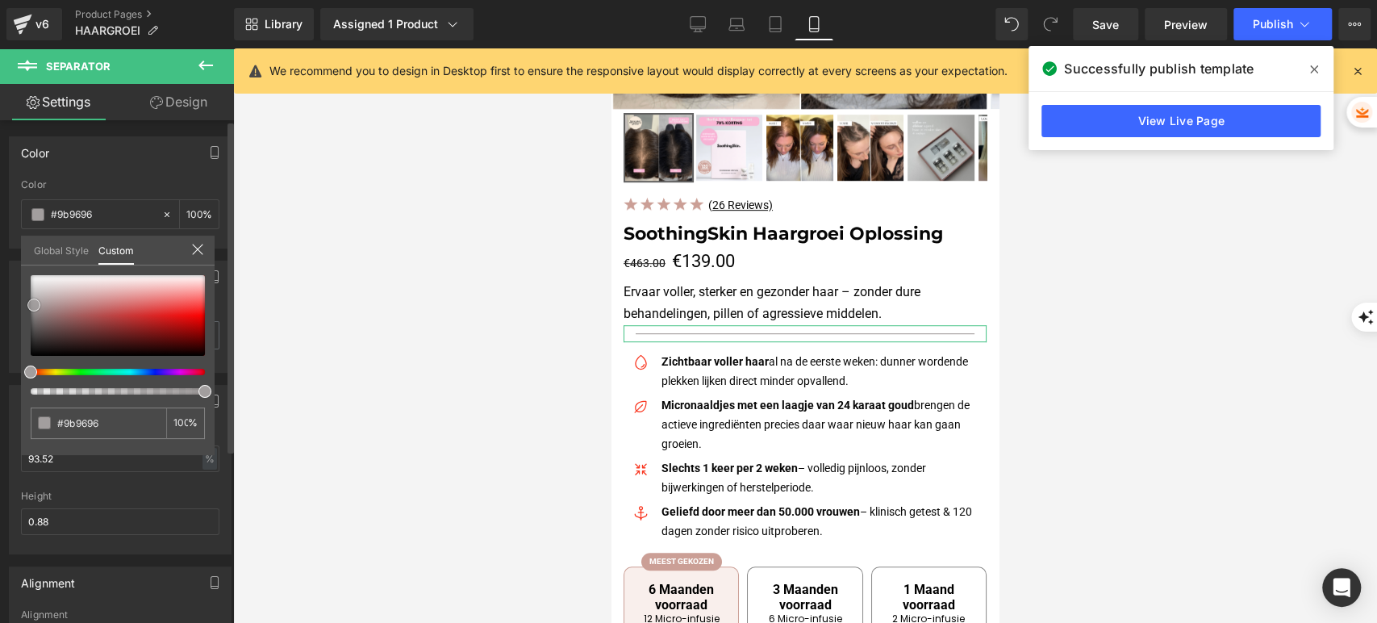
type input "#a29e9e"
type input "#a19f9f"
type input "#a4a2a2"
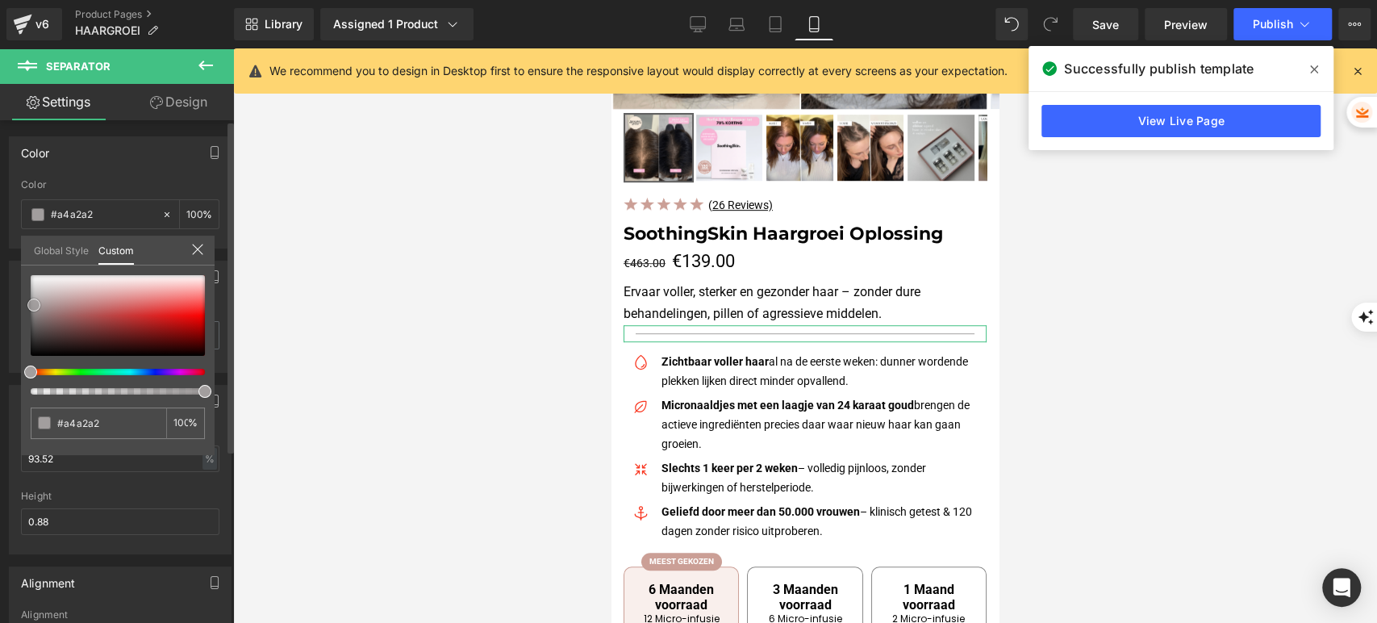
type input "#a9a7a7"
type input "#aaaaaa"
click at [31, 302] on div at bounding box center [118, 315] width 174 height 81
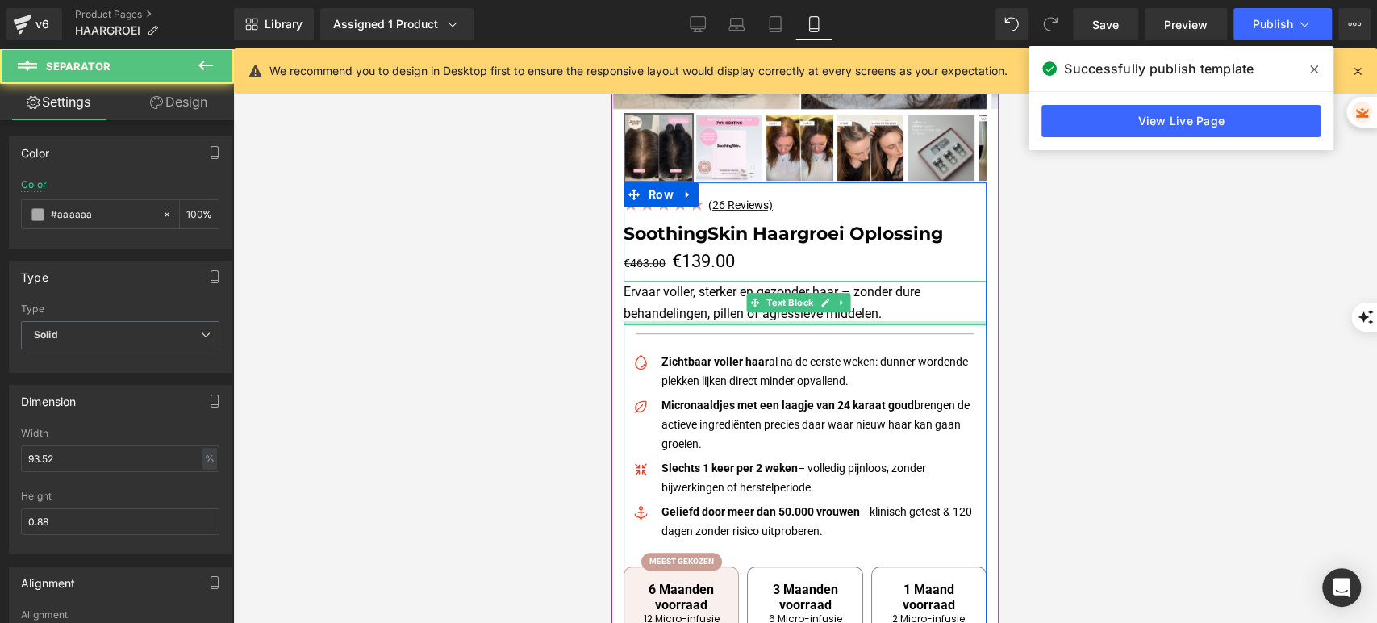
drag, startPoint x: 663, startPoint y: 329, endPoint x: 655, endPoint y: 319, distance: 13.2
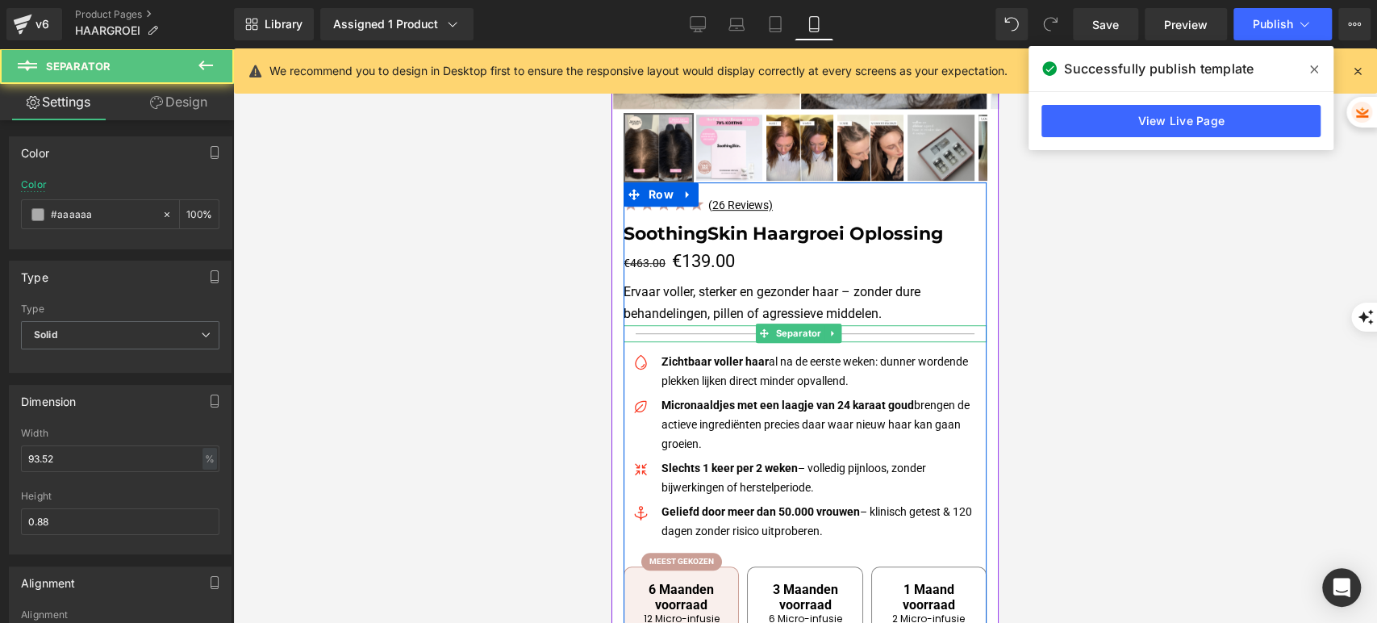
click at [655, 333] on hr at bounding box center [806, 337] width 340 height 9
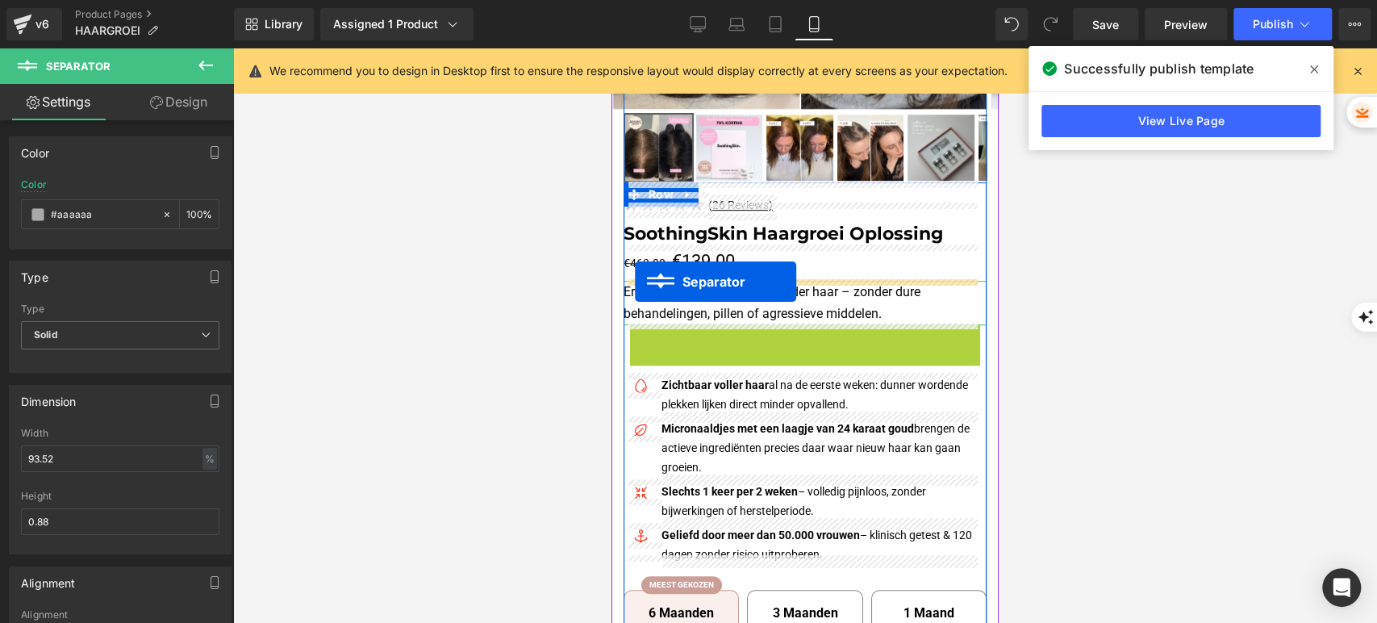
drag, startPoint x: 764, startPoint y: 332, endPoint x: 635, endPoint y: 282, distance: 138.2
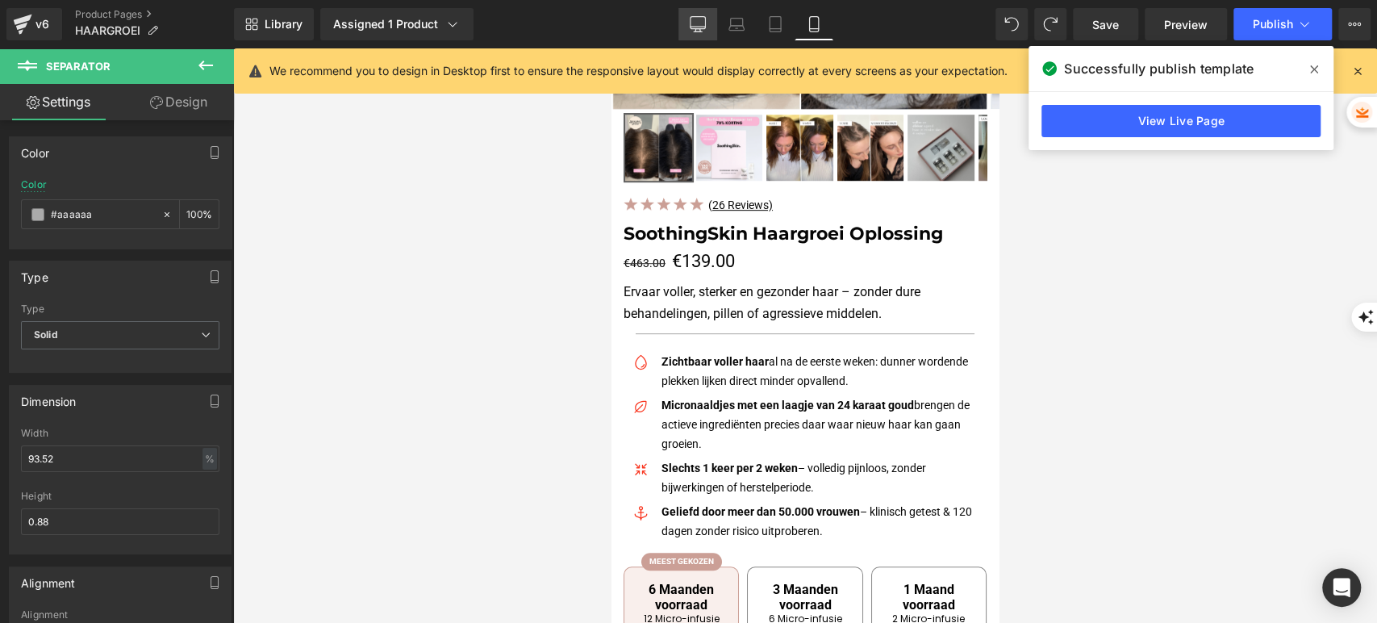
click at [703, 18] on icon at bounding box center [698, 24] width 16 height 16
type input "#333333"
type input "100"
type input "41.18"
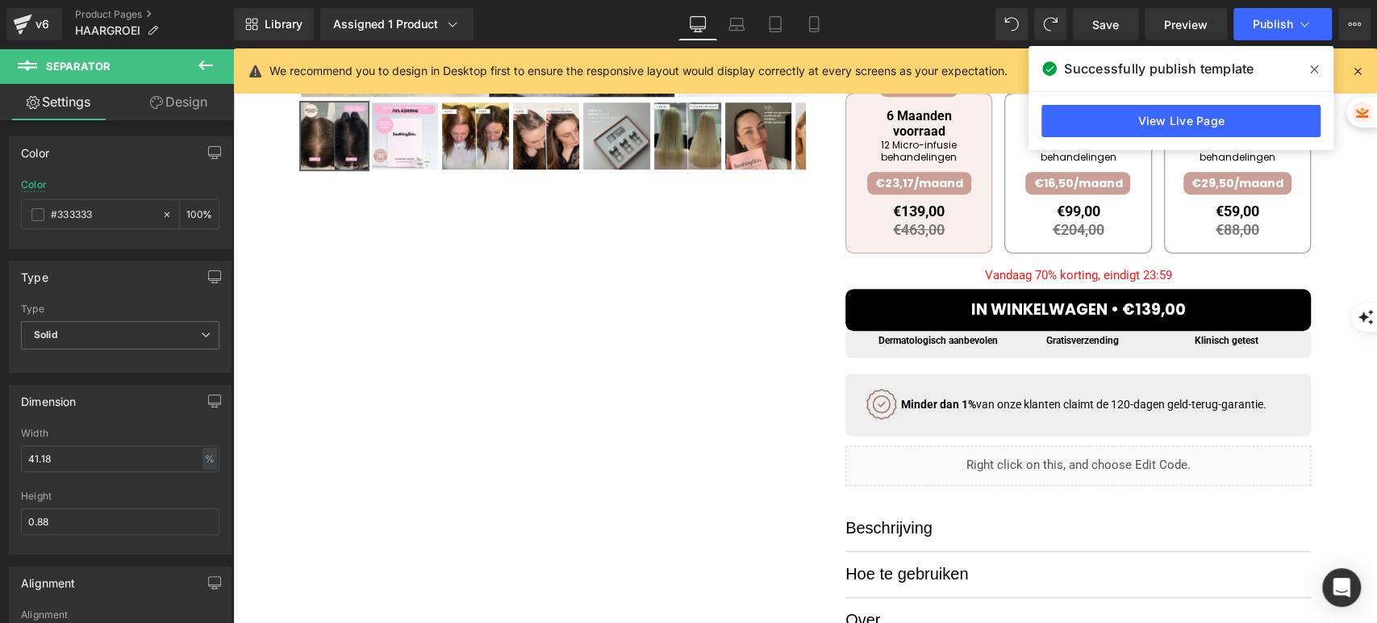
scroll to position [71, 0]
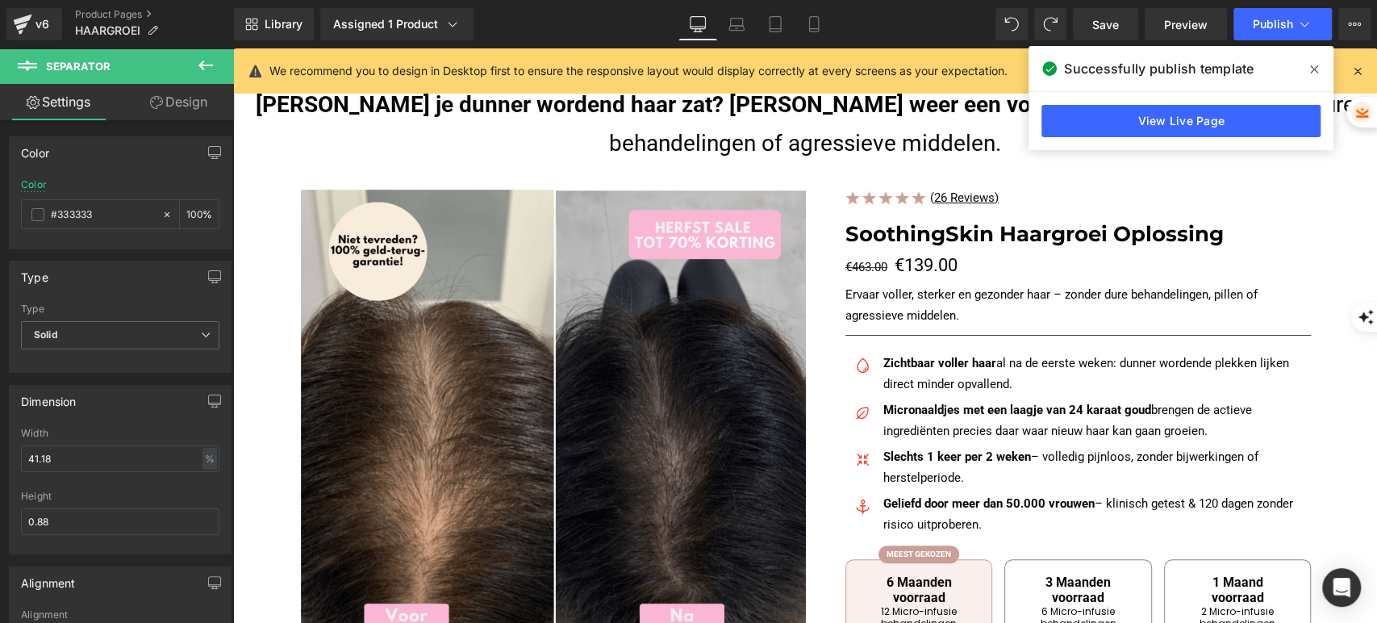
click at [805, 5] on div "Library Assigned 1 Product Product Preview SoothingSkin Haargroeisysteem Manage…" at bounding box center [805, 24] width 1143 height 48
click at [805, 21] on link "Mobile" at bounding box center [814, 24] width 39 height 32
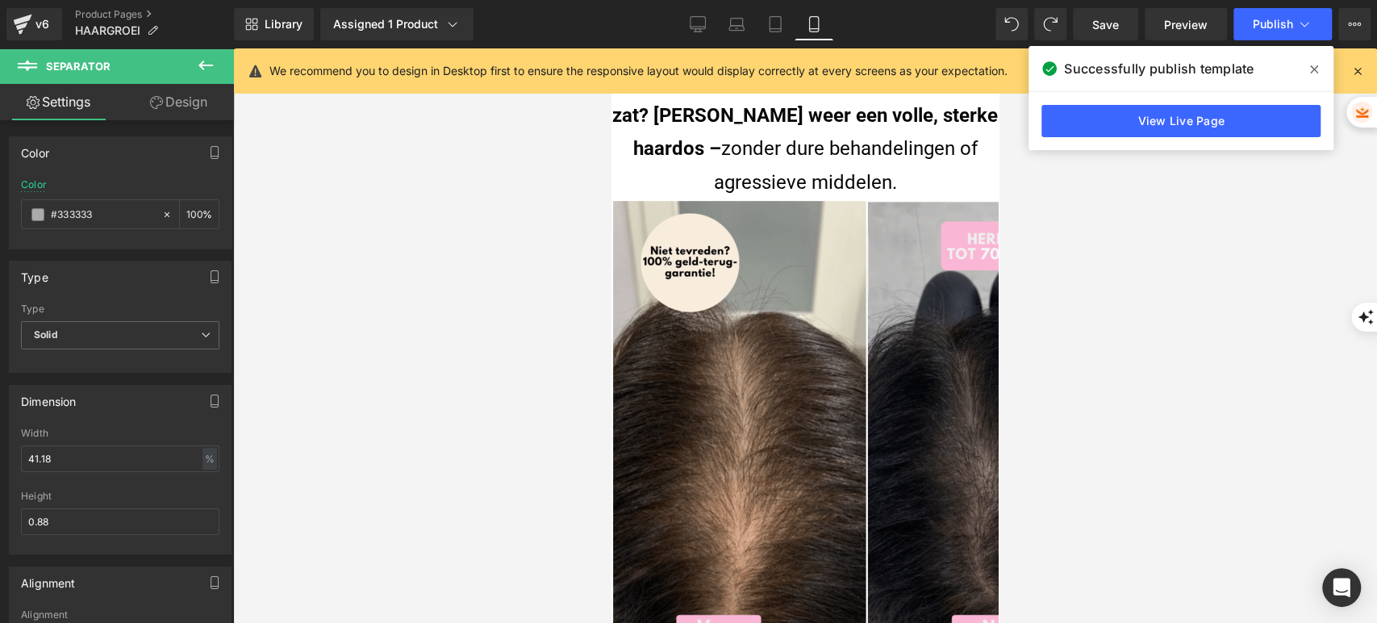
type input "#aaaaaa"
type input "100"
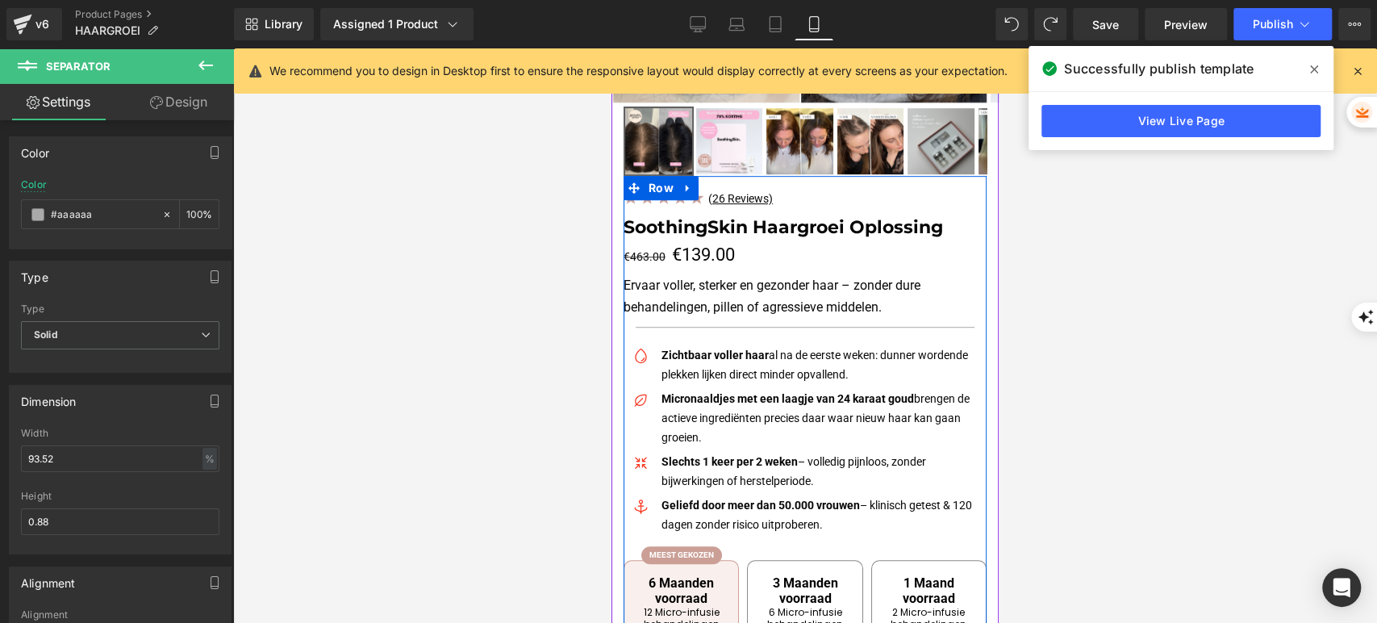
scroll to position [522, 0]
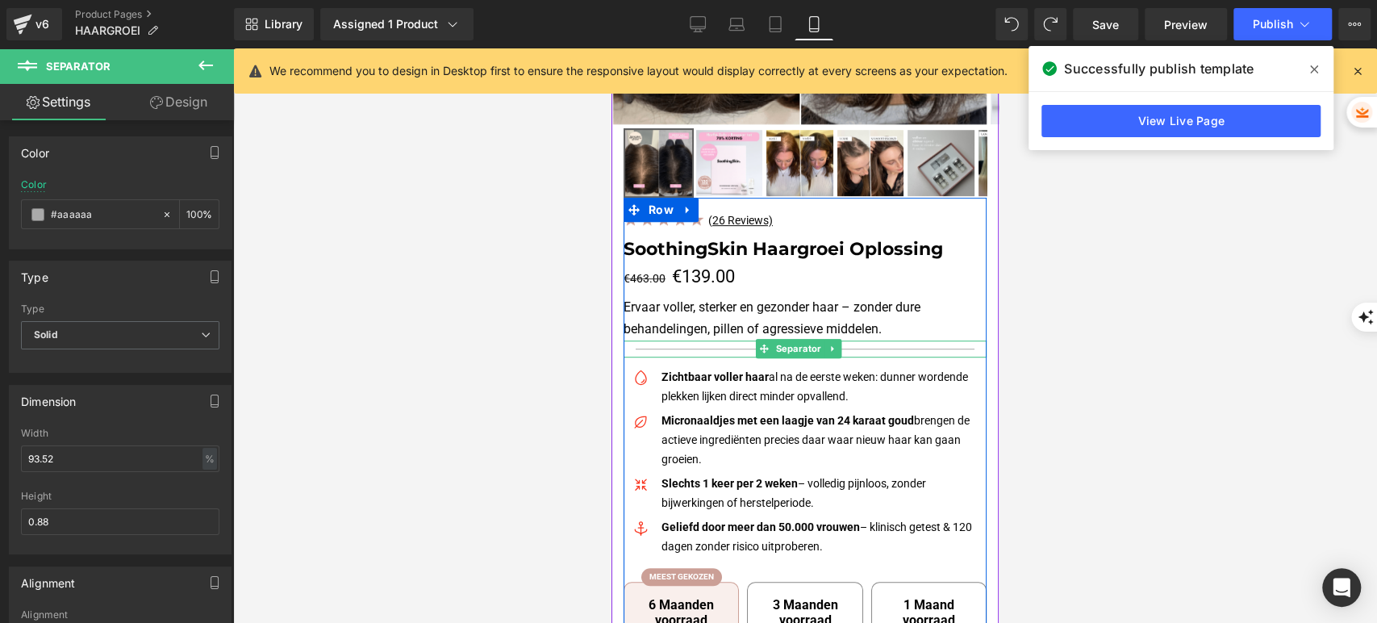
click at [893, 349] on hr at bounding box center [806, 353] width 340 height 9
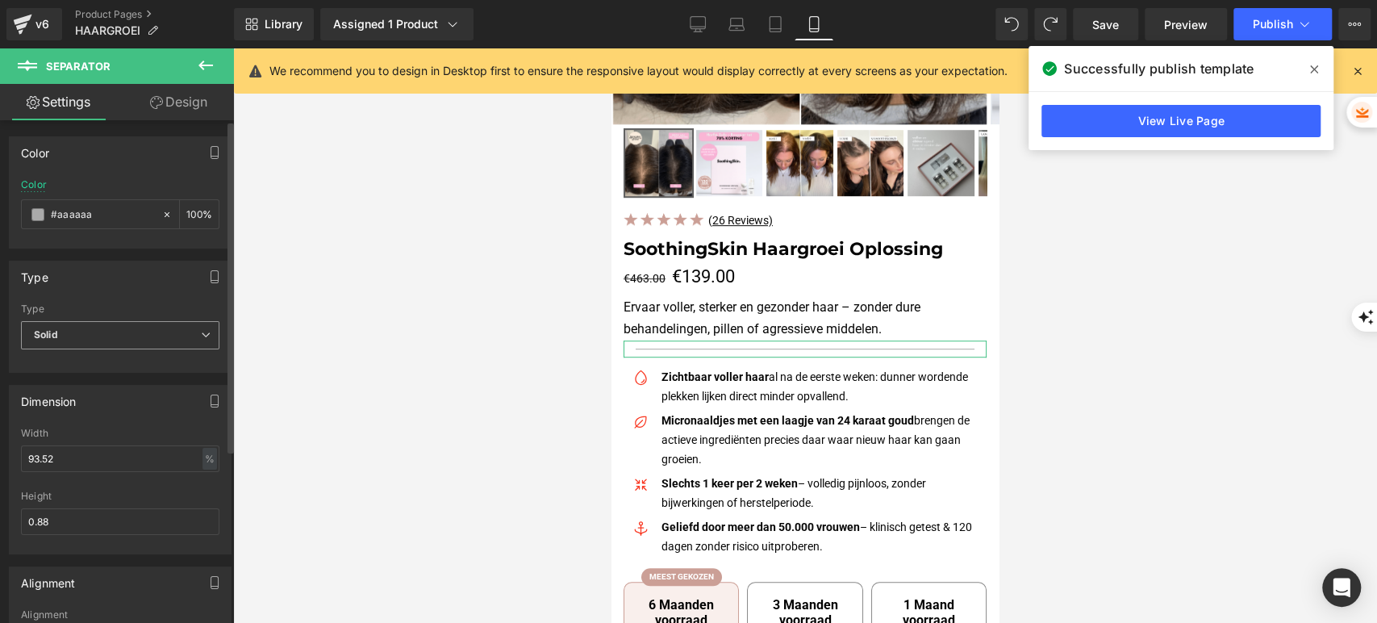
click at [156, 345] on span "Solid" at bounding box center [120, 335] width 199 height 28
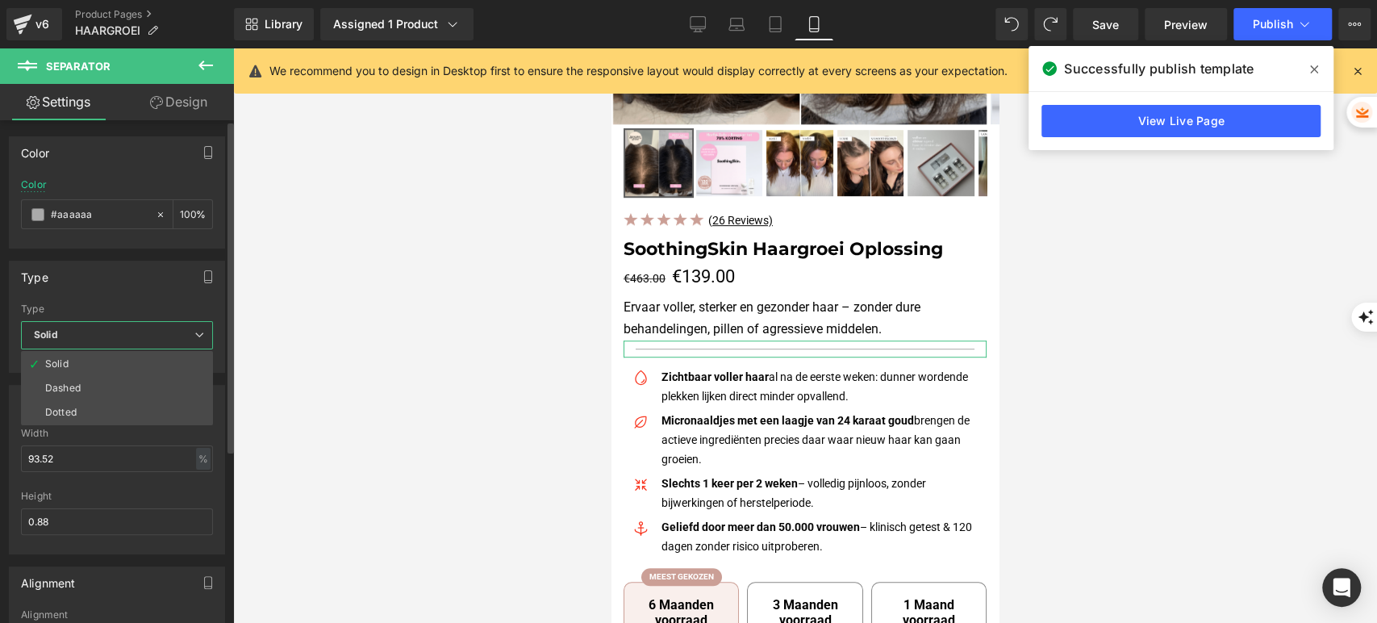
click at [144, 300] on div "Type Solid Dashed Dotted Type Solid Solid Dashed Dotted" at bounding box center [117, 317] width 216 height 112
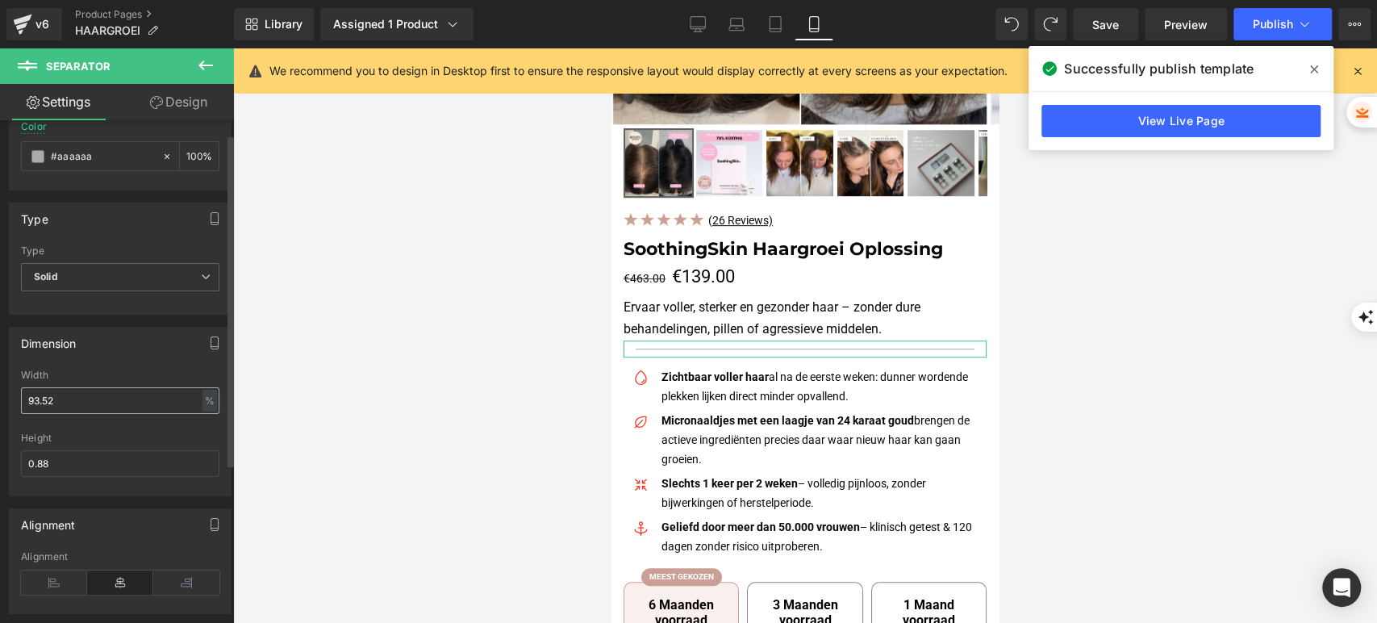
scroll to position [90, 0]
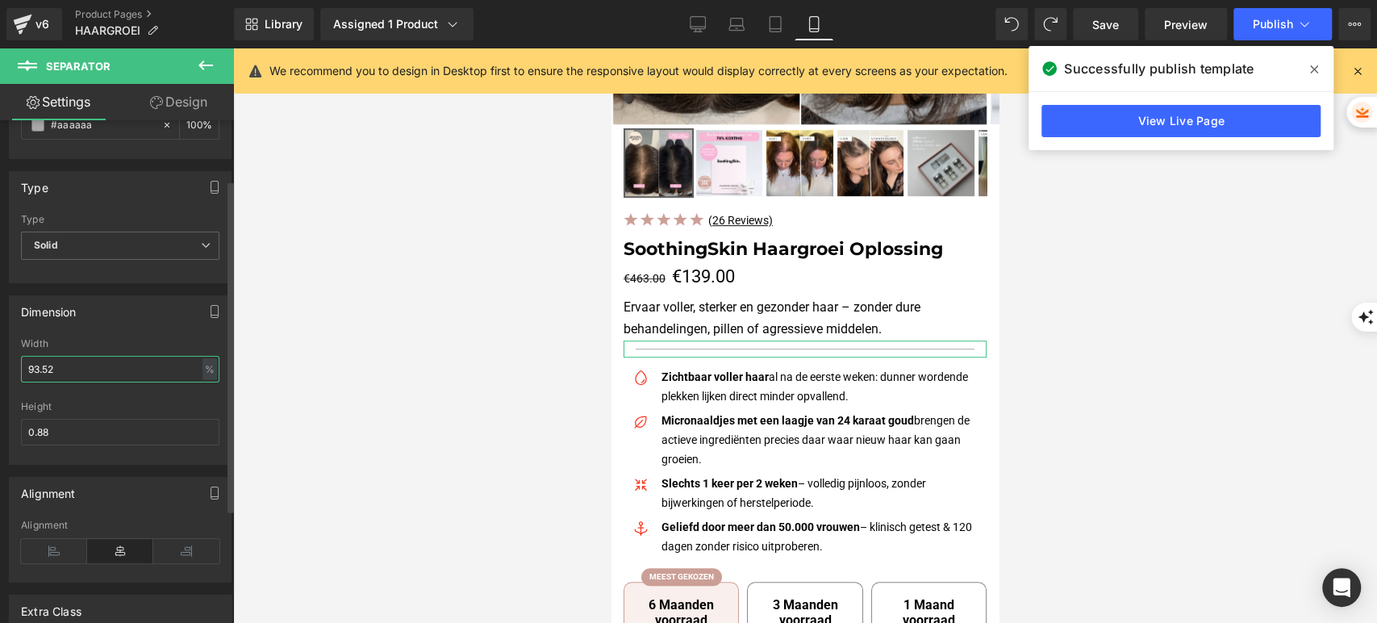
click at [102, 361] on input "93.52" at bounding box center [120, 369] width 199 height 27
type input "100"
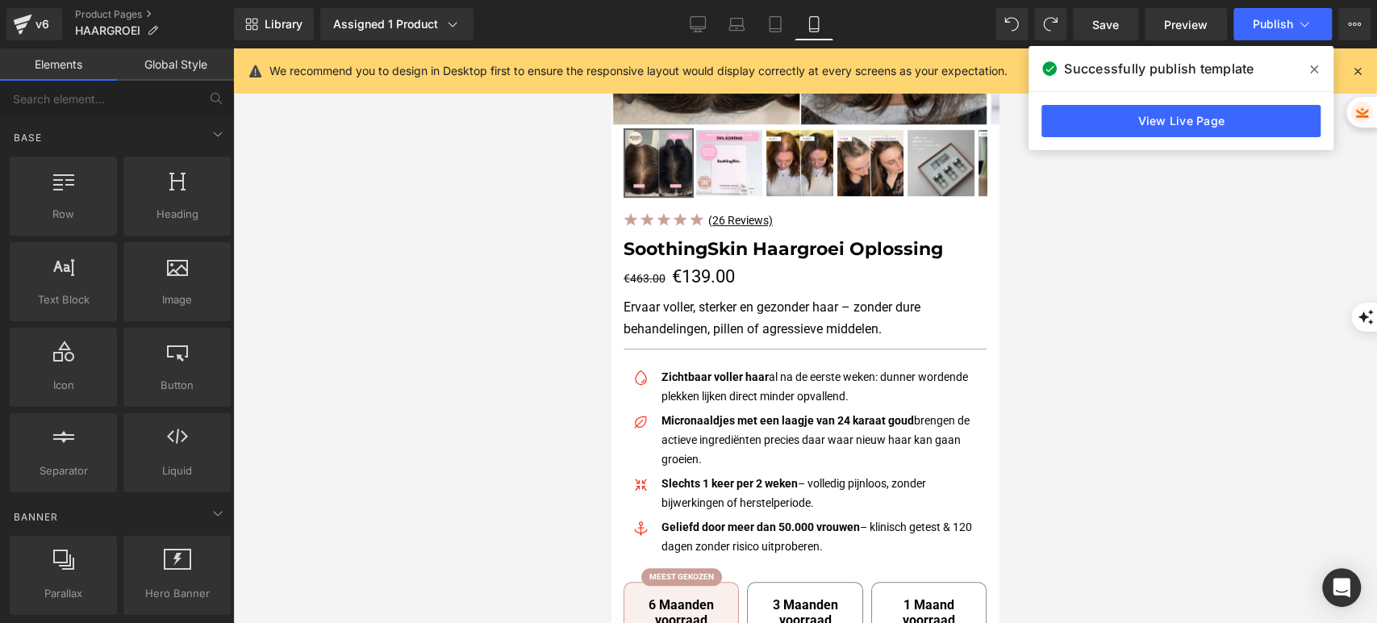
click at [525, 180] on div at bounding box center [805, 335] width 1144 height 575
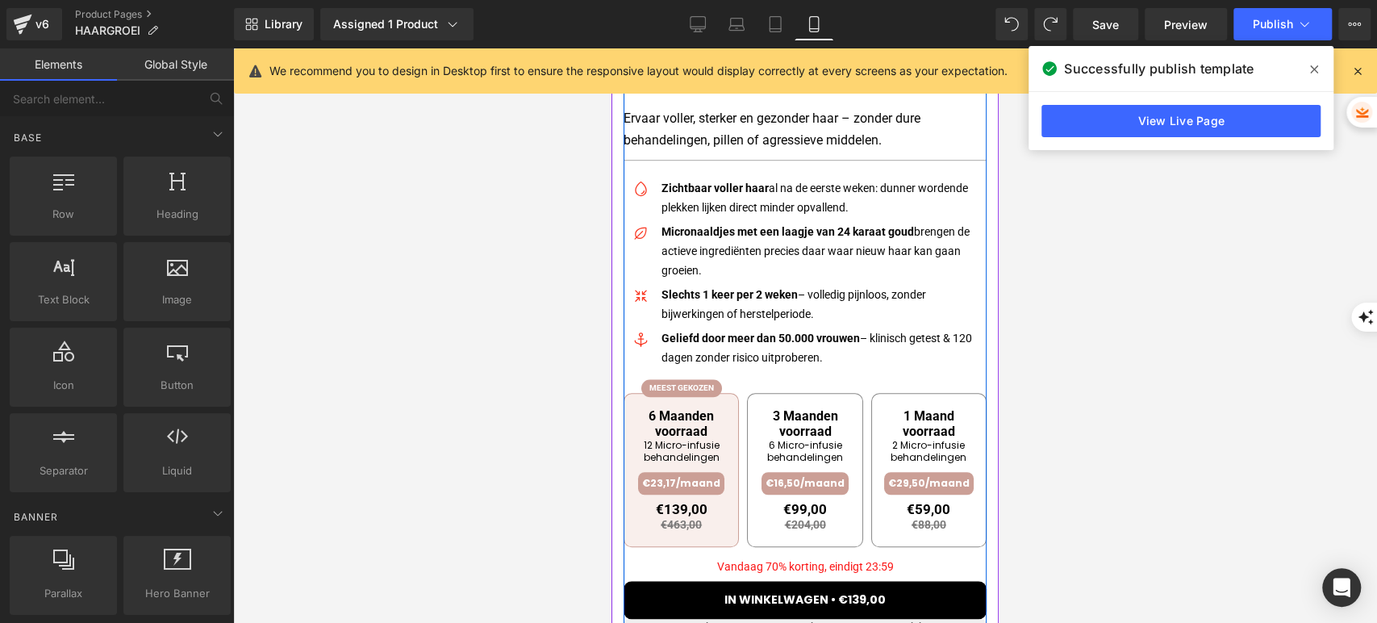
scroll to position [791, 0]
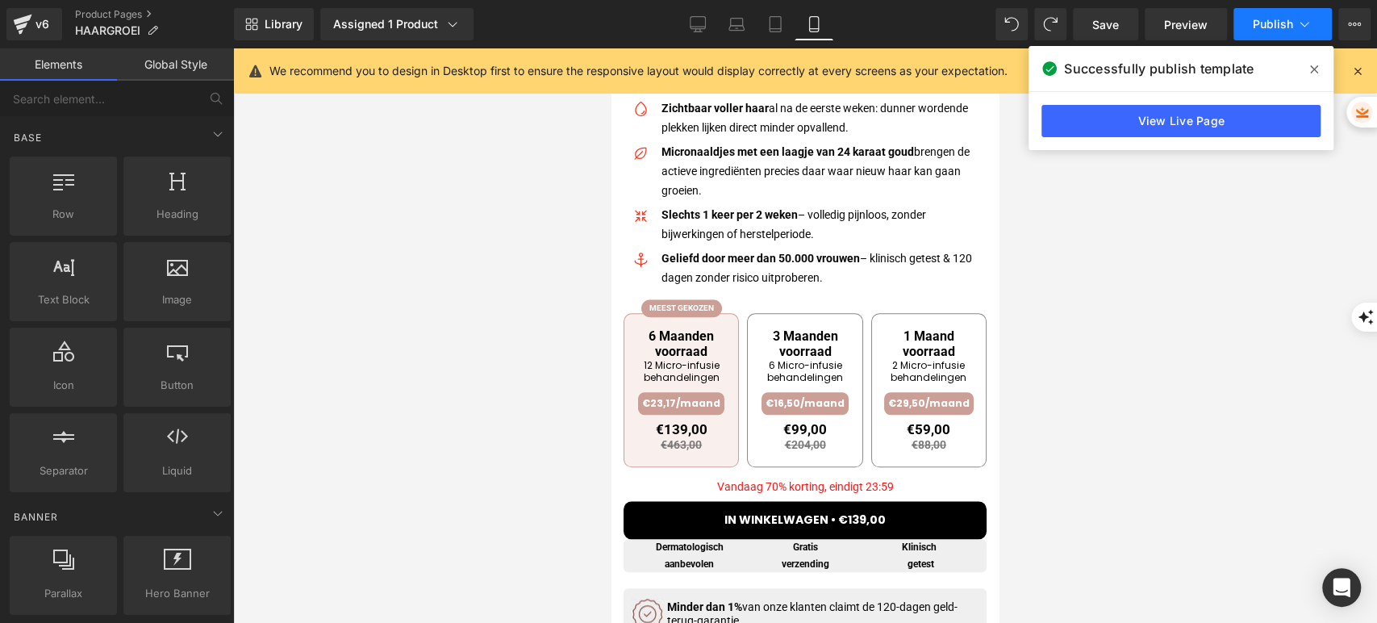
click at [1256, 19] on span "Publish" at bounding box center [1273, 24] width 40 height 13
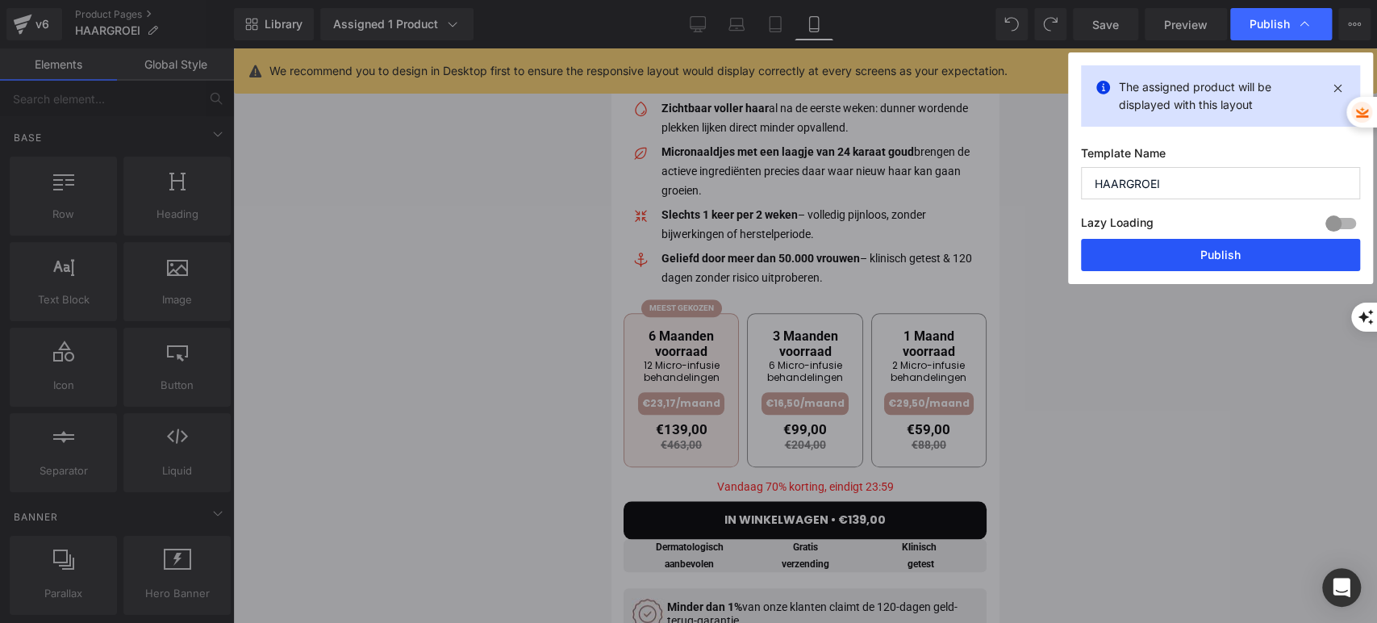
drag, startPoint x: 1124, startPoint y: 256, endPoint x: 262, endPoint y: 198, distance: 863.8
click at [1124, 256] on button "Publish" at bounding box center [1220, 255] width 279 height 32
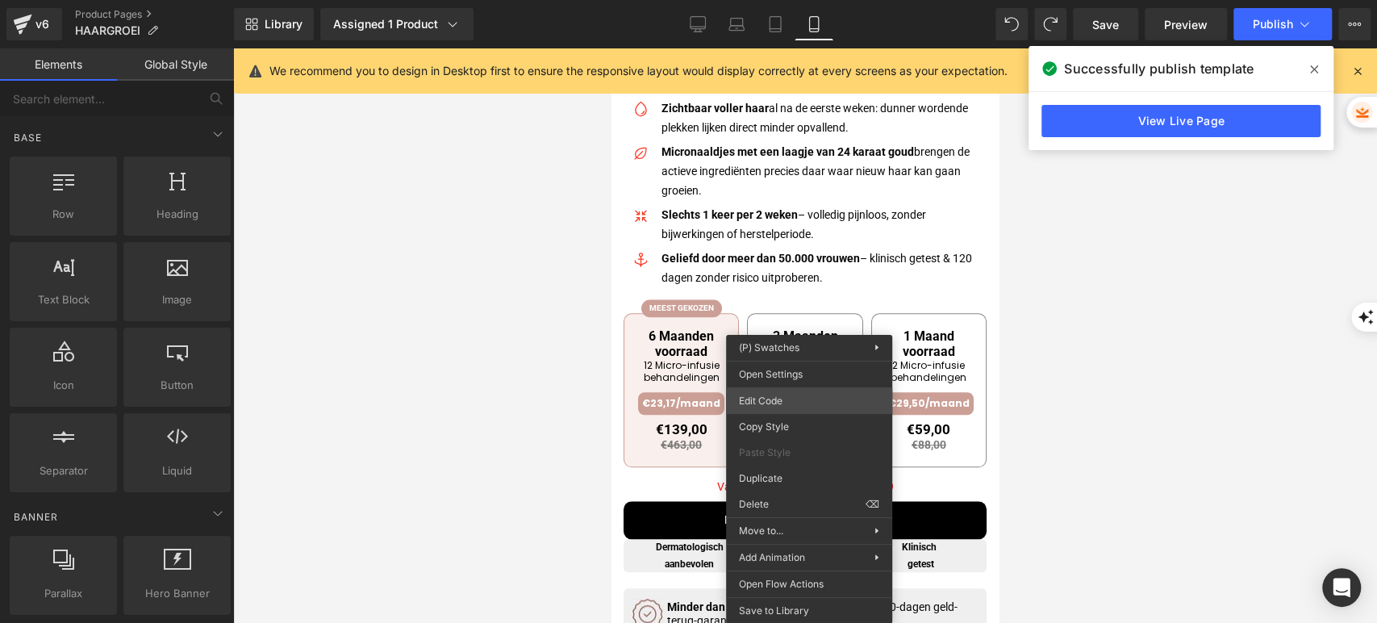
click at [806, 0] on div "Separator You are previewing how the will restyle your page. You can not edit E…" at bounding box center [688, 0] width 1377 height 0
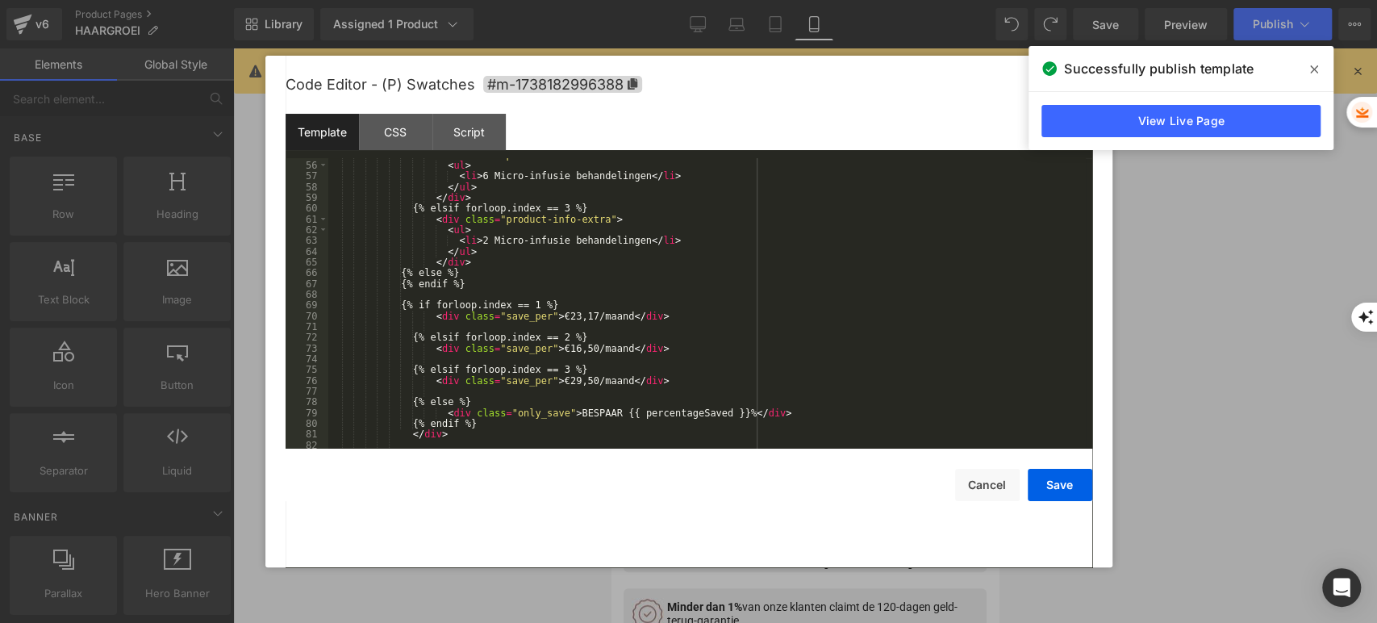
scroll to position [644, 0]
click at [965, 489] on button "Cancel" at bounding box center [987, 485] width 65 height 32
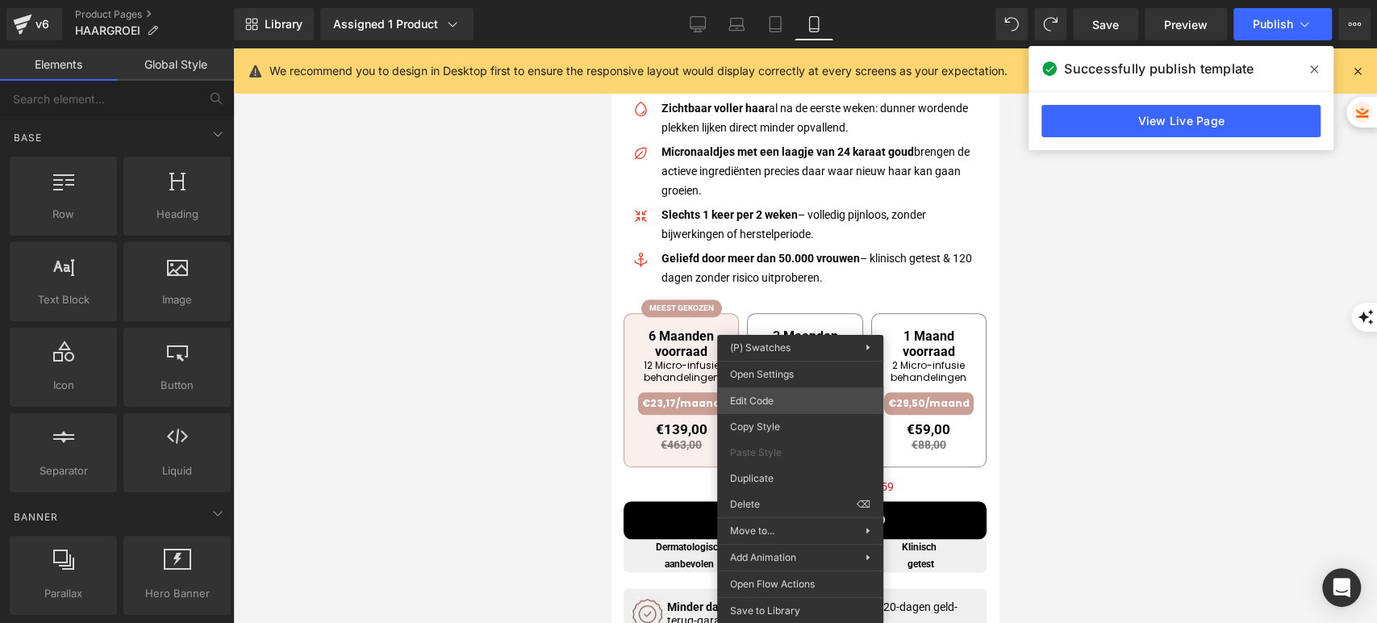
click at [788, 0] on div "Separator You are previewing how the will restyle your page. You can not edit E…" at bounding box center [688, 0] width 1377 height 0
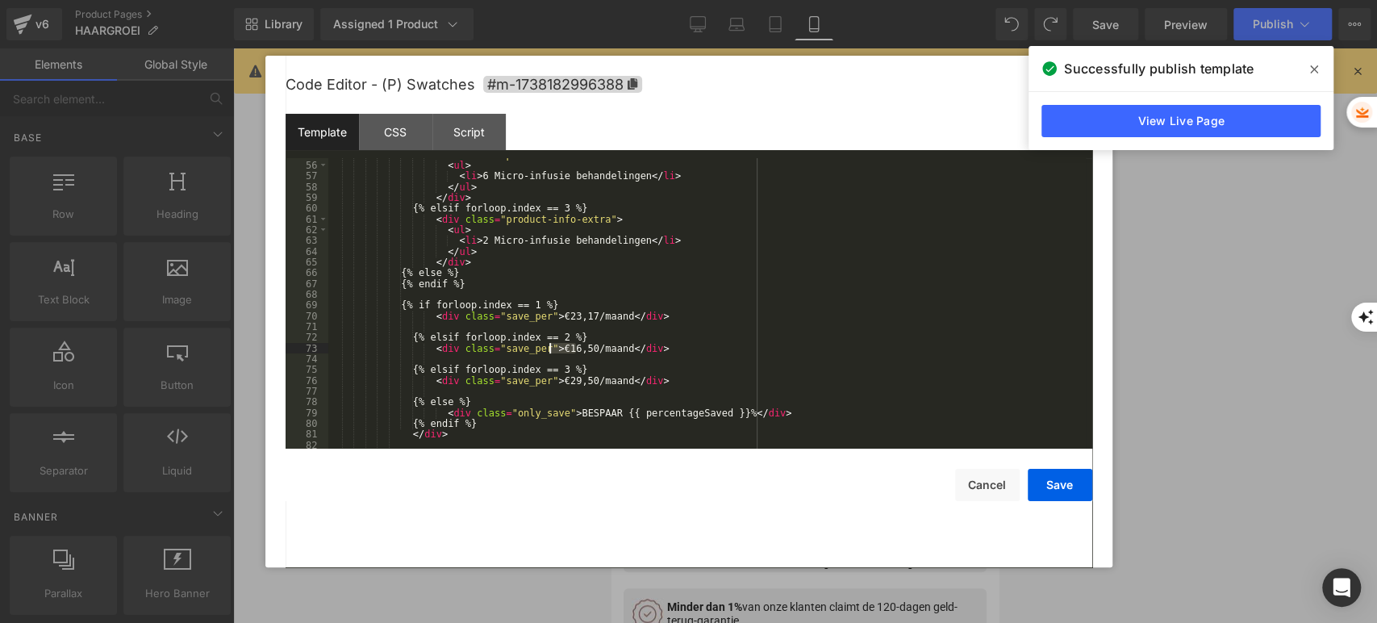
drag, startPoint x: 577, startPoint y: 350, endPoint x: 550, endPoint y: 348, distance: 27.5
click at [550, 348] on div "< div class = "product-info-extra" > < ul > < li > 6 Micro-infusie behandelinge…" at bounding box center [707, 305] width 758 height 312
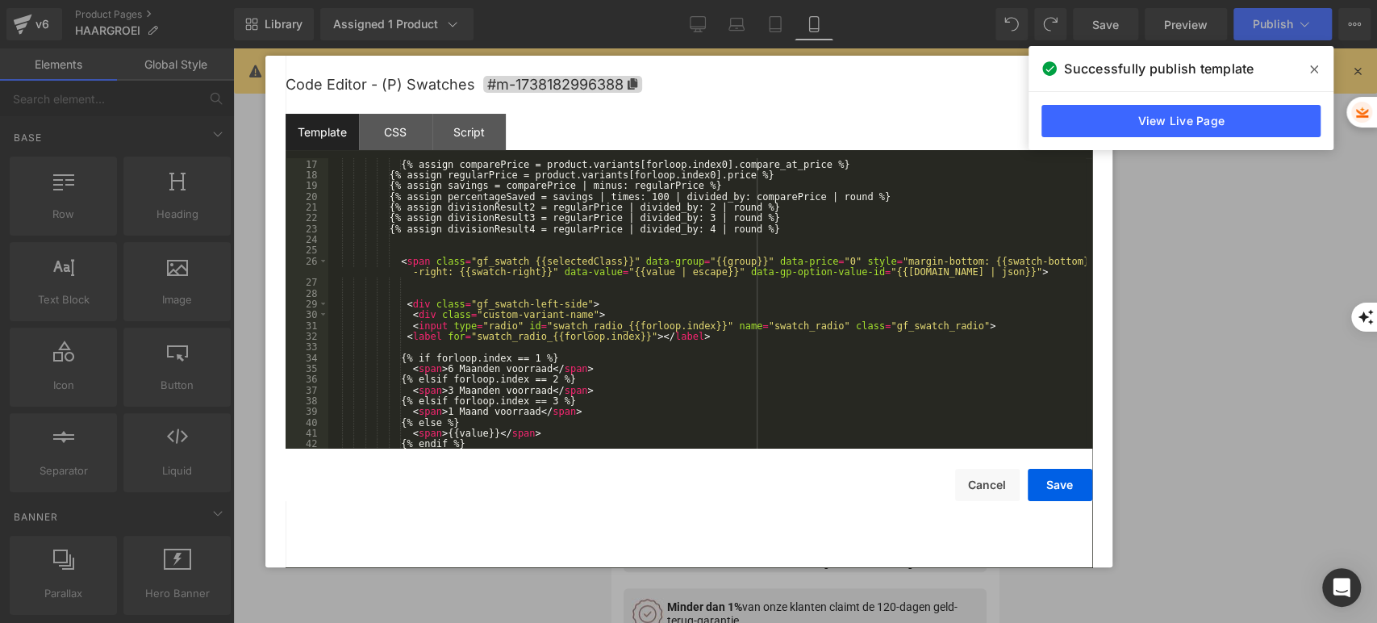
scroll to position [322, 0]
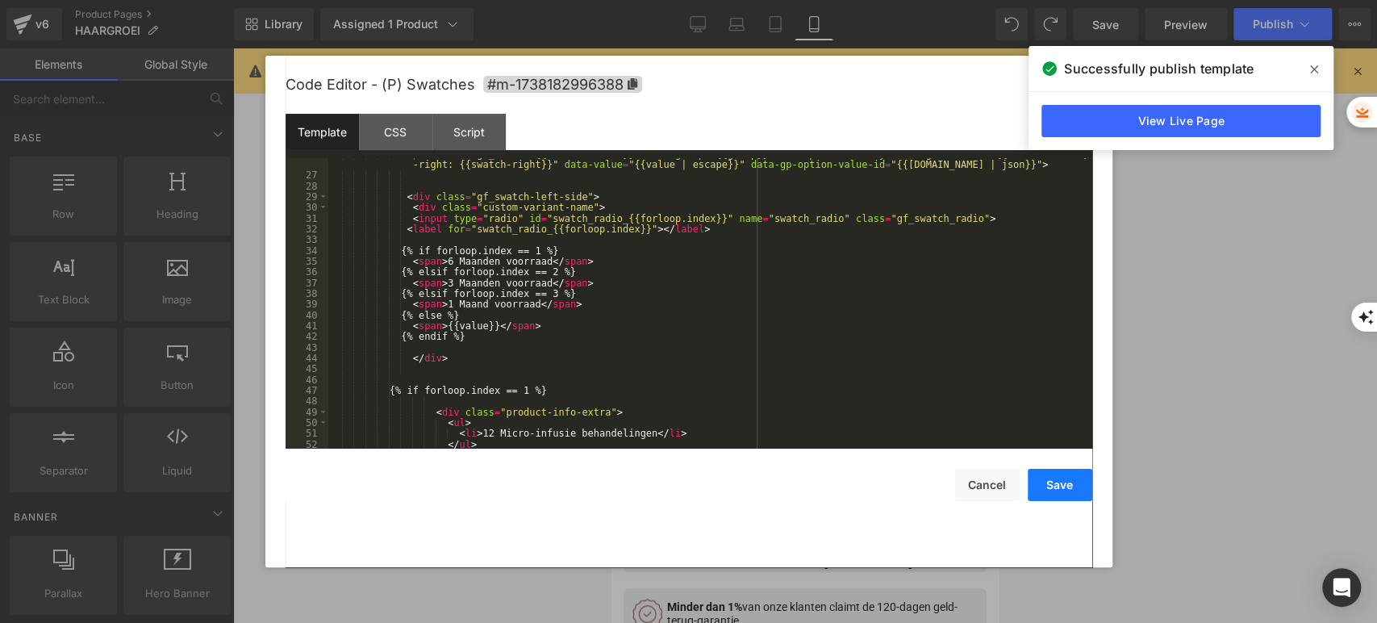
click at [1065, 483] on button "Save" at bounding box center [1060, 485] width 65 height 32
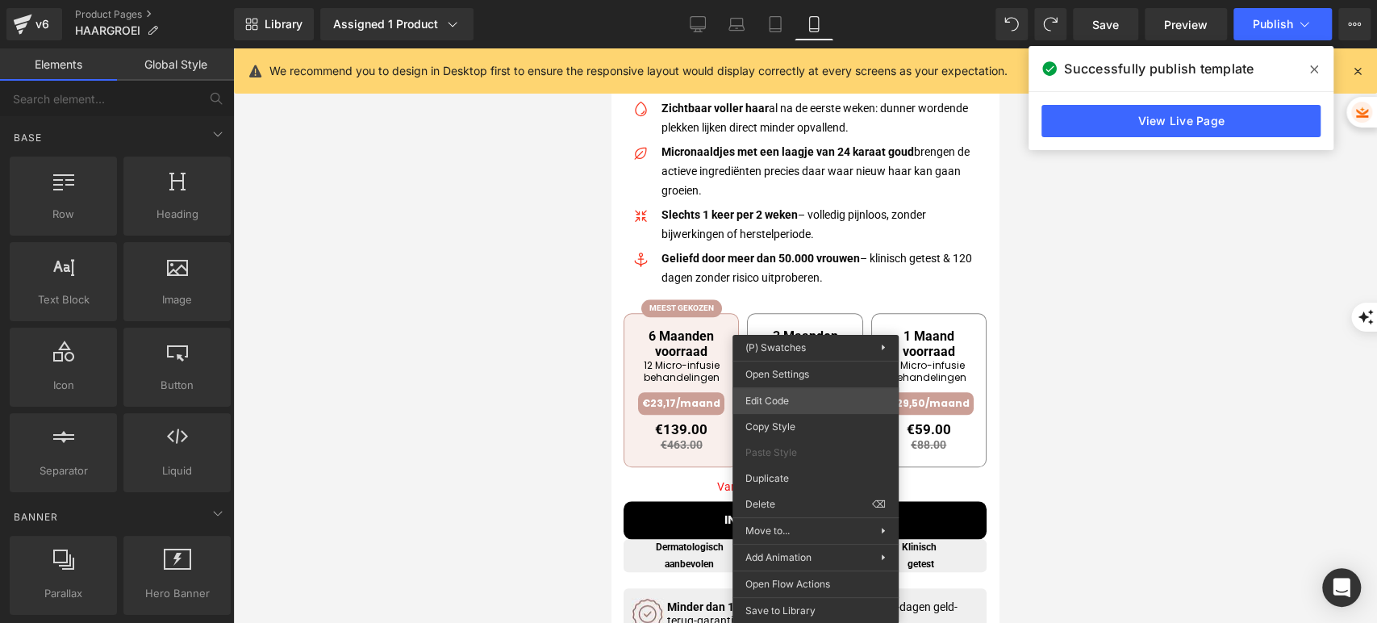
click at [796, 0] on div "Separator You are previewing how the will restyle your page. You can not edit E…" at bounding box center [688, 0] width 1377 height 0
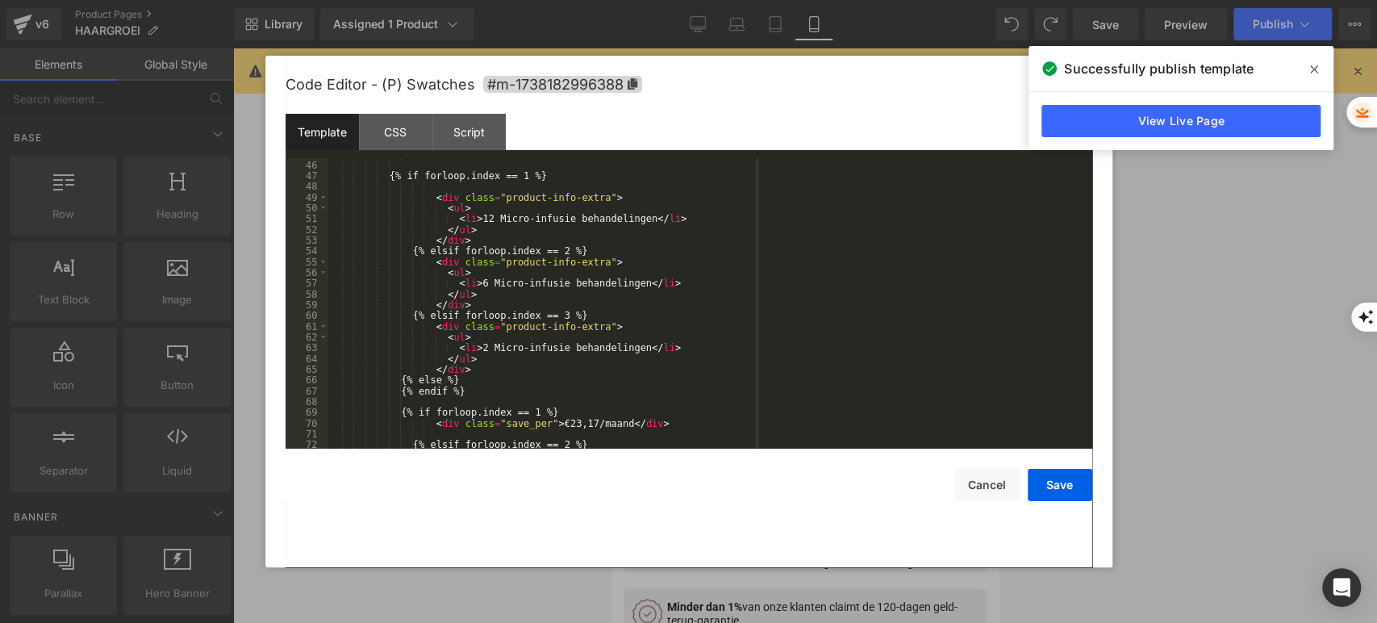
scroll to position [644, 0]
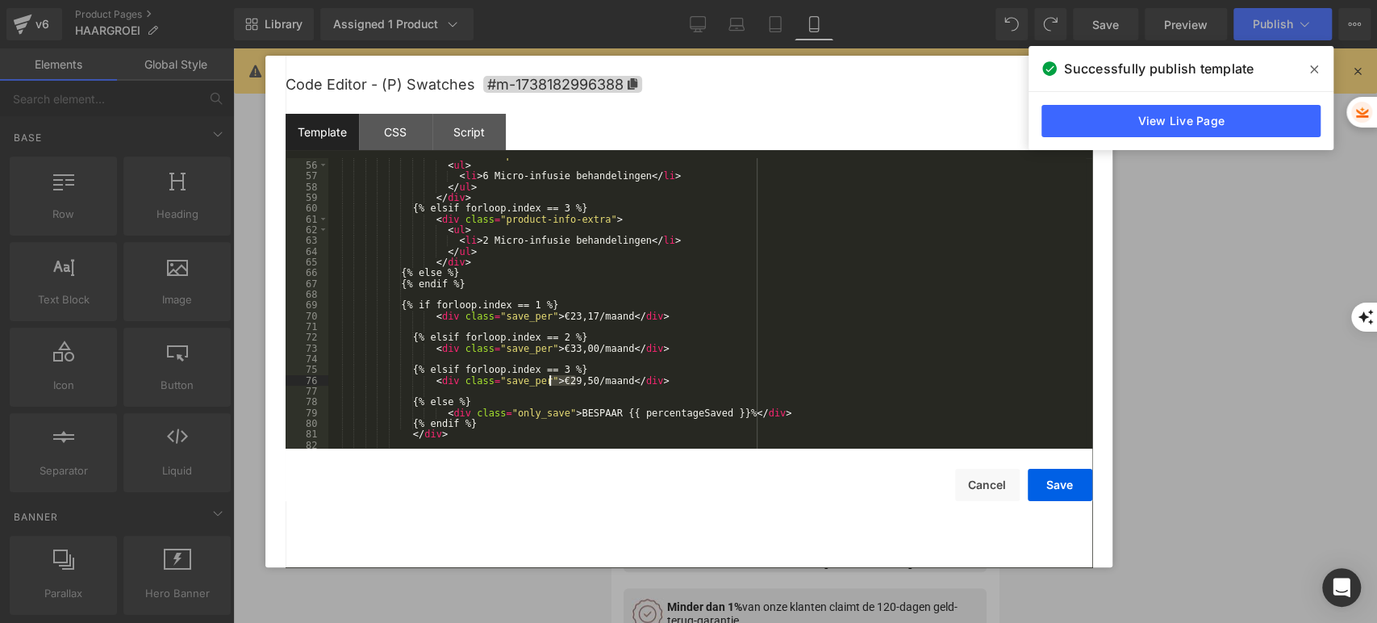
drag, startPoint x: 575, startPoint y: 383, endPoint x: 549, endPoint y: 378, distance: 27.1
click at [549, 378] on div "< div class = "product-info-extra" > < ul > < li > 6 Micro-infusie behandelinge…" at bounding box center [707, 305] width 758 height 312
click at [1066, 479] on button "Save" at bounding box center [1060, 485] width 65 height 32
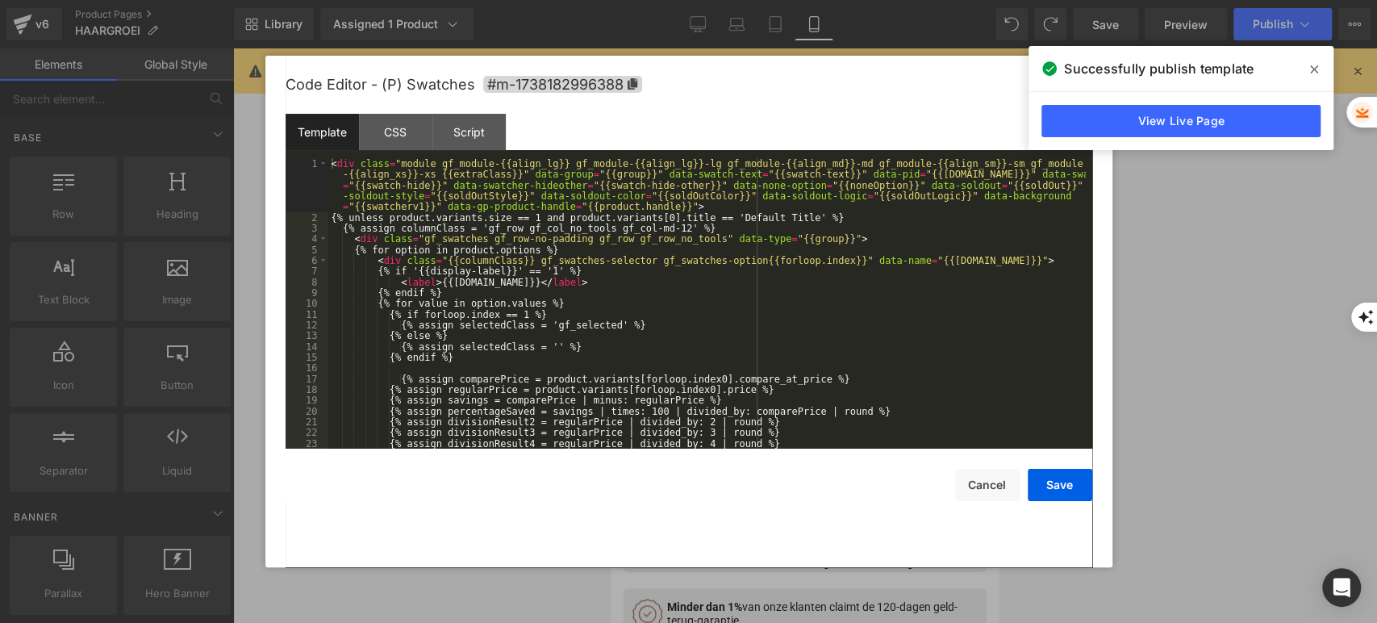
click at [895, 0] on div "Separator You are previewing how the will restyle your page. You can not edit E…" at bounding box center [688, 0] width 1377 height 0
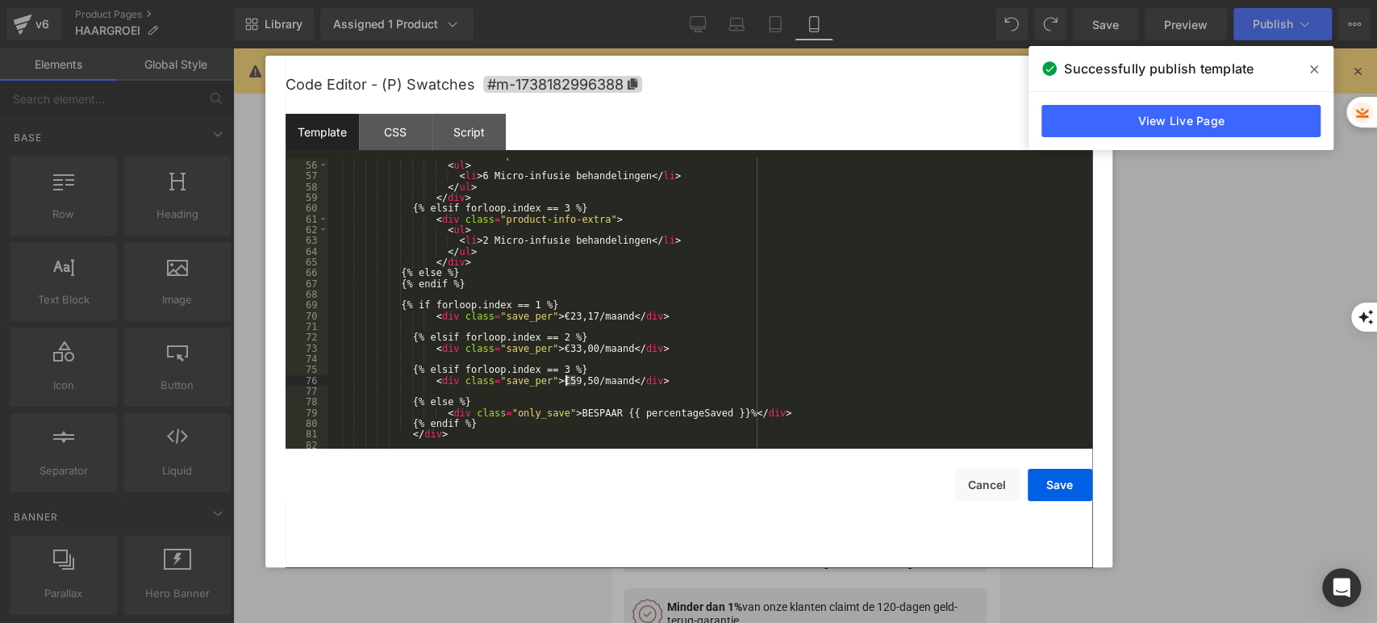
drag, startPoint x: 576, startPoint y: 378, endPoint x: 564, endPoint y: 382, distance: 12.5
click at [564, 382] on div "< div class = "product-info-extra" > < ul > < li > 6 Micro-infusie behandelinge…" at bounding box center [707, 305] width 758 height 312
click at [1064, 474] on button "Save" at bounding box center [1060, 485] width 65 height 32
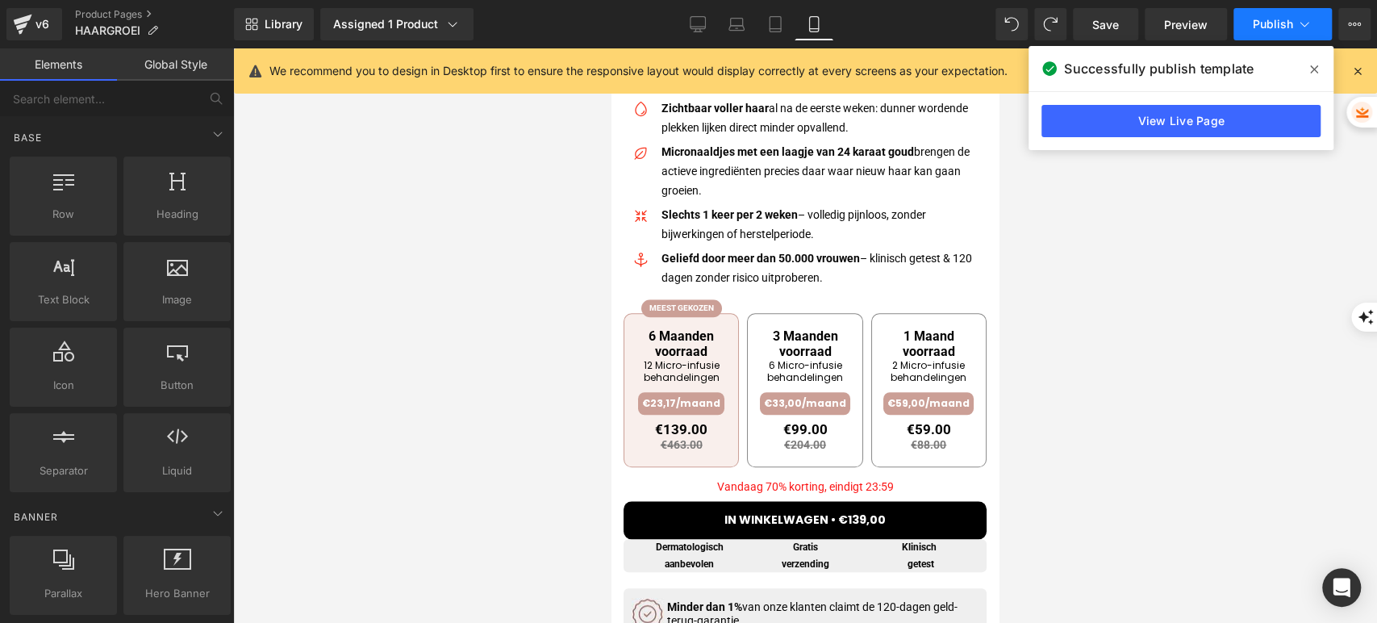
click at [1275, 11] on button "Publish" at bounding box center [1283, 24] width 98 height 32
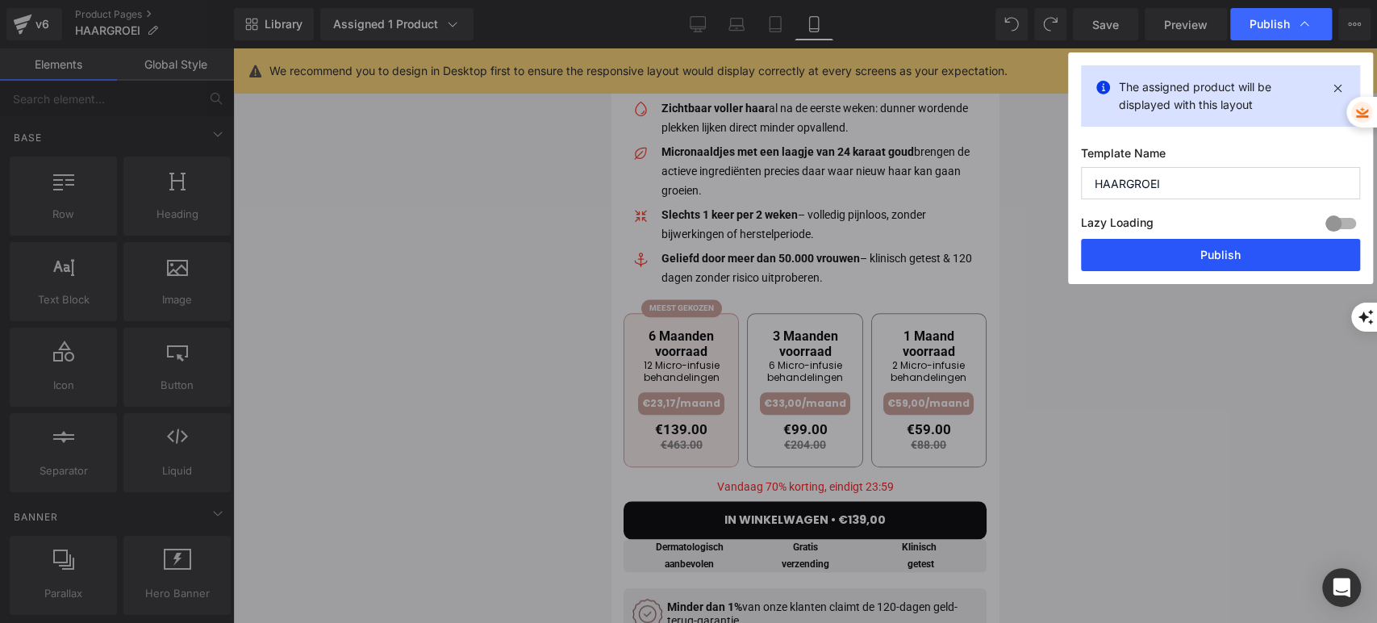
click at [1147, 244] on button "Publish" at bounding box center [1220, 255] width 279 height 32
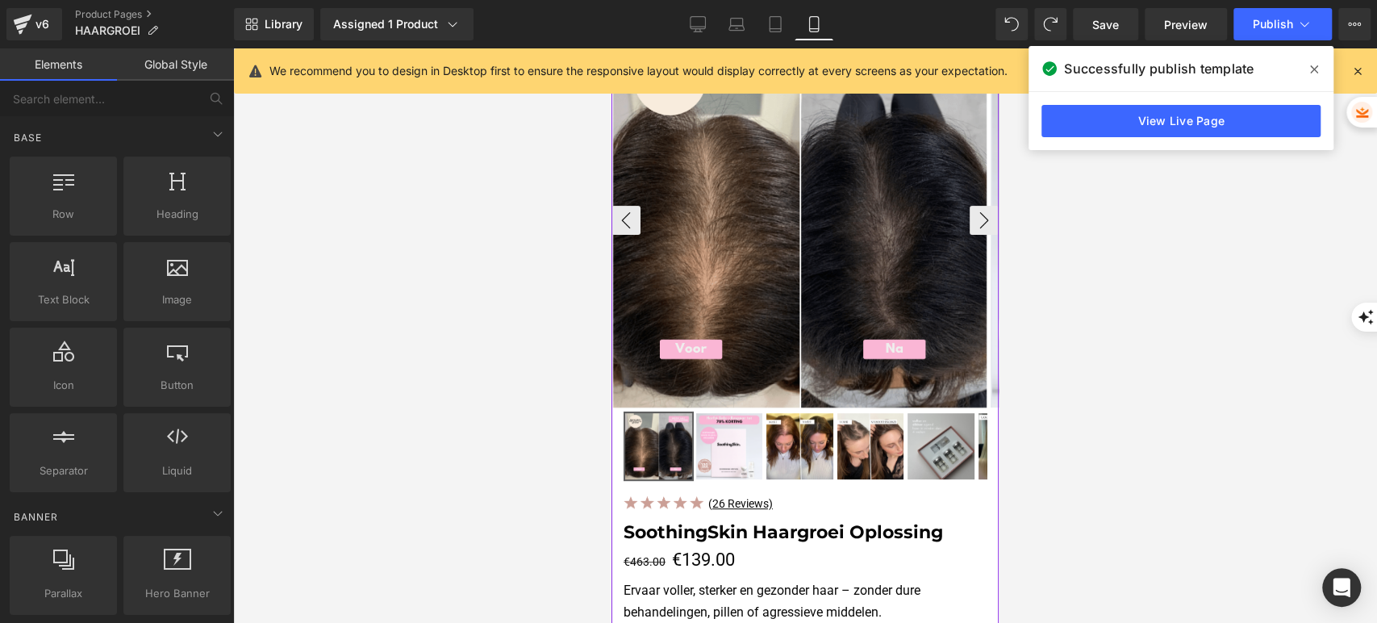
scroll to position [73, 0]
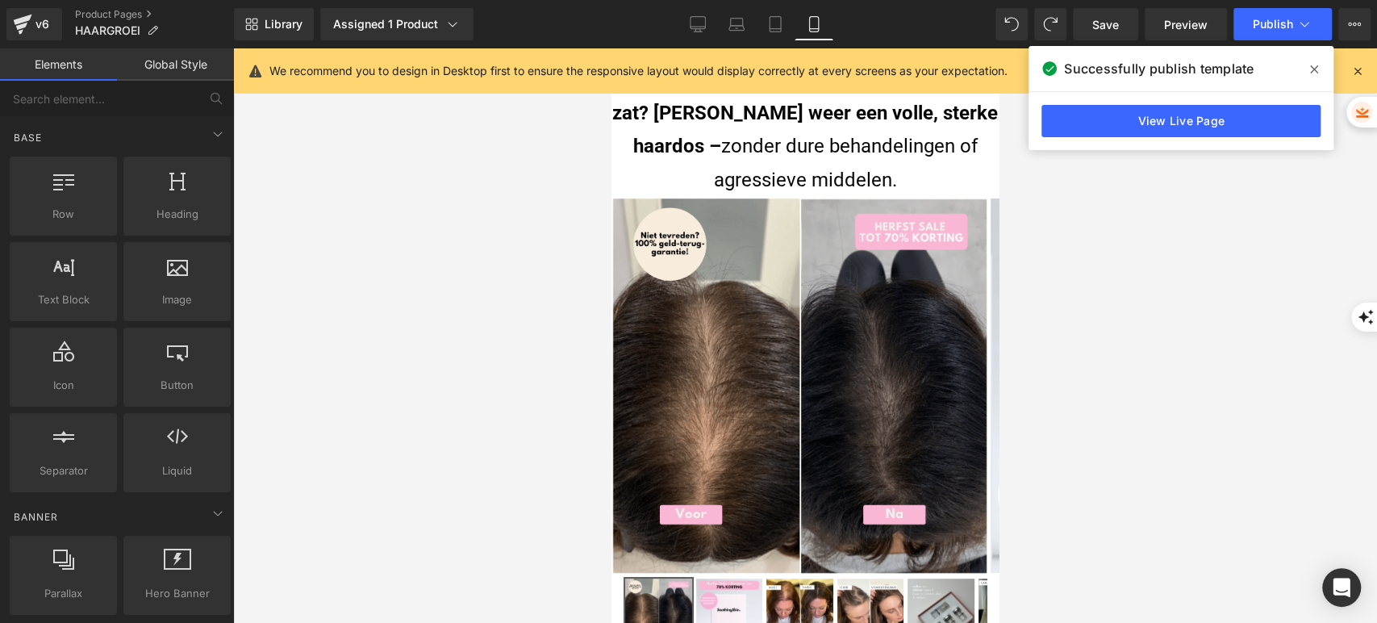
click at [505, 283] on div at bounding box center [805, 335] width 1144 height 575
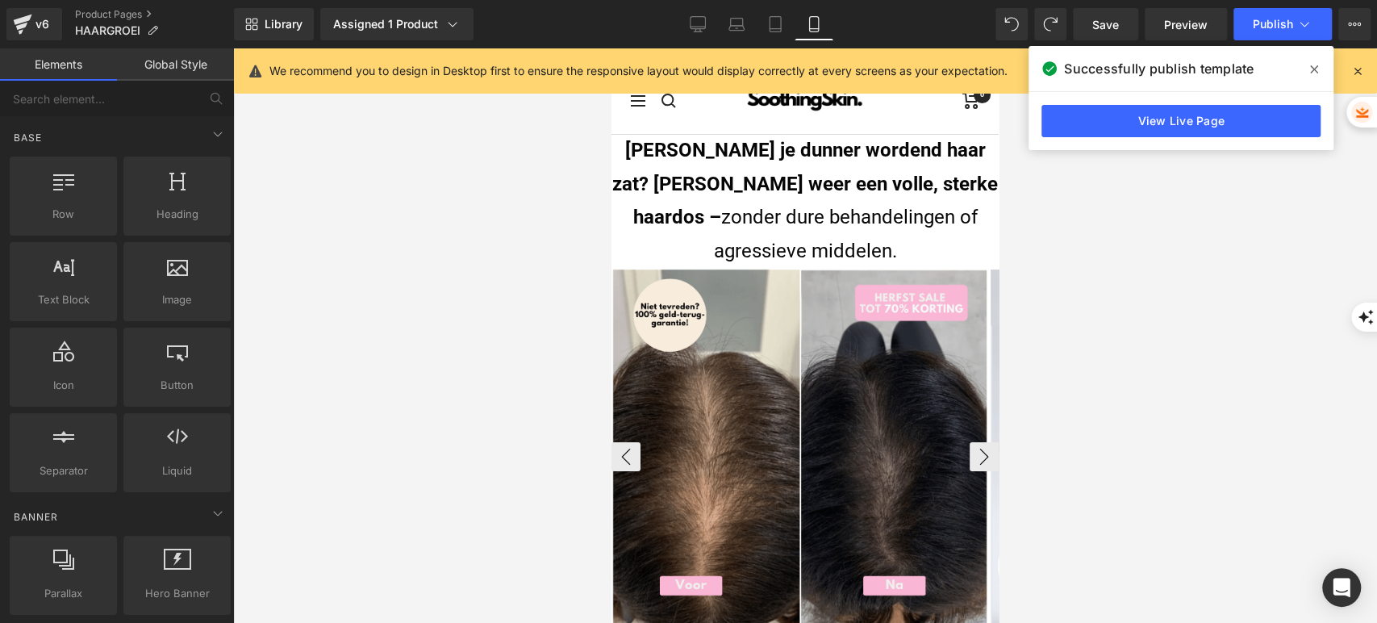
scroll to position [0, 0]
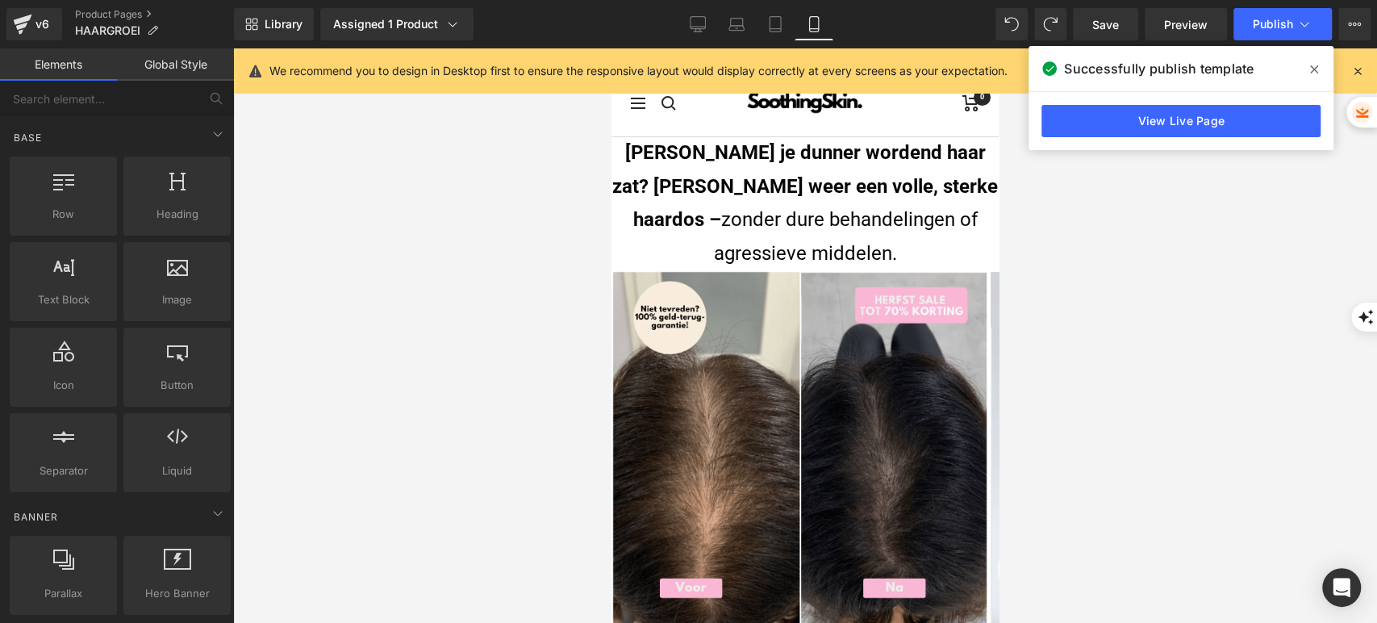
click at [1171, 211] on div at bounding box center [805, 335] width 1144 height 575
click at [33, 19] on div "v6" at bounding box center [42, 24] width 20 height 21
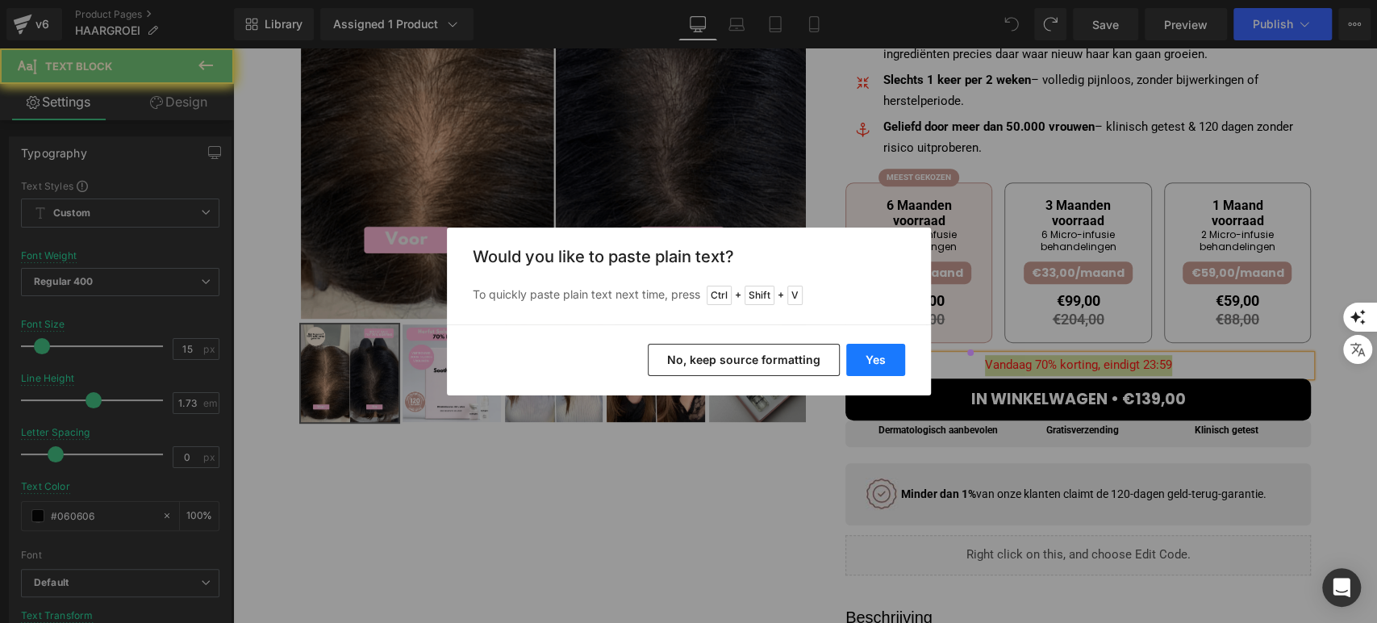
click at [857, 357] on button "Yes" at bounding box center [876, 360] width 59 height 32
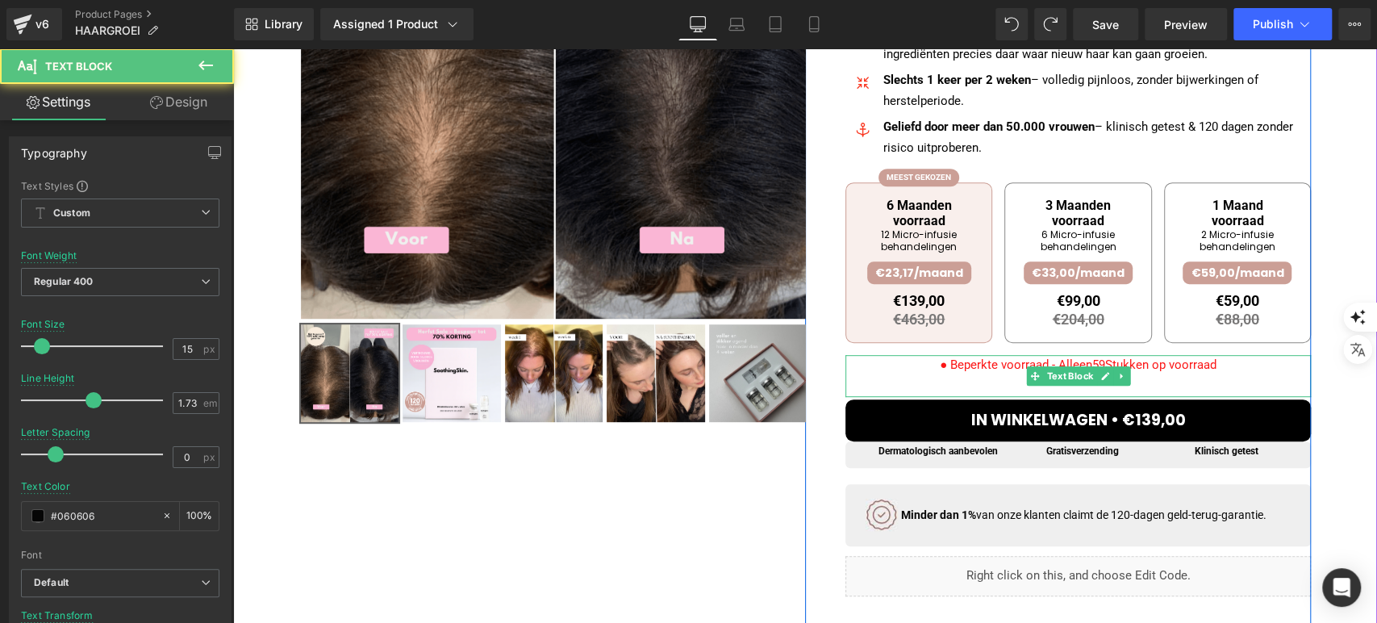
click at [970, 384] on p at bounding box center [1079, 386] width 466 height 21
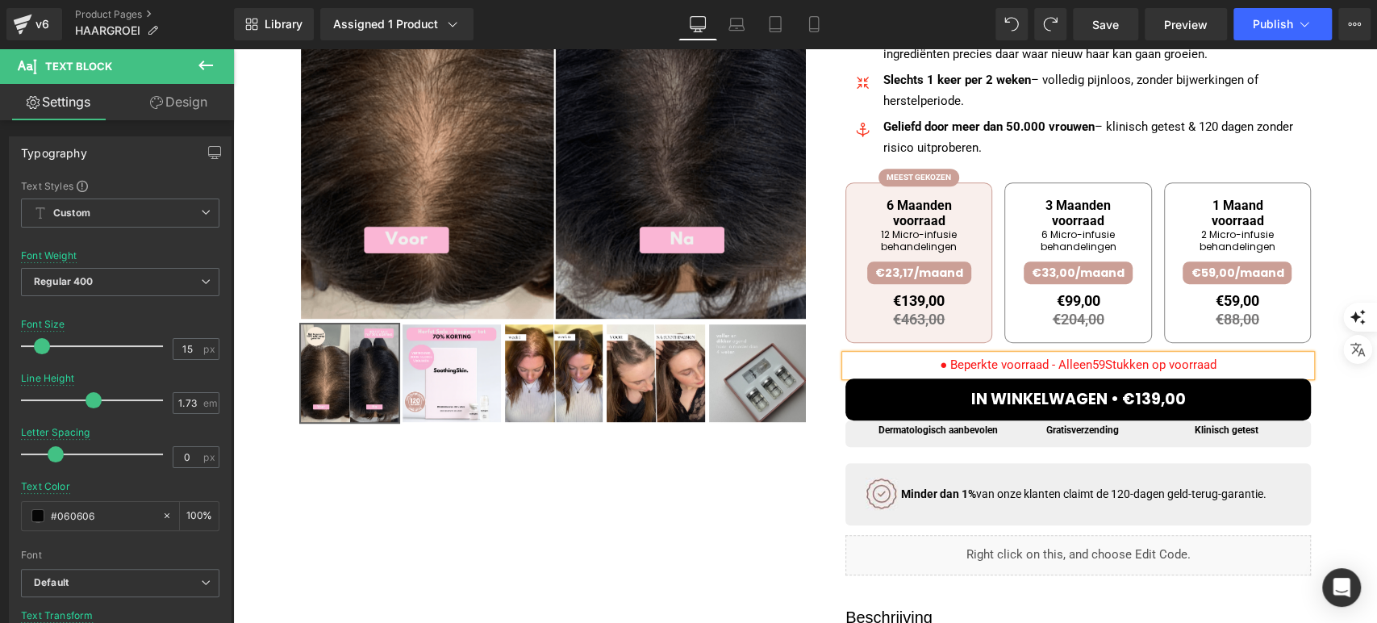
click at [1089, 366] on font "● Beperkte voorraad - Alleen59Stukken op voorraad" at bounding box center [1078, 364] width 277 height 15
click at [1102, 366] on font "● Beperkte voorraad - Alleen 59Stukken op voorraad" at bounding box center [1079, 364] width 280 height 15
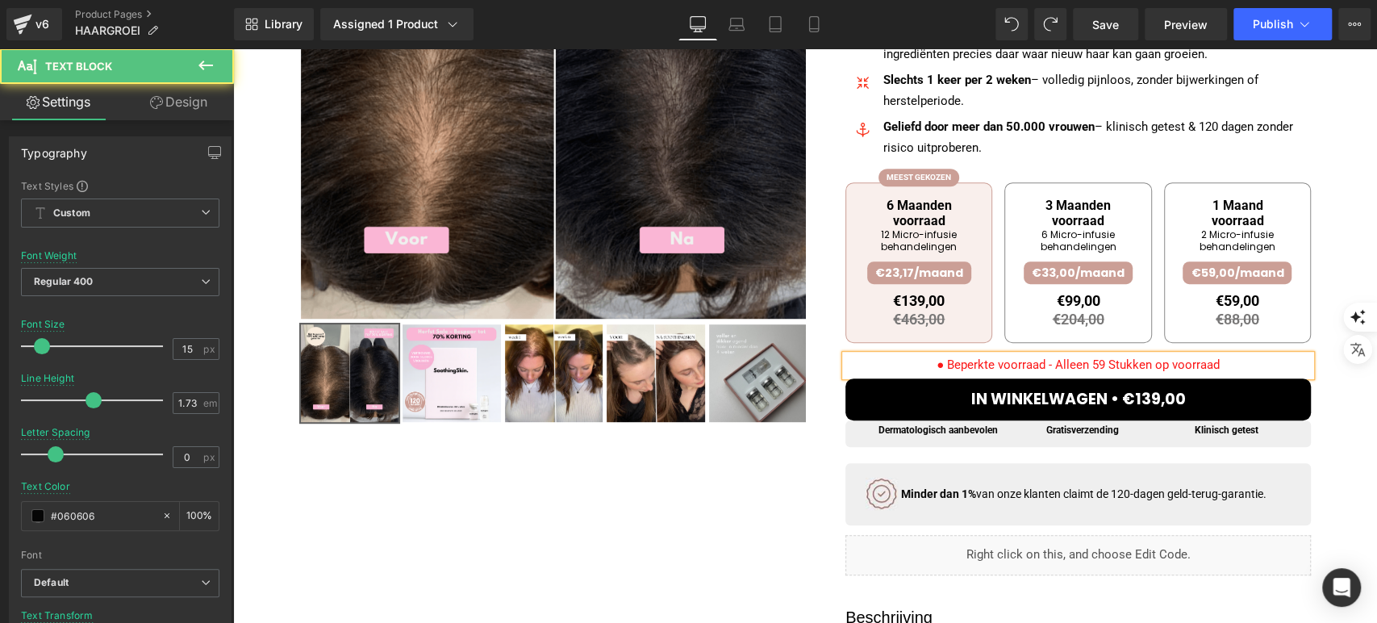
click at [1062, 366] on font "● Beperkte voorraad - Alleen 59 Stukken op voorraad" at bounding box center [1078, 364] width 283 height 15
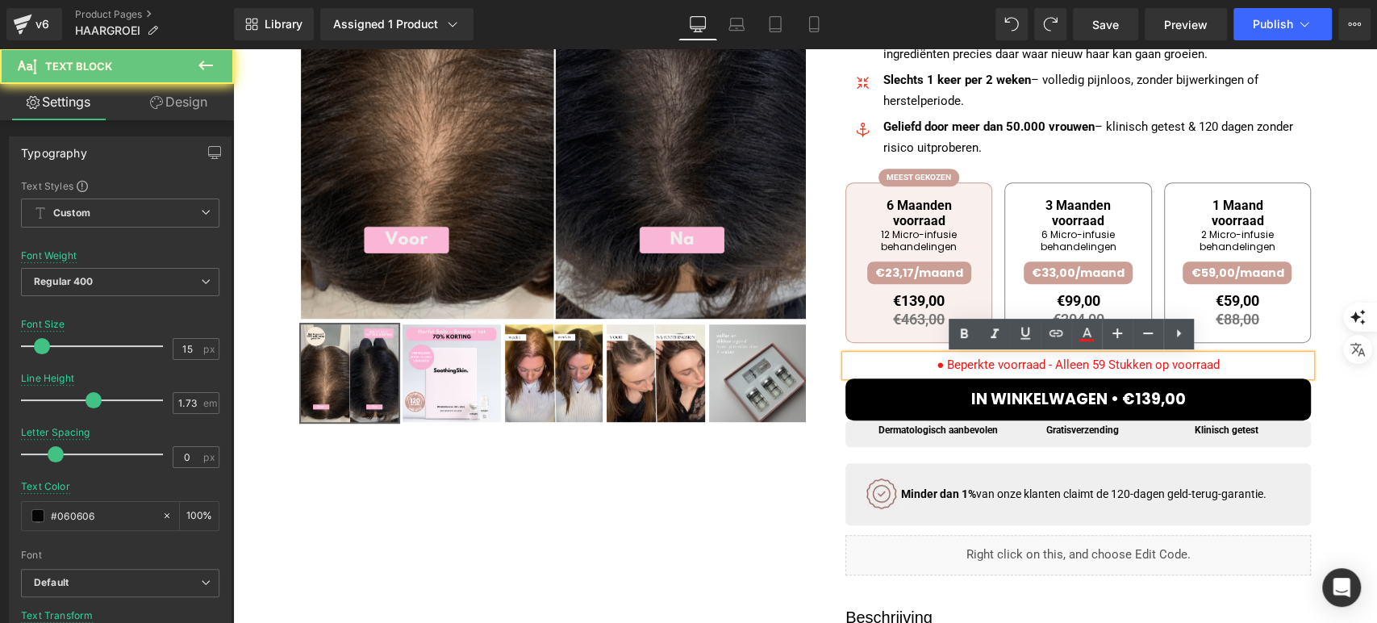
click at [1062, 366] on font "● Beperkte voorraad - Alleen 59 Stukken op voorraad" at bounding box center [1078, 364] width 283 height 15
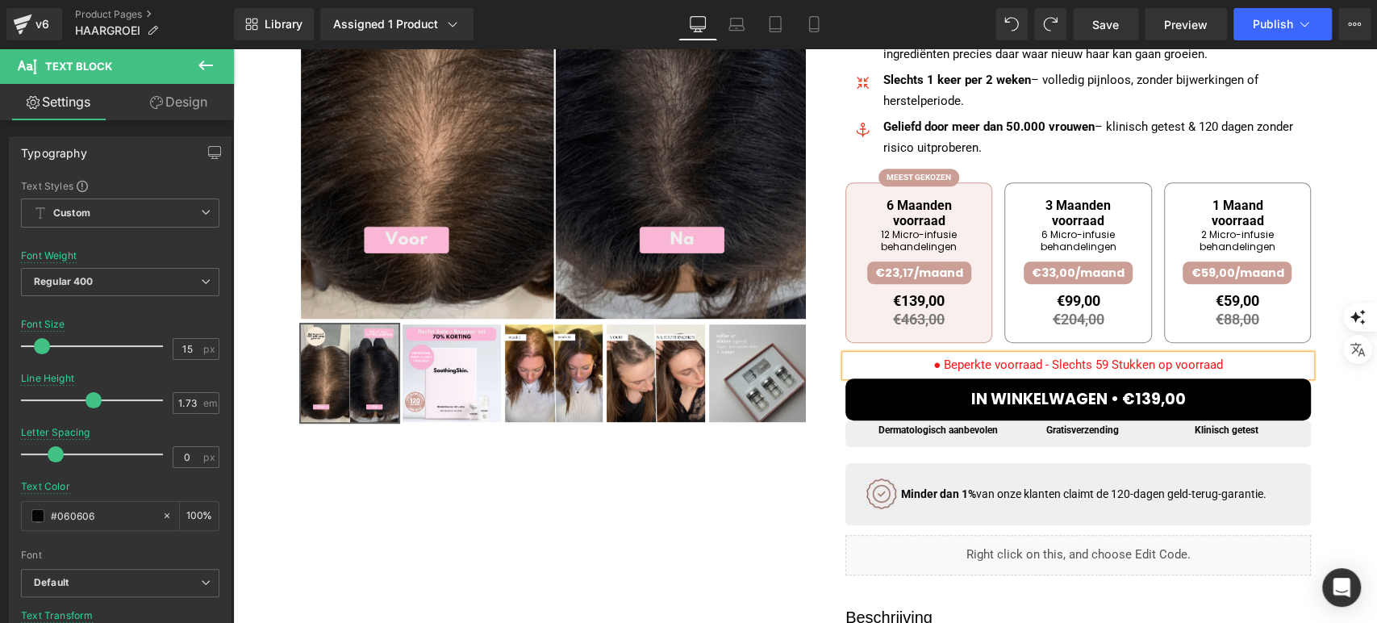
click at [762, 469] on div at bounding box center [805, 318] width 1012 height 1015
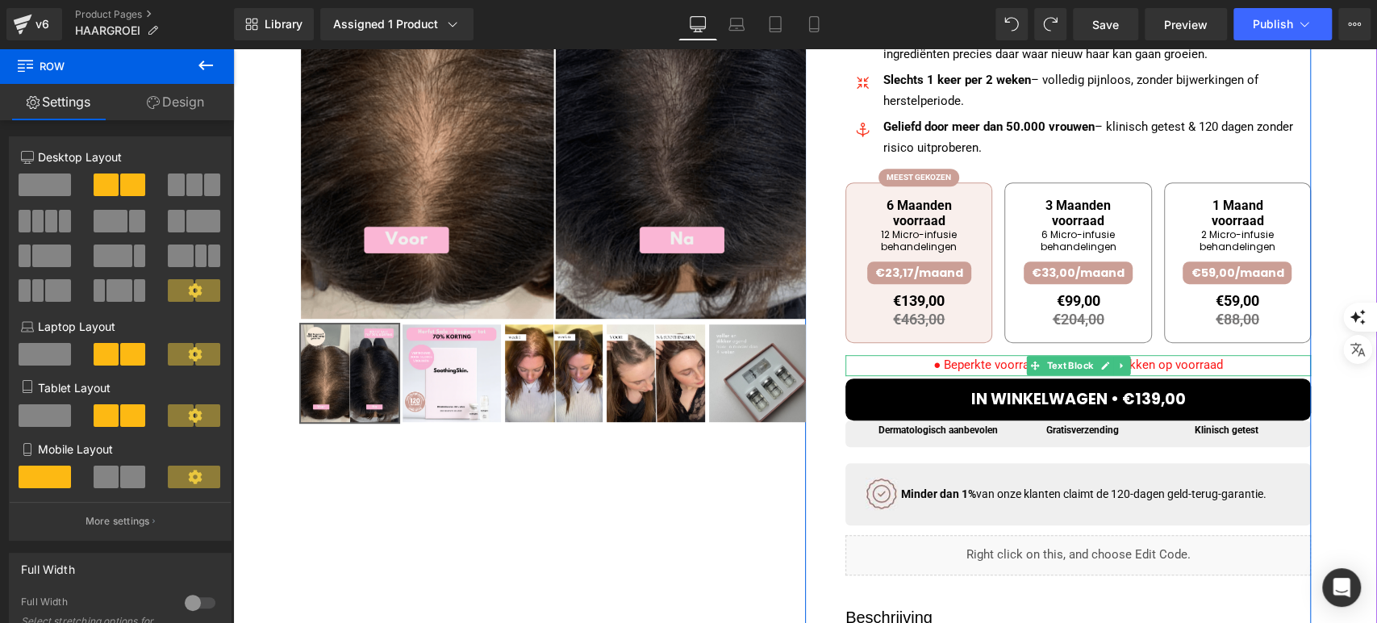
click at [944, 366] on font "● Beperkte voorraad - Slechts 59 Stukken op voorraad" at bounding box center [1079, 364] width 290 height 15
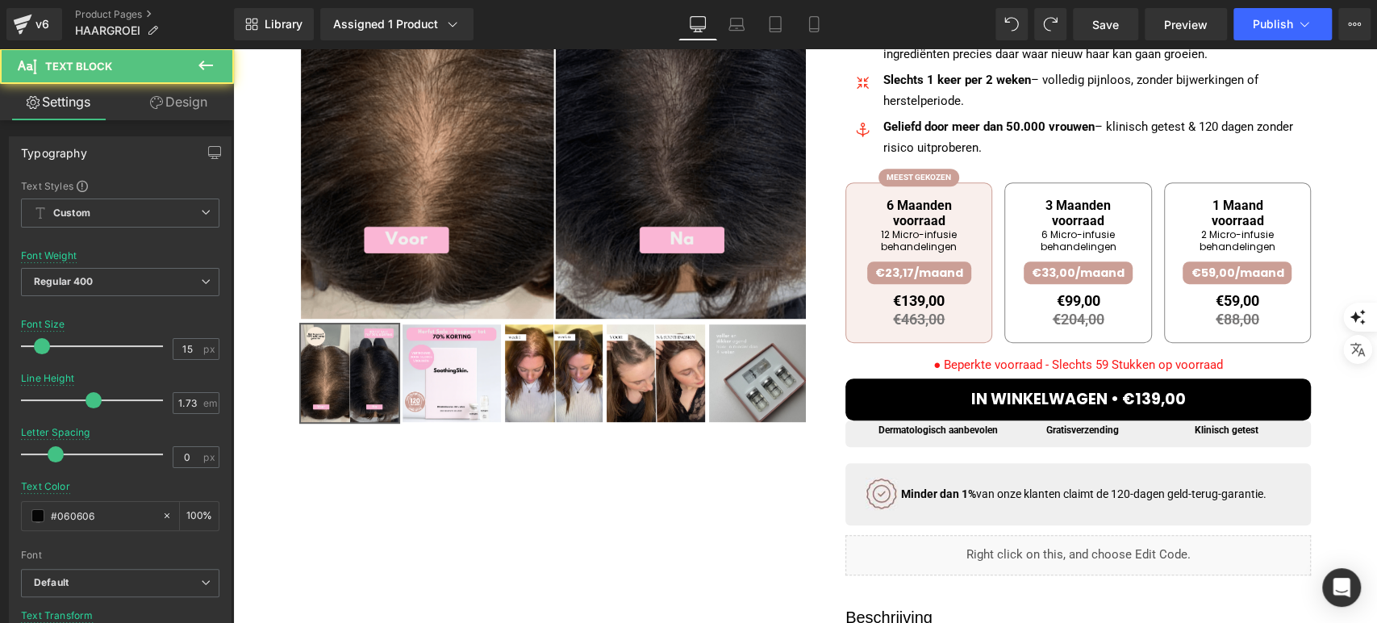
click at [160, 112] on link "Design" at bounding box center [178, 102] width 117 height 36
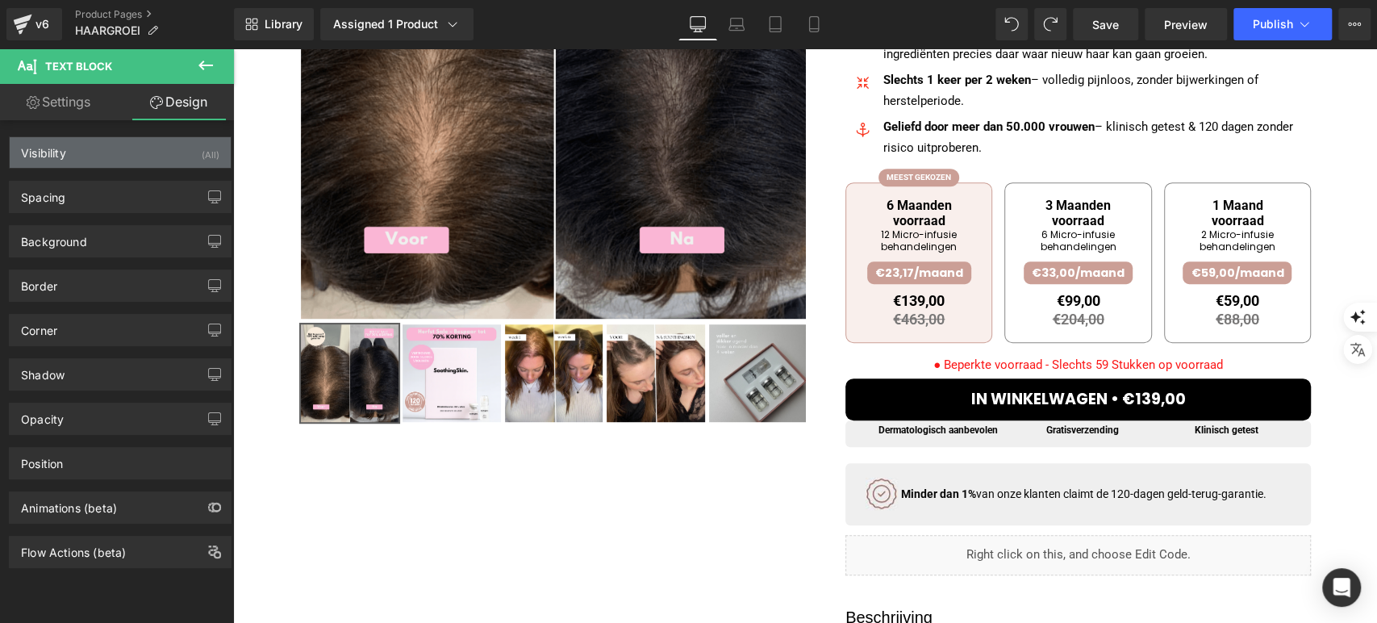
click at [119, 163] on div "Visibility (All)" at bounding box center [120, 152] width 221 height 31
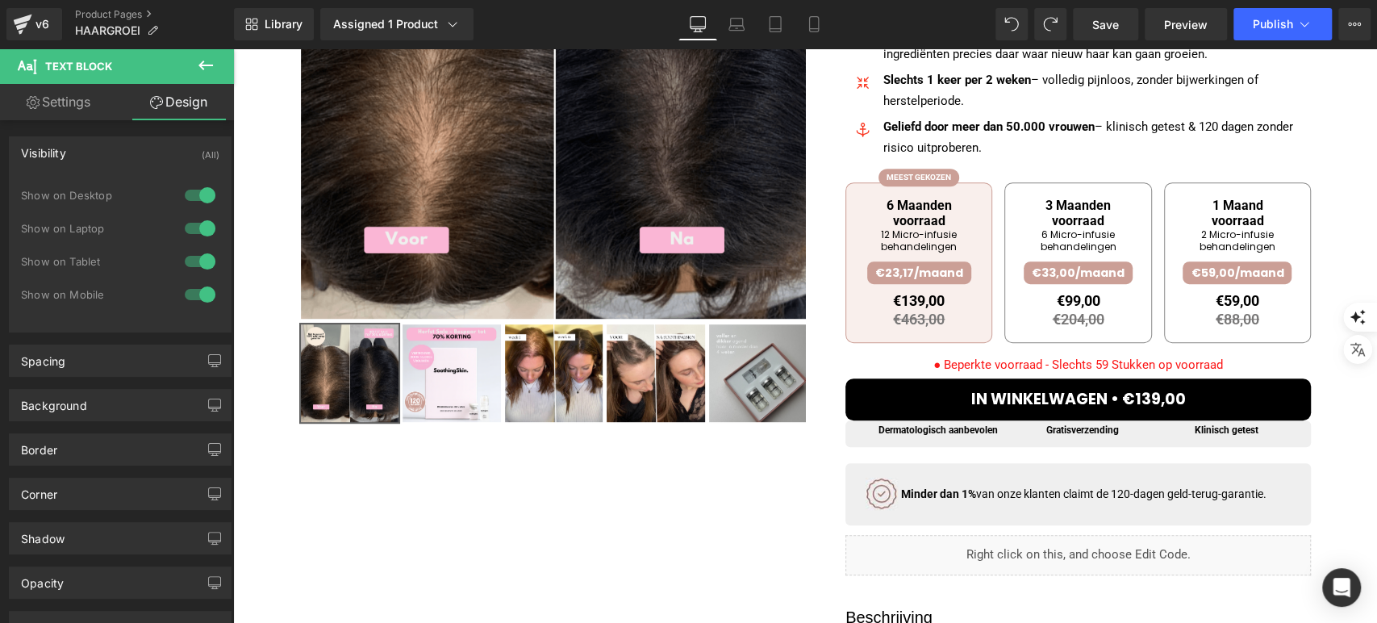
click at [147, 158] on div "Visibility (All)" at bounding box center [120, 152] width 221 height 31
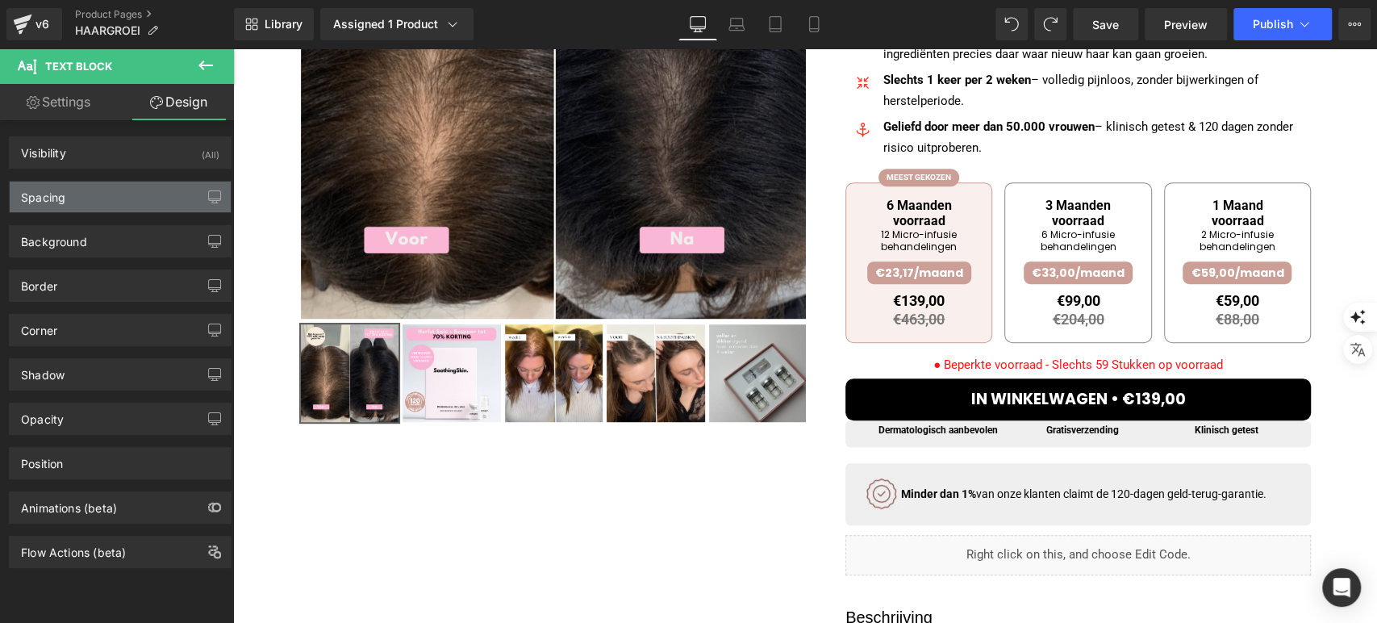
click at [92, 196] on div "Spacing" at bounding box center [120, 197] width 221 height 31
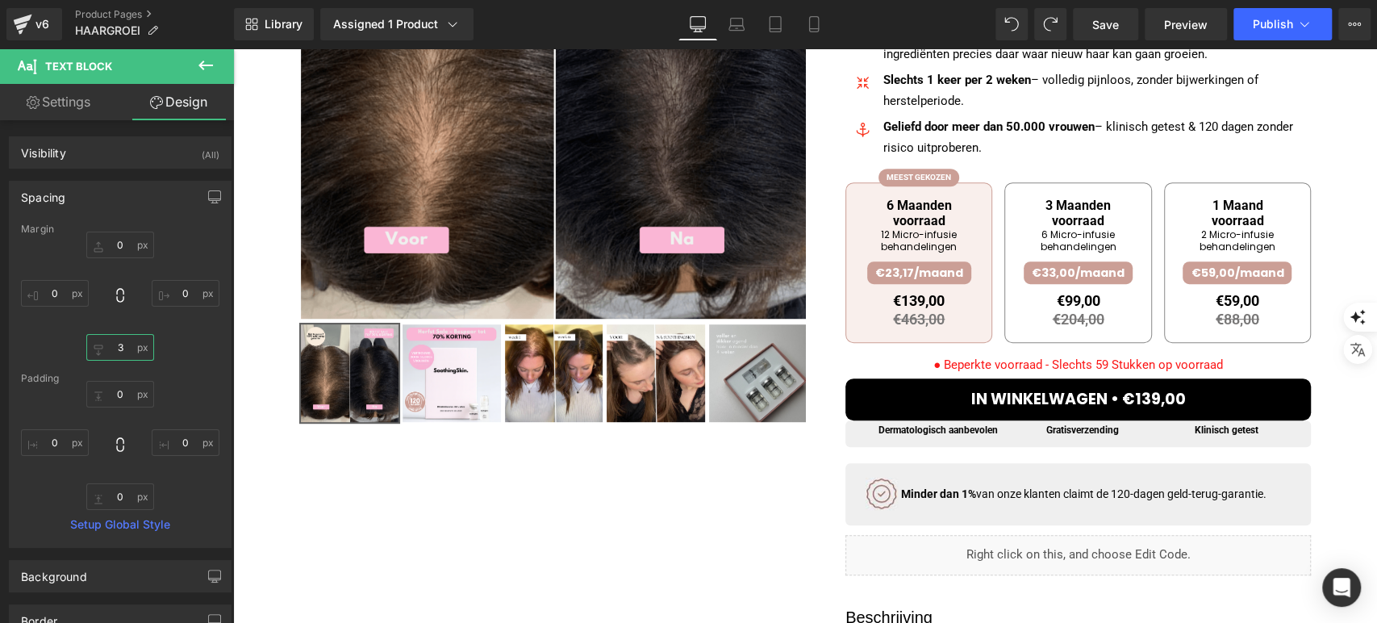
click at [123, 348] on input "3" at bounding box center [120, 347] width 68 height 27
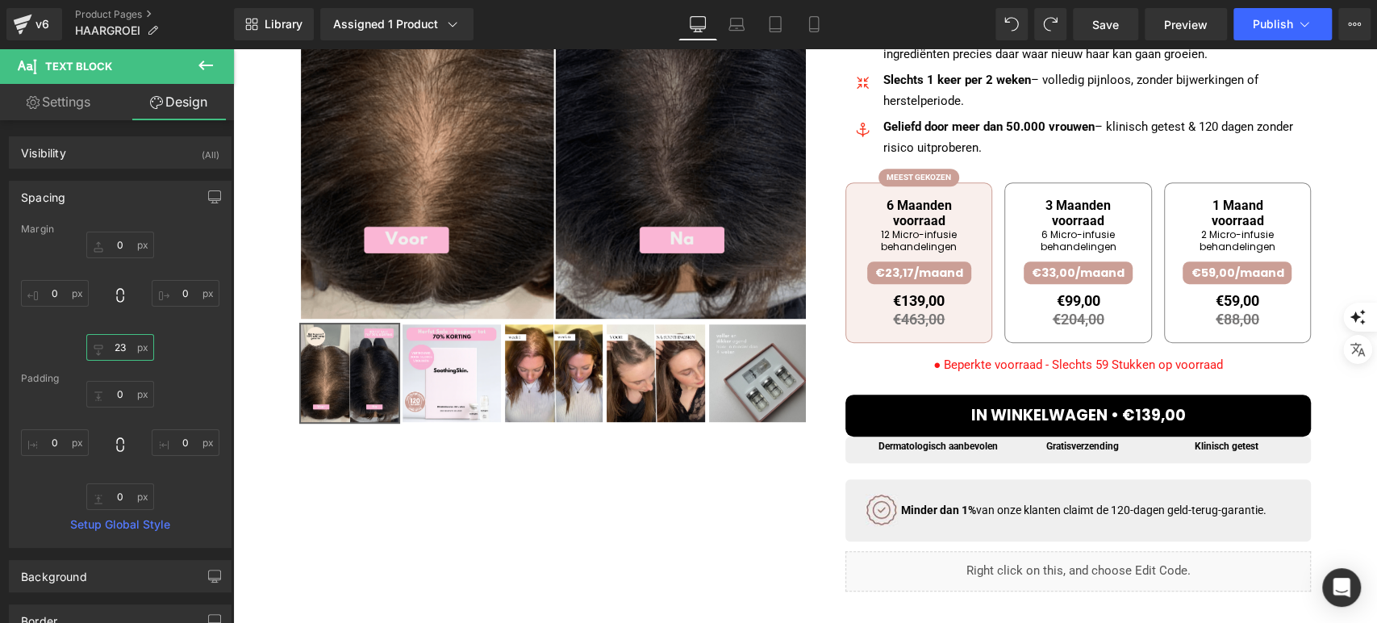
type input "2"
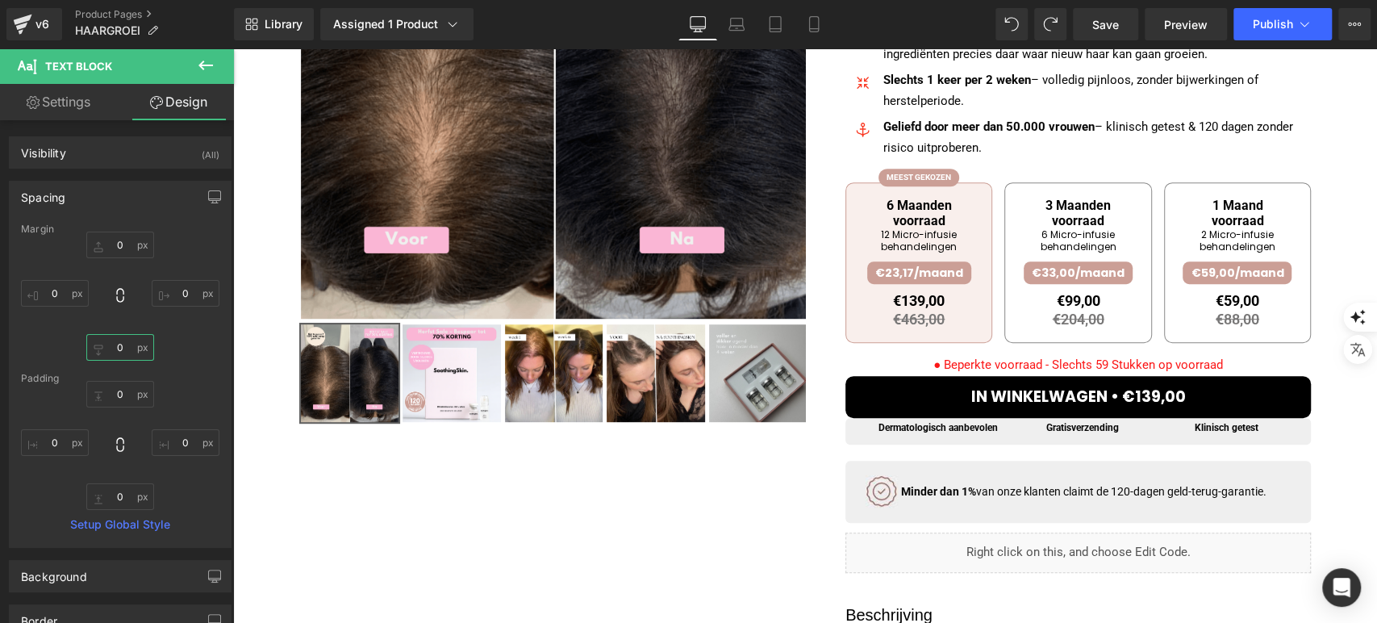
type input "9"
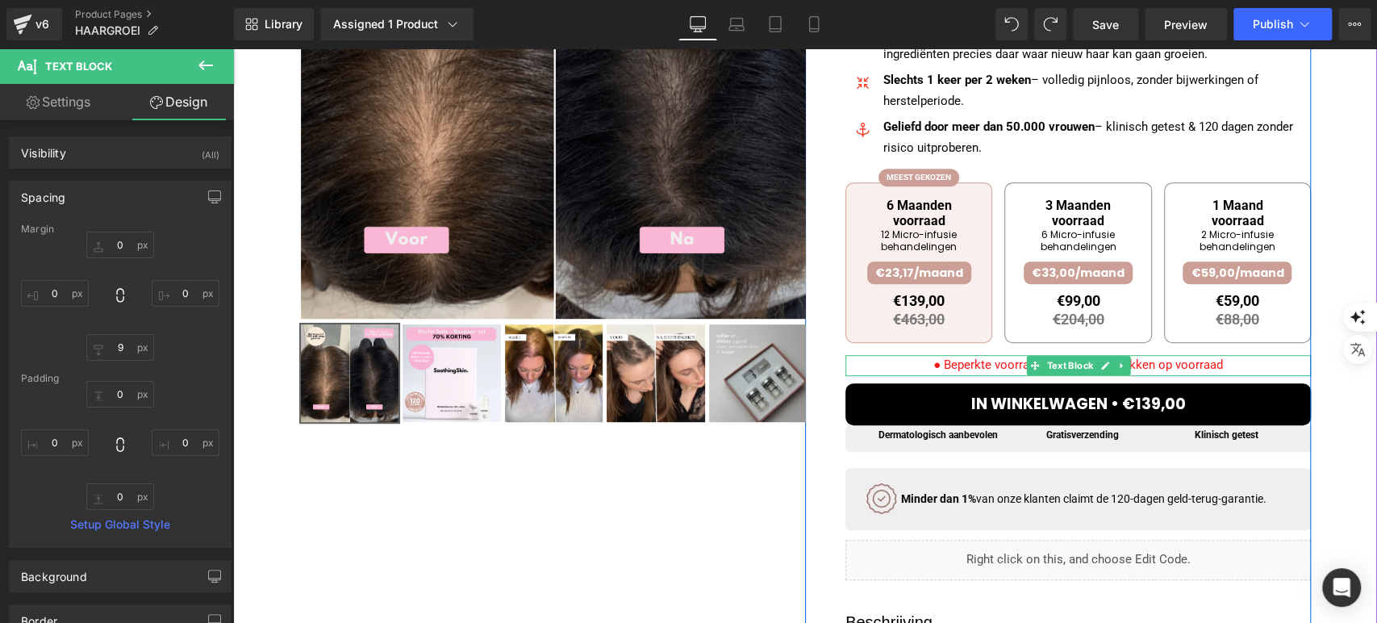
click at [949, 371] on font "● Beperkte voorraad - Slechts 59 Stukken op voorraad" at bounding box center [1079, 364] width 290 height 15
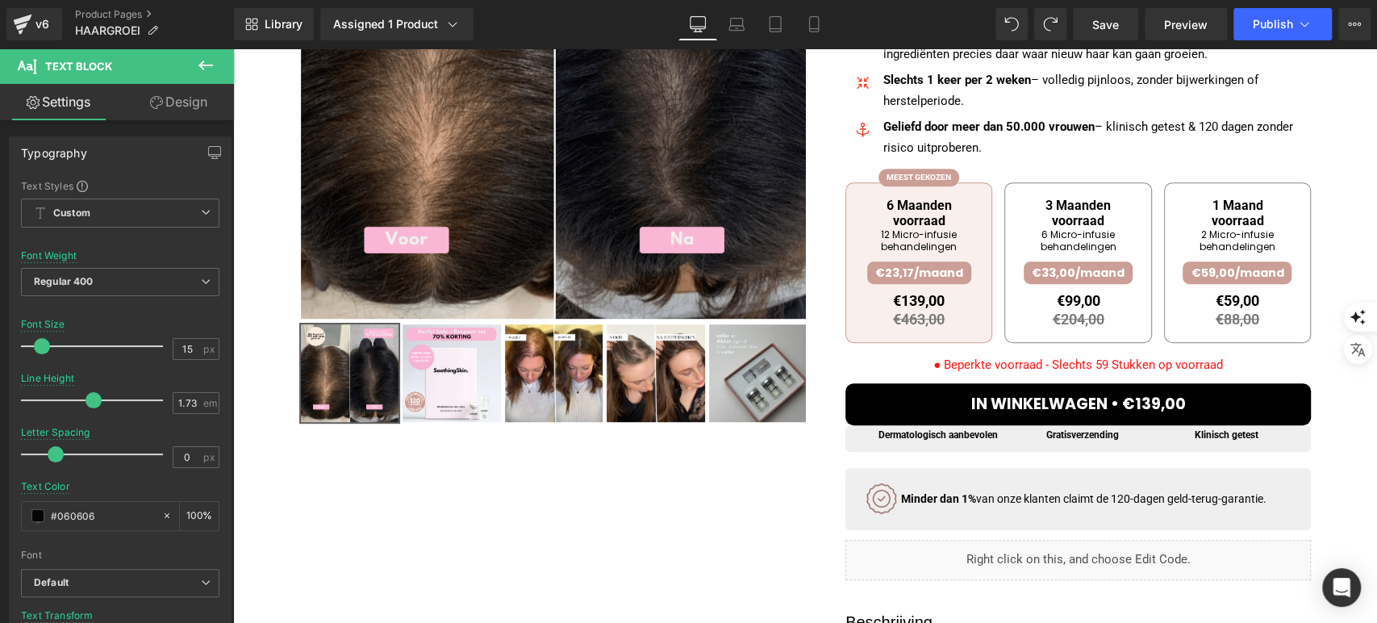
click at [166, 101] on link "Design" at bounding box center [178, 102] width 117 height 36
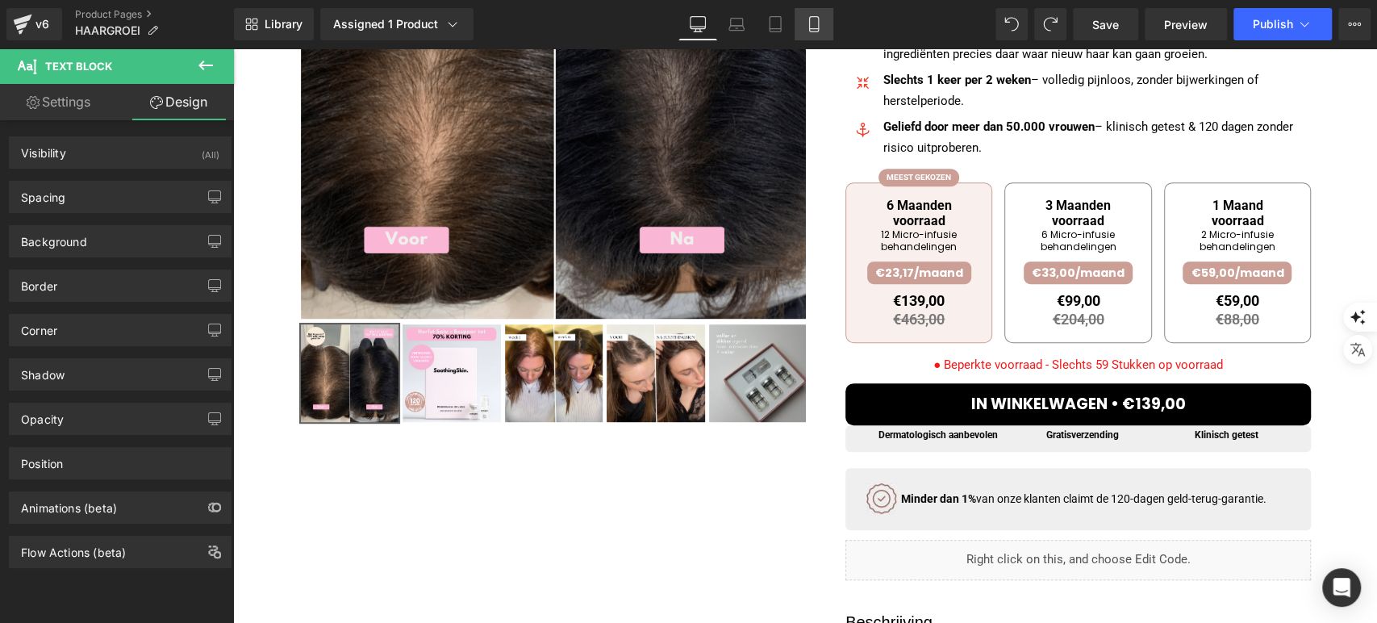
drag, startPoint x: 821, startPoint y: 23, endPoint x: 332, endPoint y: 329, distance: 576.1
click at [821, 23] on link "Mobile" at bounding box center [814, 24] width 39 height 32
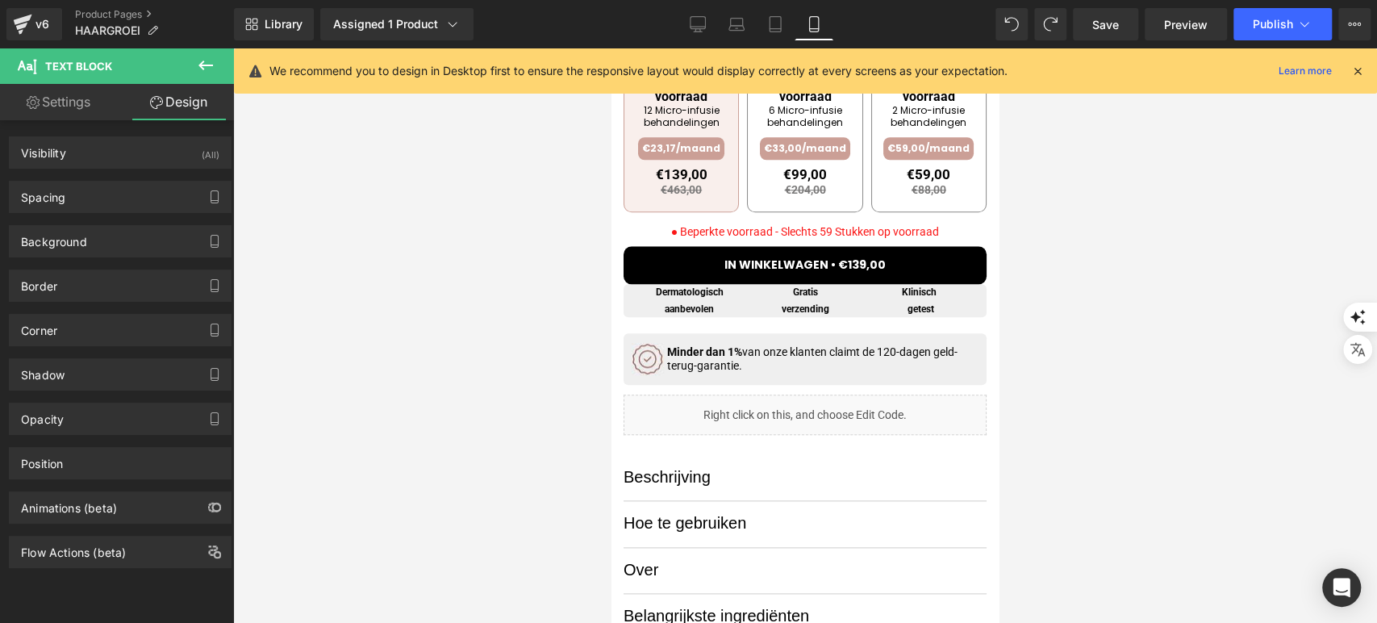
scroll to position [935, 0]
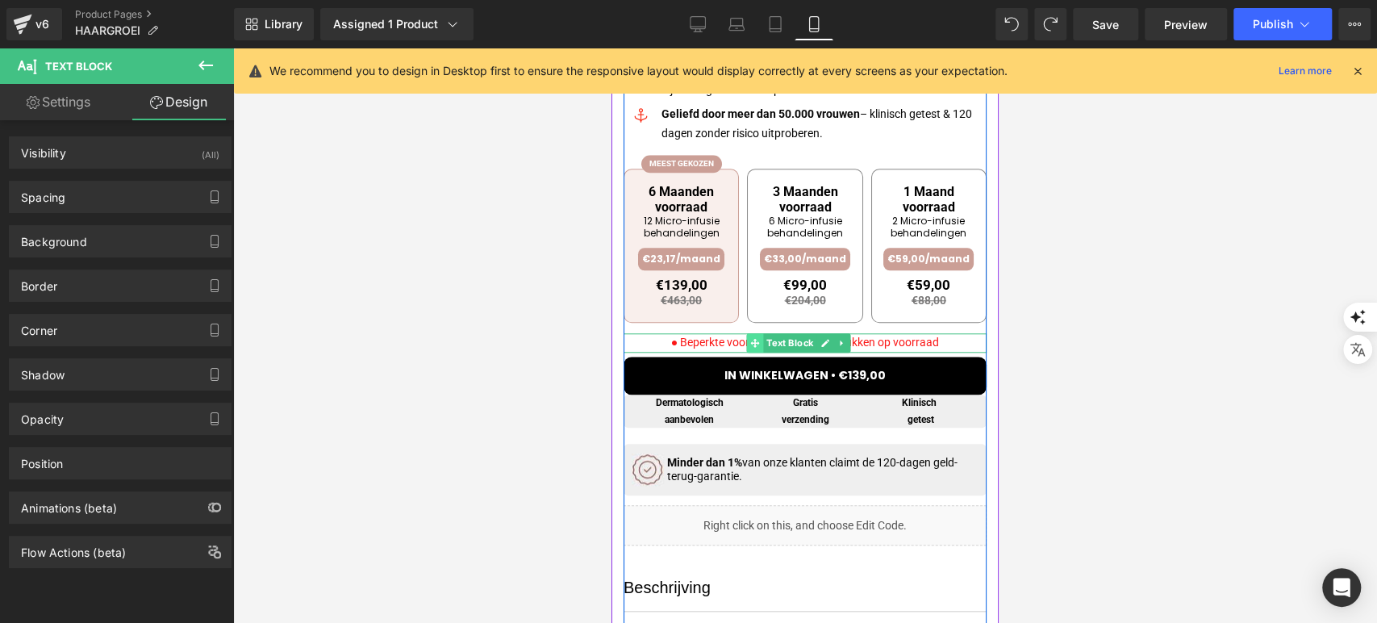
click at [746, 341] on span at bounding box center [754, 342] width 17 height 19
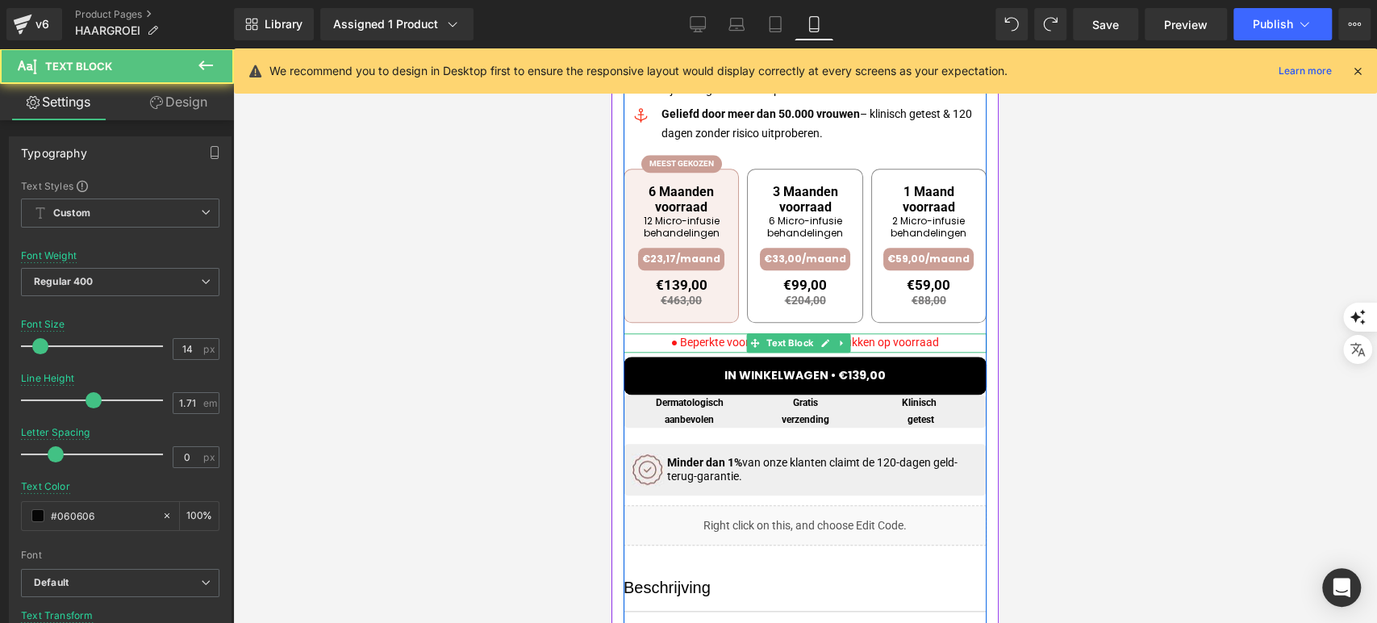
click at [716, 341] on font "● Beperkte voorraad - Slechts 59 Stukken op voorraad" at bounding box center [805, 342] width 268 height 13
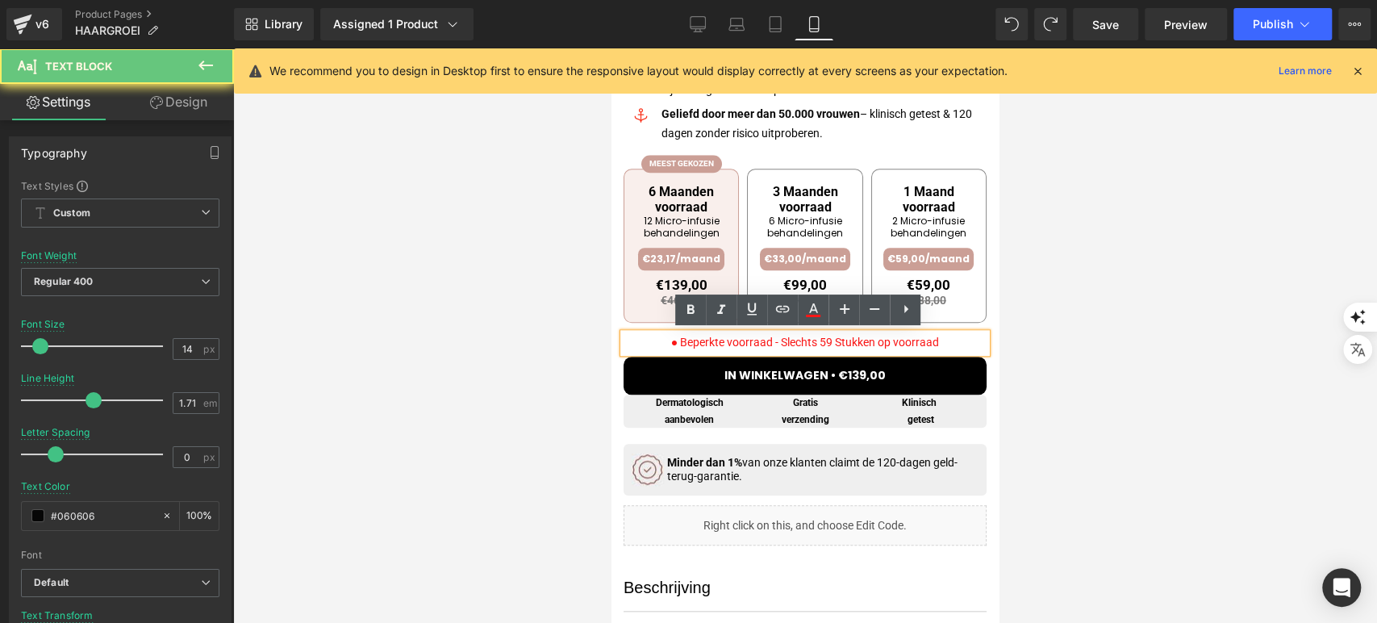
click at [715, 341] on font "● Beperkte voorraad - Slechts 59 Stukken op voorraad" at bounding box center [805, 342] width 268 height 13
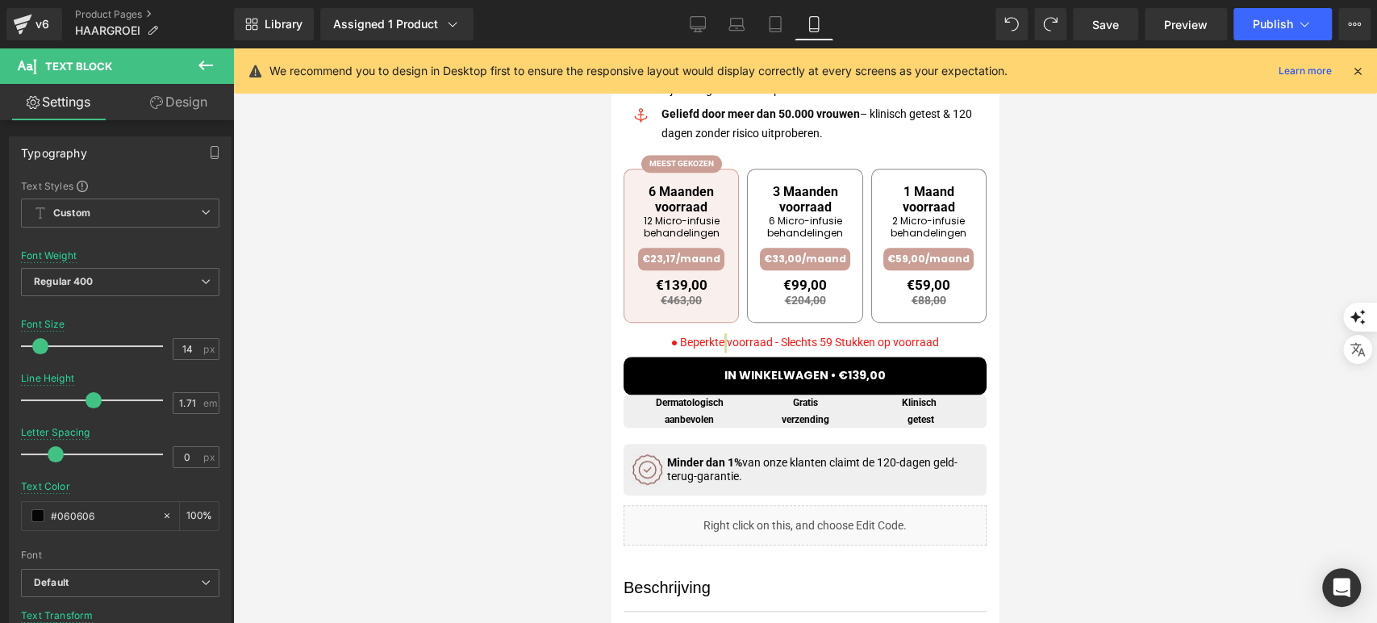
click at [155, 102] on icon at bounding box center [156, 102] width 13 height 13
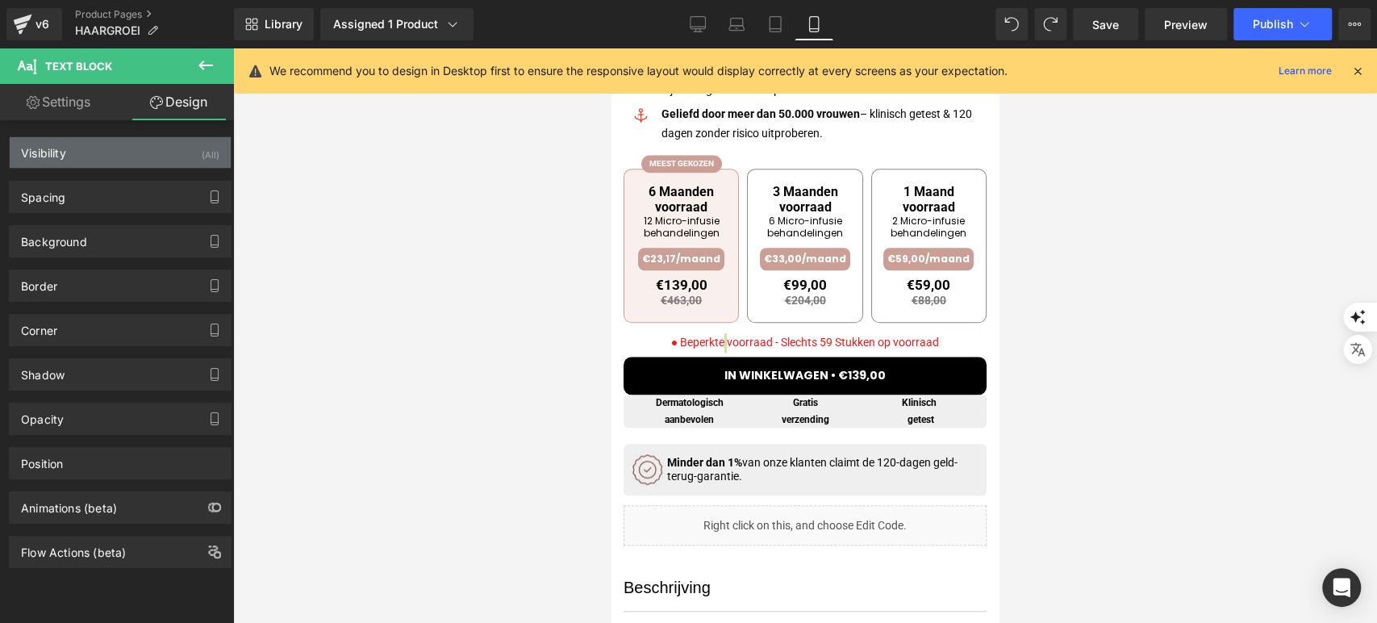
click at [106, 165] on div "Visibility (All)" at bounding box center [120, 152] width 221 height 31
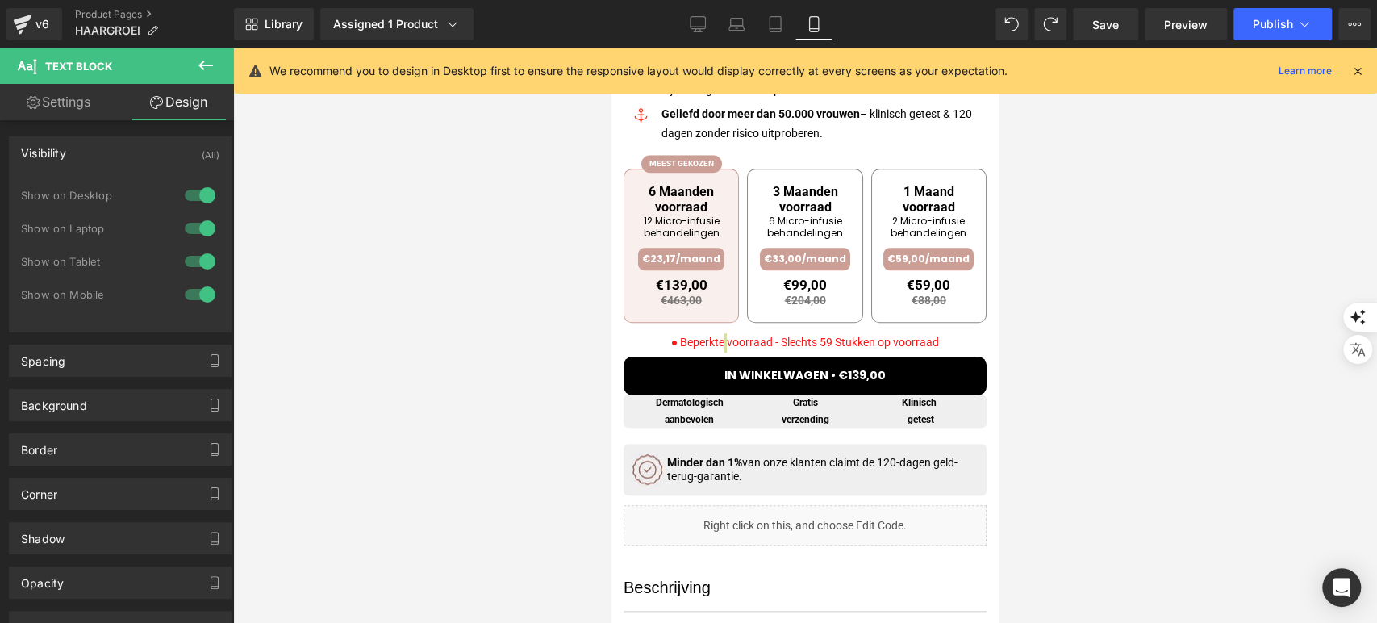
click at [123, 154] on div "Visibility (All)" at bounding box center [120, 152] width 221 height 31
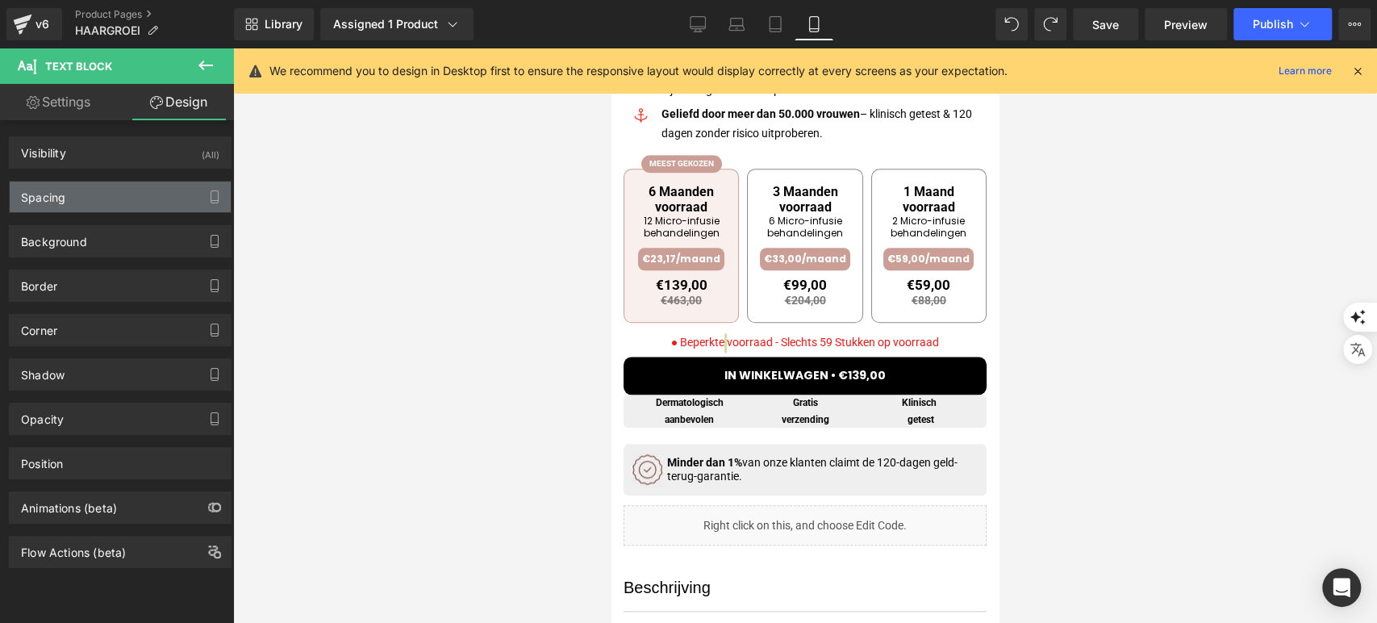
click at [90, 200] on div "Spacing" at bounding box center [120, 197] width 221 height 31
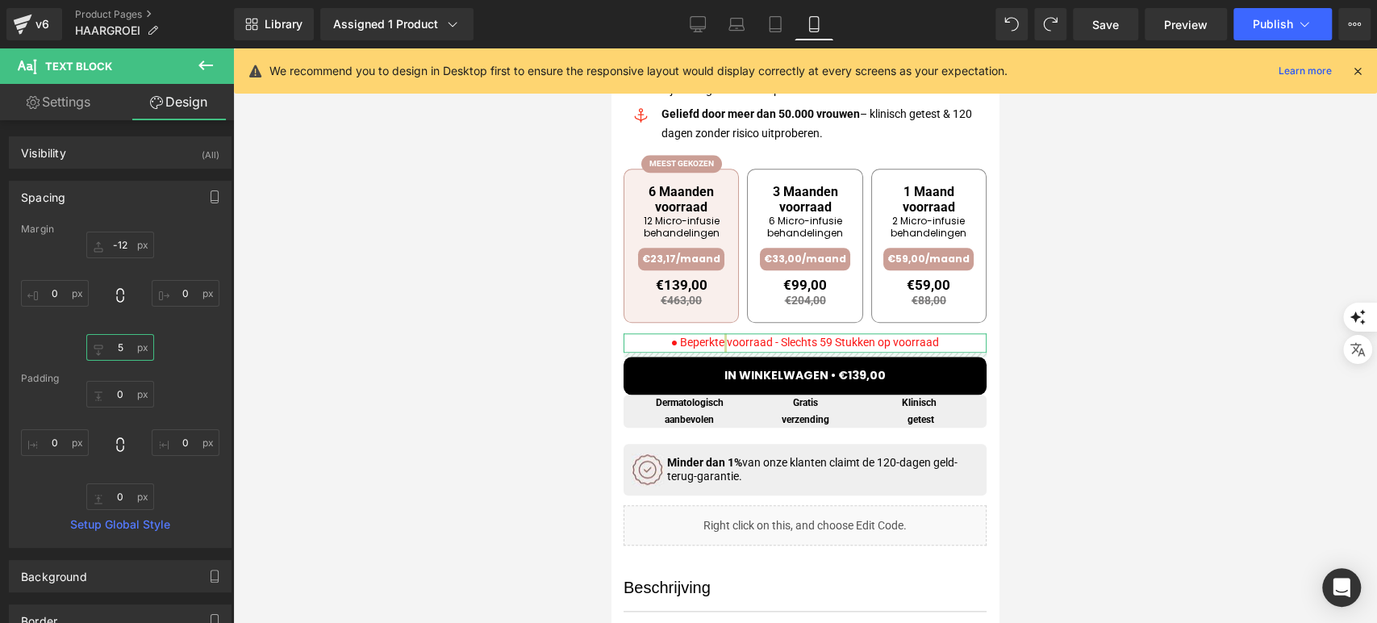
click at [123, 343] on input "5" at bounding box center [120, 347] width 68 height 27
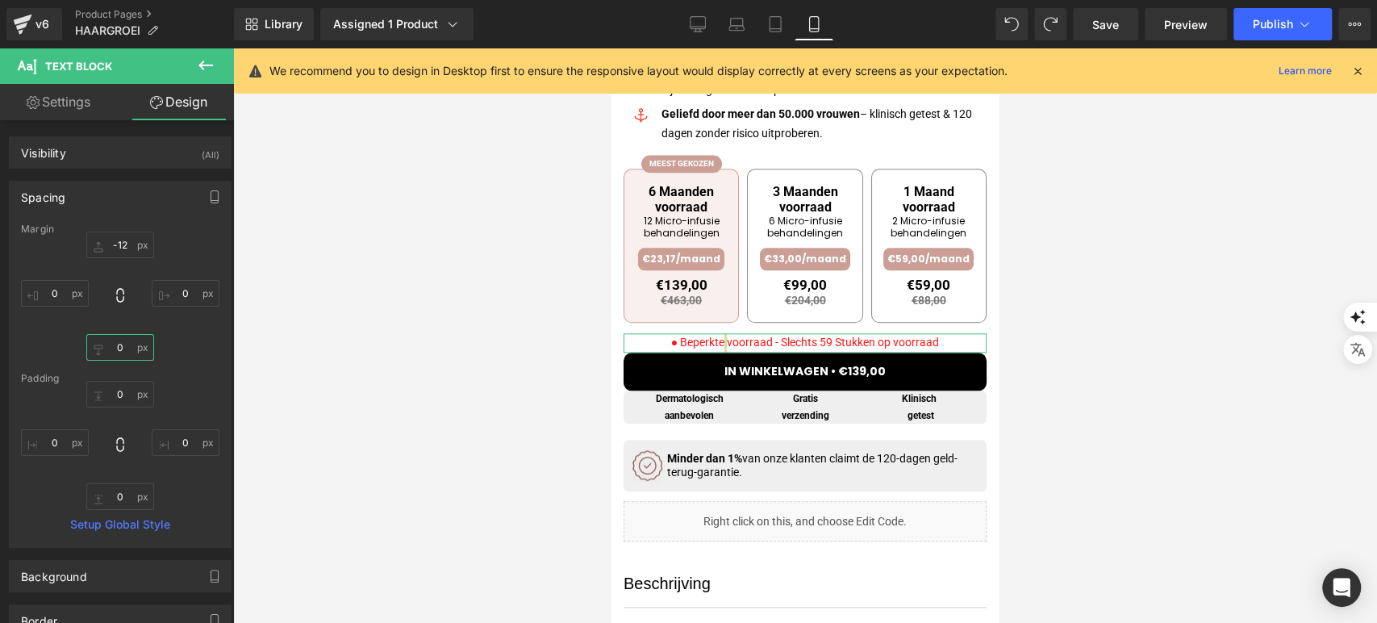
type input "8"
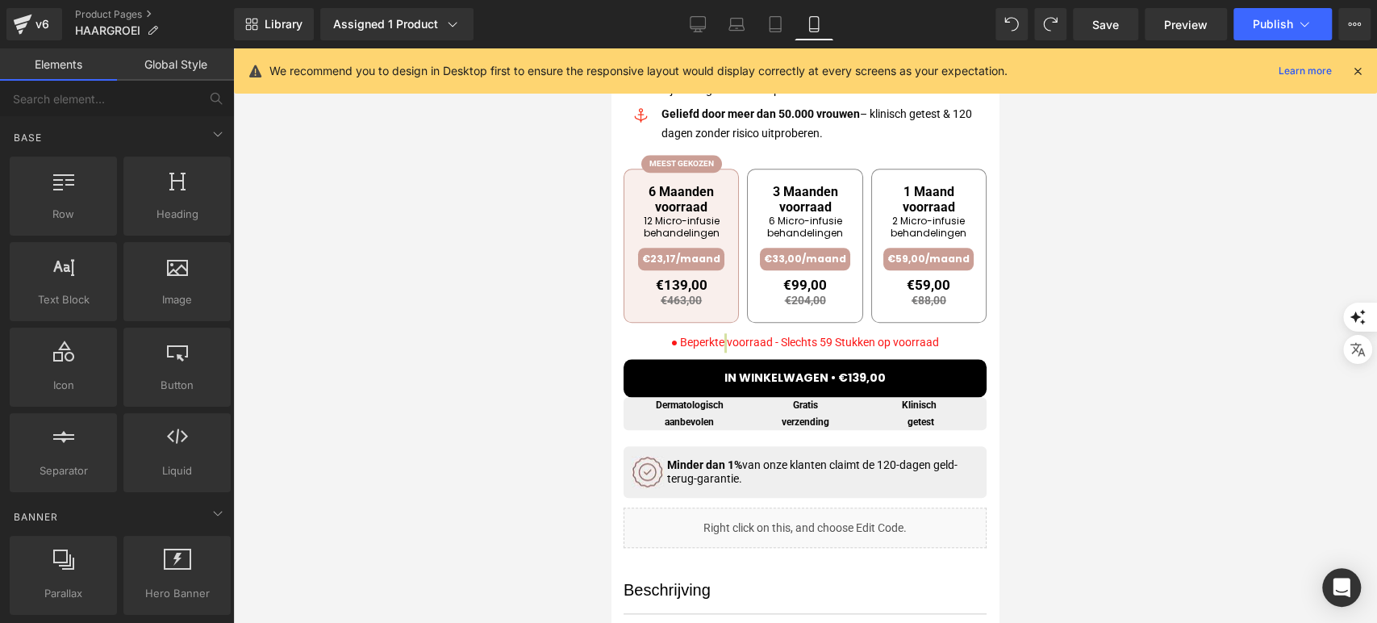
click at [362, 316] on div at bounding box center [805, 335] width 1144 height 575
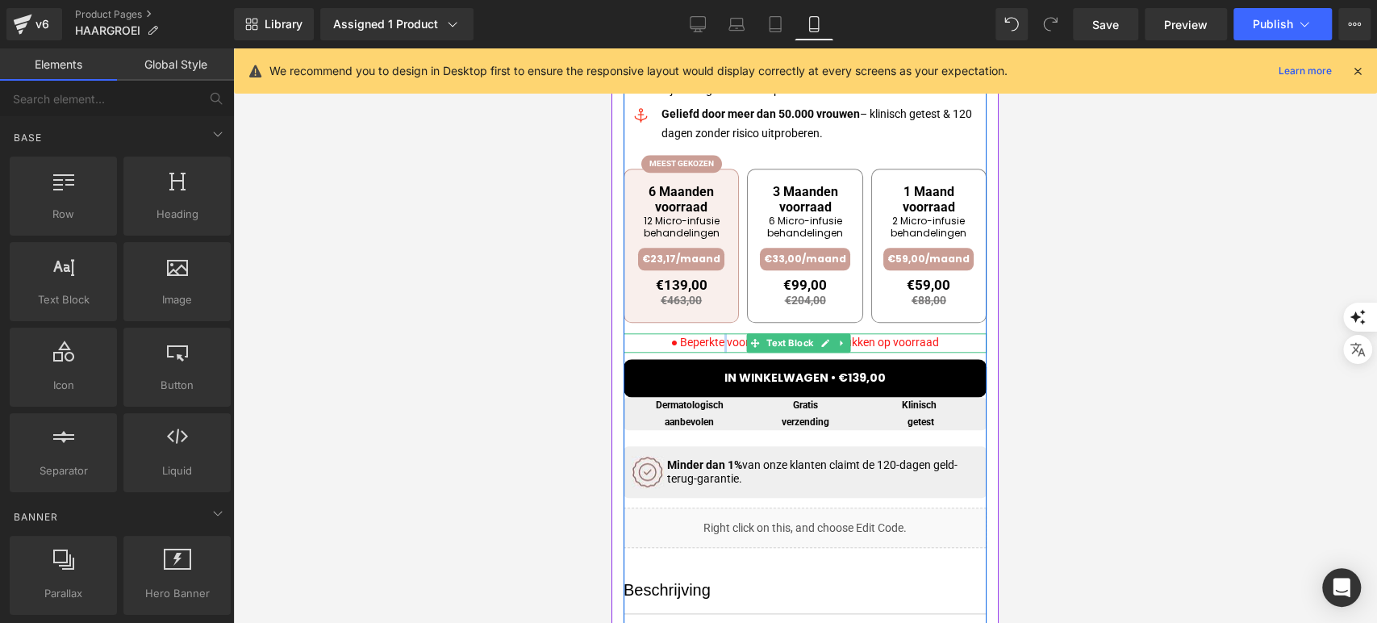
click at [714, 336] on font "● Beperkte voorraad - Slechts 59 Stukken op voorraad" at bounding box center [805, 342] width 268 height 13
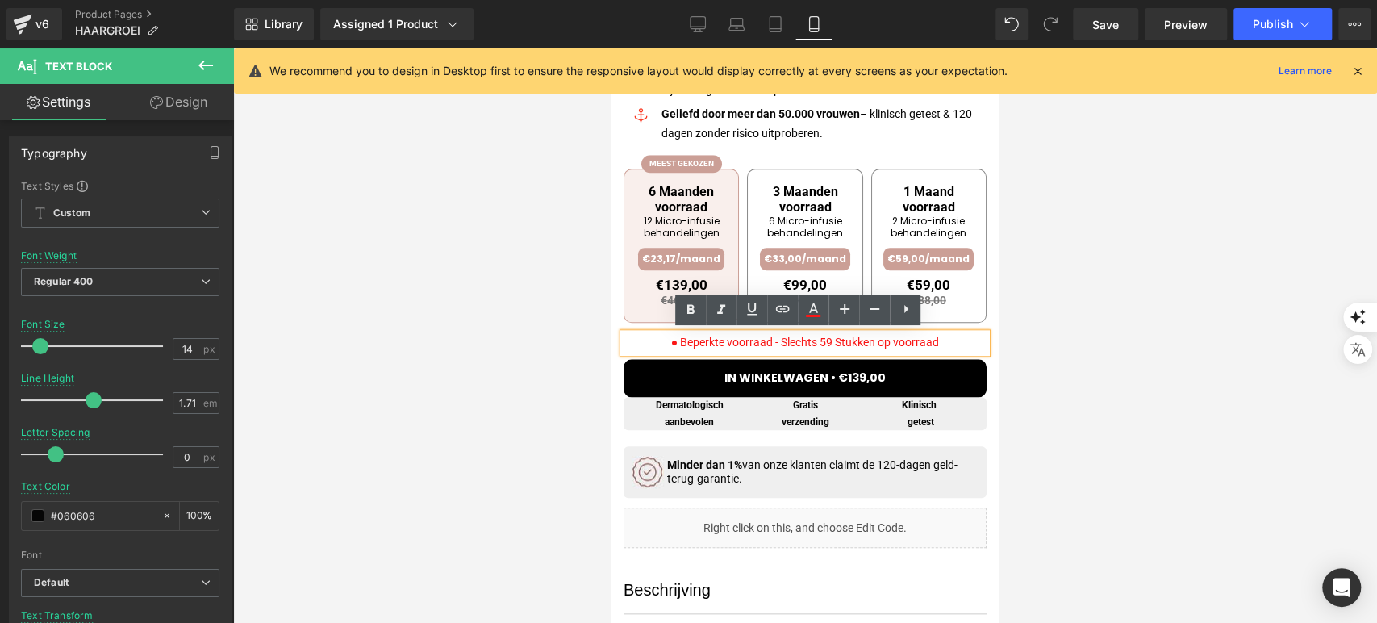
click at [692, 346] on font "● Beperkte voorraad - Slechts 59 Stukken op voorraad" at bounding box center [805, 342] width 268 height 13
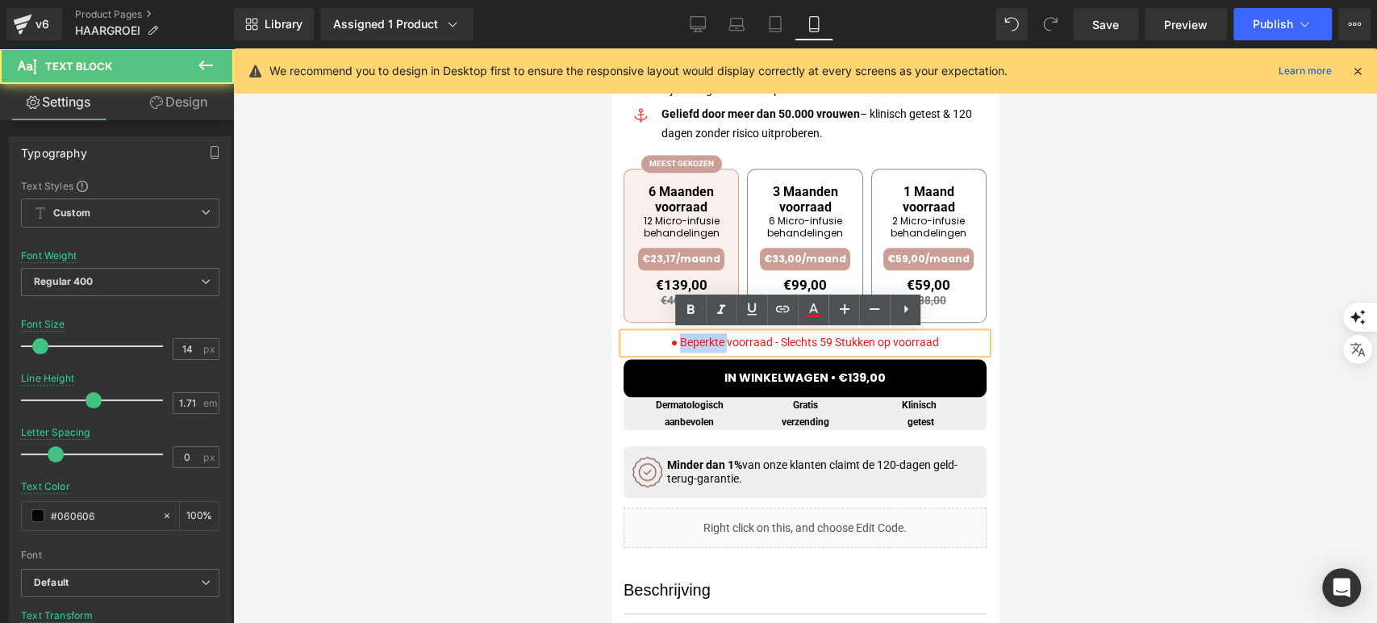
click at [692, 346] on font "● Beperkte voorraad - Slechts 59 Stukken op voorraad" at bounding box center [805, 342] width 268 height 13
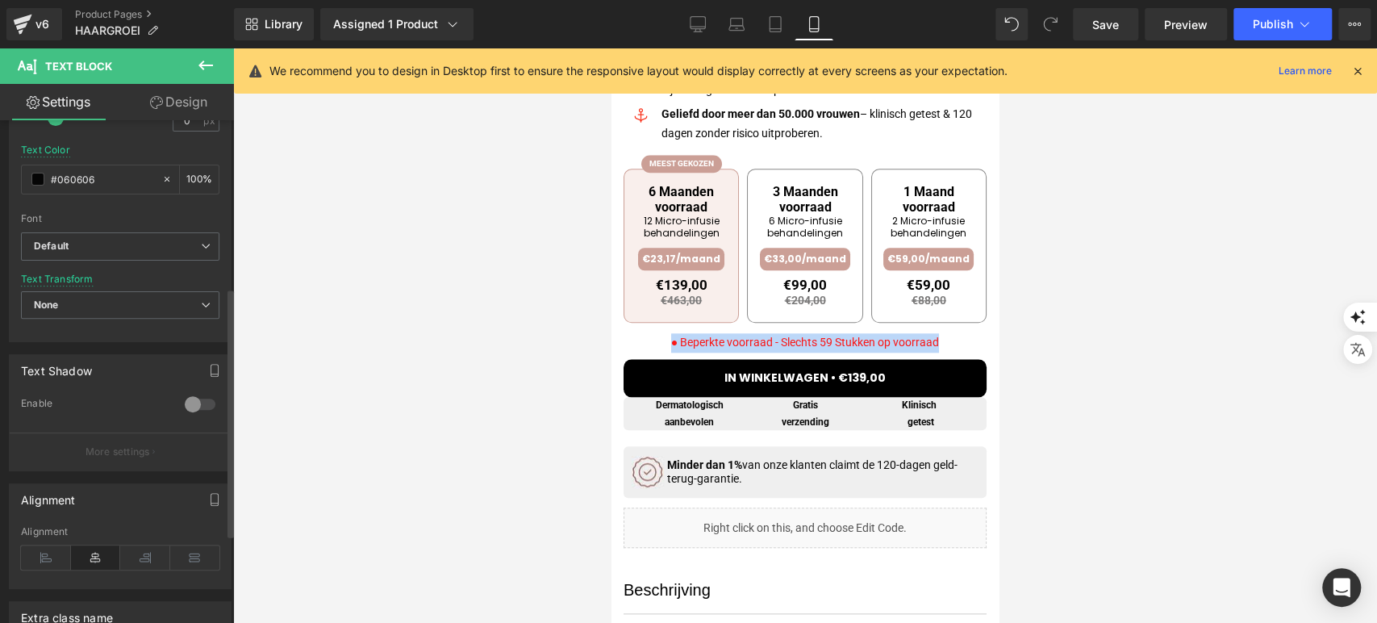
scroll to position [448, 0]
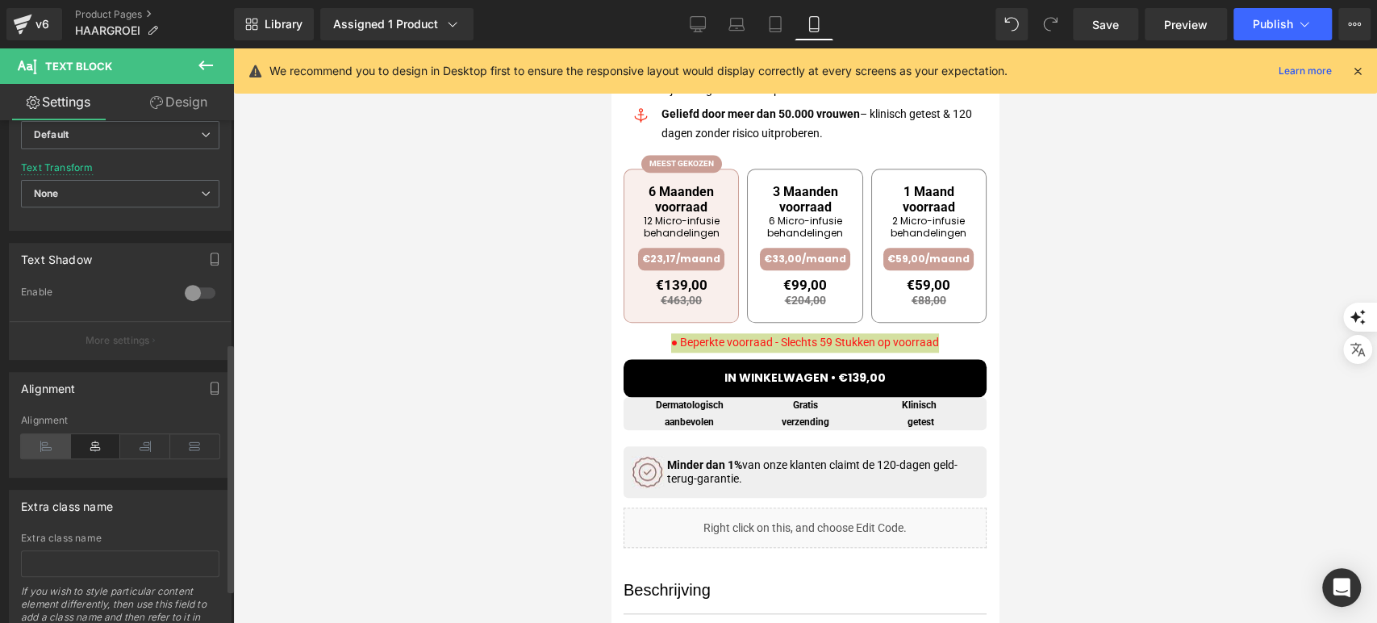
click at [49, 439] on icon at bounding box center [46, 446] width 50 height 24
click at [489, 395] on div at bounding box center [805, 335] width 1144 height 575
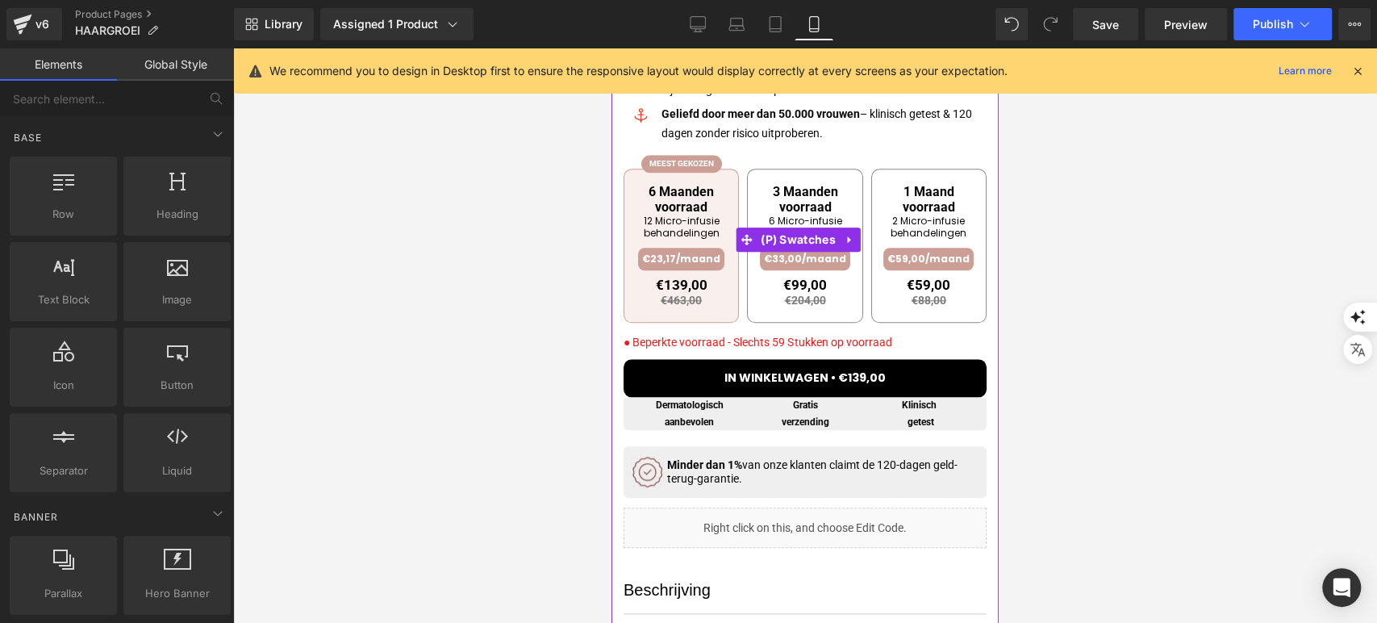
click at [937, 329] on div "6 Maanden voorraad 12 Micro-infusie behandelingen €23,17/maand €139,00 €463,00" at bounding box center [805, 248] width 363 height 191
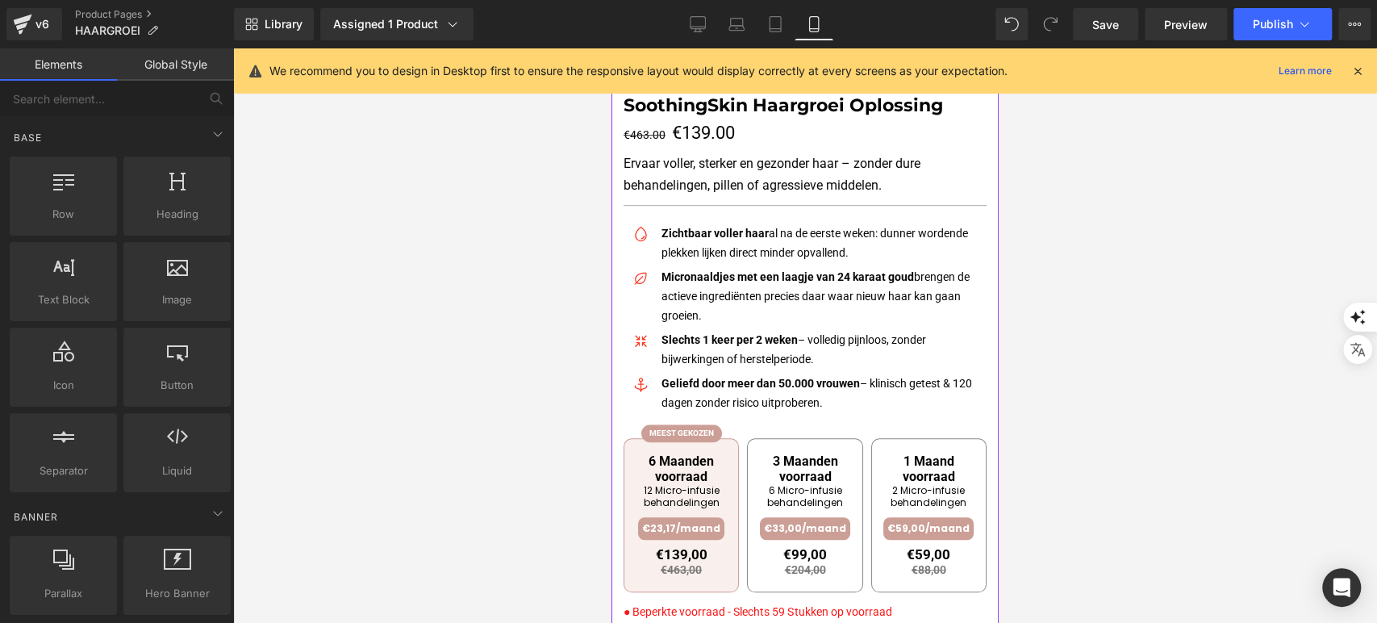
scroll to position [846, 0]
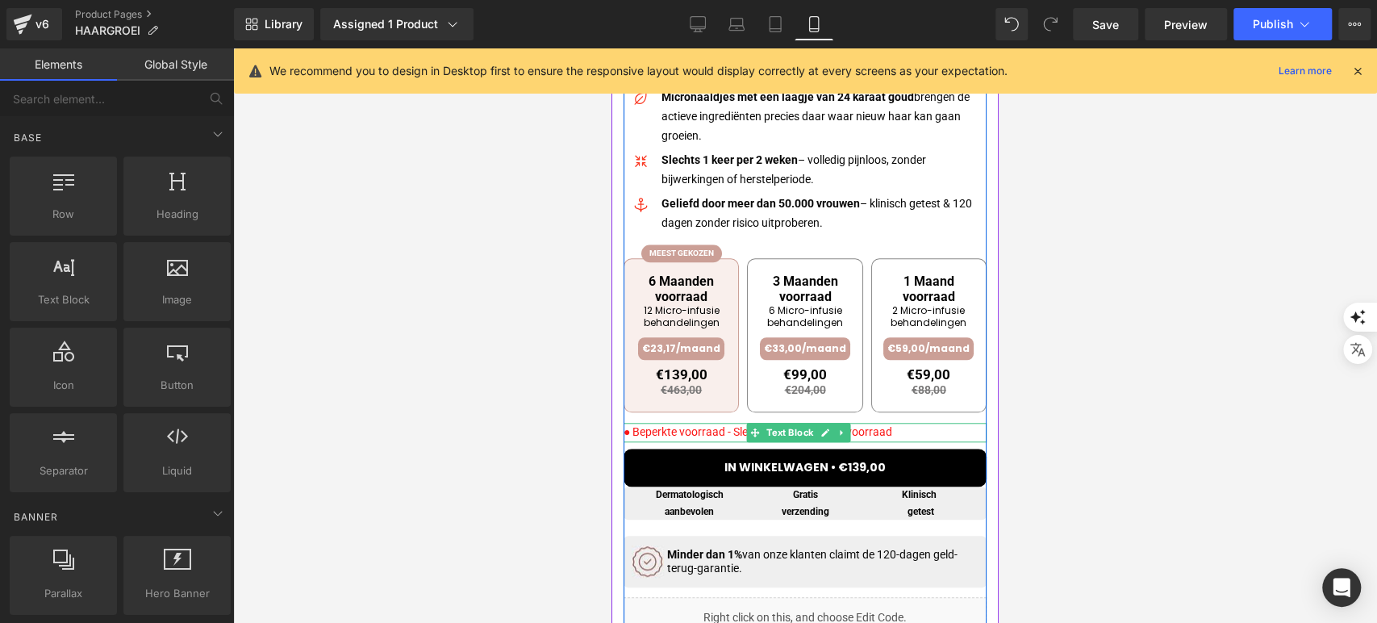
click at [884, 429] on font "● Beperkte voorraad - Slechts 59 Stukken op voorraad" at bounding box center [758, 431] width 268 height 13
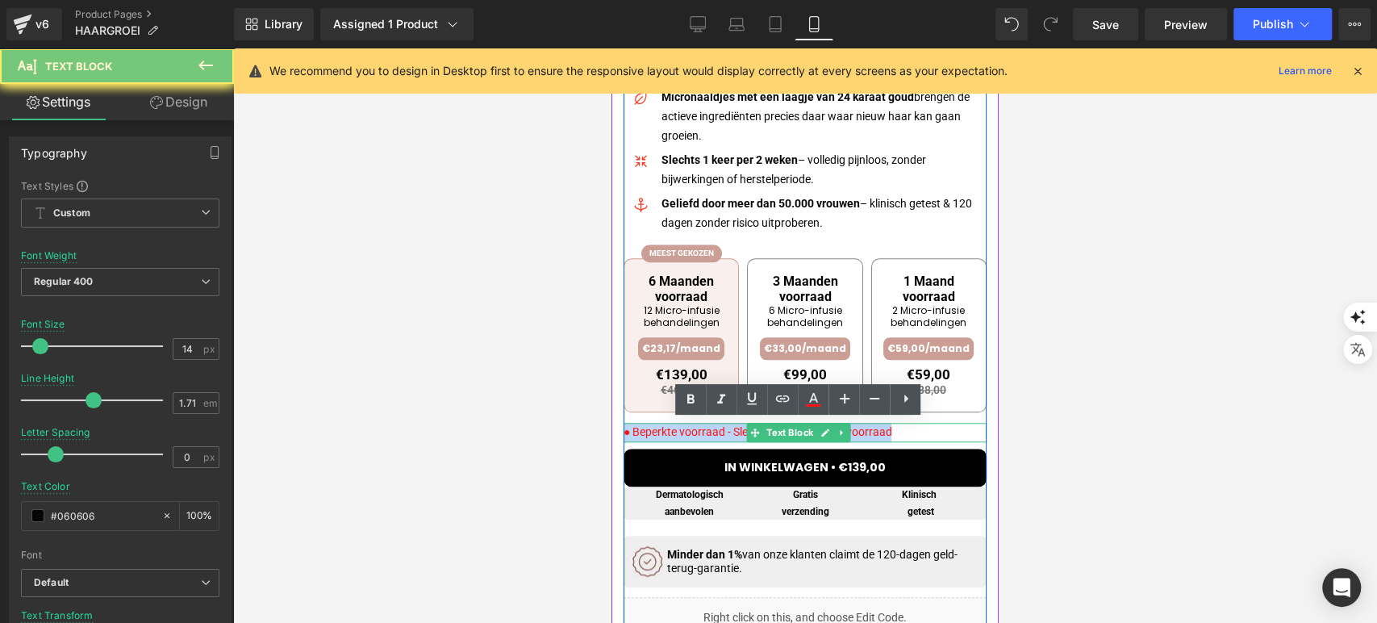
click at [884, 429] on font "● Beperkte voorraad - Slechts 59 Stukken op voorraad" at bounding box center [758, 431] width 268 height 13
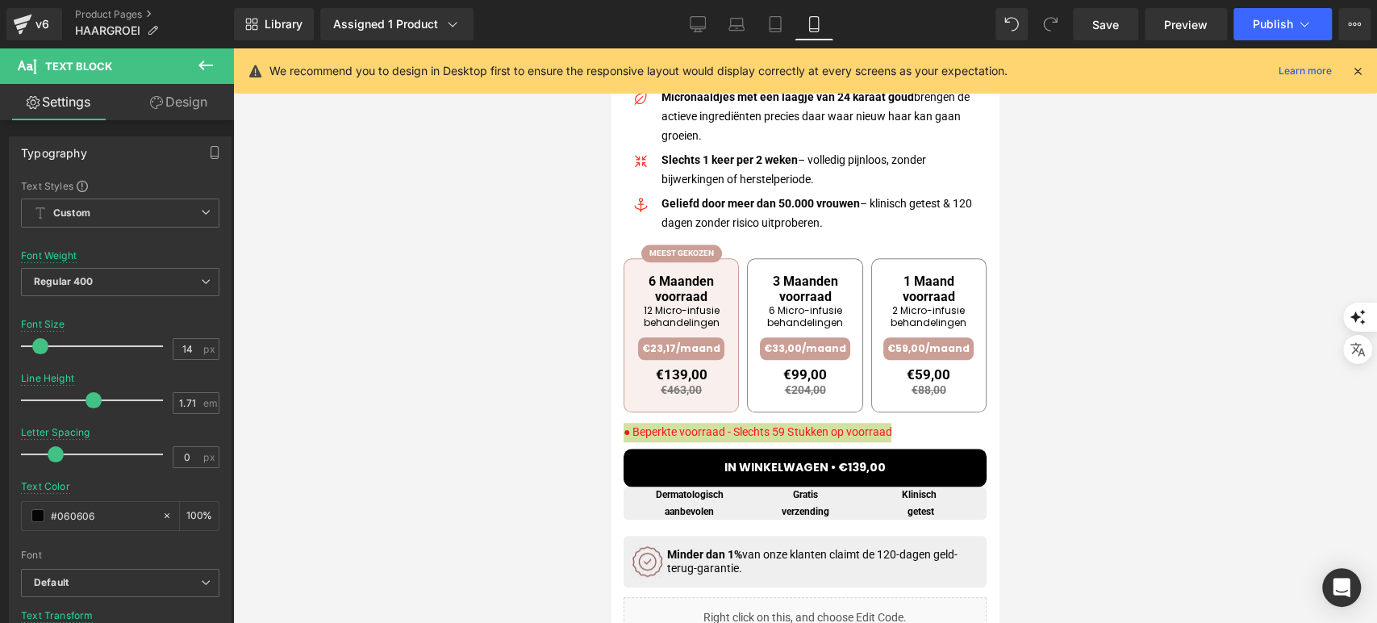
click at [171, 107] on link "Design" at bounding box center [178, 102] width 117 height 36
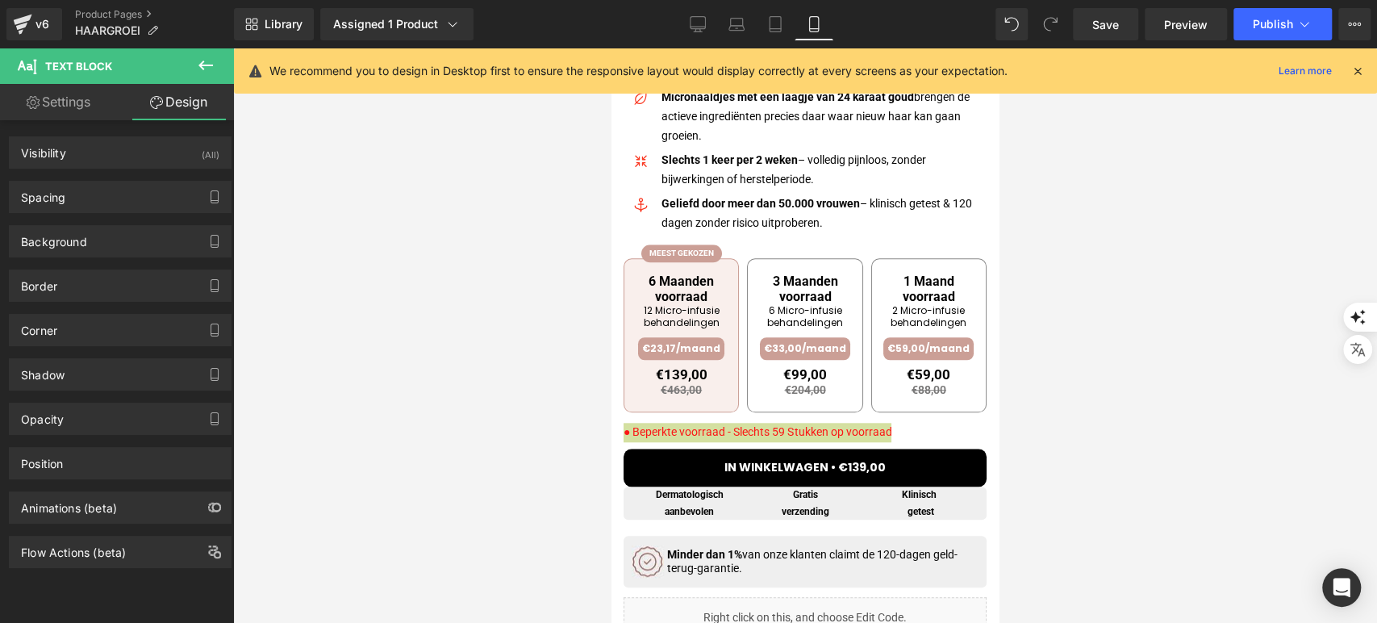
click at [63, 107] on link "Settings" at bounding box center [58, 102] width 117 height 36
type input "100"
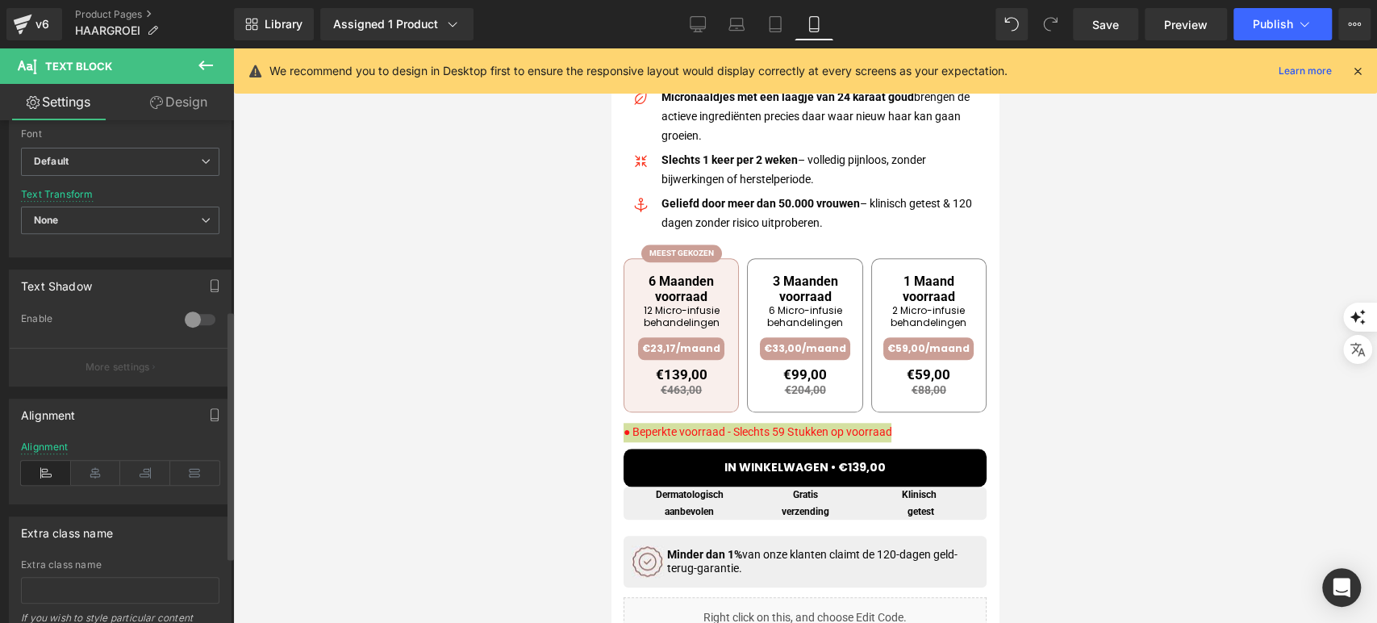
scroll to position [448, 0]
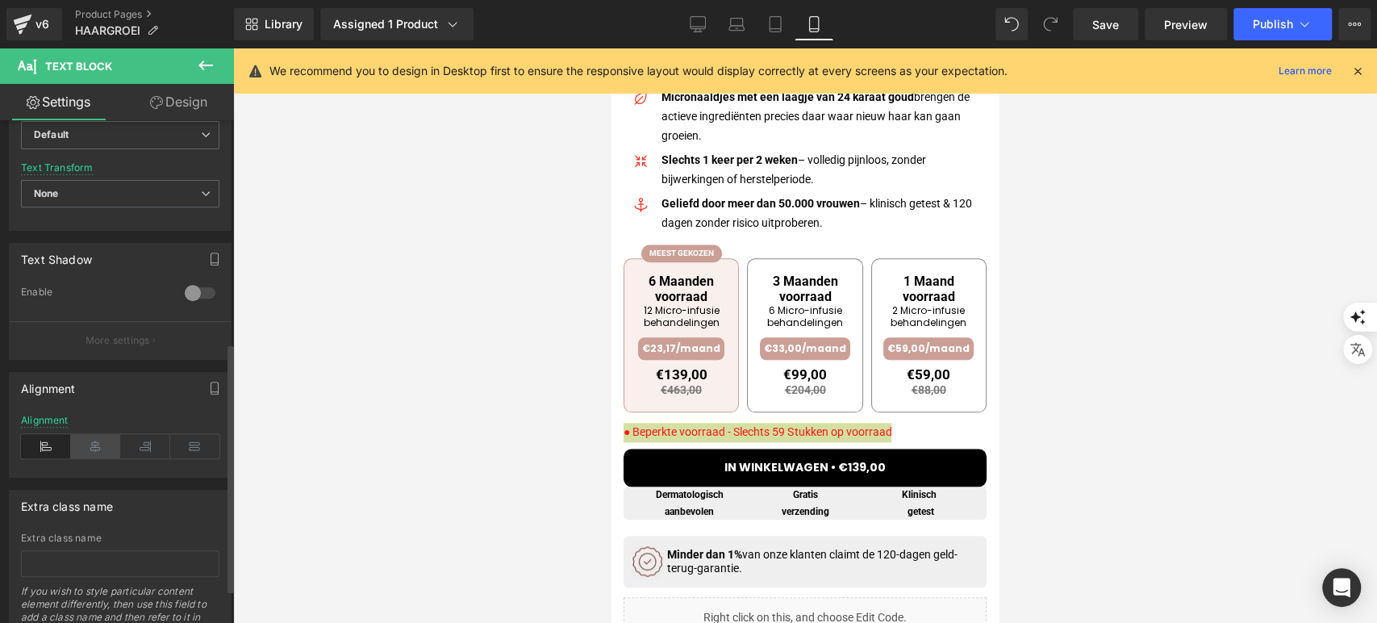
click at [88, 450] on icon at bounding box center [96, 446] width 50 height 24
click at [562, 398] on div at bounding box center [805, 335] width 1144 height 575
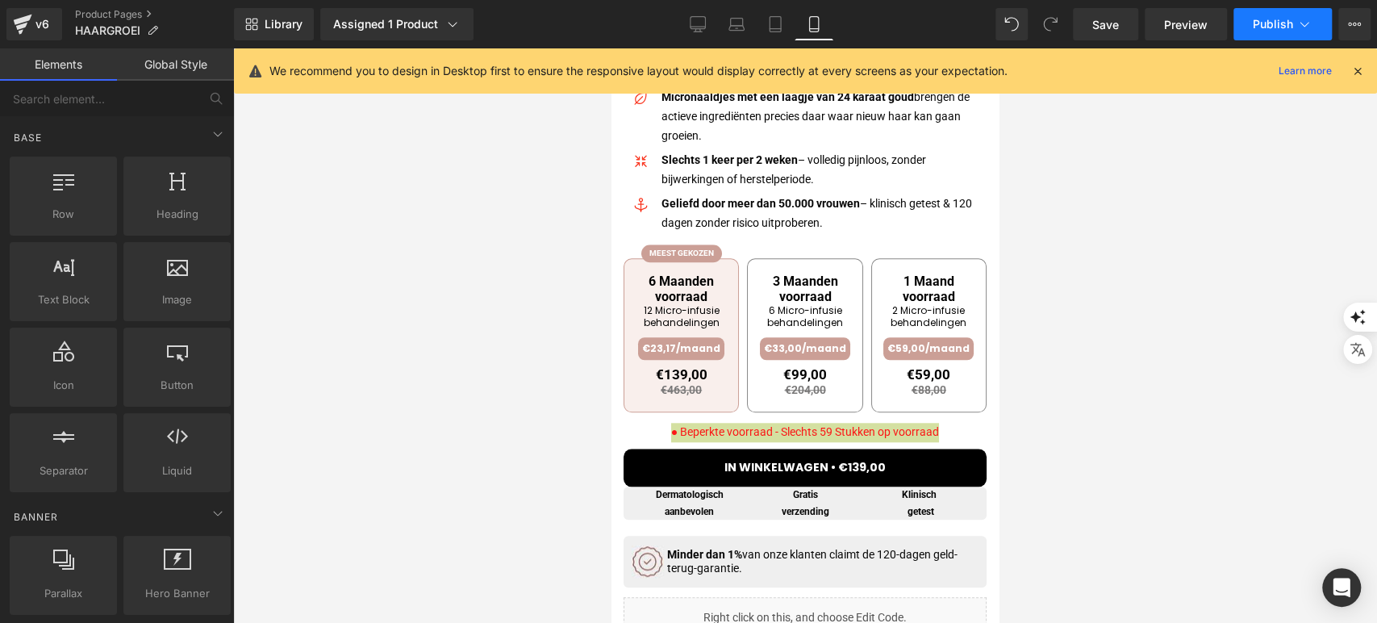
click at [1269, 26] on span "Publish" at bounding box center [1273, 24] width 40 height 13
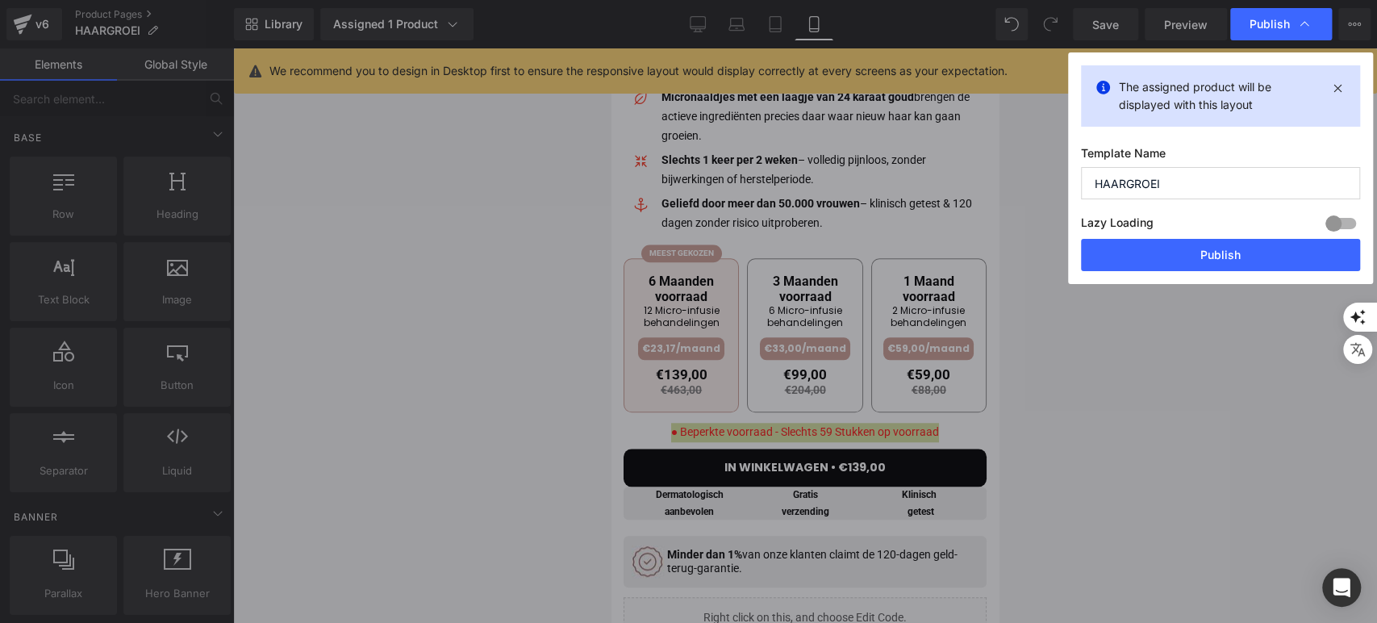
click at [1180, 257] on button "Publish" at bounding box center [1220, 255] width 279 height 32
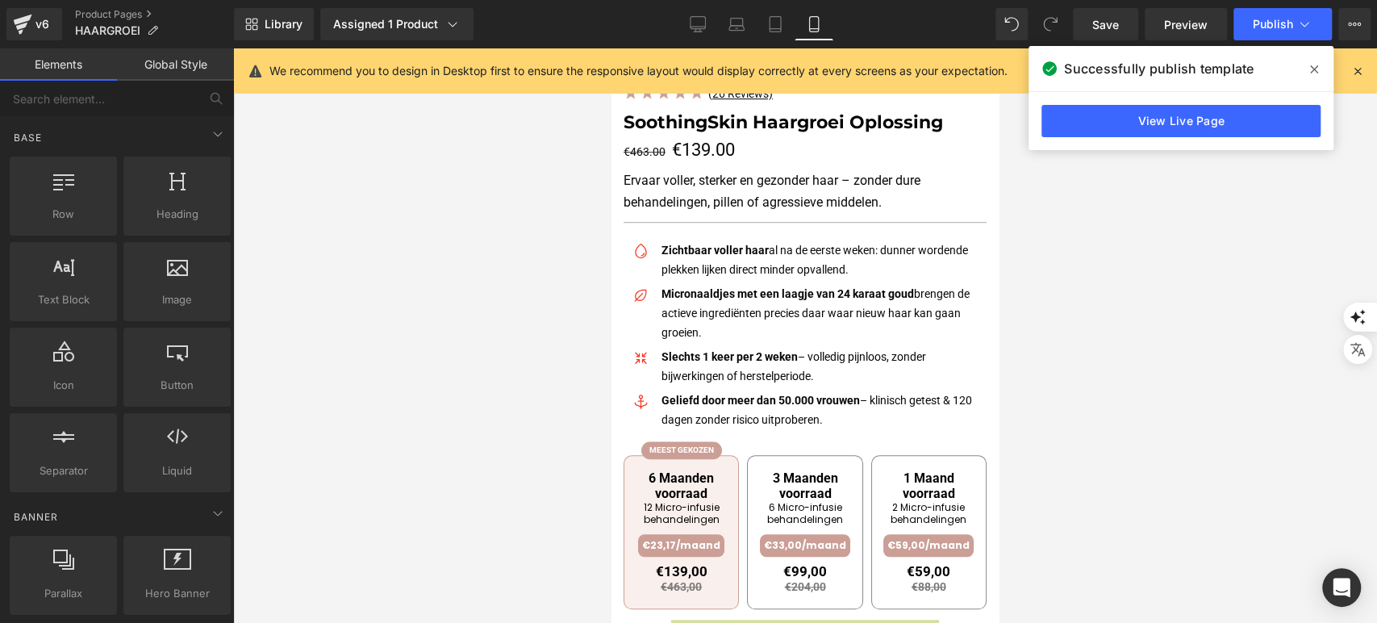
scroll to position [755, 0]
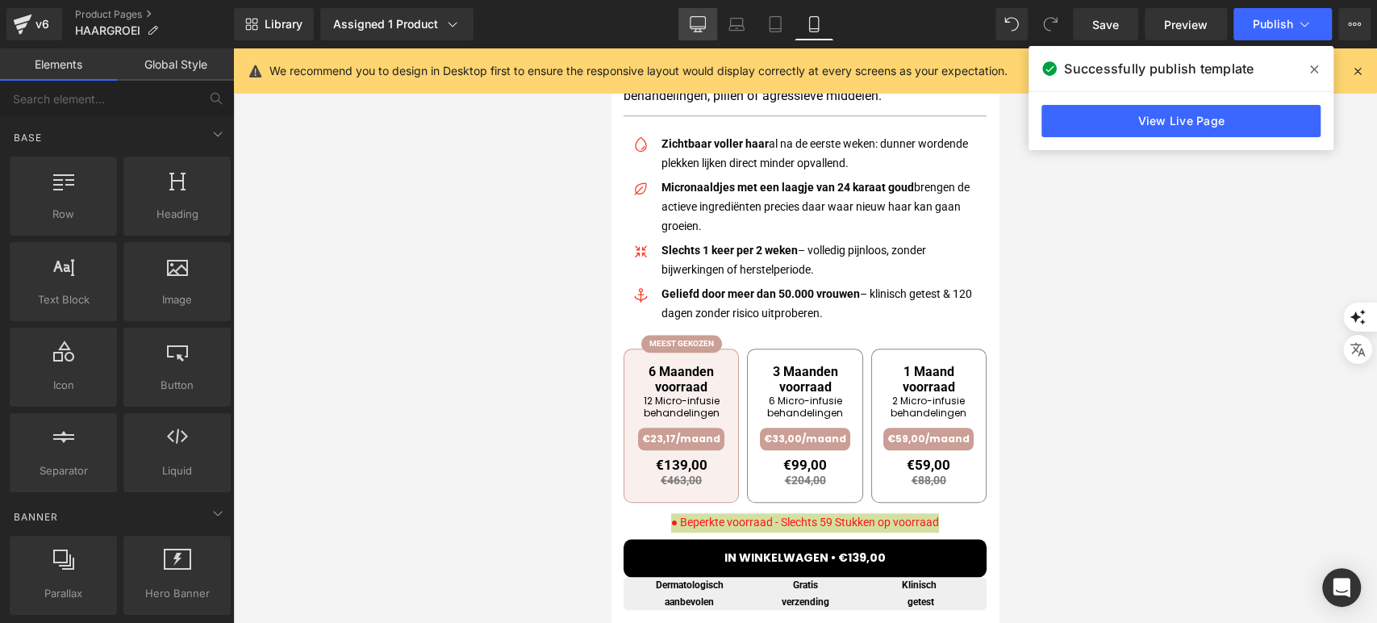
click at [700, 21] on icon at bounding box center [698, 24] width 16 height 16
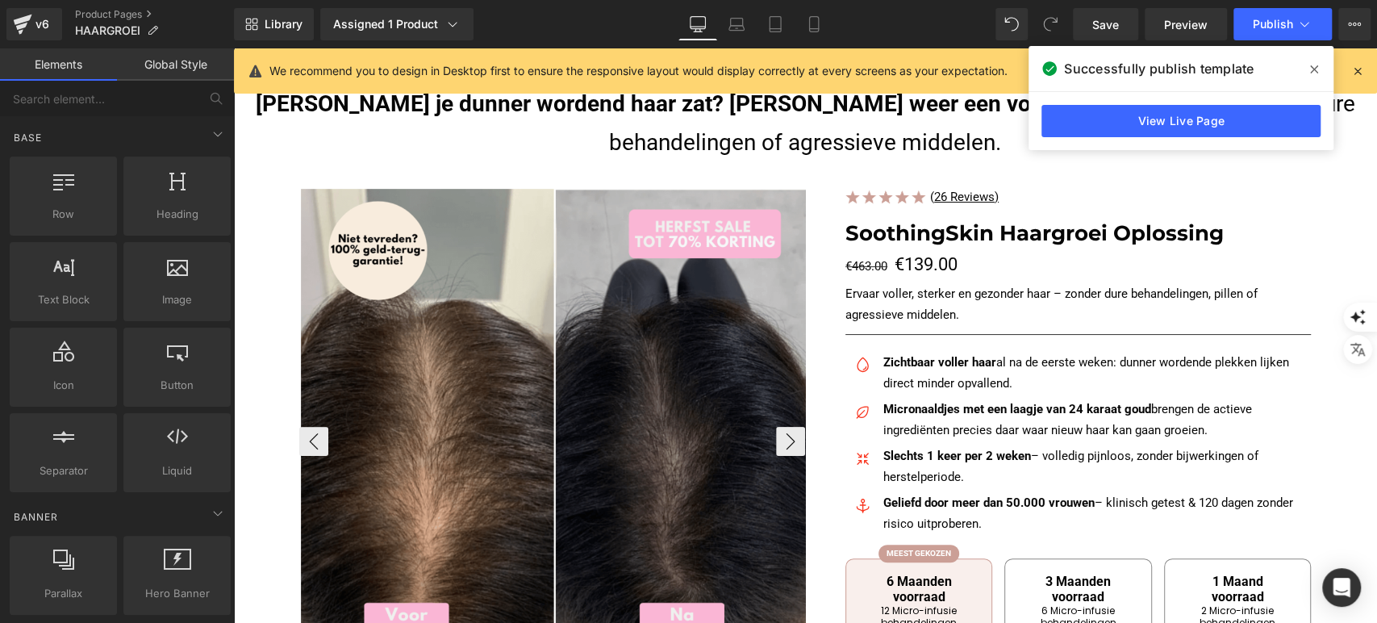
scroll to position [0, 0]
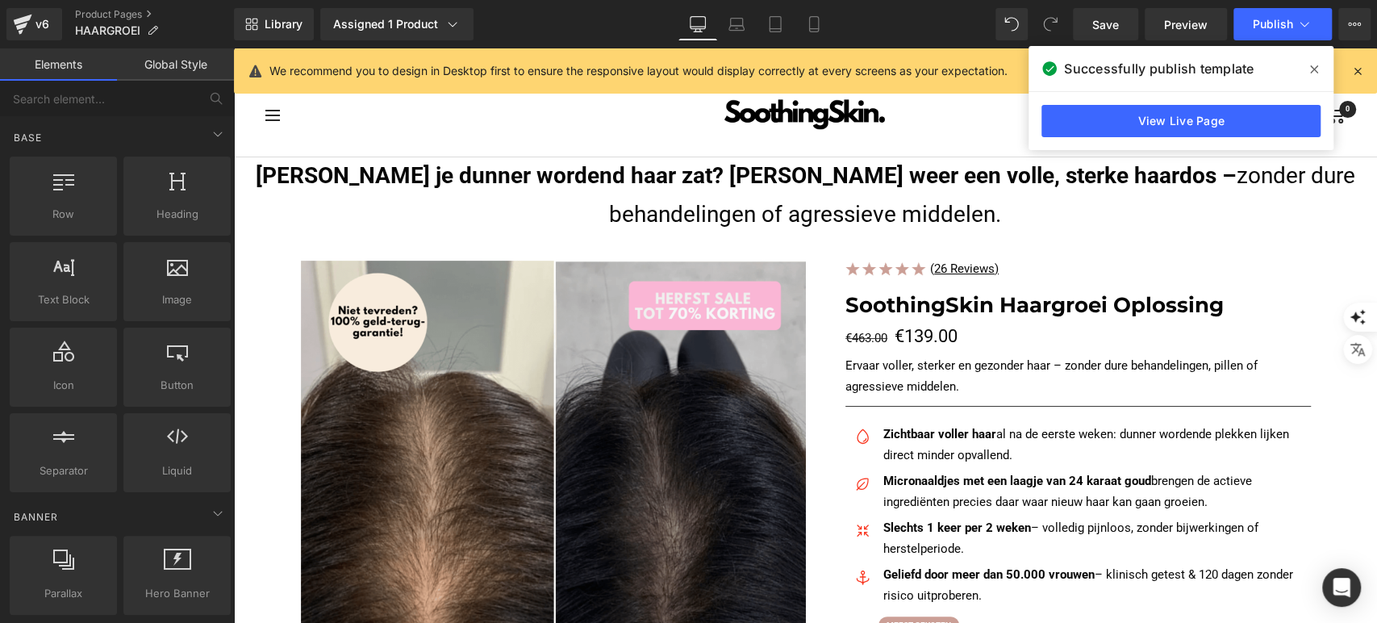
drag, startPoint x: 1312, startPoint y: 66, endPoint x: 994, endPoint y: 88, distance: 318.7
click at [1313, 66] on icon at bounding box center [1315, 69] width 8 height 13
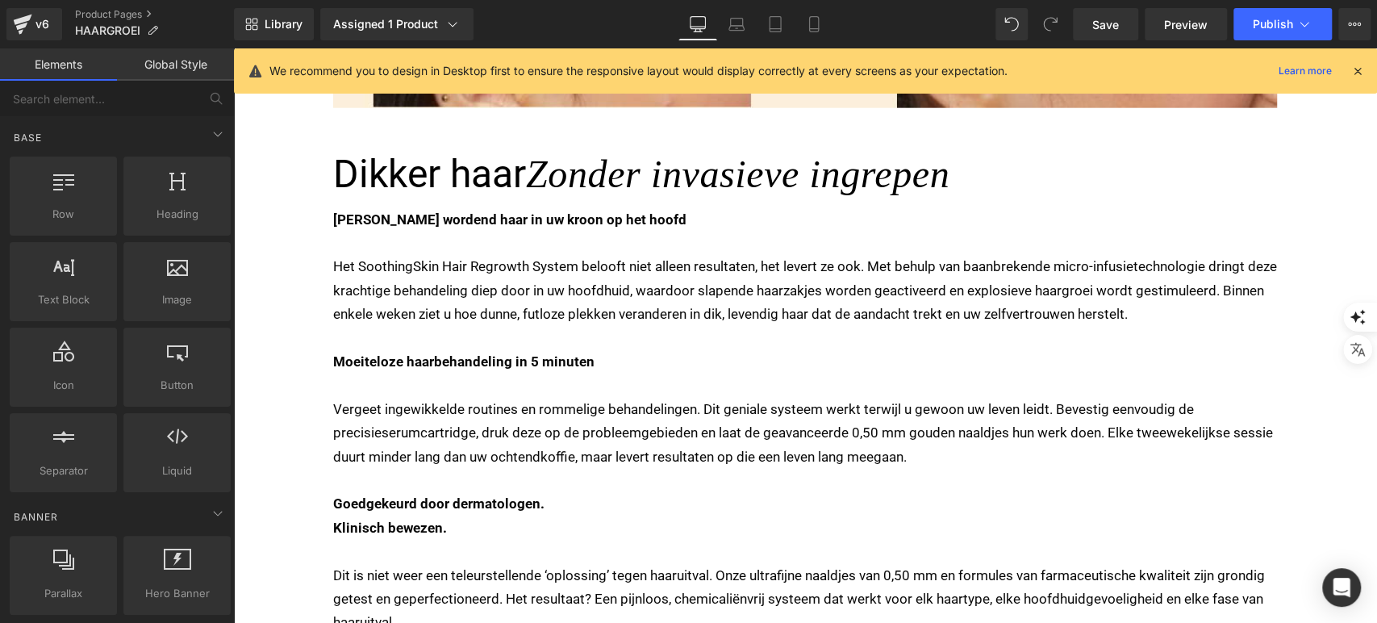
scroll to position [2958, 0]
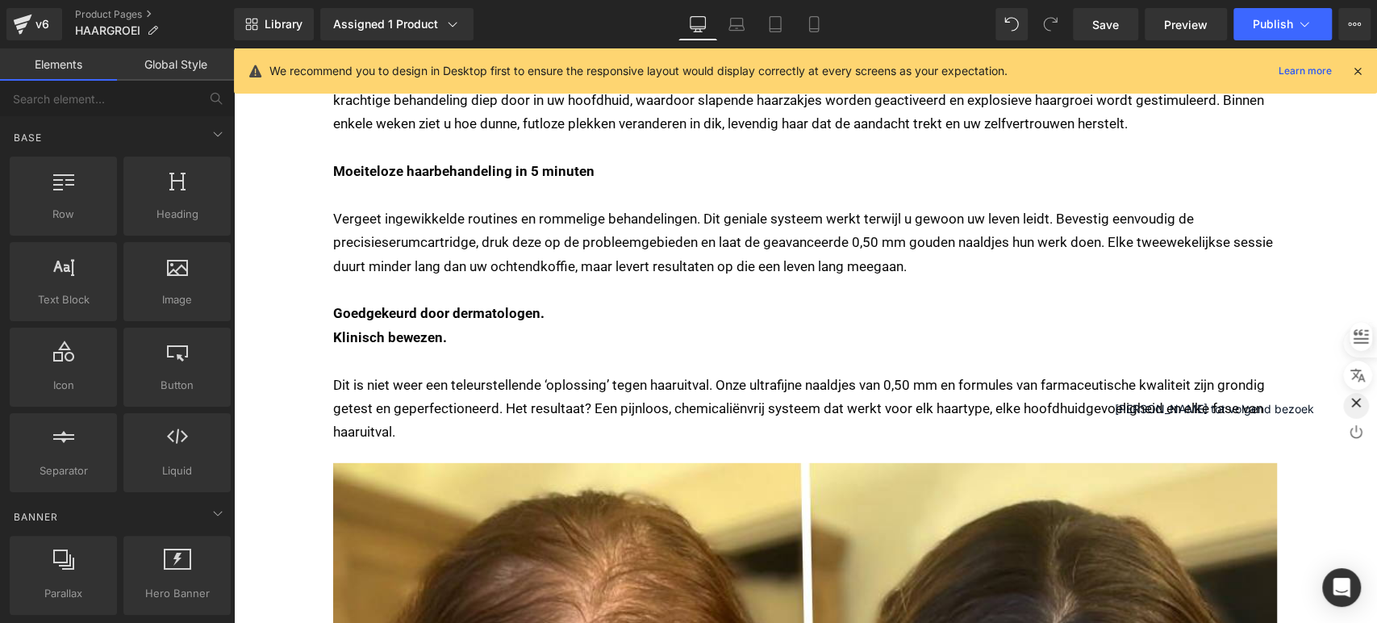
drag, startPoint x: 1362, startPoint y: 400, endPoint x: 1128, endPoint y: 350, distance: 239.3
click at [1362, 400] on icon "button" at bounding box center [1356, 403] width 16 height 16
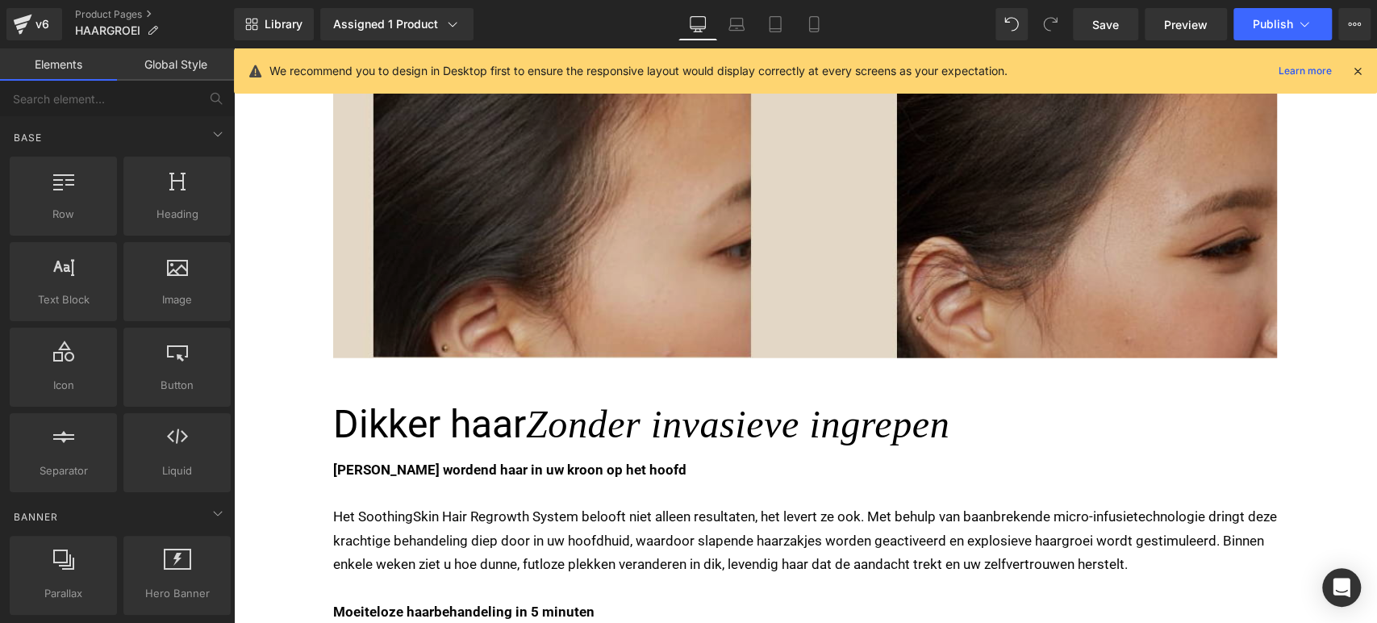
scroll to position [2421, 0]
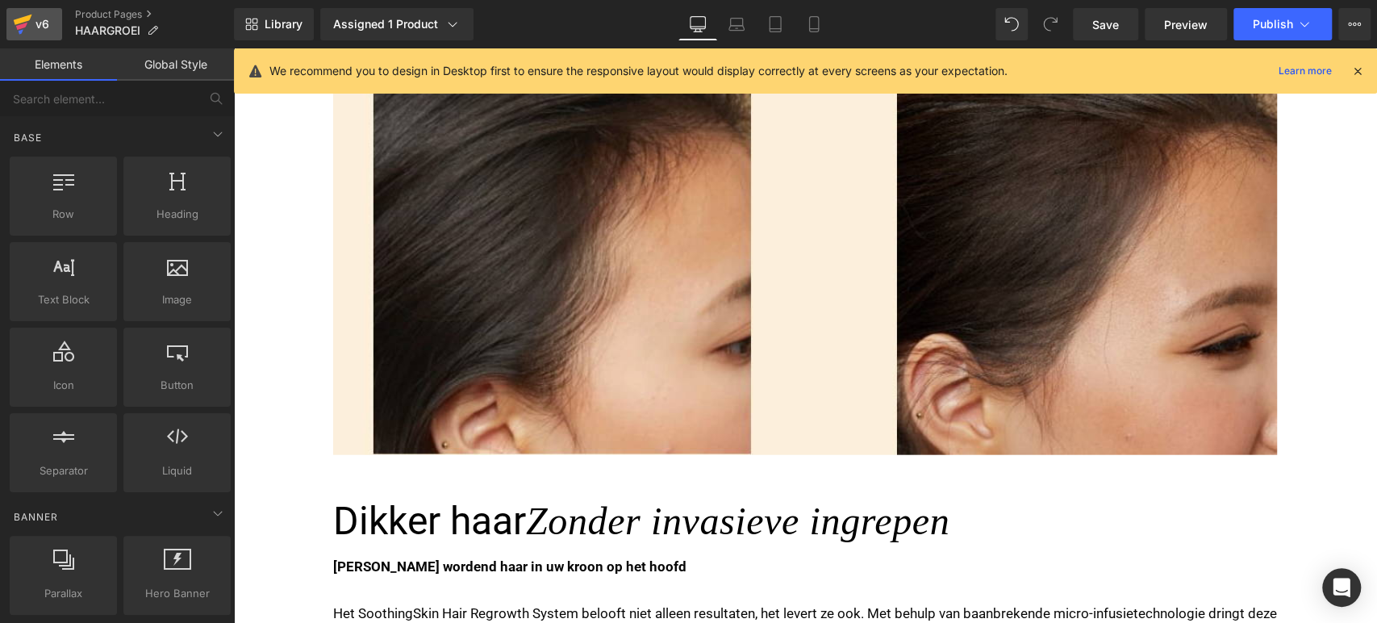
click at [32, 37] on link "v6" at bounding box center [34, 24] width 56 height 32
